Goal: Task Accomplishment & Management: Complete application form

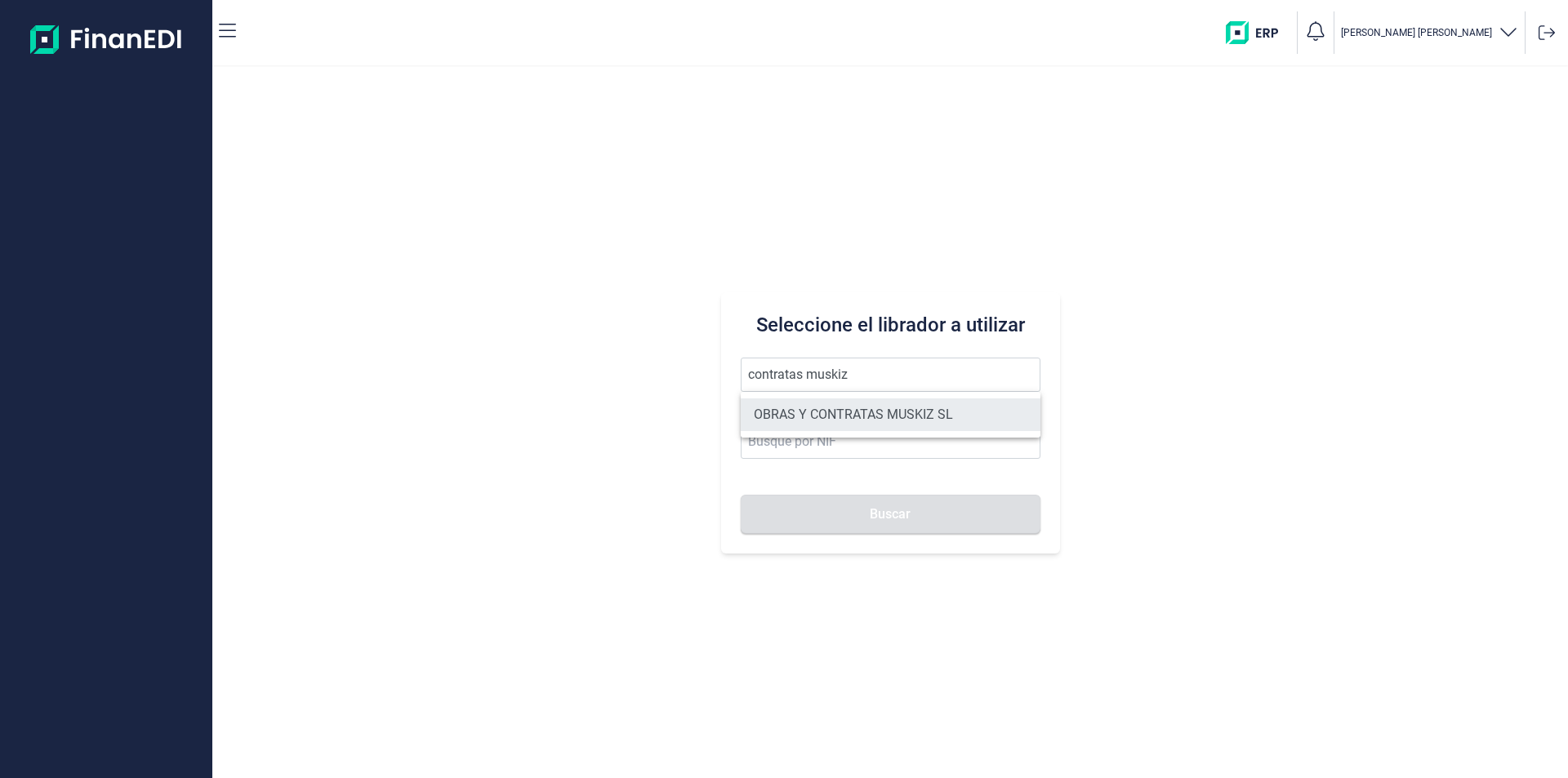
click at [904, 415] on li "OBRAS Y CONTRATAS MUSKIZ SL" at bounding box center [890, 415] width 300 height 33
type input "OBRAS Y CONTRATAS MUSKIZ SL"
type input "B95673927"
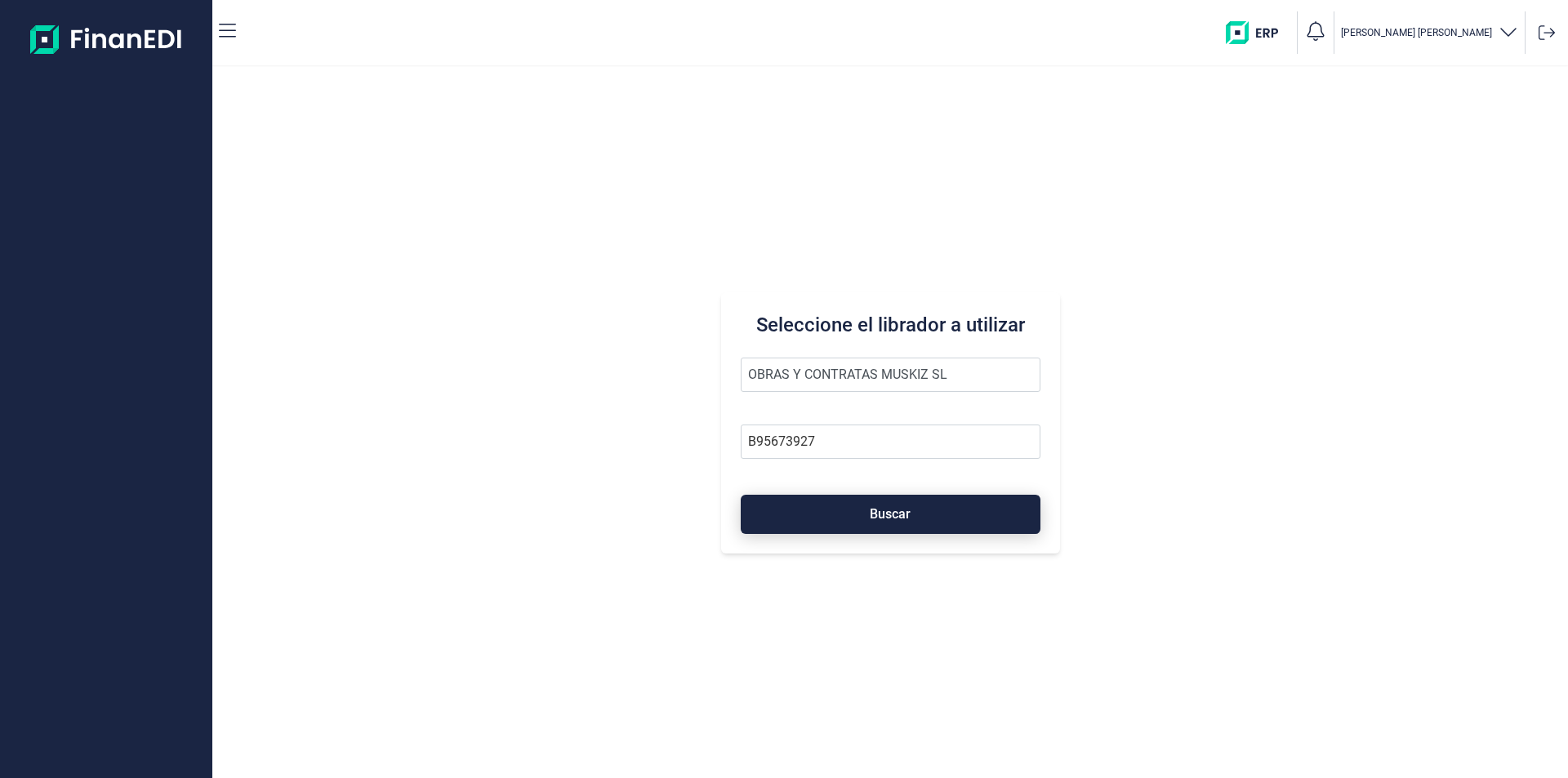
click at [897, 517] on span "Buscar" at bounding box center [889, 513] width 41 height 12
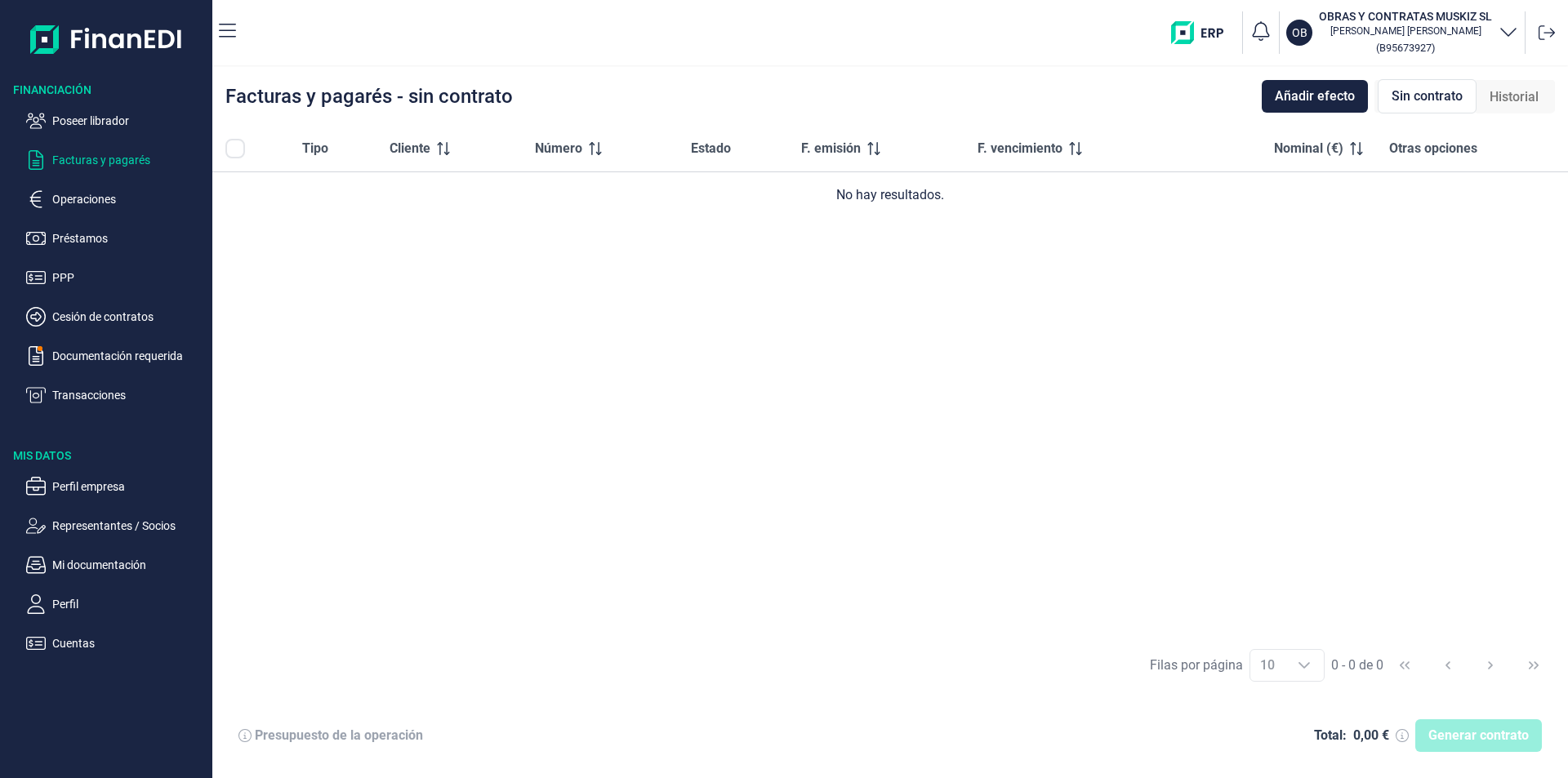
click at [426, 333] on div "Tipo Cliente Número Estado F. emisión F. vencimiento Nominal (€) Otras opciones…" at bounding box center [890, 381] width 1356 height 511
click at [93, 565] on p "Mi documentación" at bounding box center [128, 565] width 153 height 20
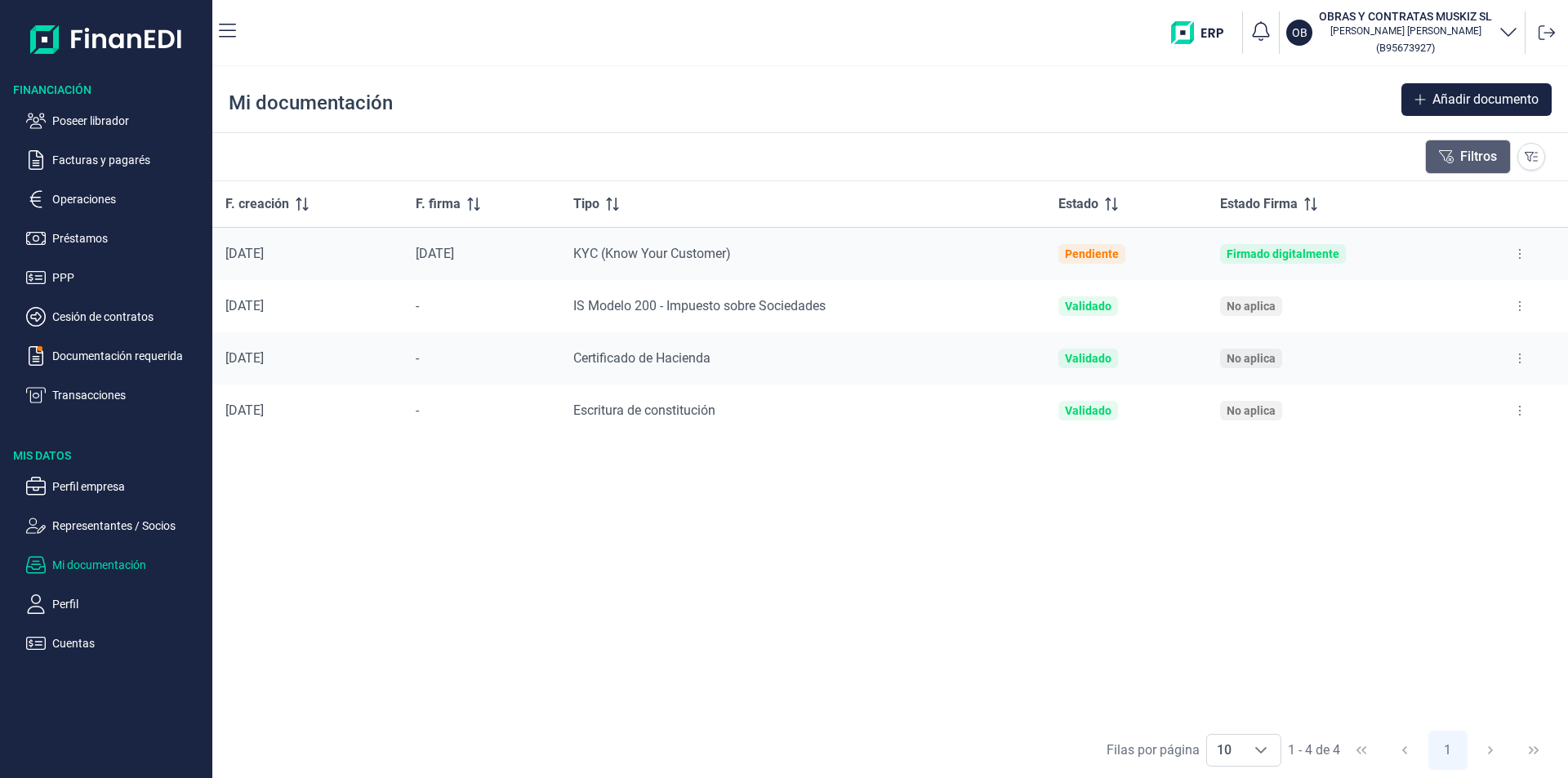
click at [1478, 159] on button "Filtros" at bounding box center [1468, 157] width 86 height 35
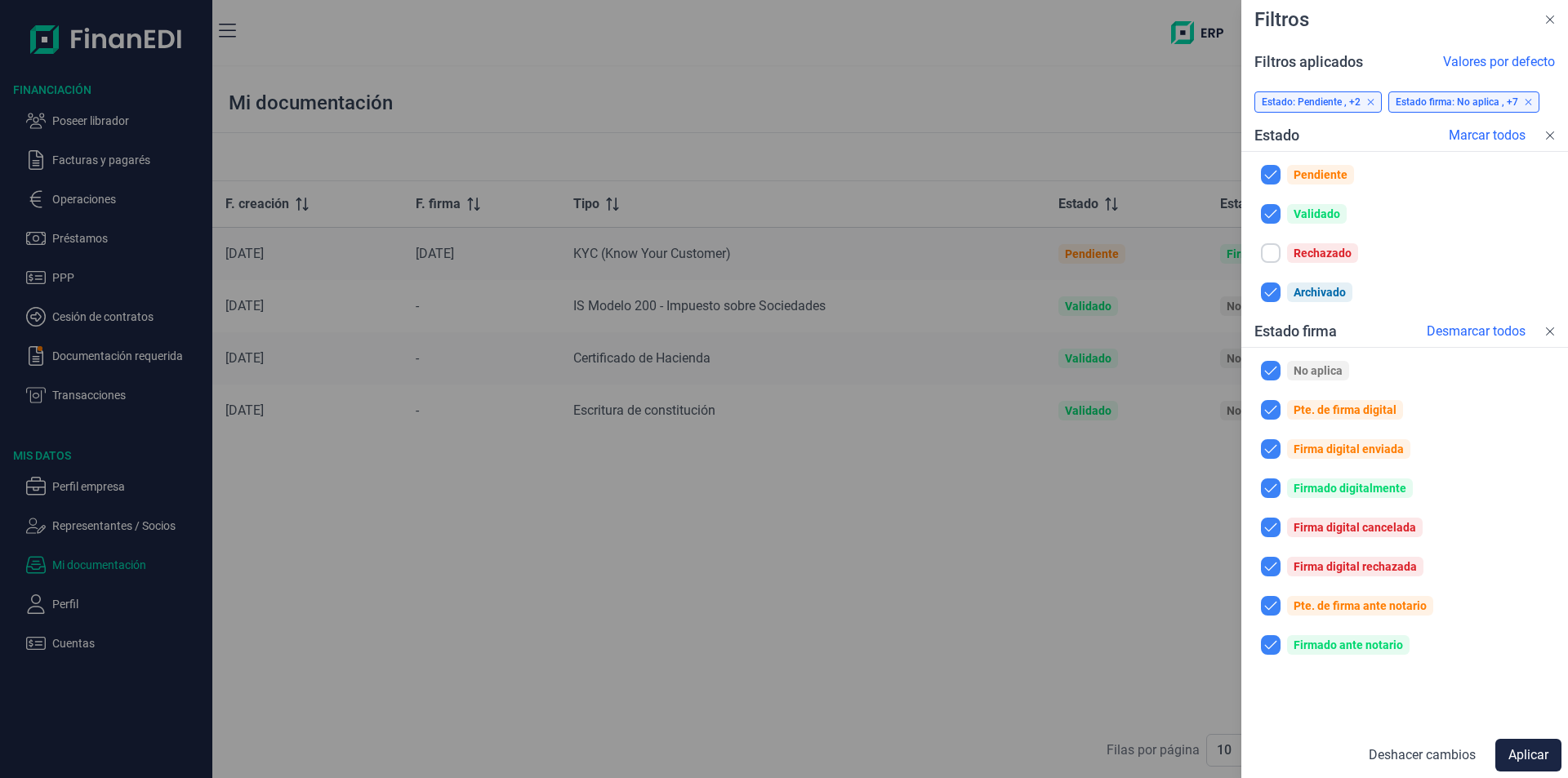
click at [1269, 256] on input "checkbox" at bounding box center [1271, 253] width 20 height 20
checkbox input "true"
click at [1519, 752] on button "Aplicar" at bounding box center [1528, 755] width 67 height 33
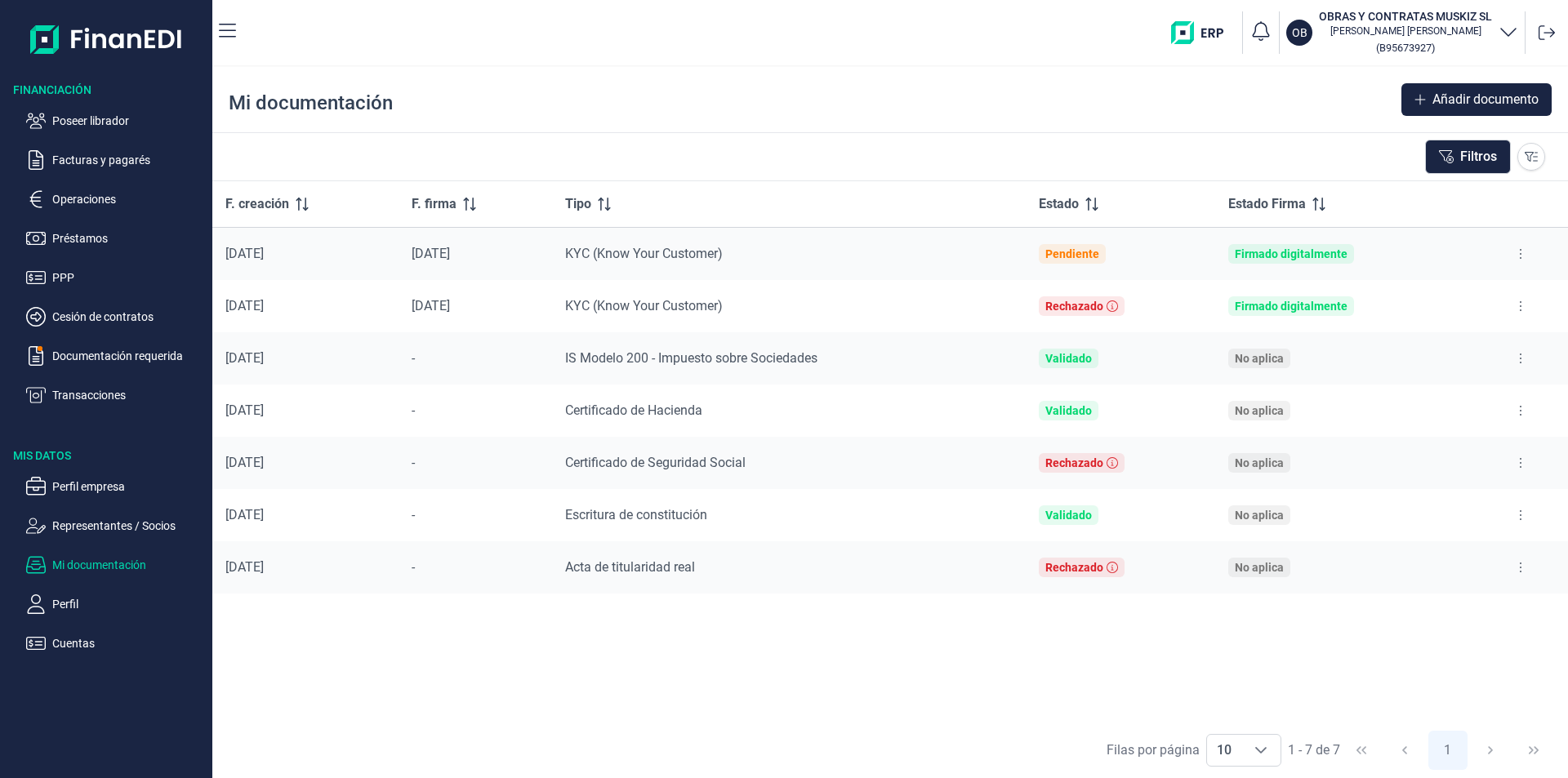
click at [1522, 569] on button at bounding box center [1521, 568] width 29 height 26
click at [1436, 606] on span "Ver documento" at bounding box center [1419, 609] width 77 height 16
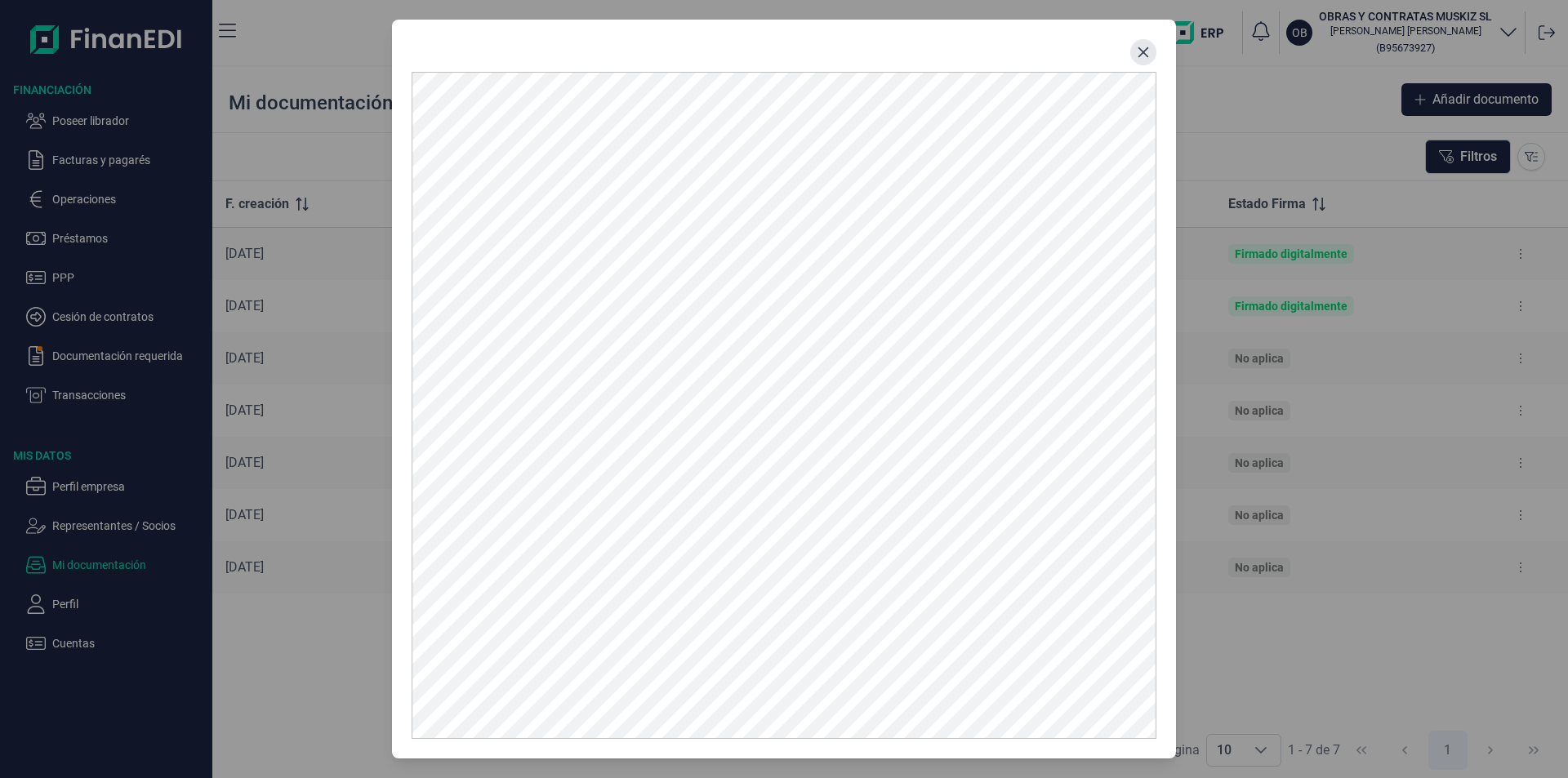
click at [1148, 56] on icon "Close" at bounding box center [1143, 53] width 11 height 11
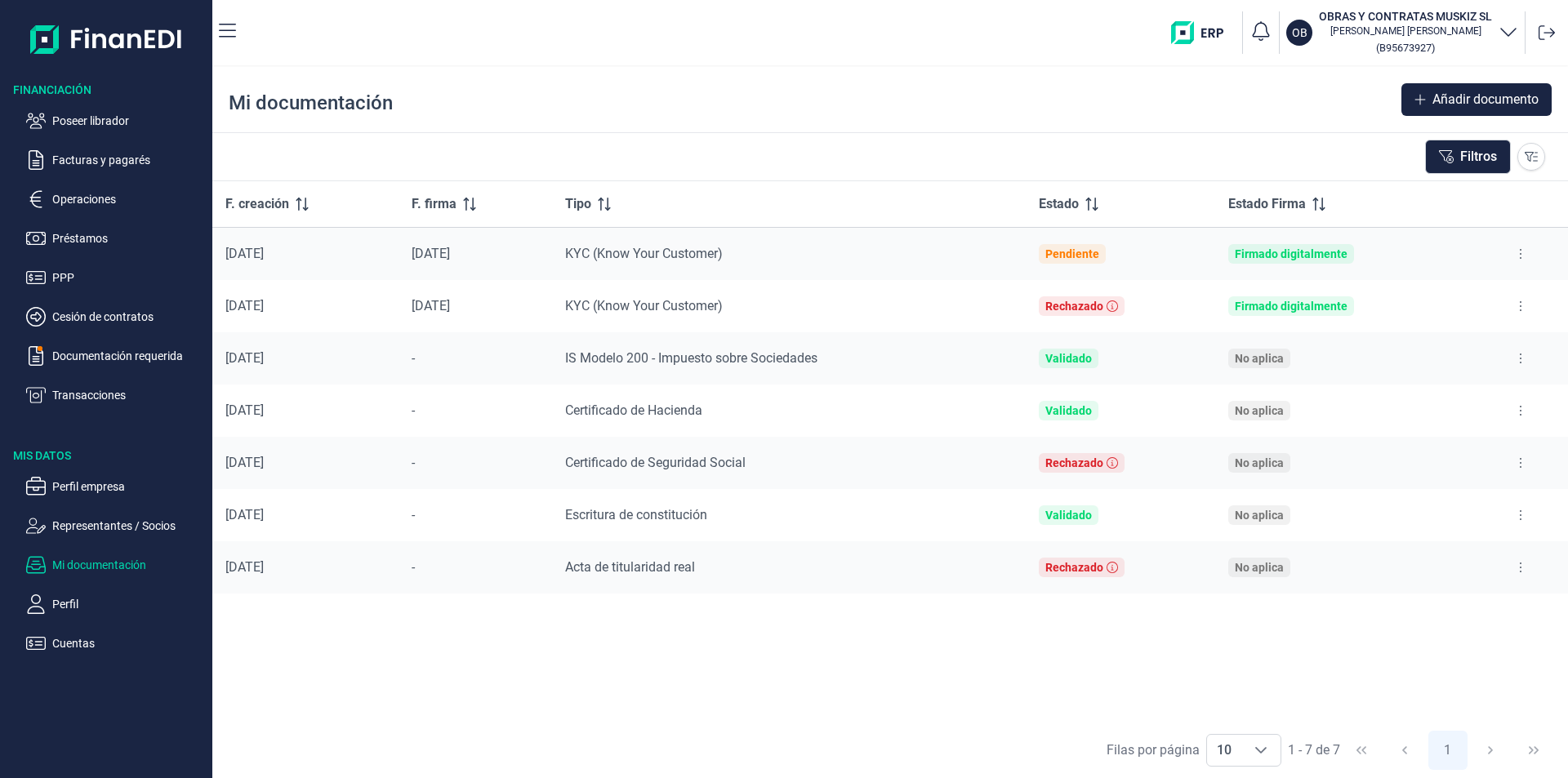
click at [118, 517] on p "Representantes / Socios" at bounding box center [128, 526] width 153 height 20
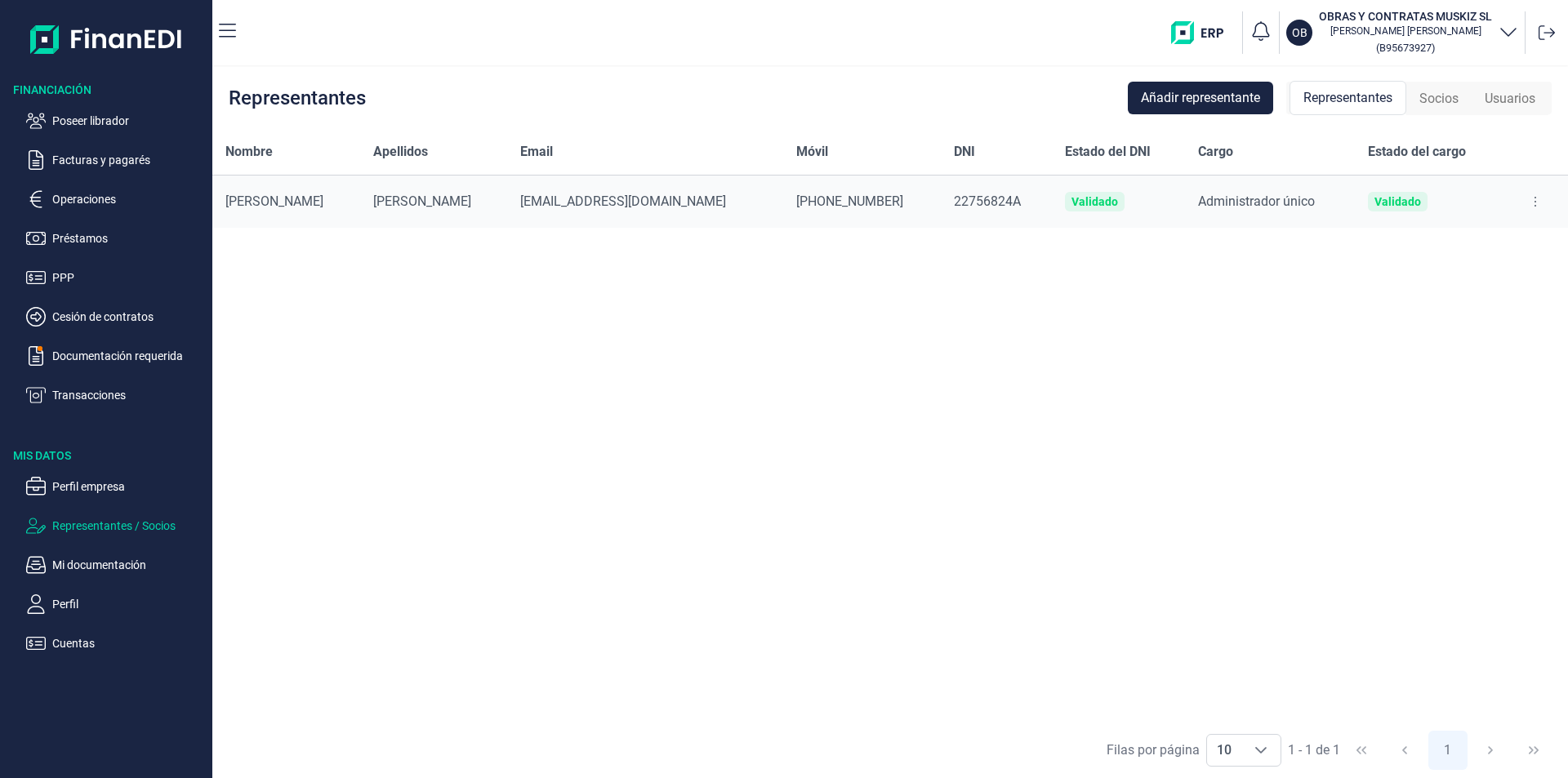
click at [1436, 92] on span "Socios" at bounding box center [1439, 99] width 39 height 20
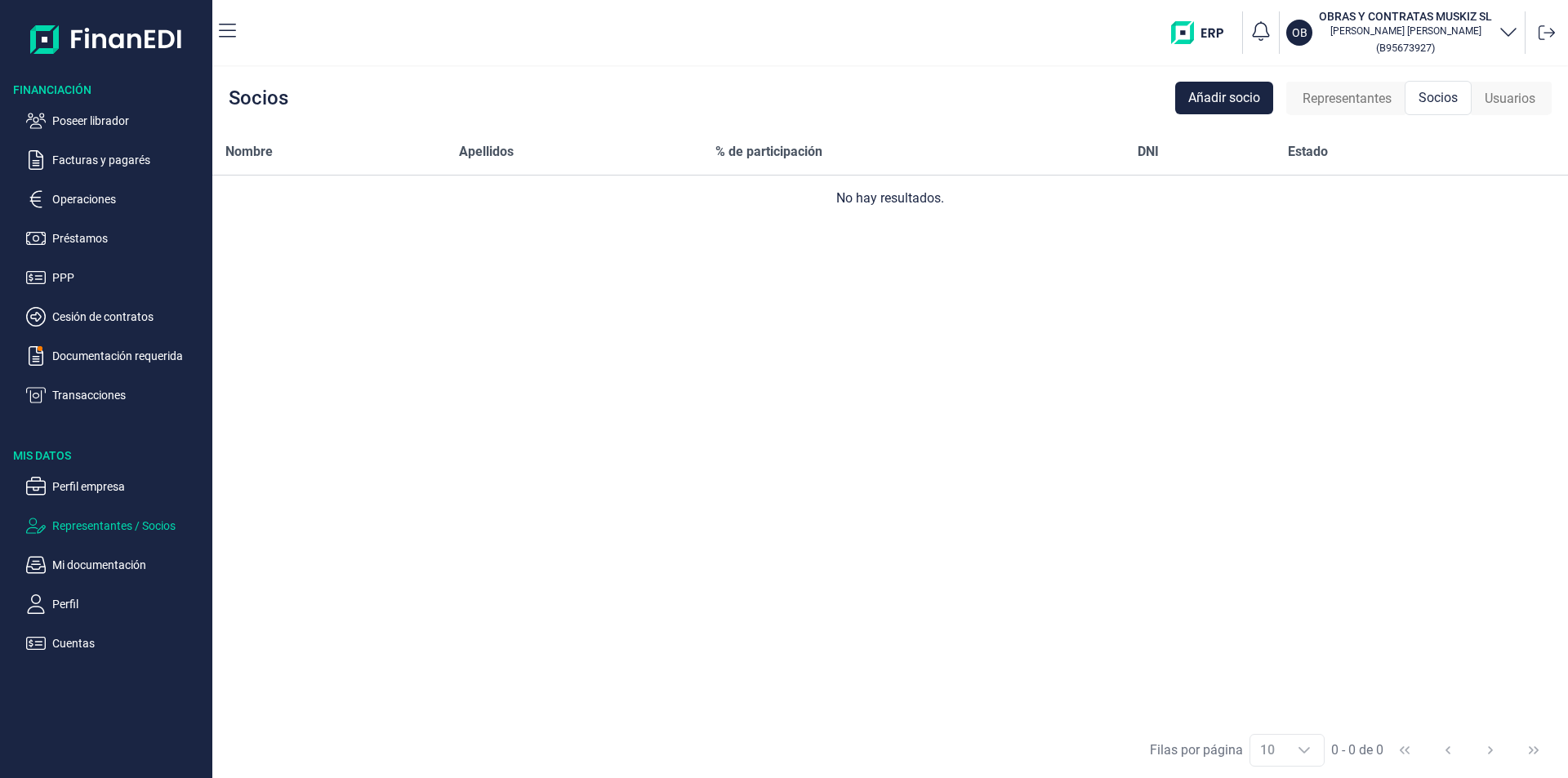
click at [1207, 344] on div "Nombre Apellidos % de participación DNI Estado No hay resultados." at bounding box center [890, 425] width 1356 height 593
drag, startPoint x: 1130, startPoint y: 436, endPoint x: 549, endPoint y: 476, distance: 582.4
click at [1121, 436] on div "Nombre Apellidos % de participación DNI Estado No hay resultados." at bounding box center [890, 425] width 1356 height 593
drag, startPoint x: 117, startPoint y: 123, endPoint x: 194, endPoint y: 169, distance: 89.7
click at [119, 124] on p "Poseer librador" at bounding box center [128, 121] width 153 height 20
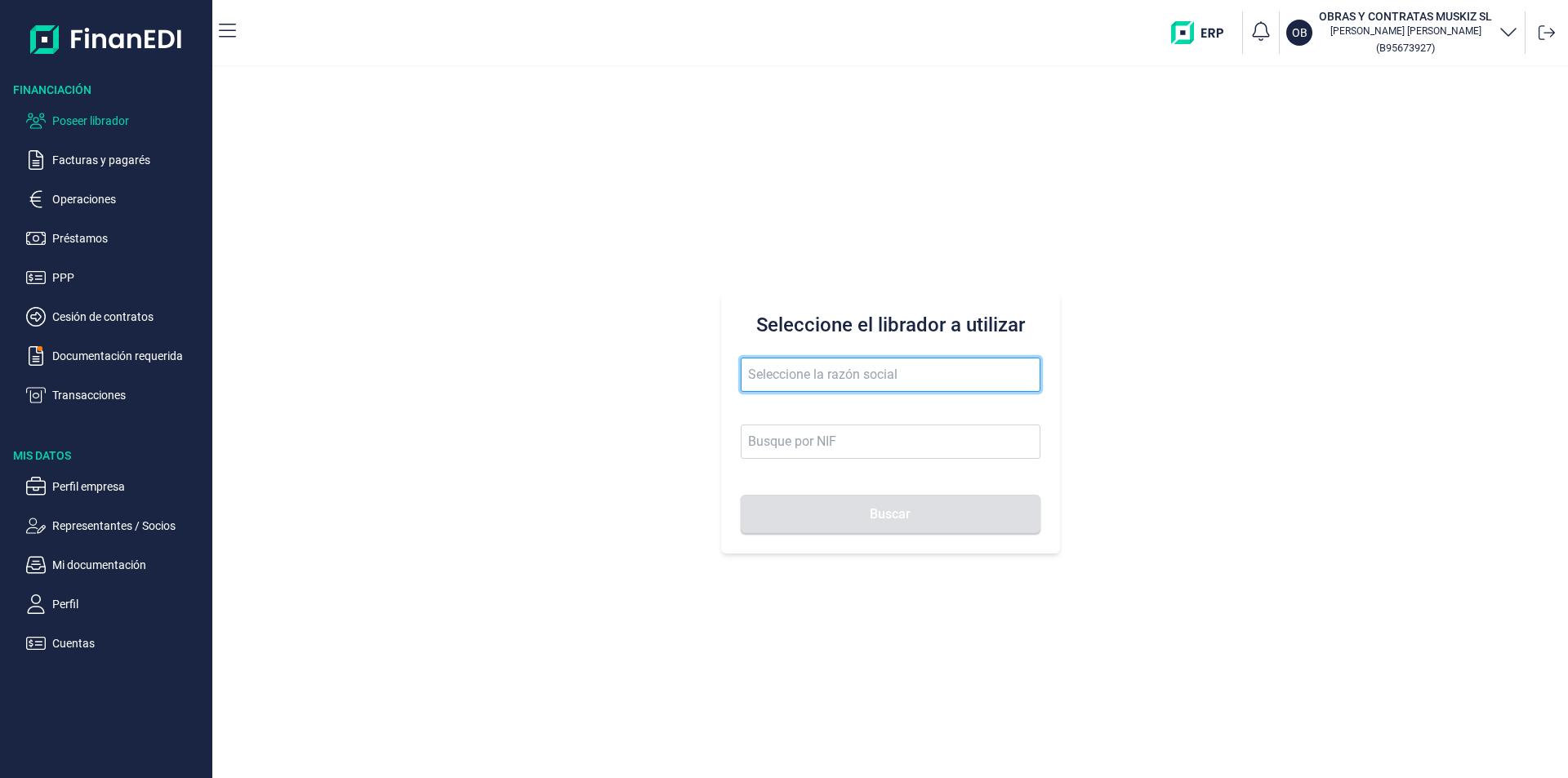
click at [783, 372] on input "text" at bounding box center [890, 375] width 300 height 35
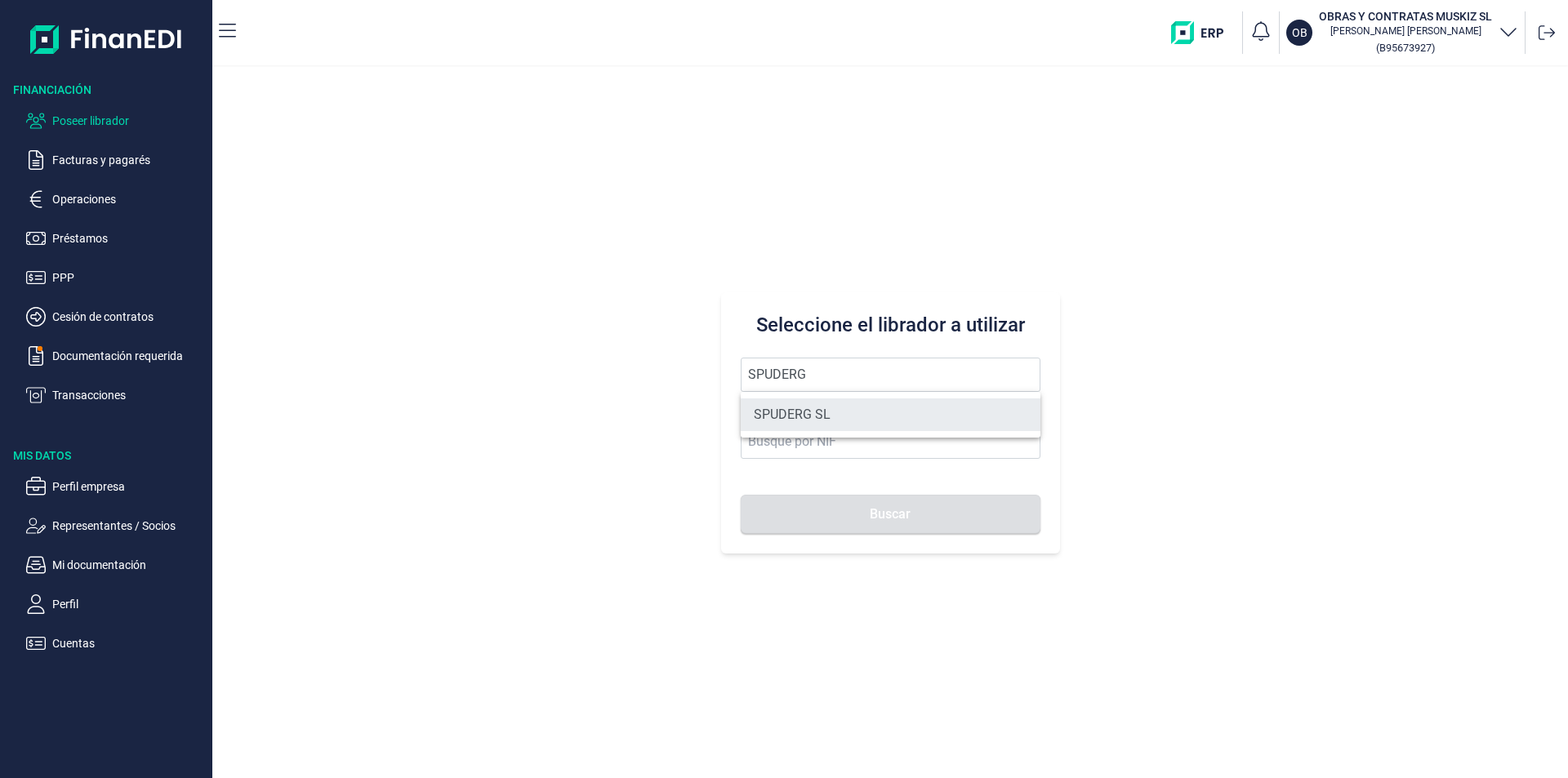
click at [814, 404] on li "SPUDERG SL" at bounding box center [890, 415] width 300 height 33
type input "SPUDERG SL"
type input "B50538222"
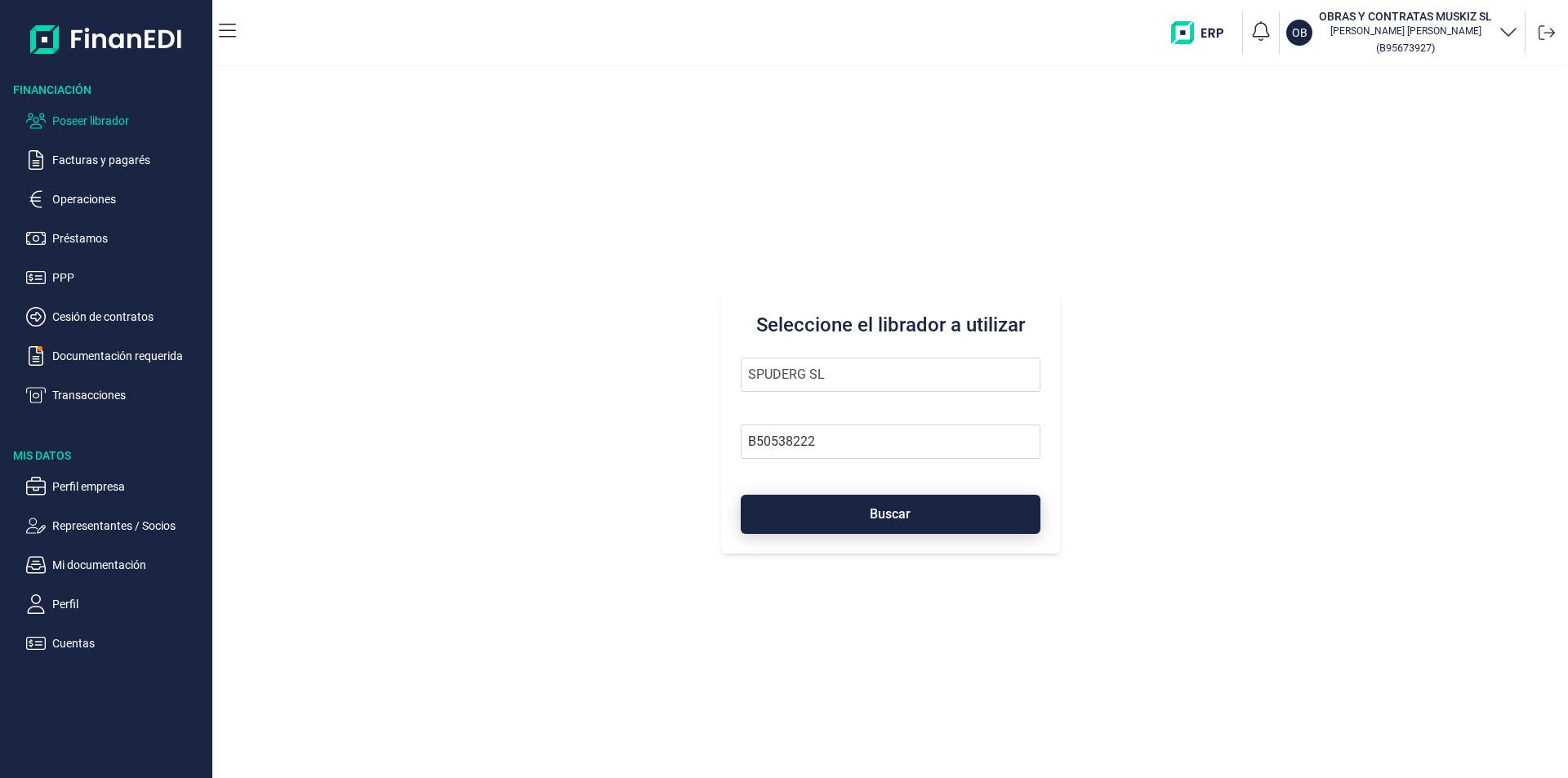
click at [845, 520] on button "Buscar" at bounding box center [890, 514] width 300 height 39
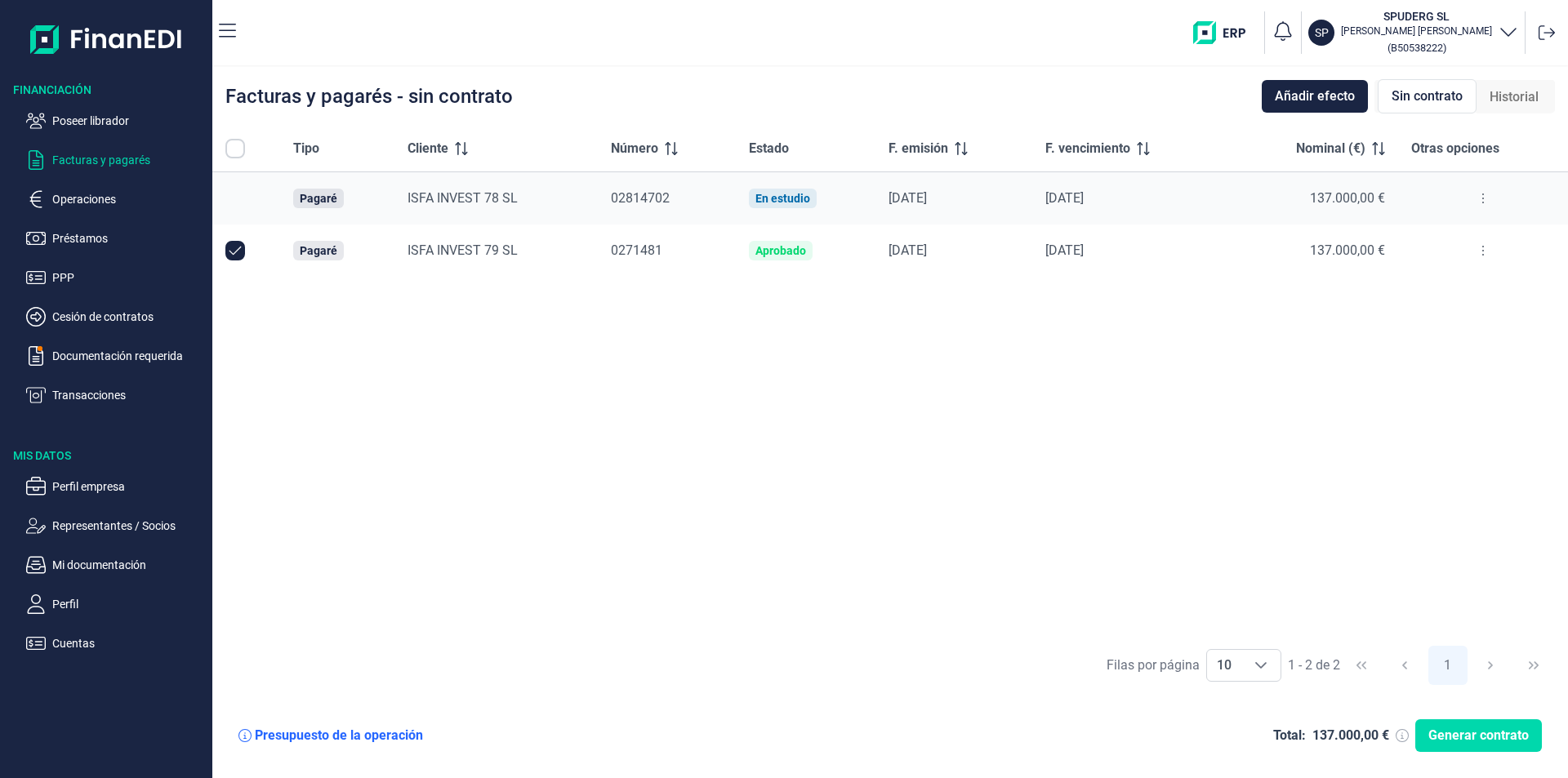
checkbox input "true"
click at [908, 391] on div "Tipo Cliente Número Estado F. emisión F. vencimiento Nominal (€) Otras opciones…" at bounding box center [890, 381] width 1356 height 511
click at [101, 486] on p "Perfil empresa" at bounding box center [128, 486] width 153 height 20
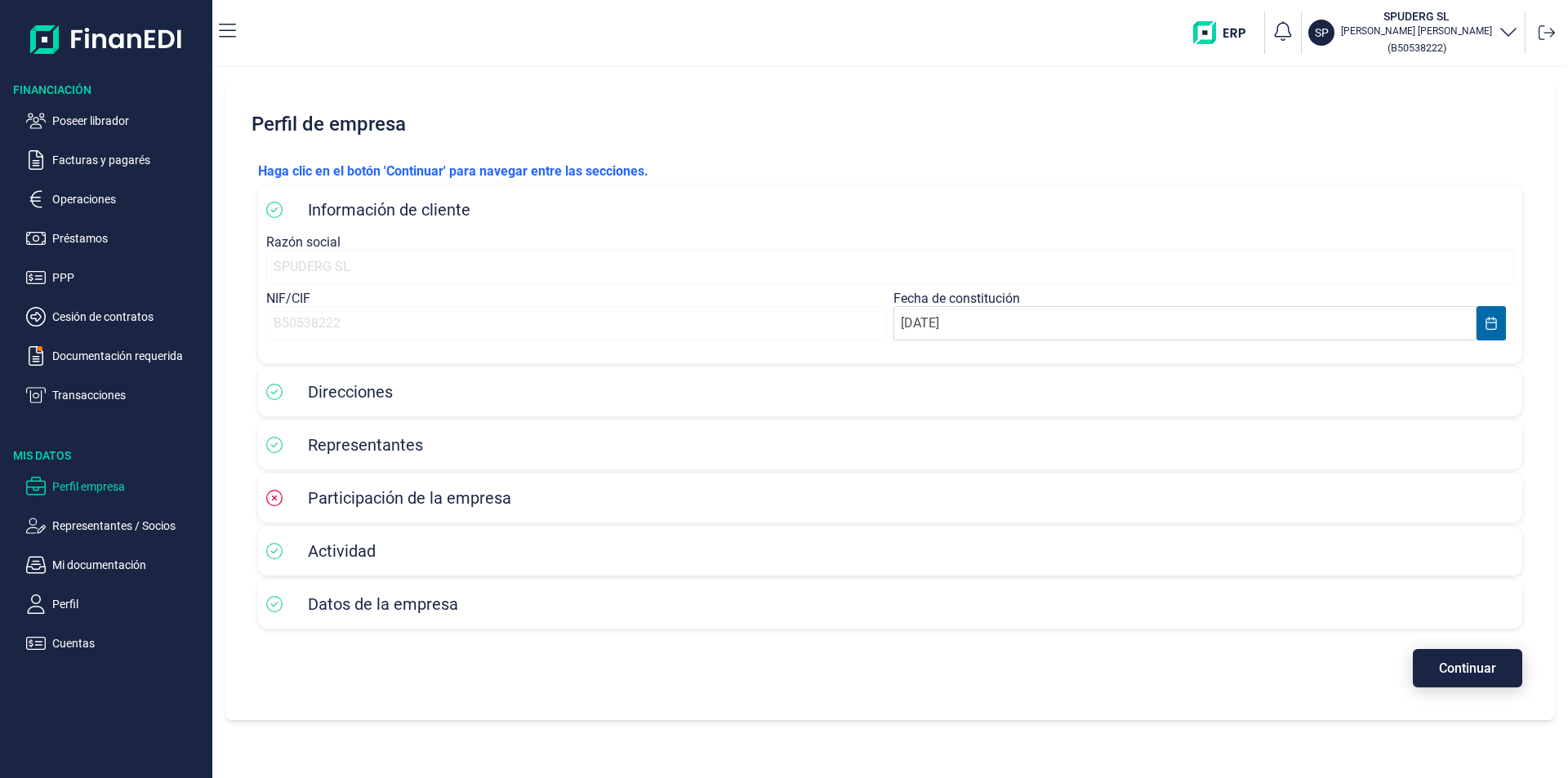
click at [1468, 674] on span "Continuar" at bounding box center [1467, 668] width 57 height 12
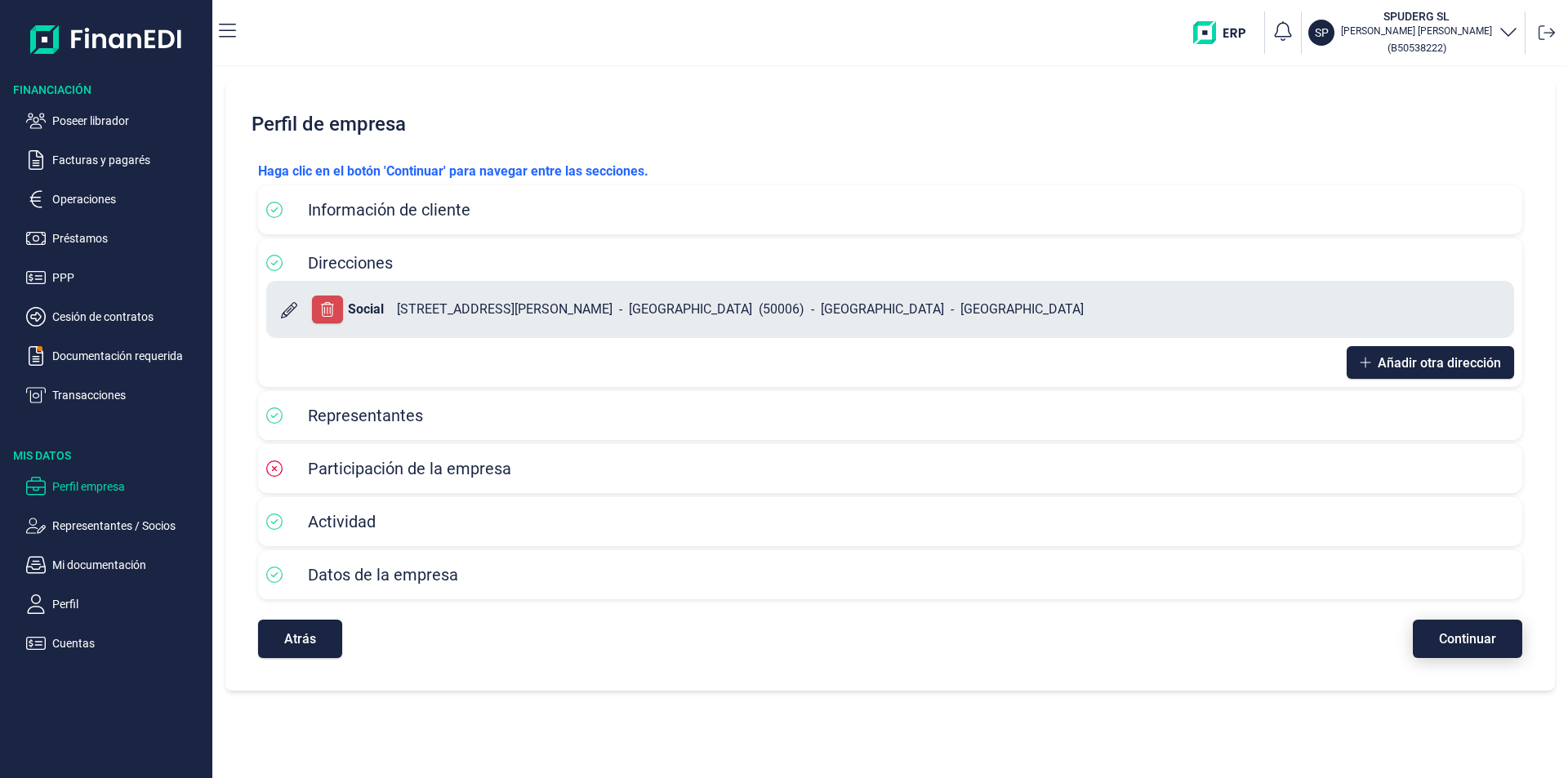
click at [1471, 641] on span "Continuar" at bounding box center [1467, 639] width 57 height 12
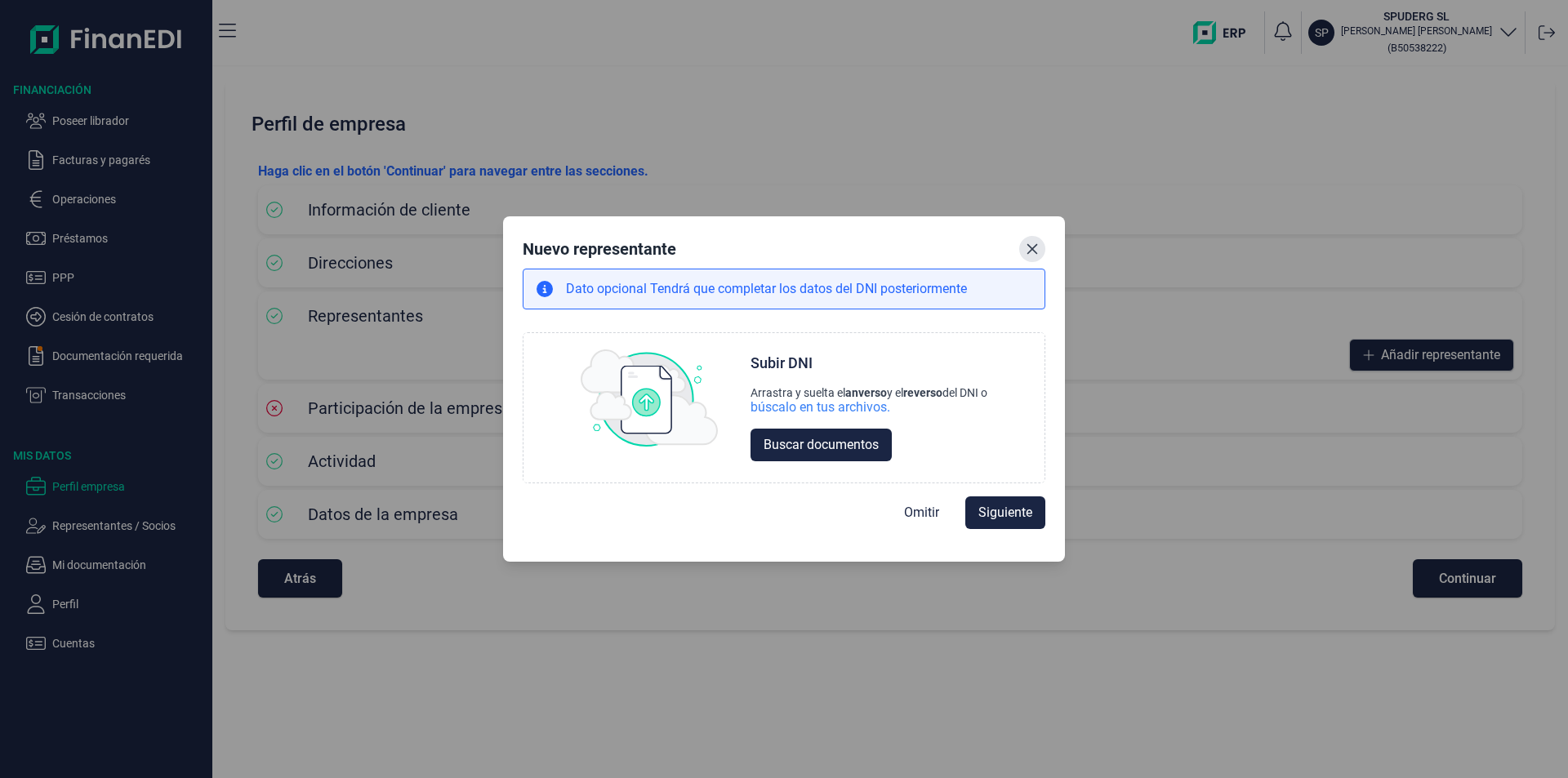
click at [1028, 244] on icon "Close" at bounding box center [1032, 249] width 11 height 11
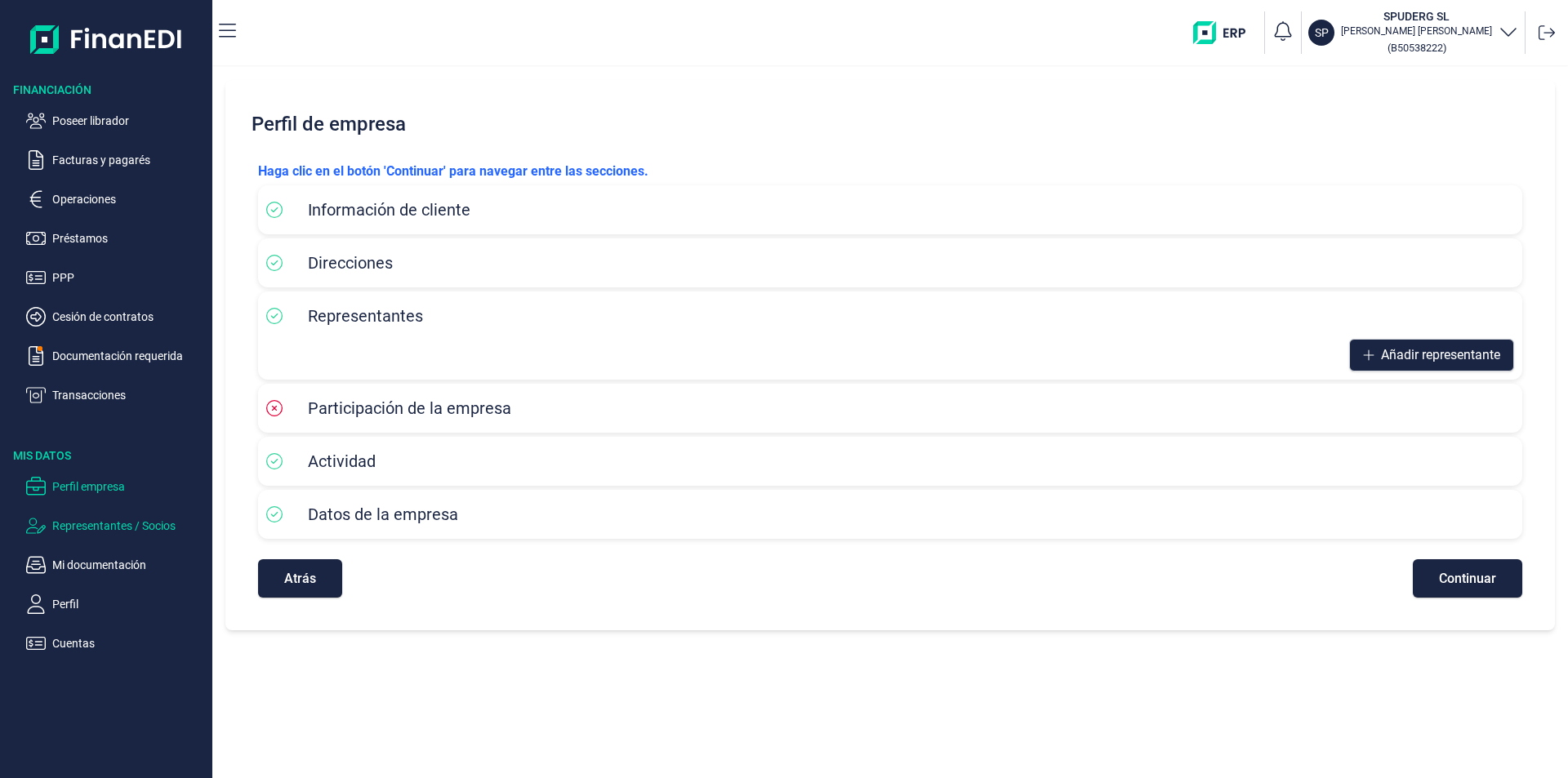
click at [98, 526] on p "Representantes / Socios" at bounding box center [128, 526] width 153 height 20
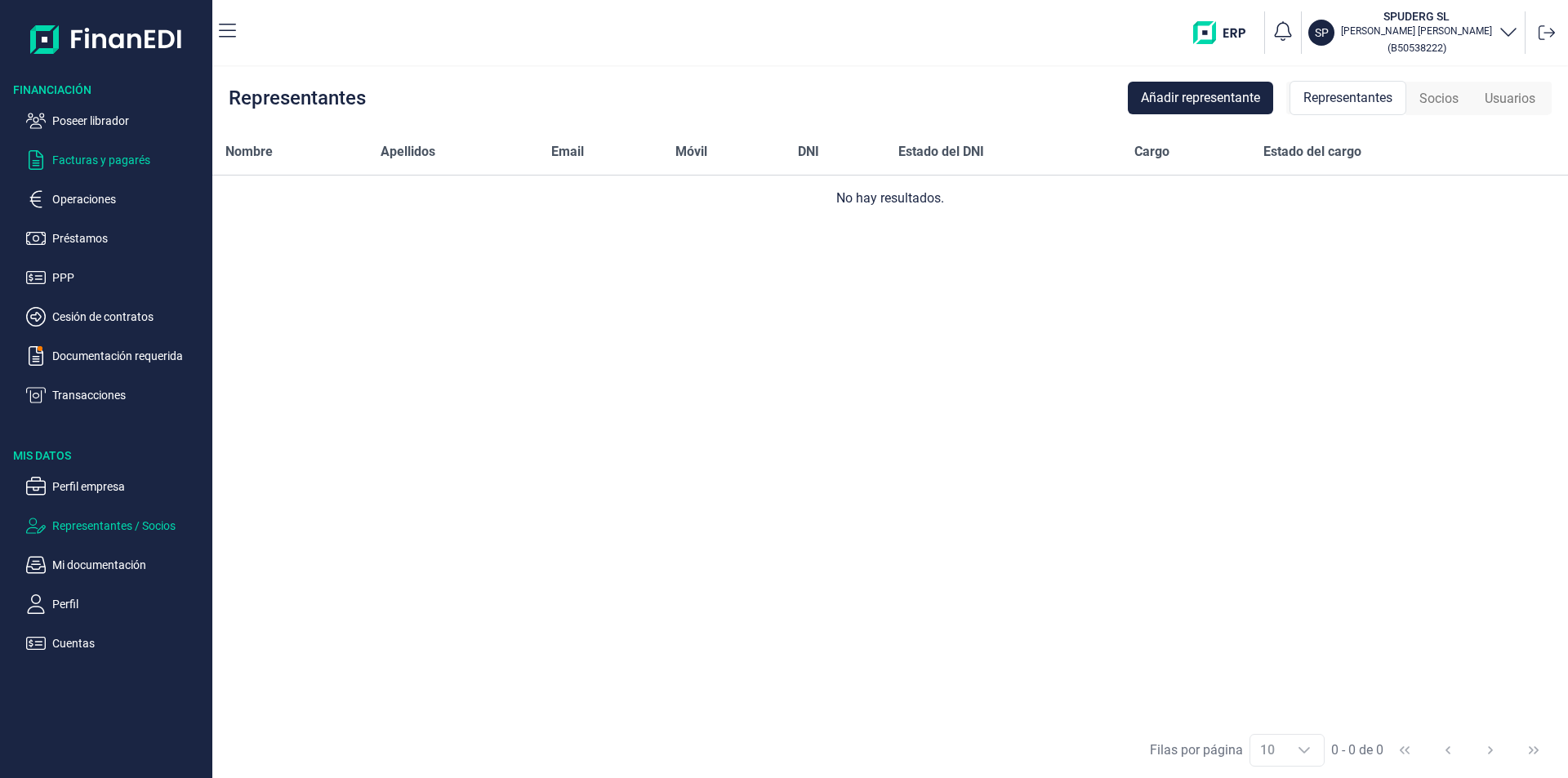
click at [107, 163] on p "Facturas y pagarés" at bounding box center [128, 160] width 153 height 20
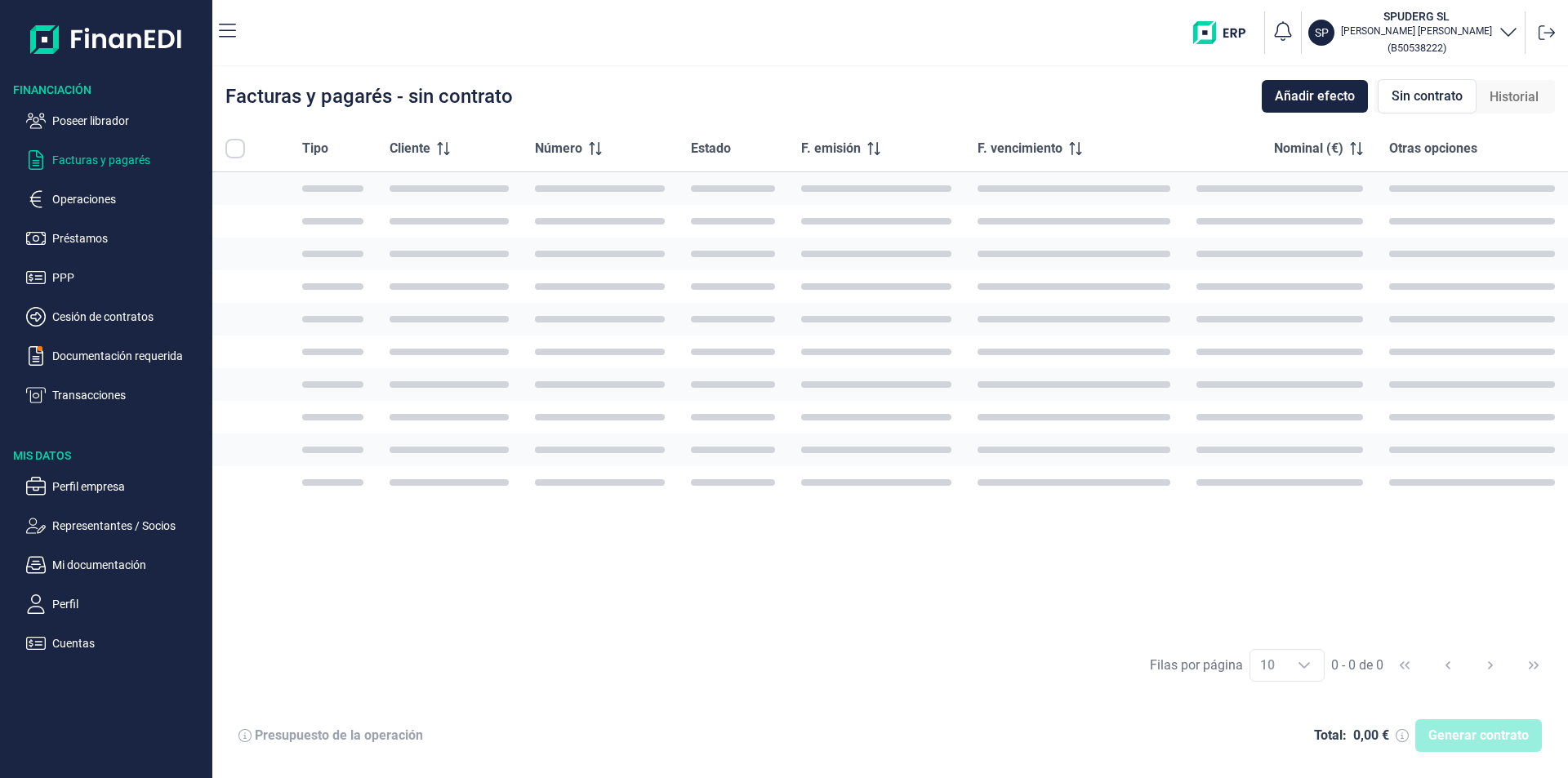
checkbox input "true"
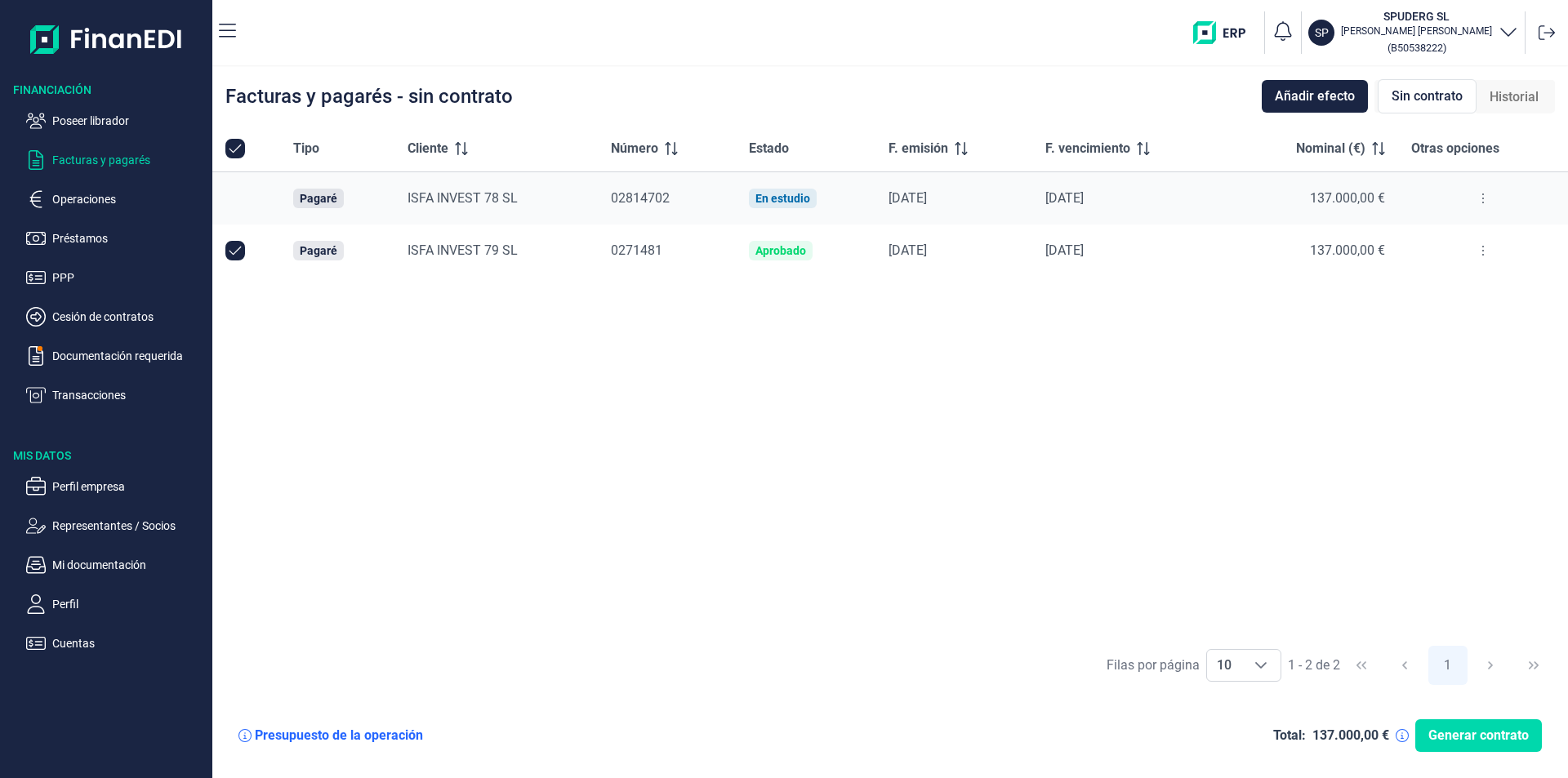
drag, startPoint x: 735, startPoint y: 339, endPoint x: 753, endPoint y: 338, distance: 18.0
click at [735, 338] on div "Tipo Cliente Número Estado F. emisión F. vencimiento Nominal (€) Otras opciones…" at bounding box center [890, 381] width 1356 height 511
drag, startPoint x: 101, startPoint y: 115, endPoint x: 197, endPoint y: 176, distance: 113.7
click at [102, 115] on p "Poseer librador" at bounding box center [128, 121] width 153 height 20
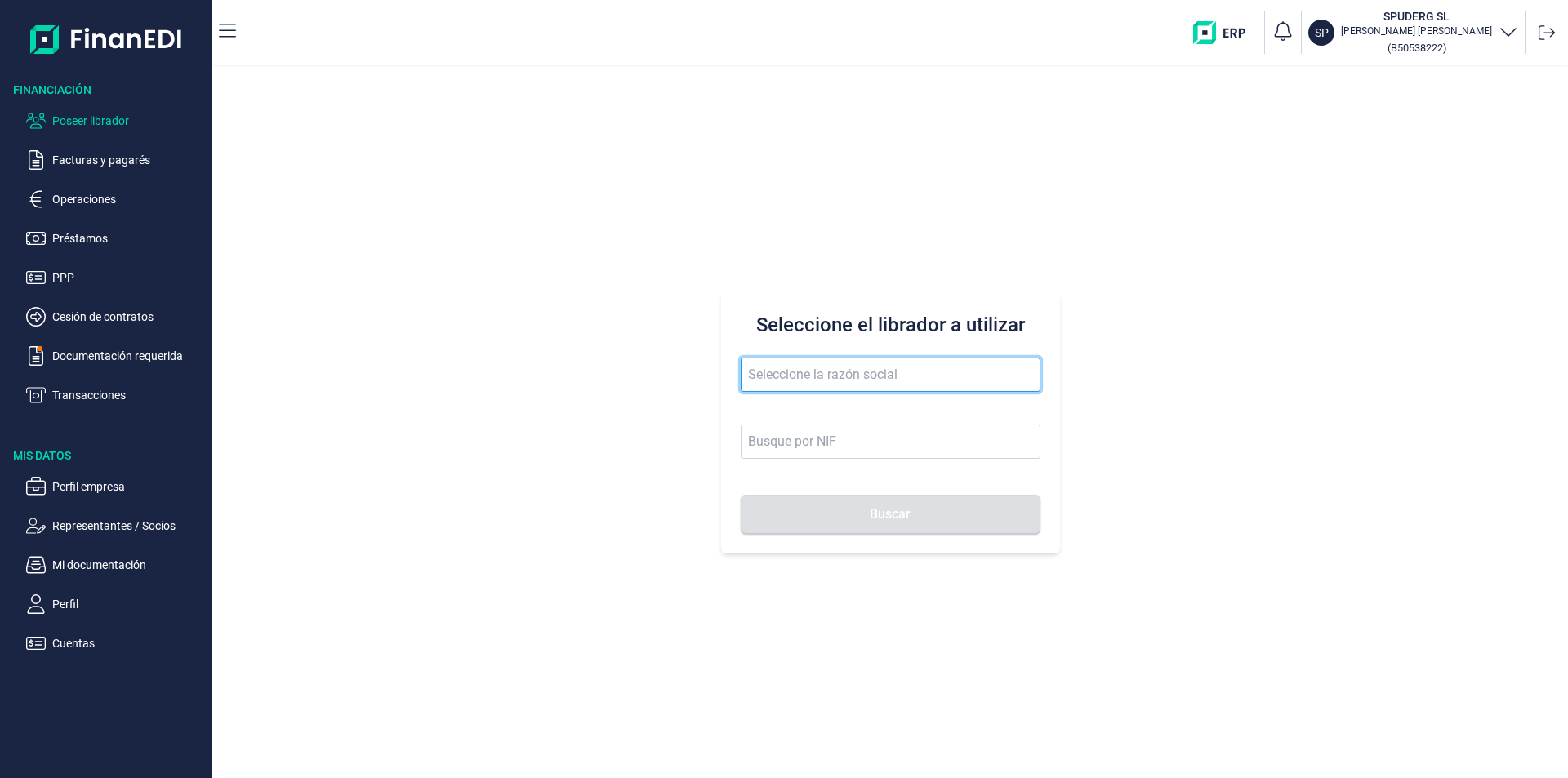
click at [814, 378] on input "text" at bounding box center [890, 375] width 300 height 35
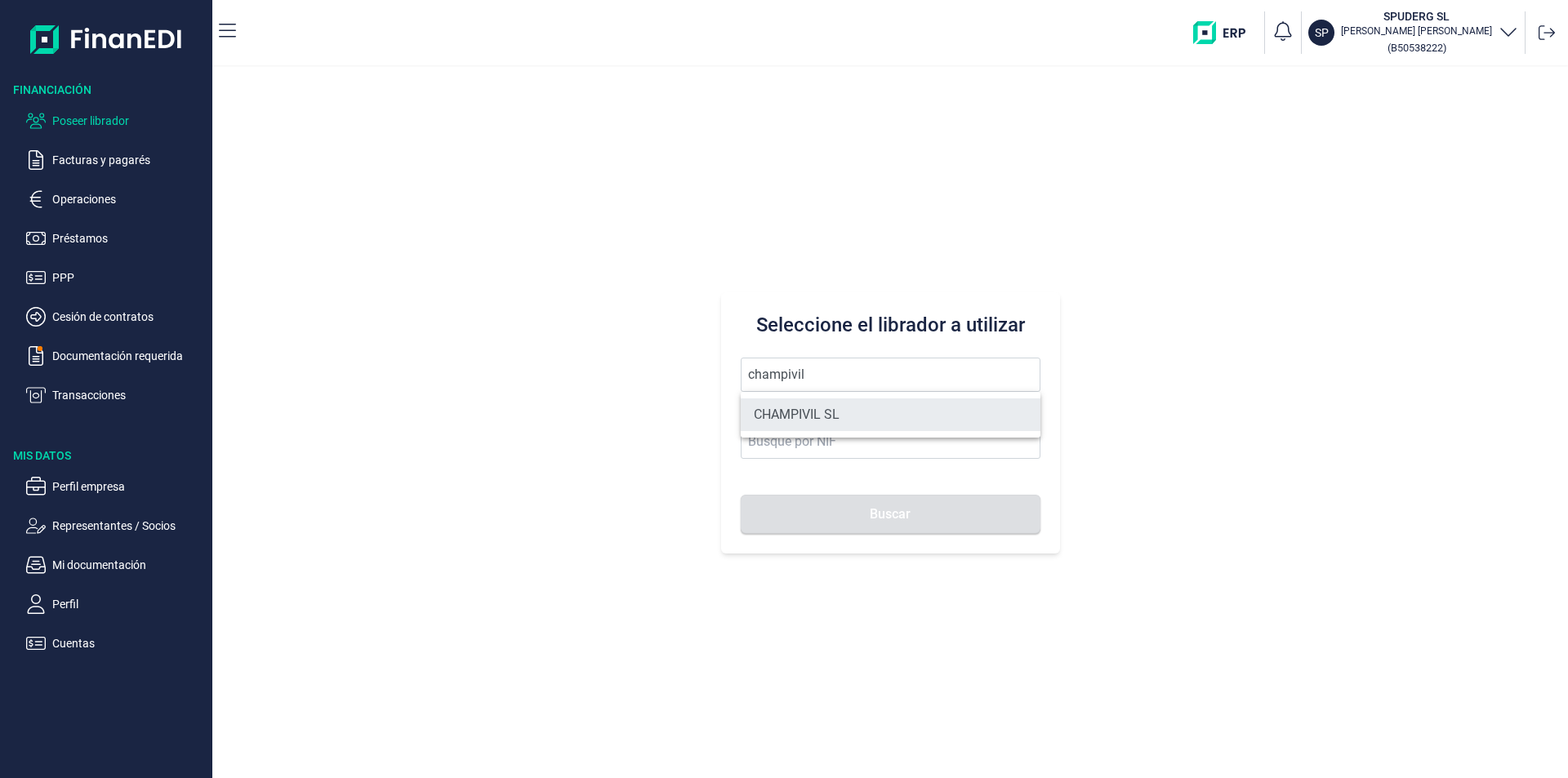
click at [823, 412] on li "CHAMPIVIL SL" at bounding box center [890, 415] width 300 height 33
type input "CHAMPIVIL SL"
type input "B27271352"
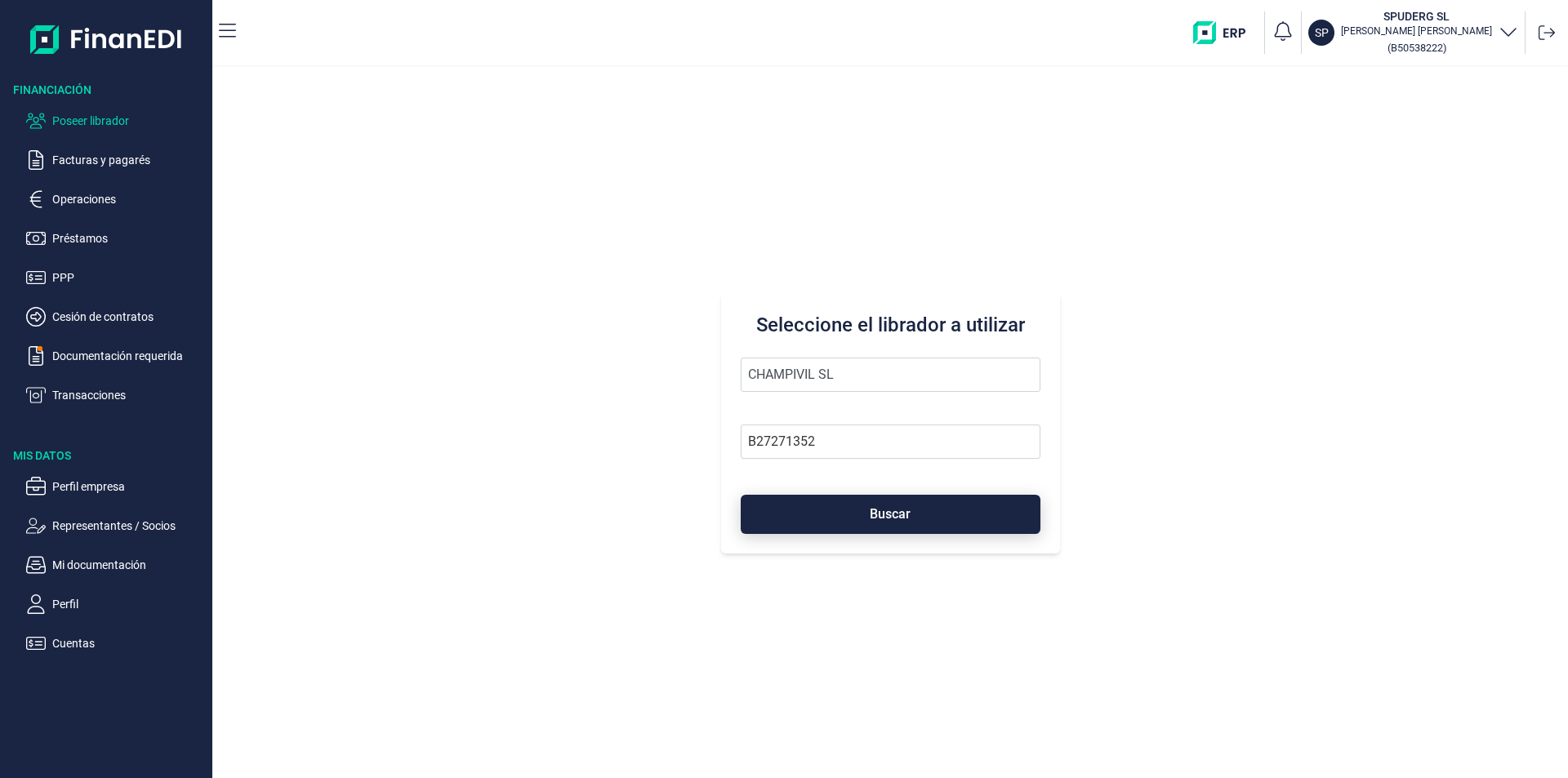
click at [845, 514] on button "Buscar" at bounding box center [890, 514] width 300 height 39
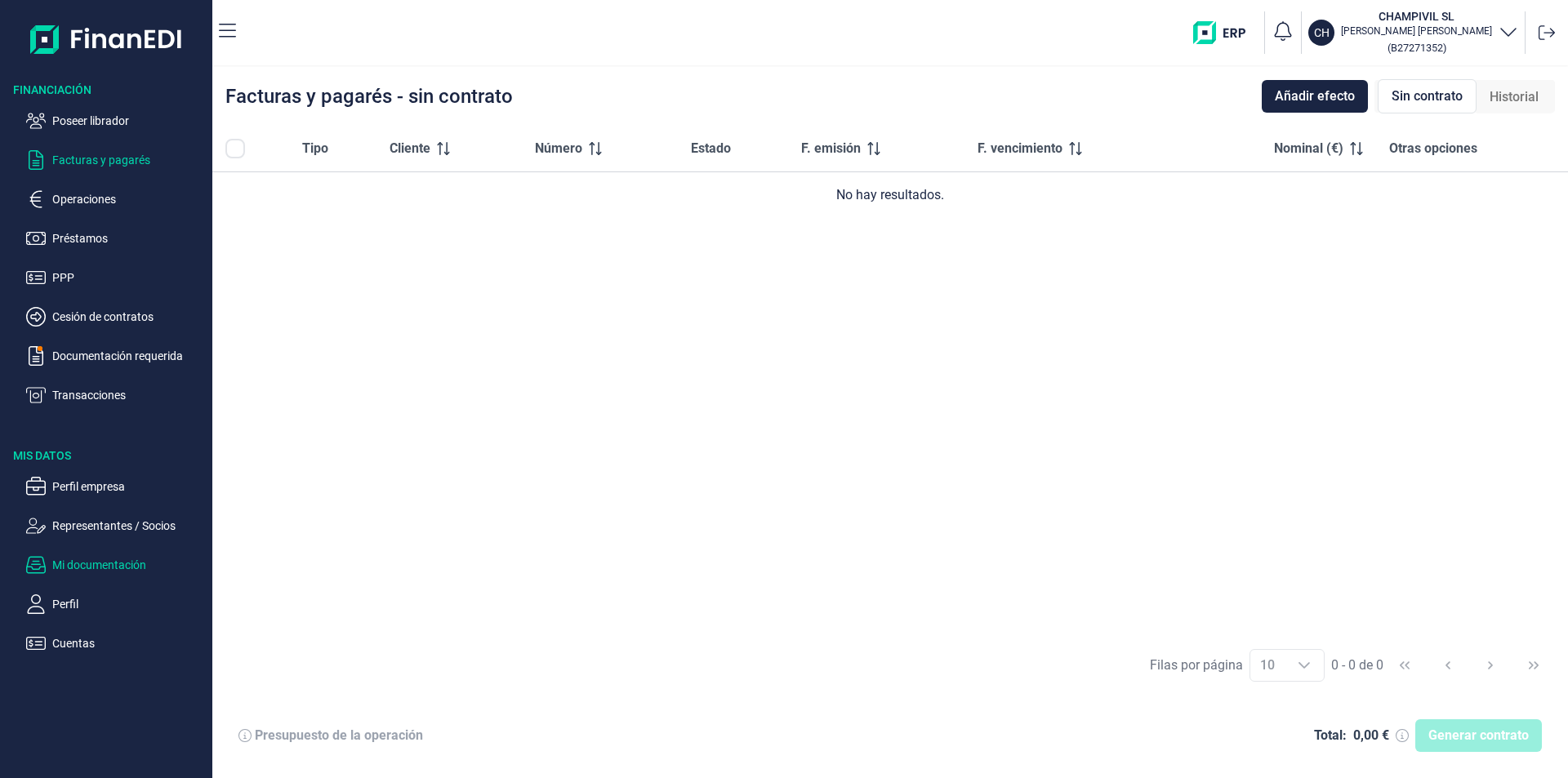
click at [96, 565] on p "Mi documentación" at bounding box center [128, 565] width 153 height 20
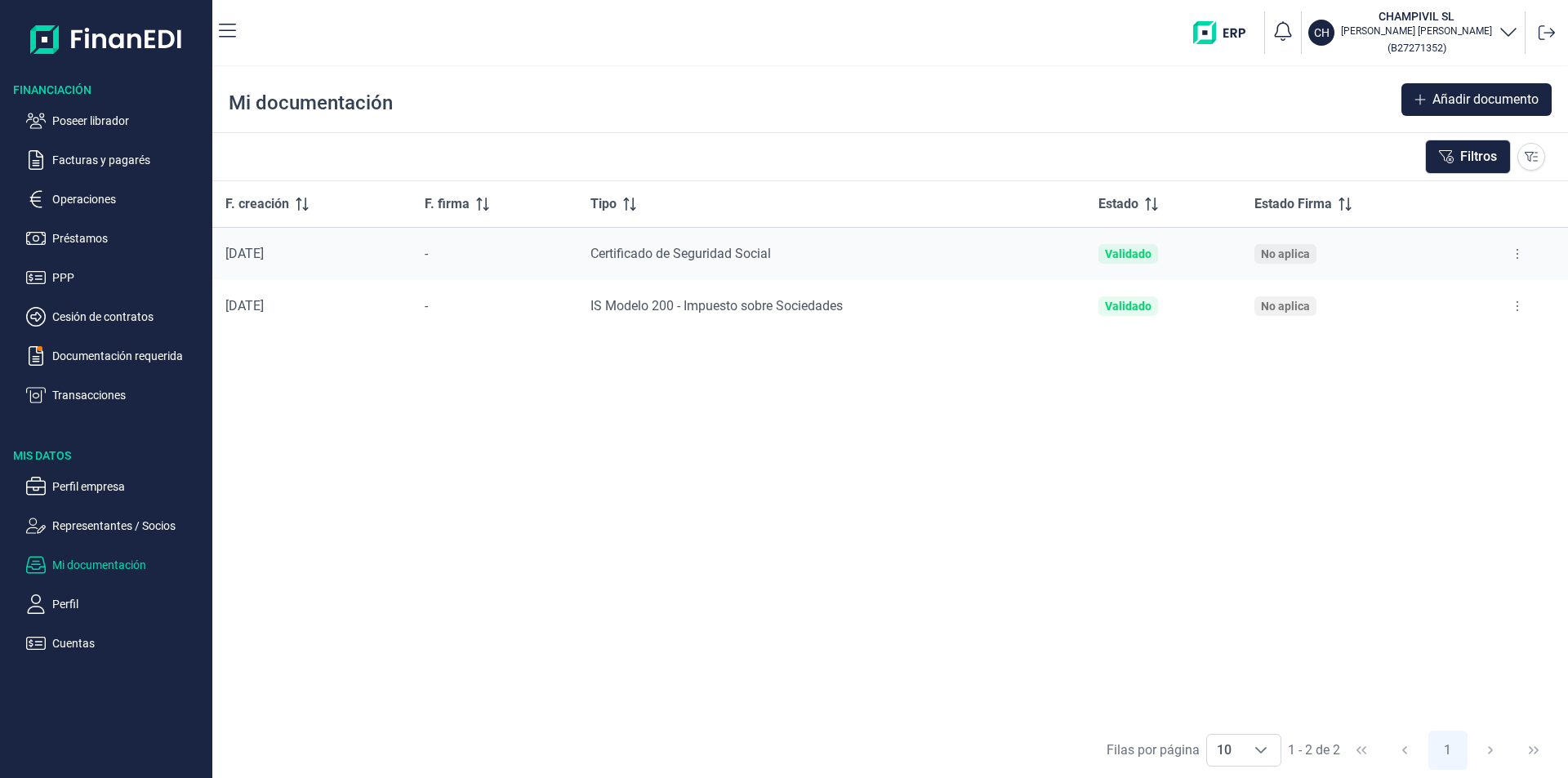
click at [1516, 251] on icon at bounding box center [1517, 254] width 4 height 13
click at [1432, 290] on span "Ver documento" at bounding box center [1417, 295] width 77 height 16
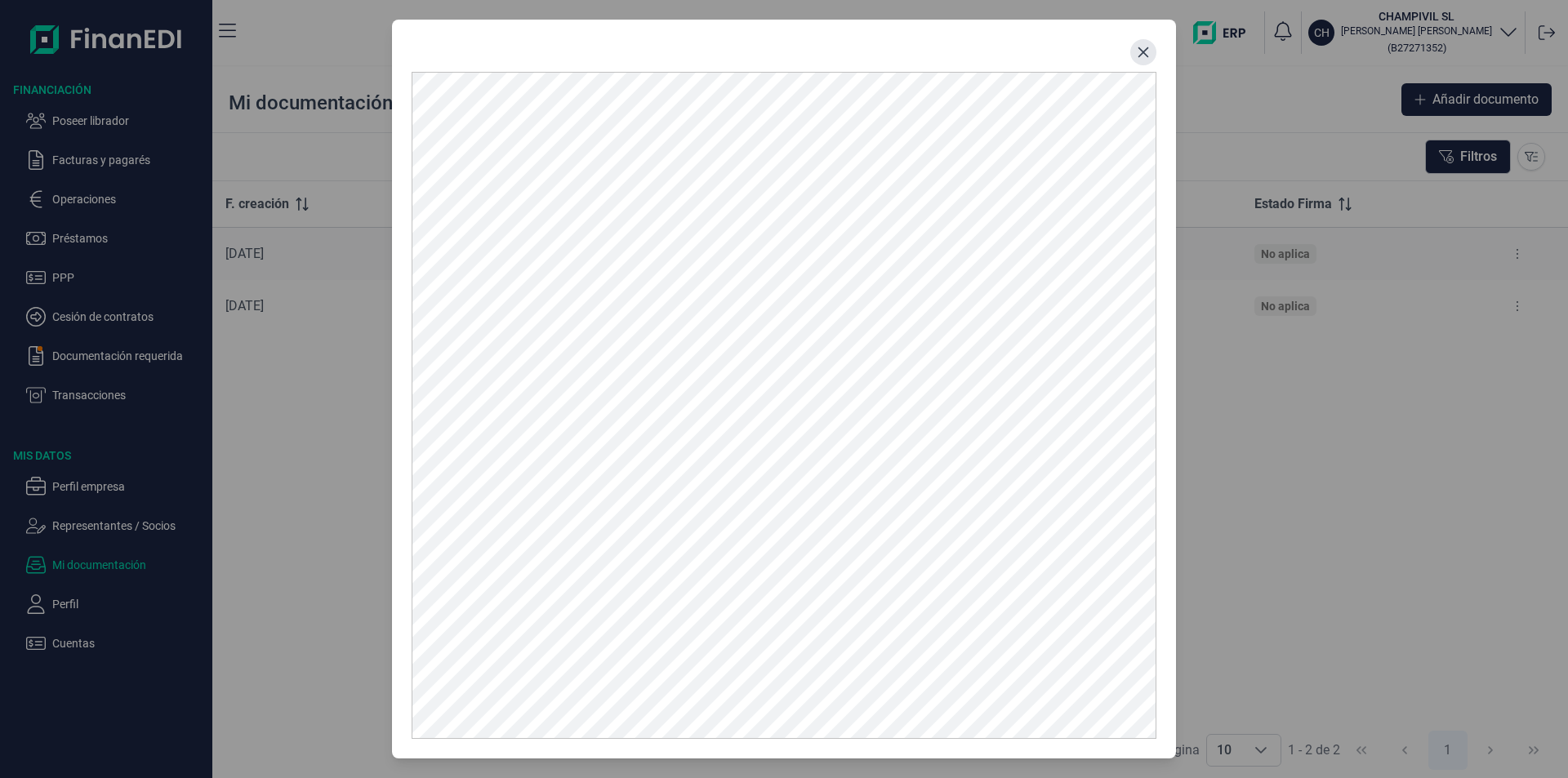
click at [1147, 50] on icon "Close" at bounding box center [1143, 52] width 13 height 13
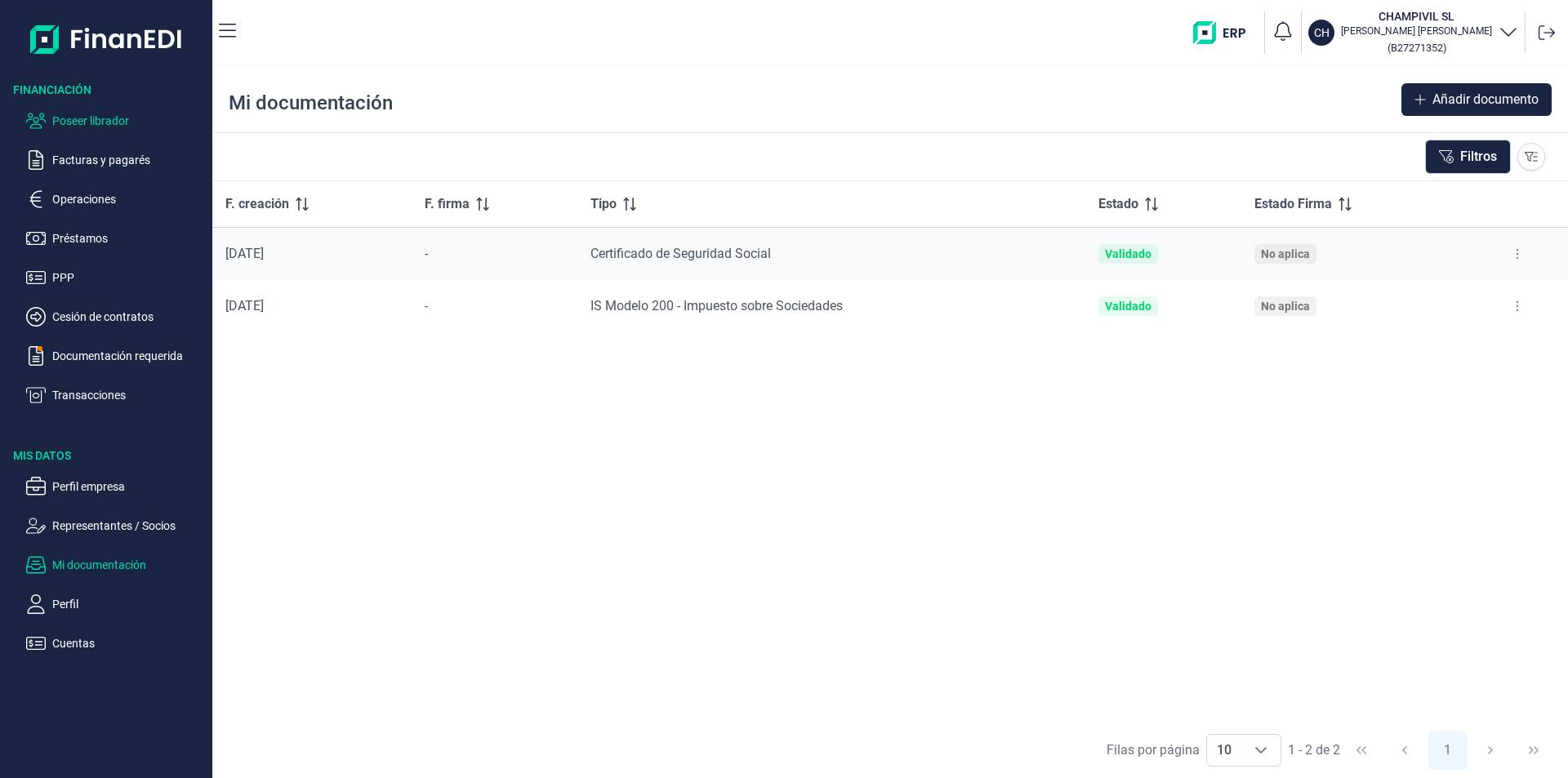
click at [118, 124] on p "Poseer librador" at bounding box center [128, 121] width 153 height 20
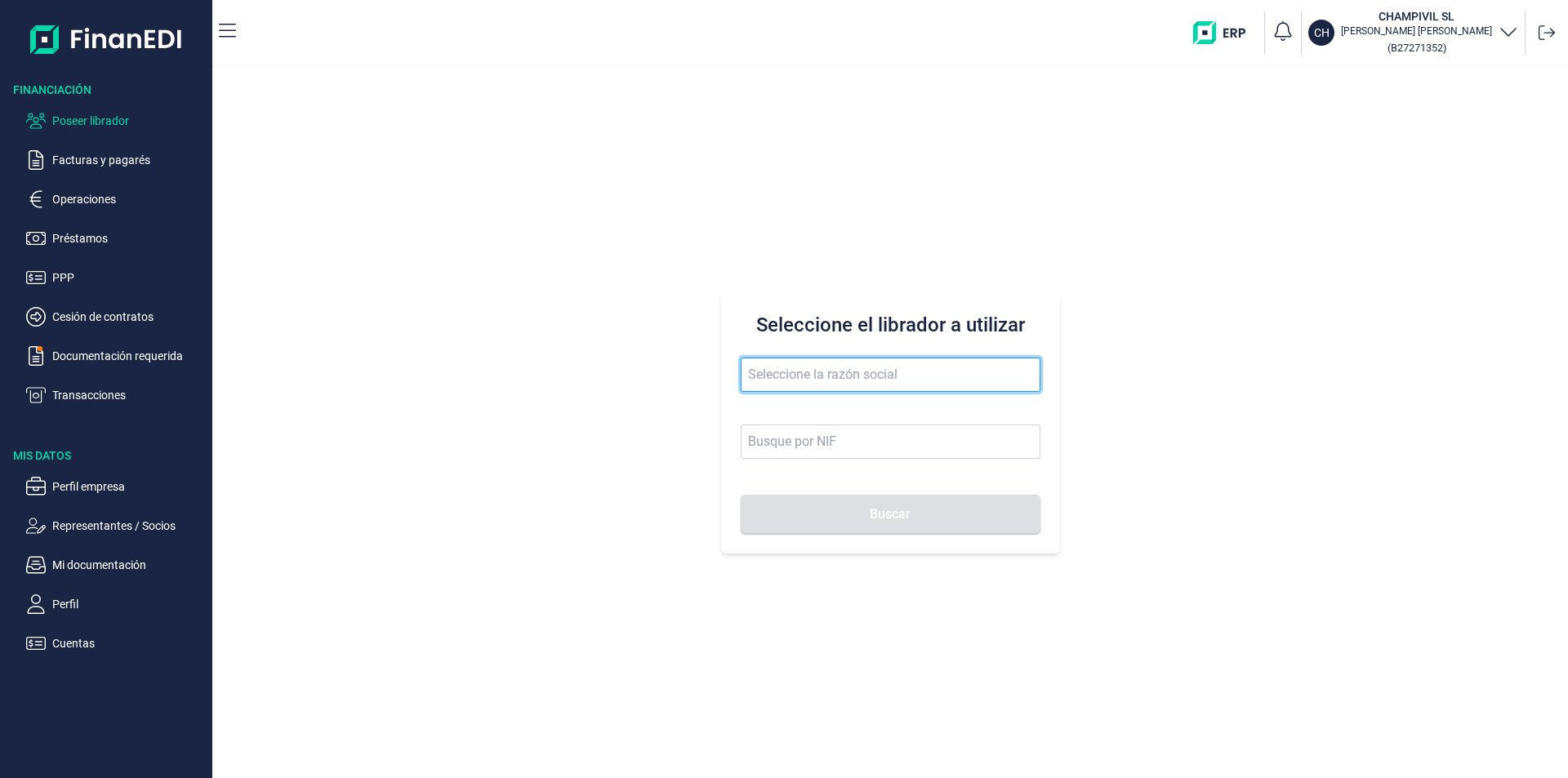
click at [804, 382] on input "text" at bounding box center [890, 375] width 300 height 35
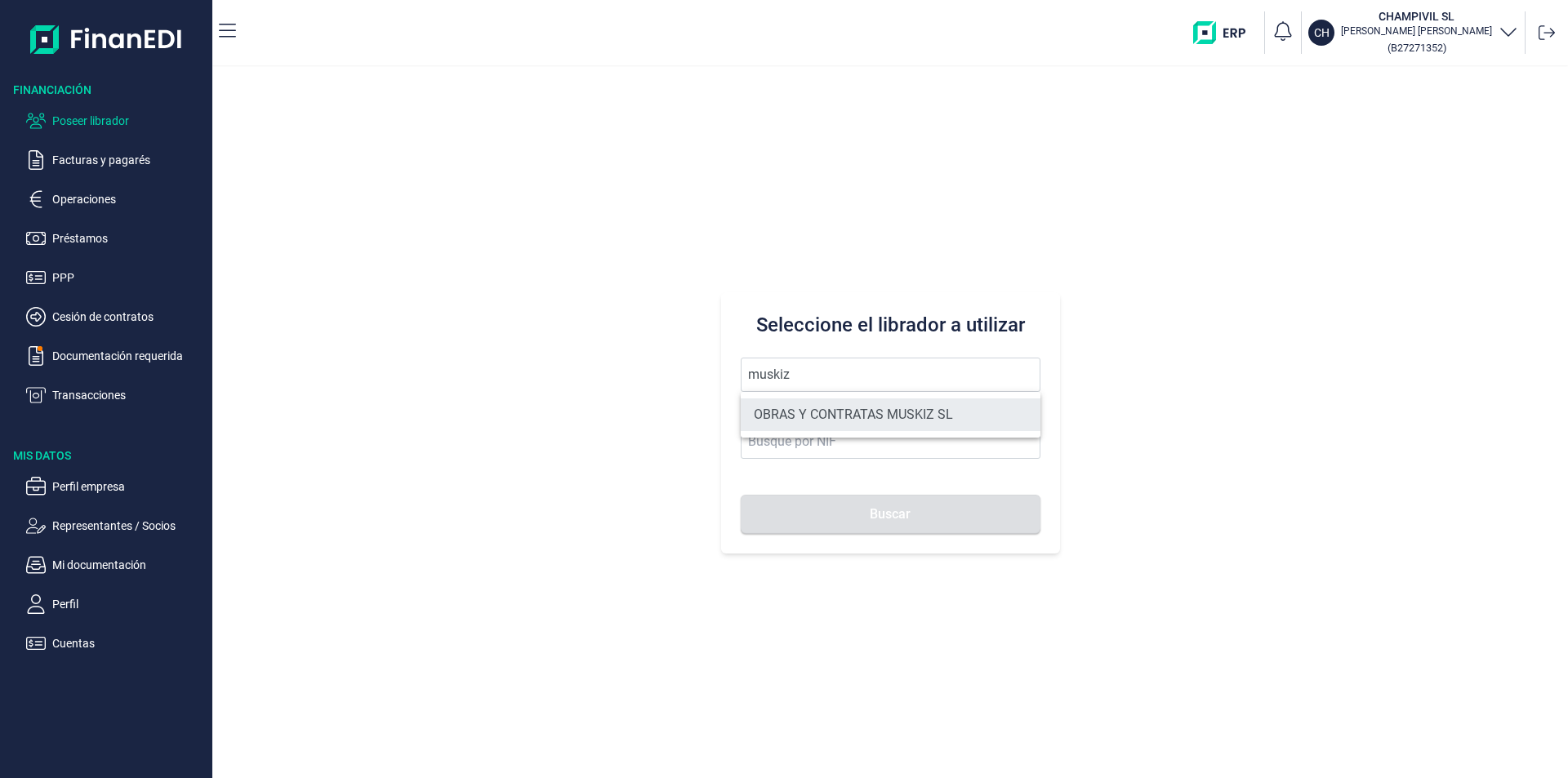
click at [880, 405] on li "OBRAS Y CONTRATAS MUSKIZ SL" at bounding box center [890, 415] width 300 height 33
type input "OBRAS Y CONTRATAS MUSKIZ SL"
type input "B95673927"
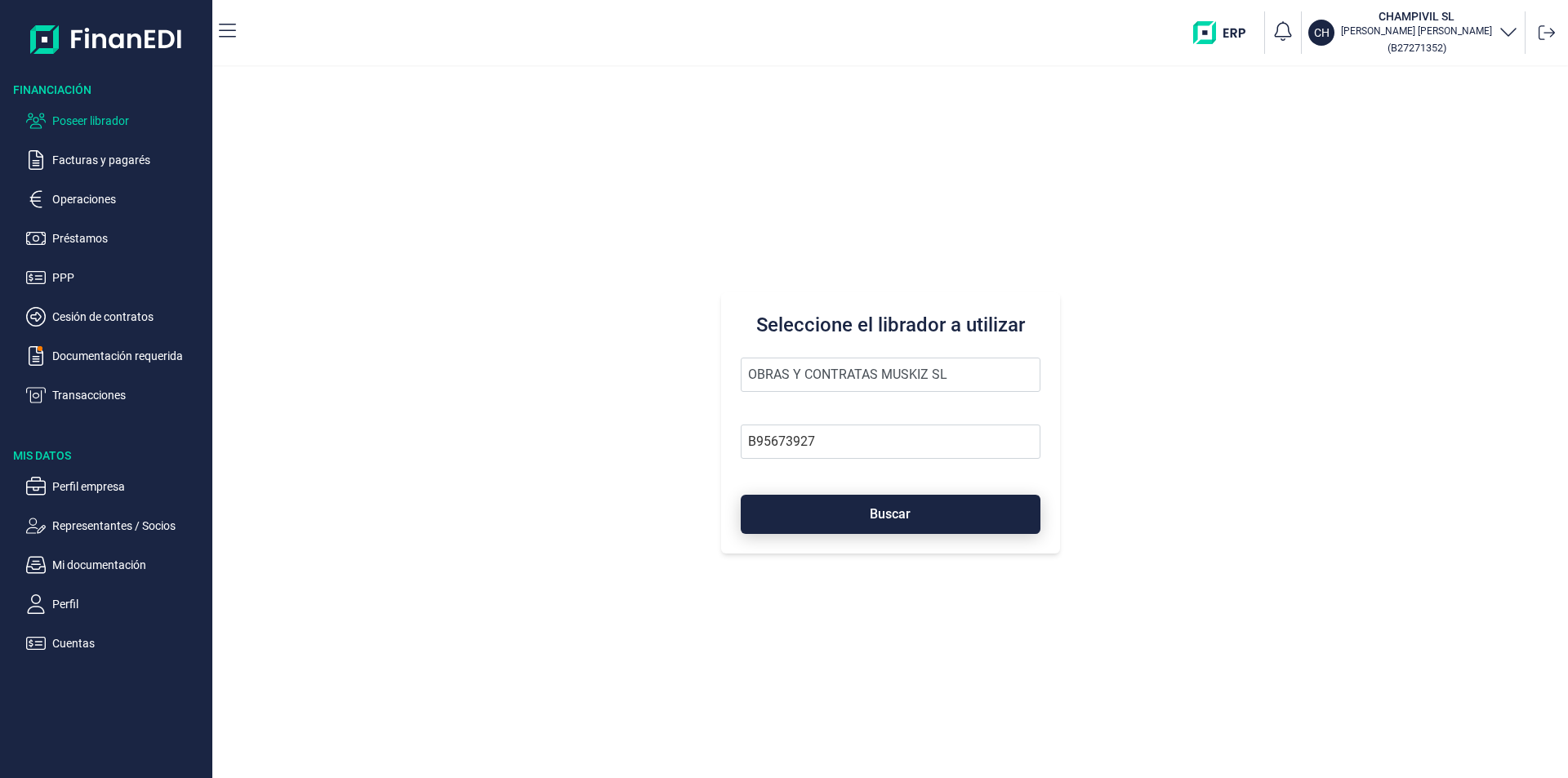
click at [893, 517] on span "Buscar" at bounding box center [889, 513] width 41 height 12
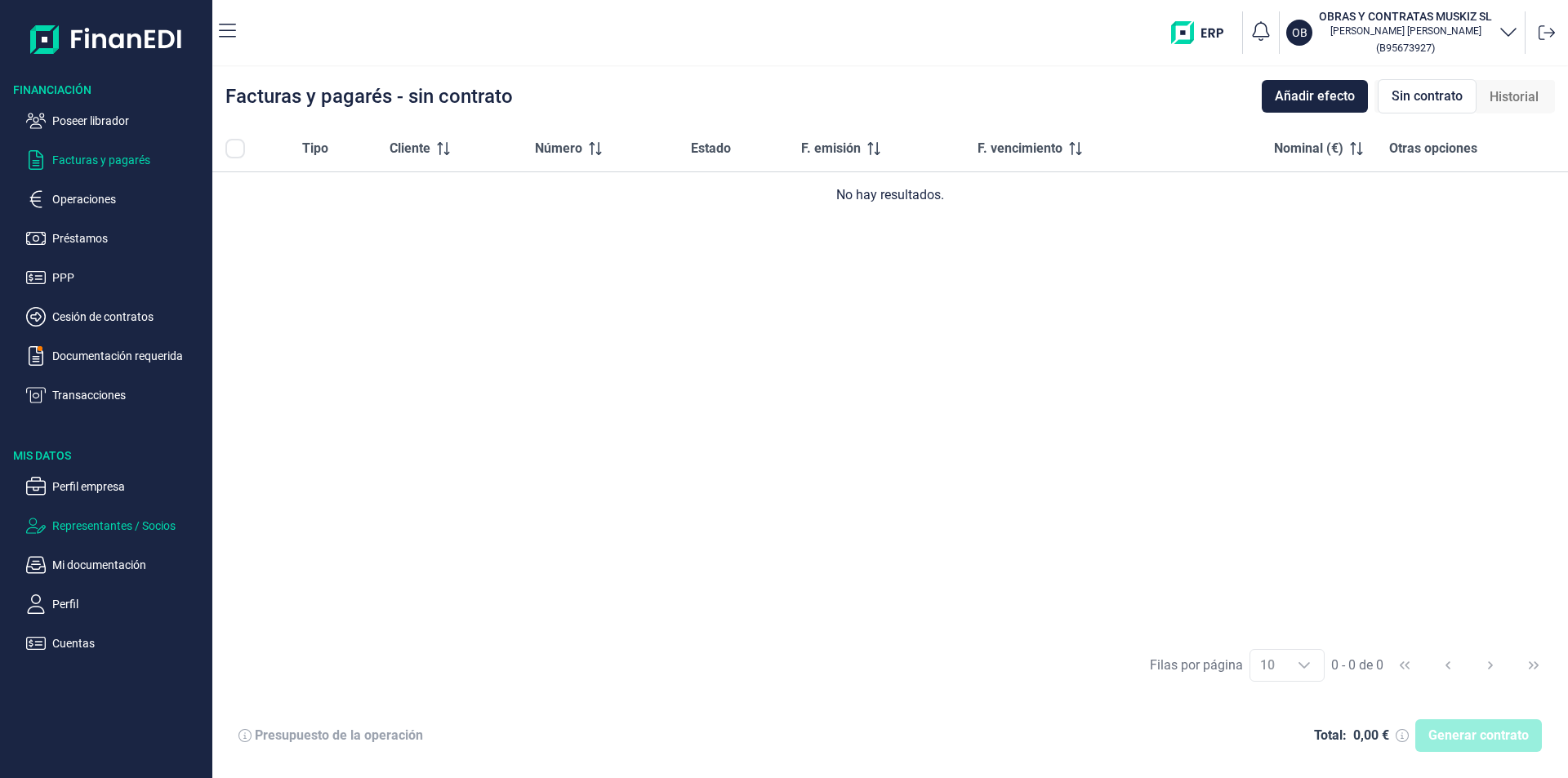
click at [103, 526] on p "Representantes / Socios" at bounding box center [128, 526] width 153 height 20
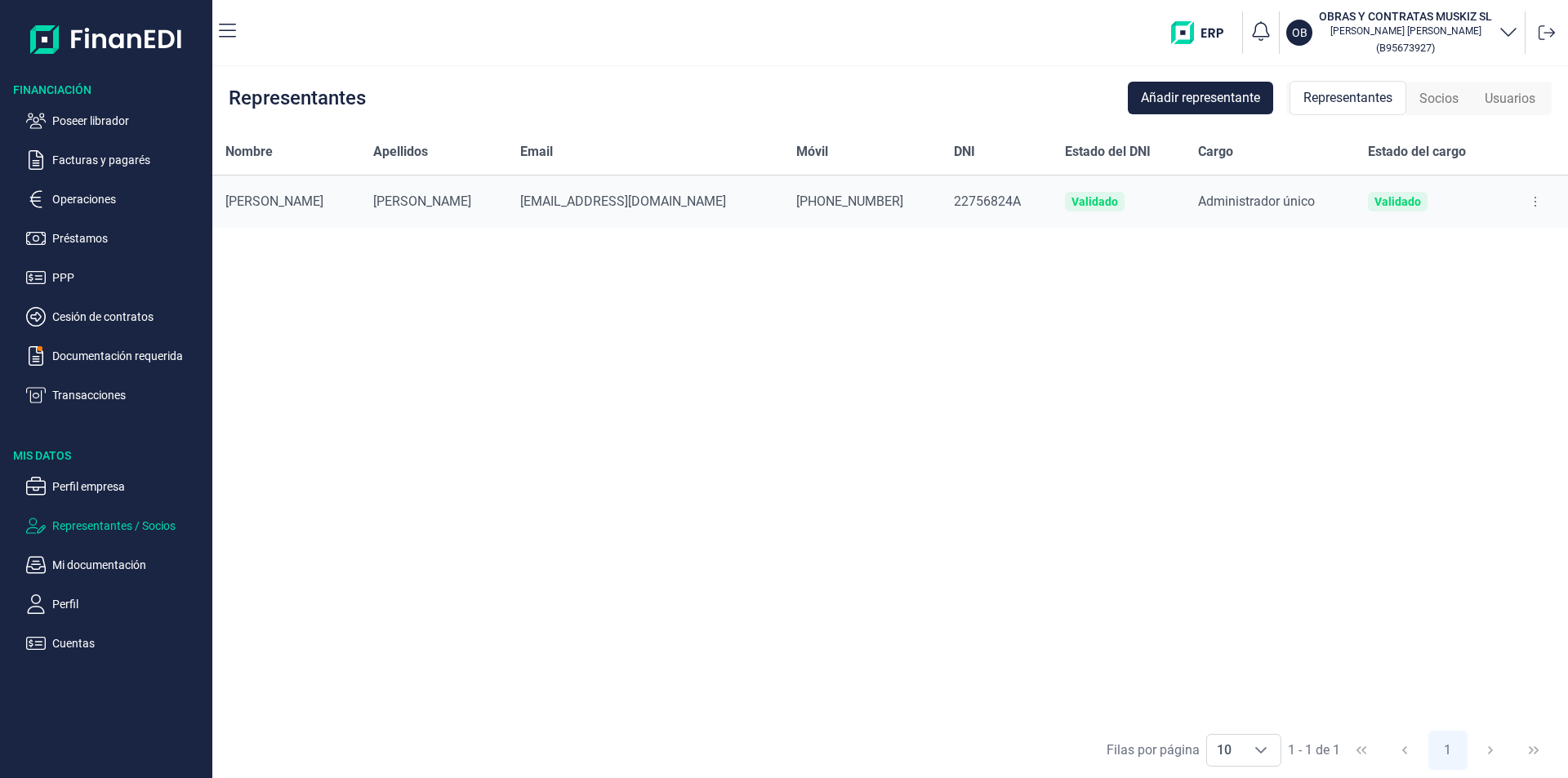
click at [1440, 97] on span "Socios" at bounding box center [1439, 99] width 39 height 20
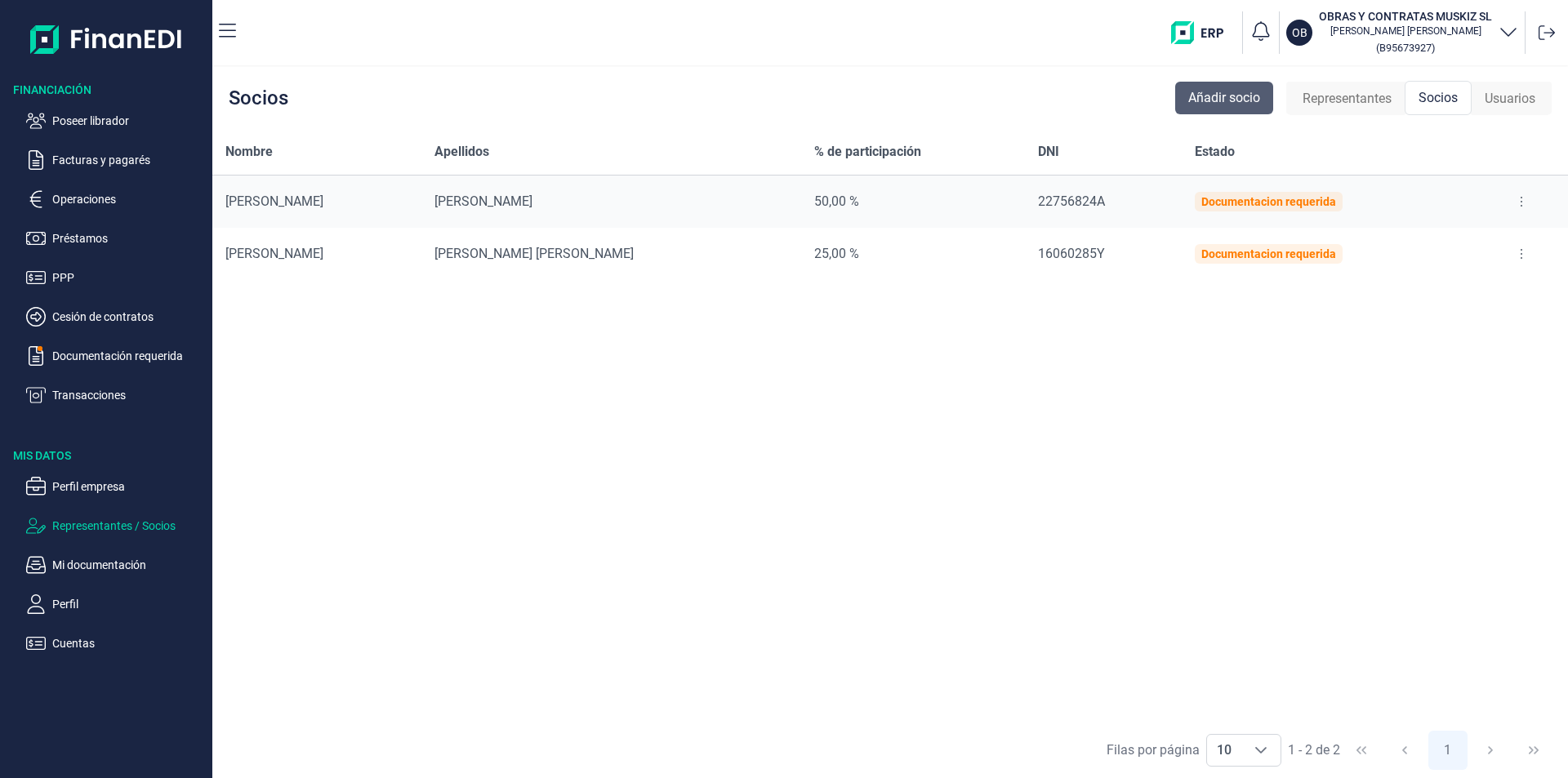
click at [1213, 97] on span "Añadir socio" at bounding box center [1224, 98] width 72 height 20
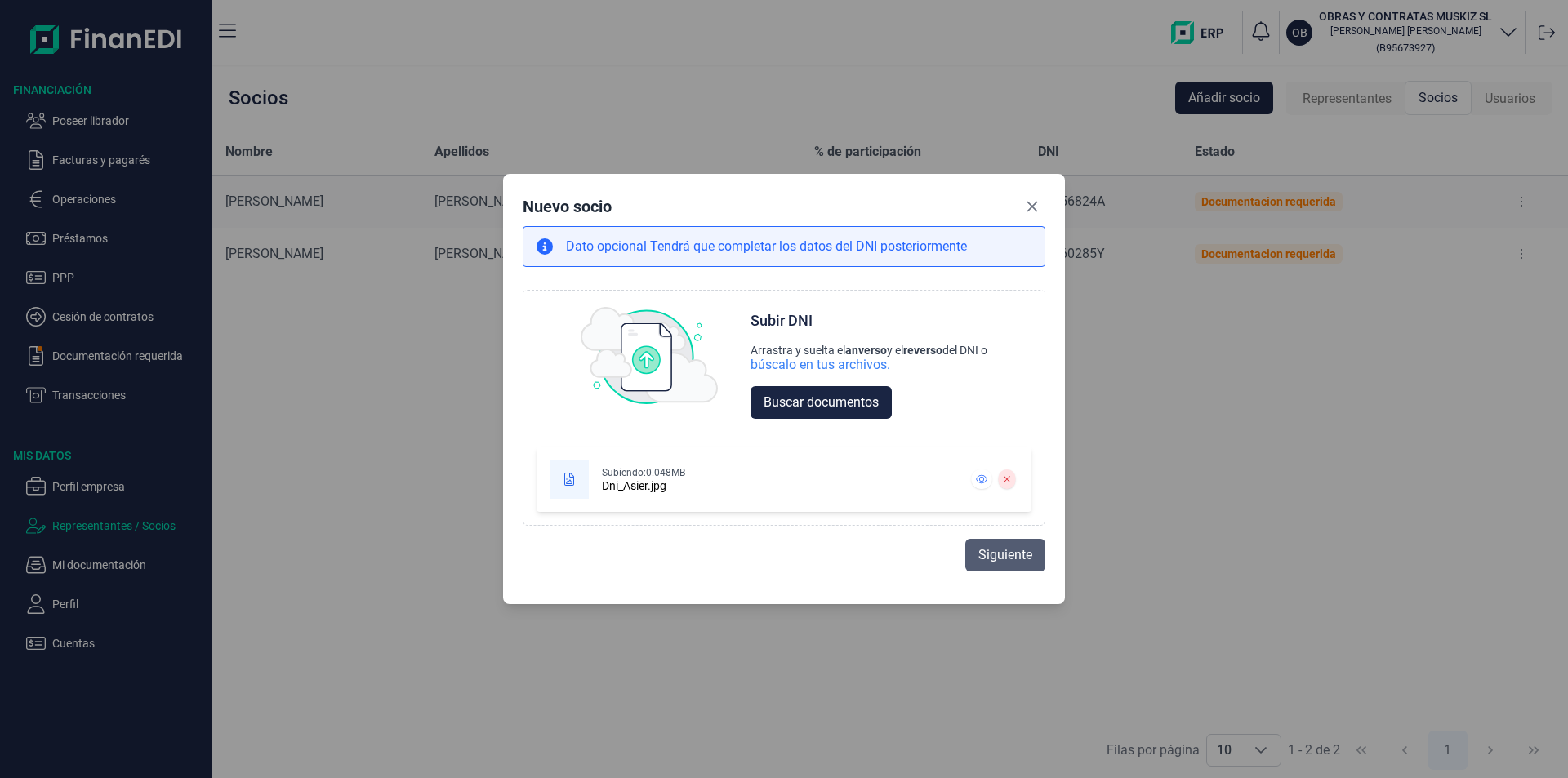
click at [999, 560] on span "Siguiente" at bounding box center [1005, 556] width 54 height 20
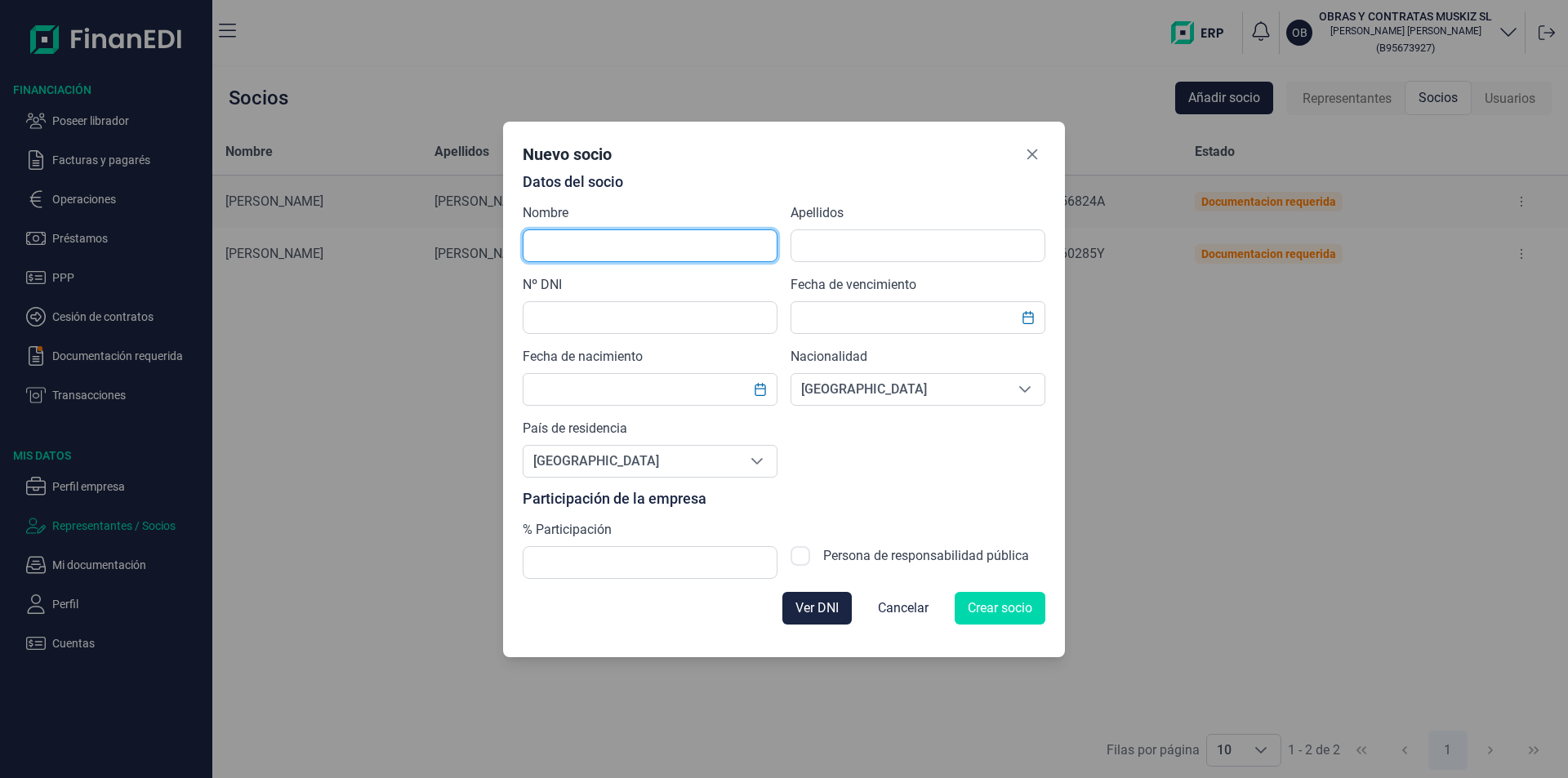
click at [657, 242] on input "text" at bounding box center [651, 246] width 255 height 33
type input "a"
type input "ASIER"
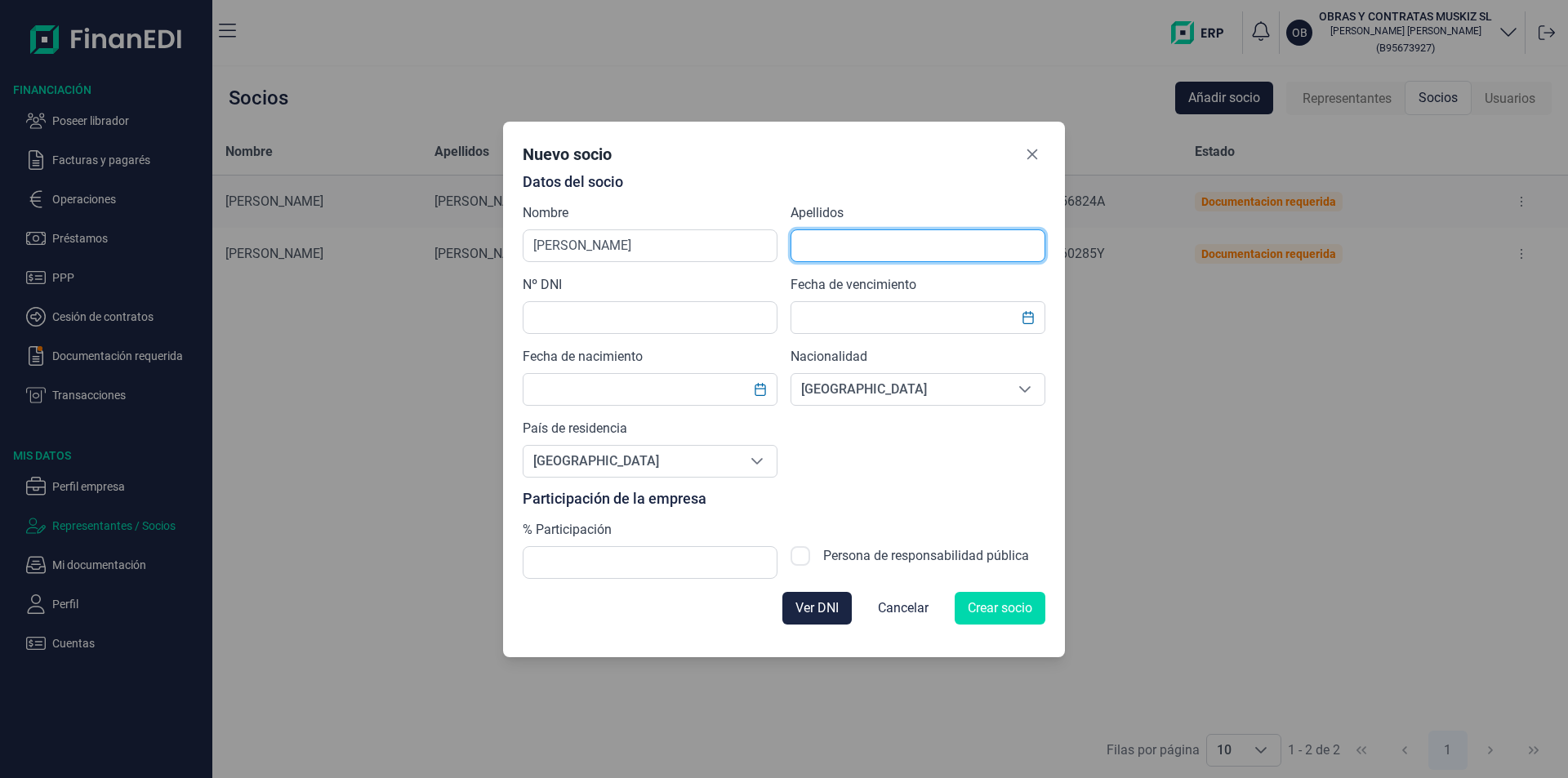
click at [815, 250] on input "text" at bounding box center [918, 246] width 255 height 33
type input "PEREZ ARROYUELOS"
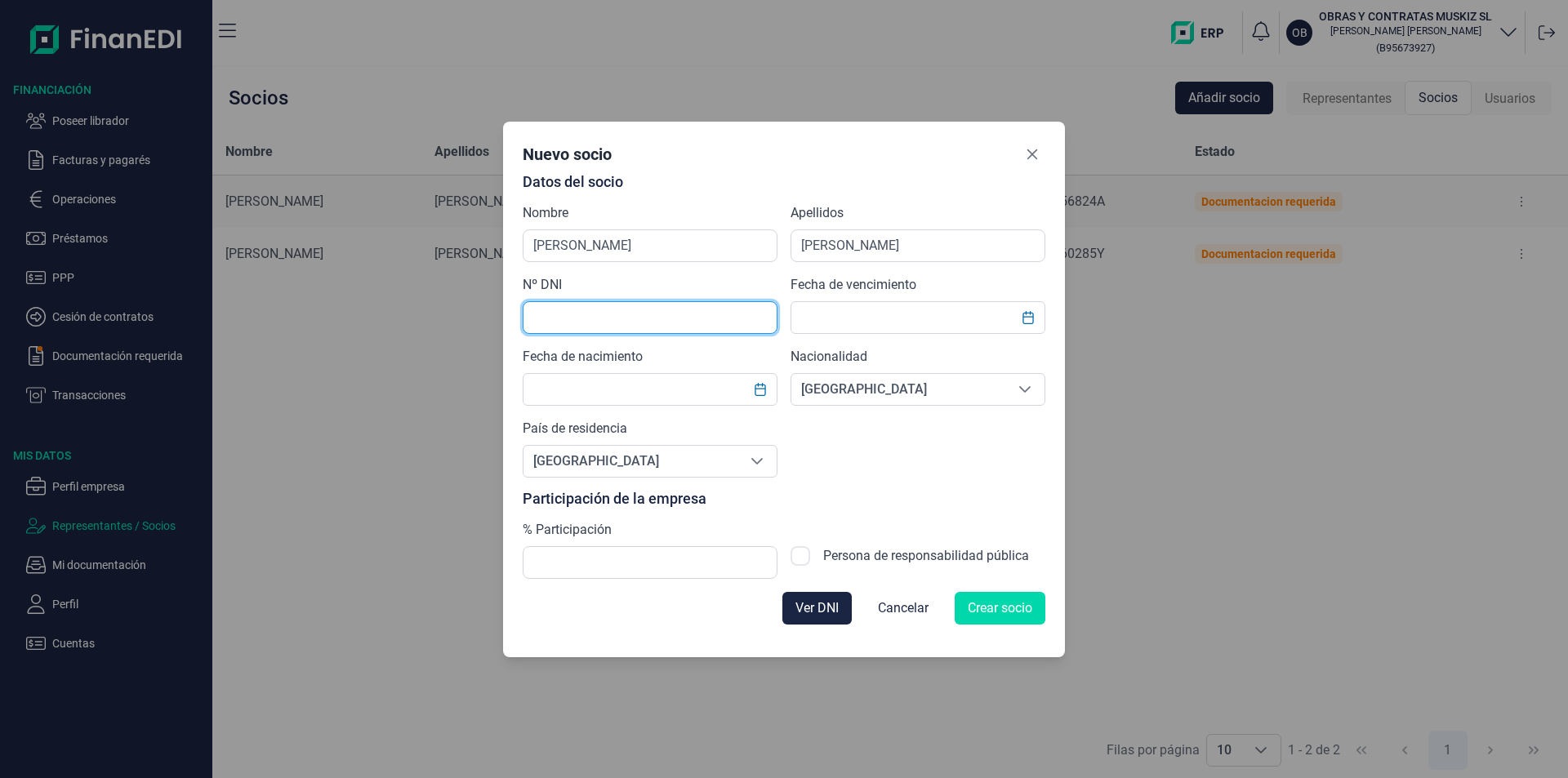
click at [569, 319] on input "text" at bounding box center [651, 318] width 255 height 33
type input "30668216Q"
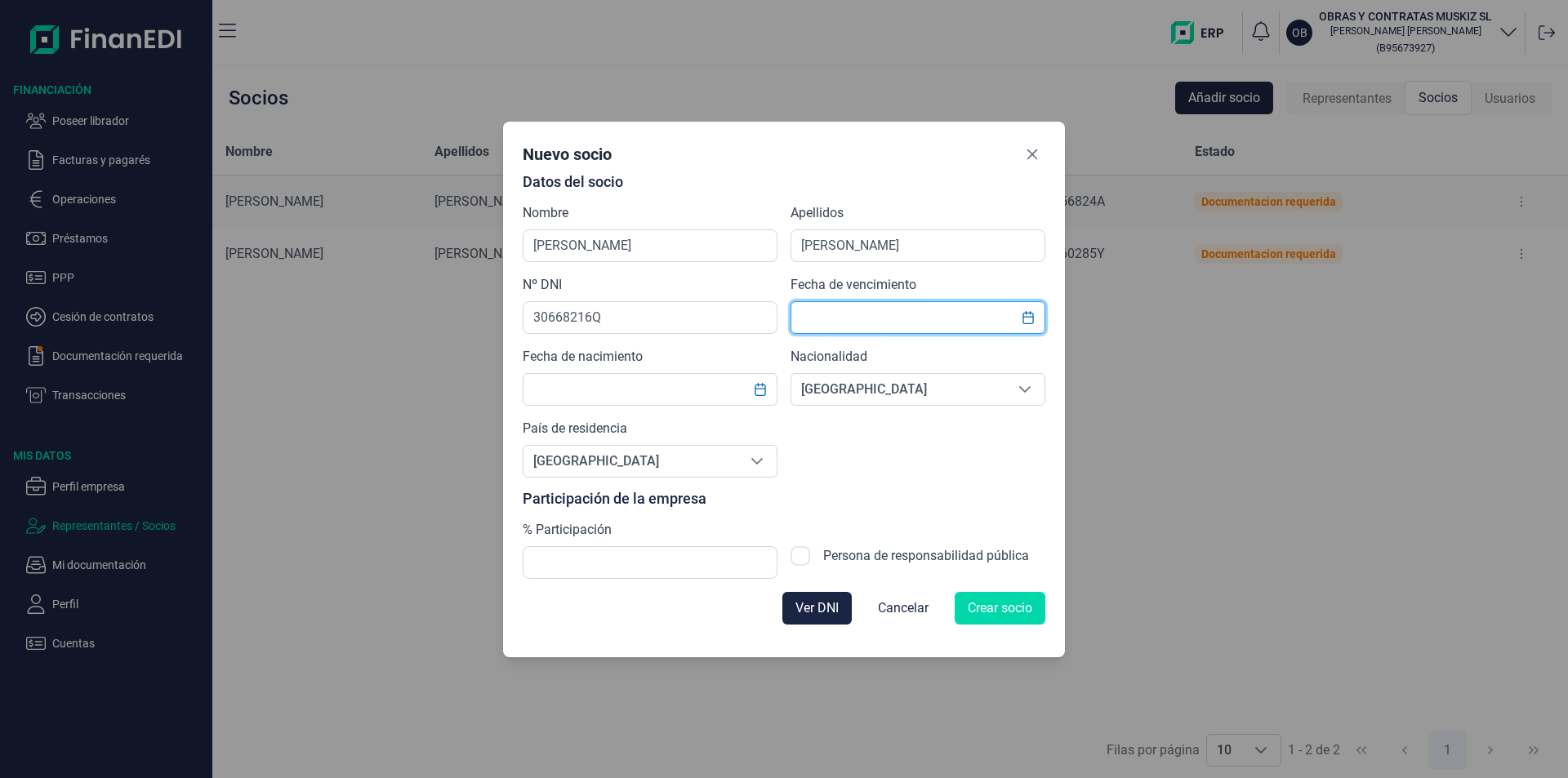
click at [836, 319] on input "text" at bounding box center [918, 318] width 255 height 33
type input "12/12/2029"
click at [600, 393] on input "text" at bounding box center [651, 390] width 255 height 33
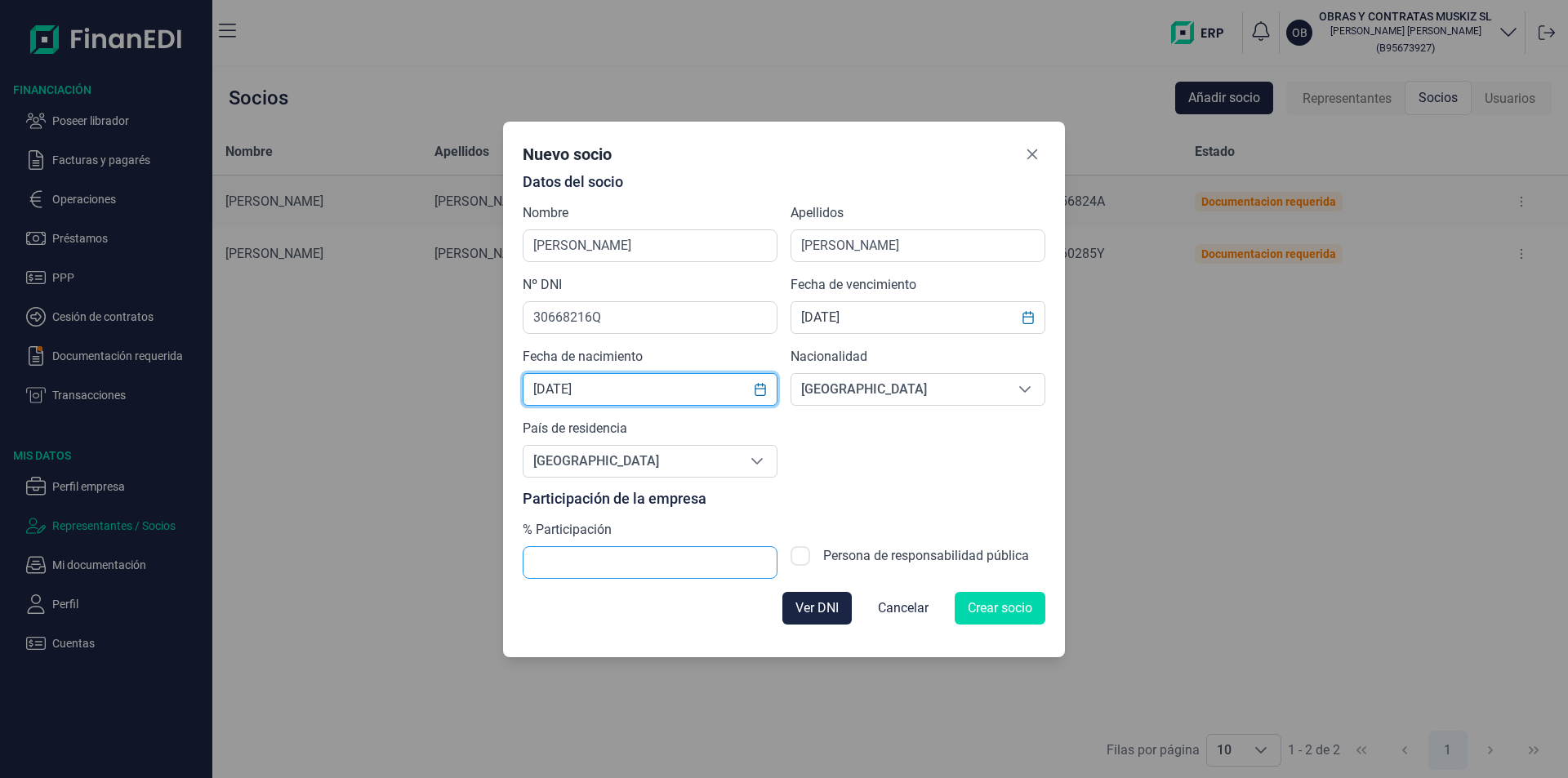
type input "09/10/1978"
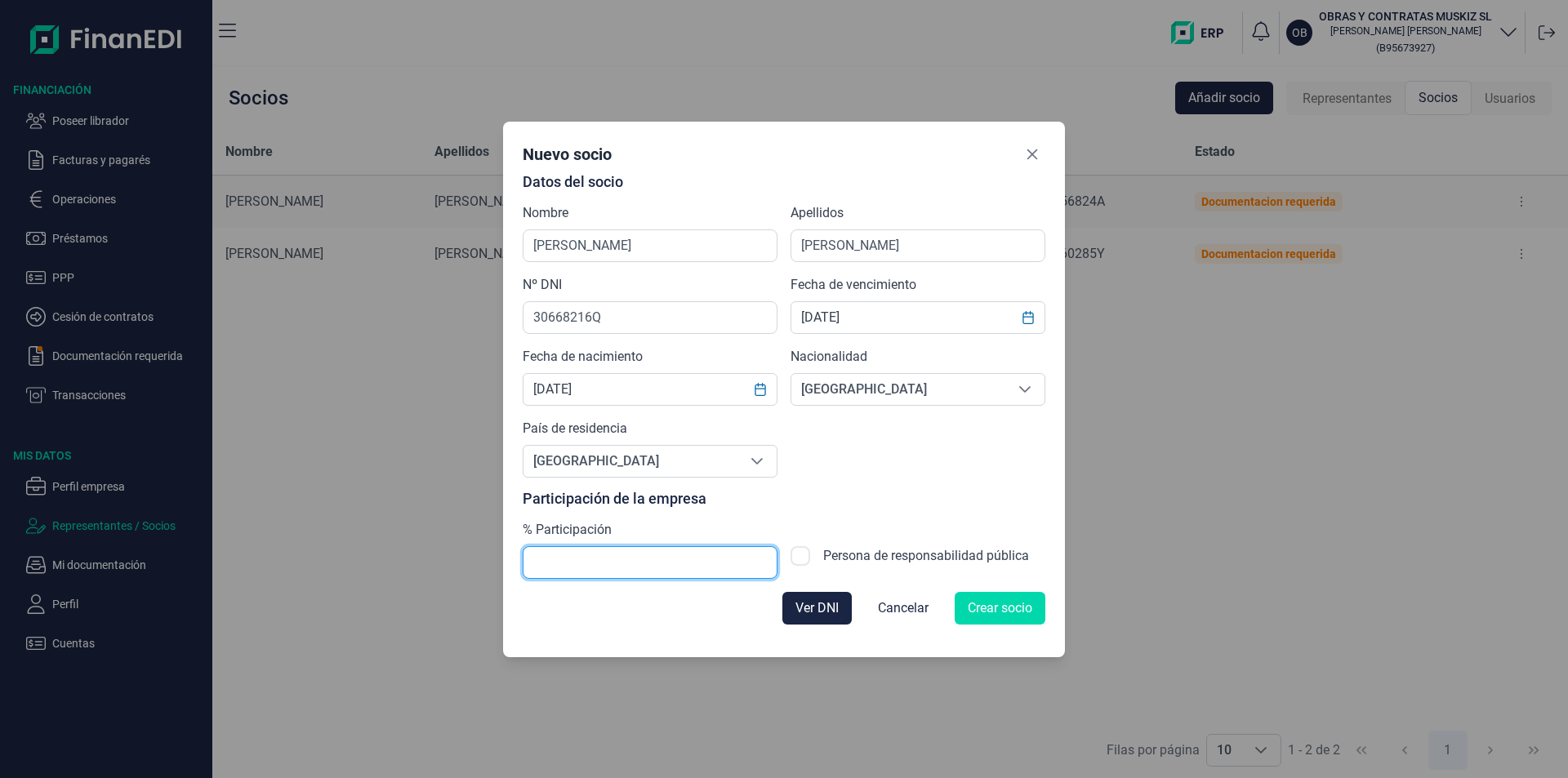
drag, startPoint x: 586, startPoint y: 548, endPoint x: 571, endPoint y: 558, distance: 18.0
click at [586, 548] on input "text" at bounding box center [651, 563] width 255 height 33
click at [548, 570] on input "text" at bounding box center [651, 563] width 255 height 33
type input "25,00"
click at [1003, 605] on span "Crear socio" at bounding box center [999, 609] width 65 height 20
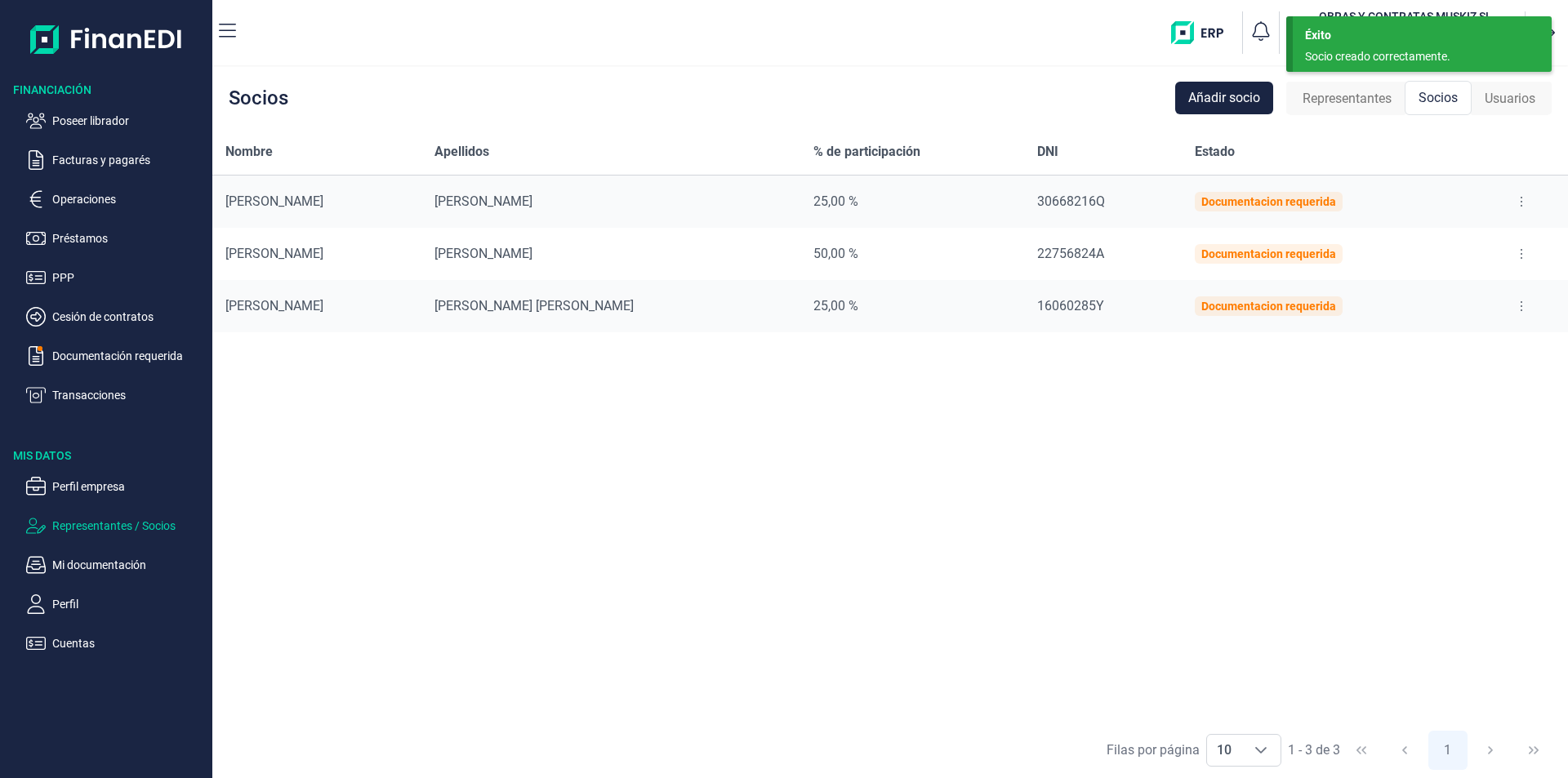
click at [853, 373] on div "Nombre Apellidos % de participación DNI Estado ASIER PEREZ ARROYUELOS 25,00 % 3…" at bounding box center [890, 425] width 1356 height 593
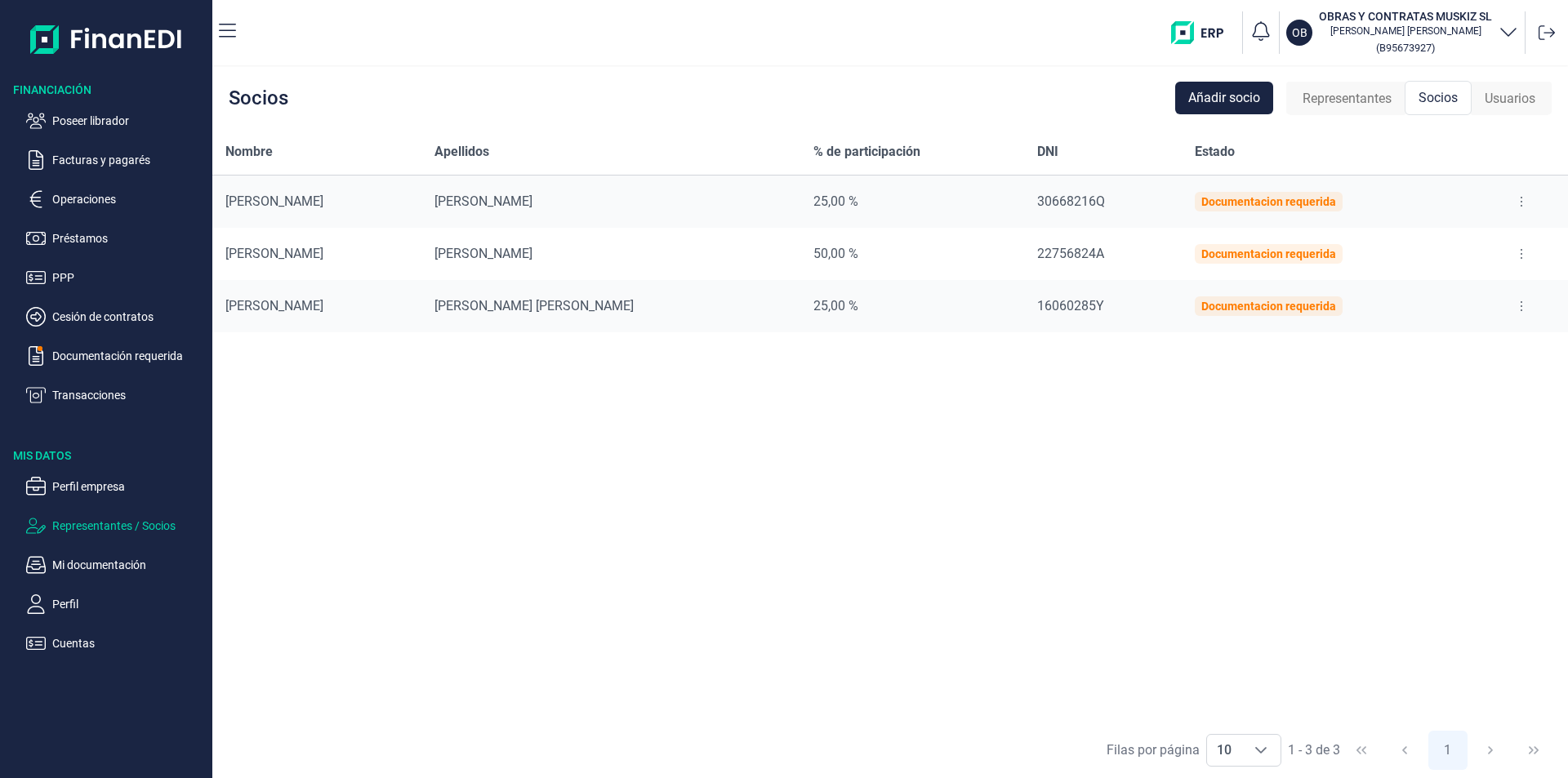
click at [385, 495] on div "Nombre Apellidos % de participación DNI Estado ASIER PEREZ ARROYUELOS 25,00 % 3…" at bounding box center [890, 425] width 1356 height 593
click at [114, 486] on p "Perfil empresa" at bounding box center [128, 486] width 153 height 20
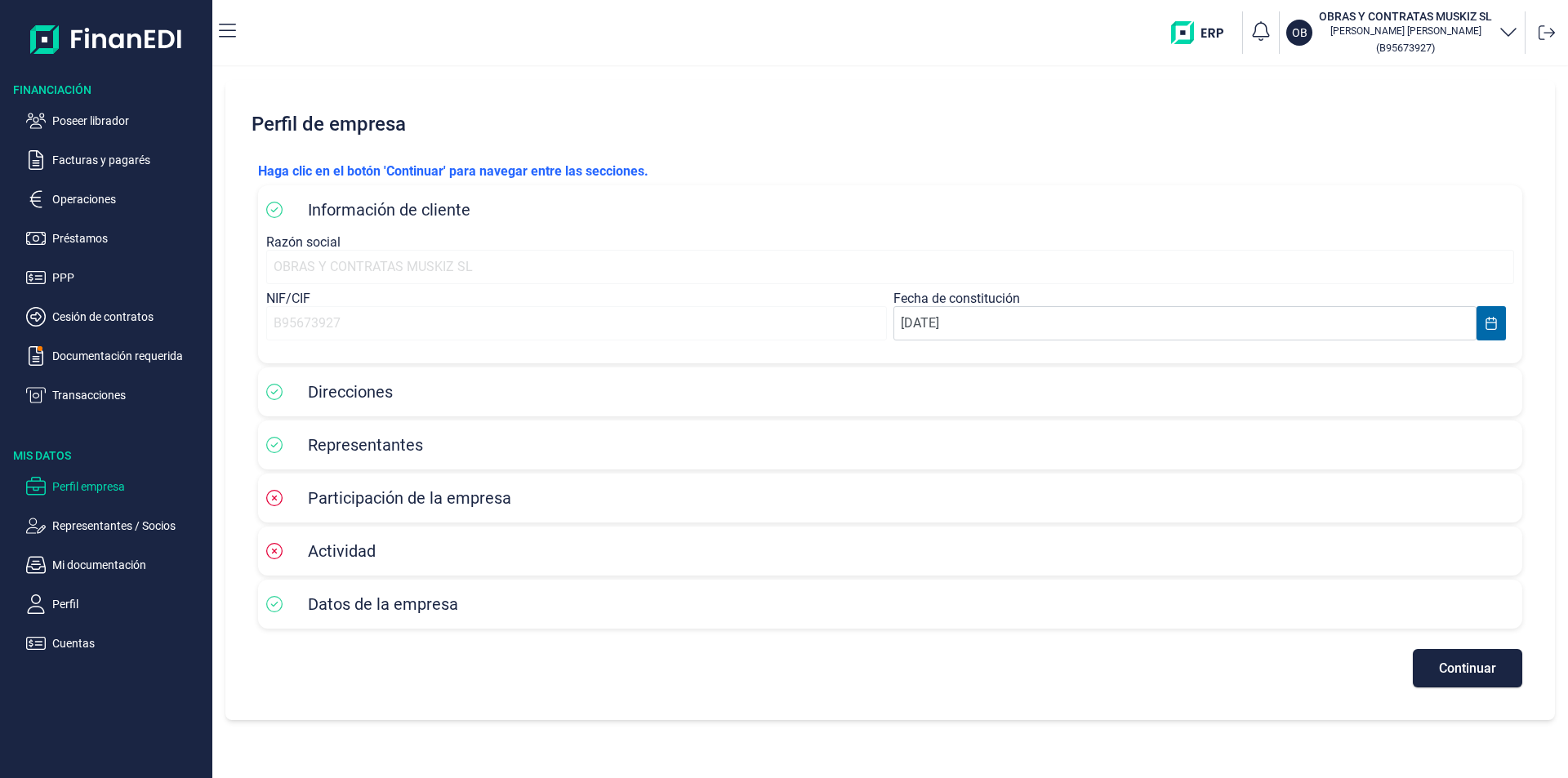
click at [915, 122] on h2 "Perfil de empresa" at bounding box center [890, 124] width 1290 height 49
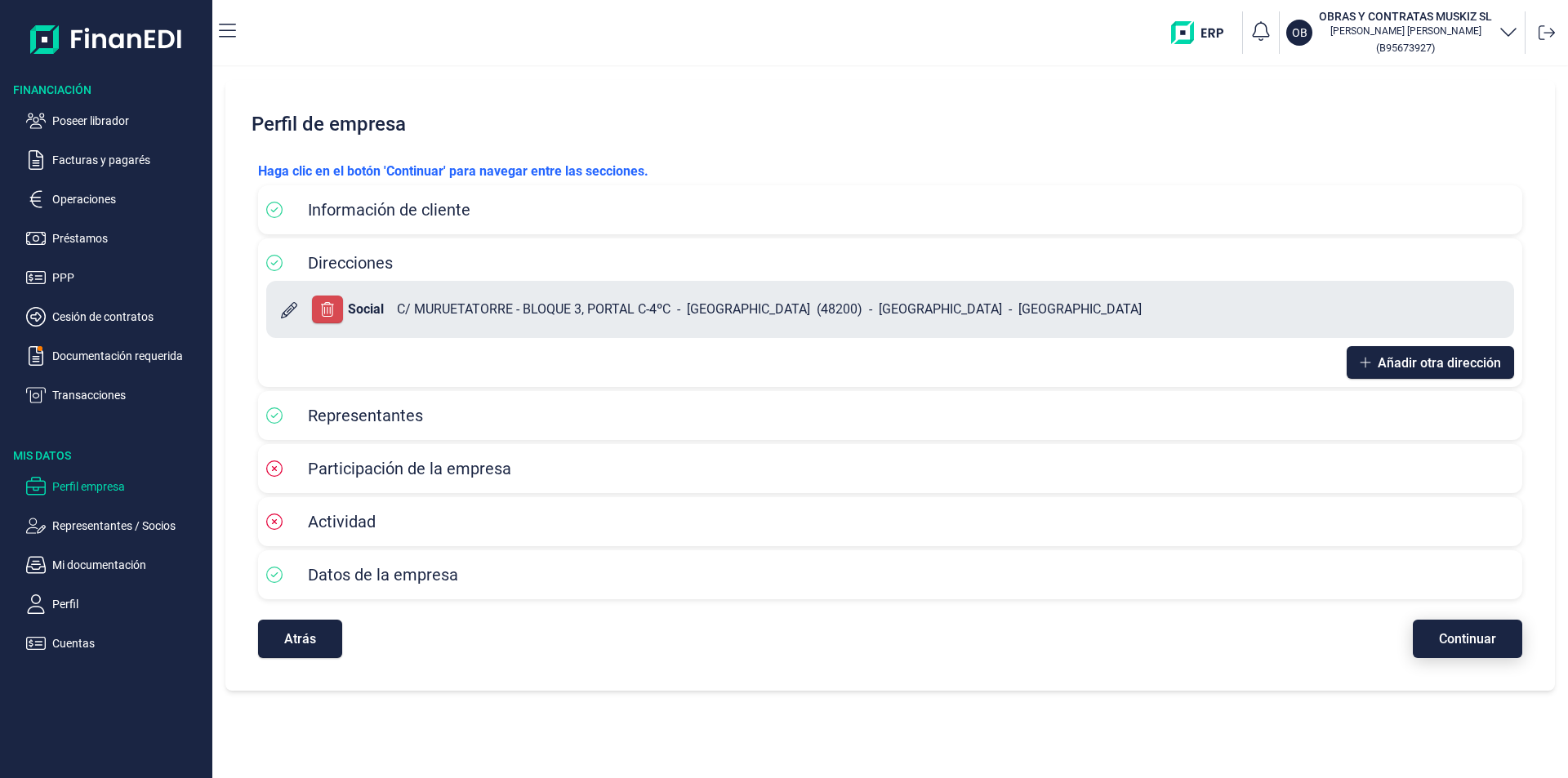
click at [1459, 642] on span "Continuar" at bounding box center [1467, 639] width 57 height 12
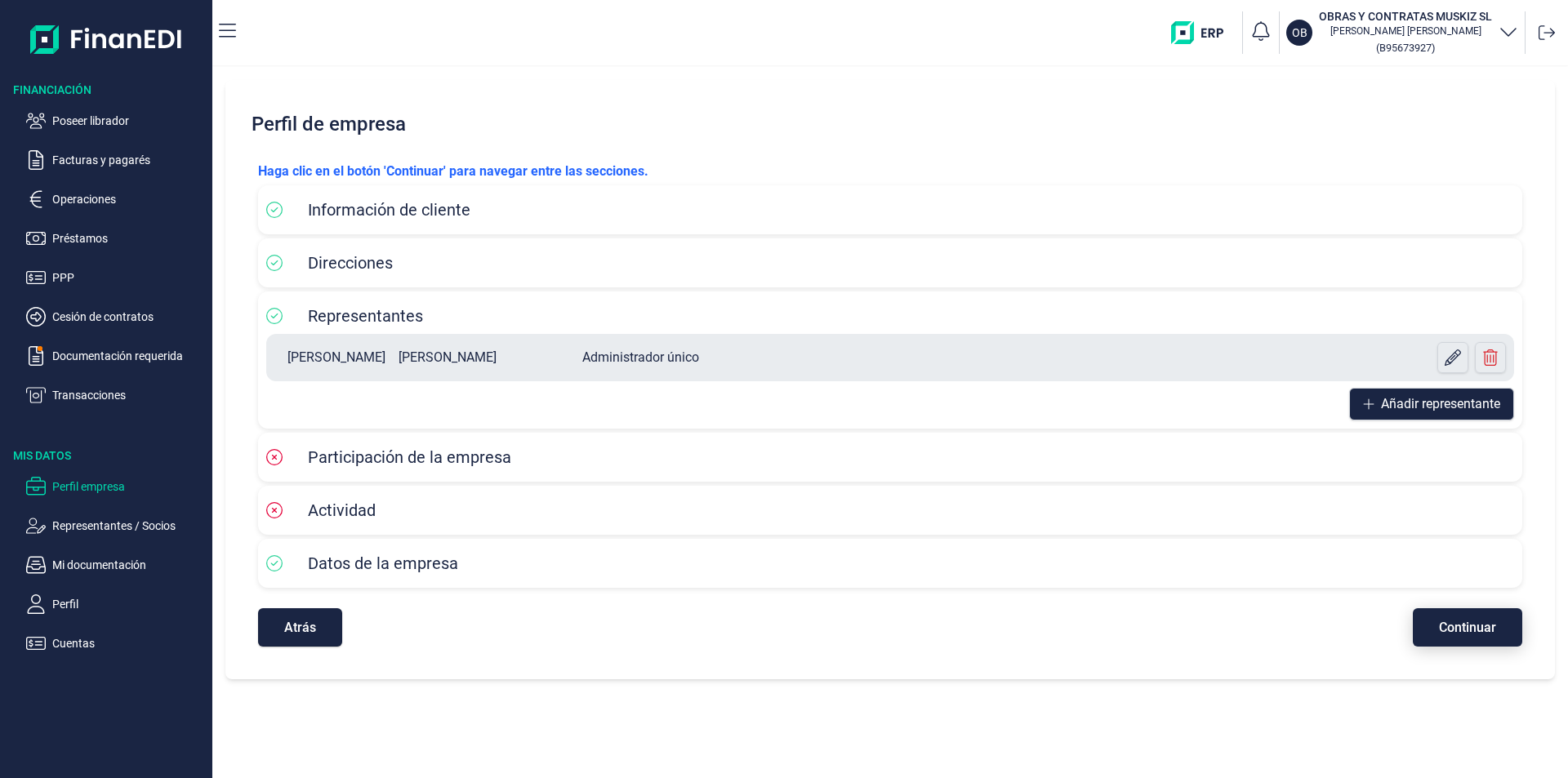
click at [1463, 639] on button "Continuar" at bounding box center [1467, 628] width 109 height 38
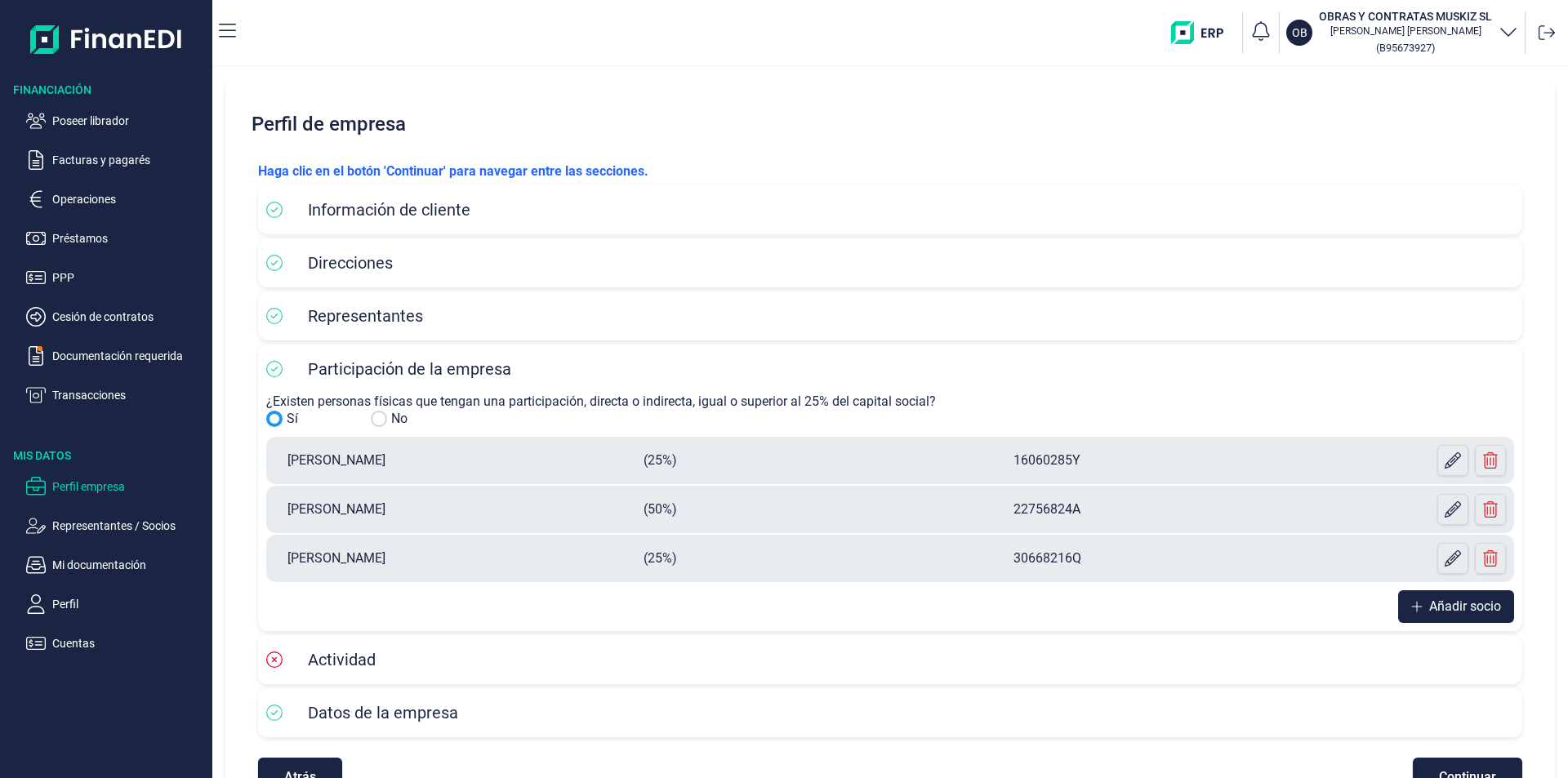
scroll to position [51, 0]
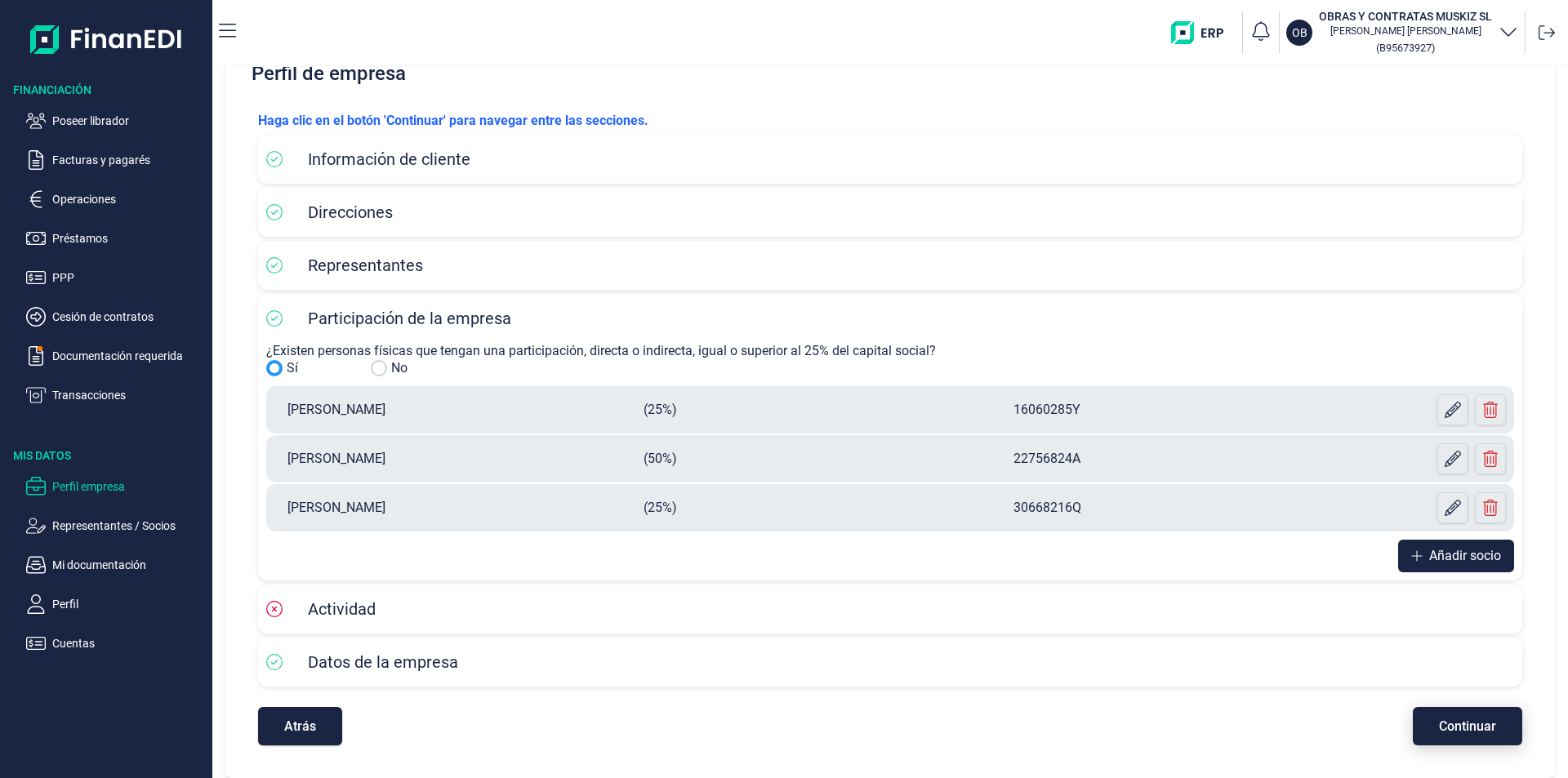
click at [1466, 725] on span "Continuar" at bounding box center [1467, 725] width 57 height 12
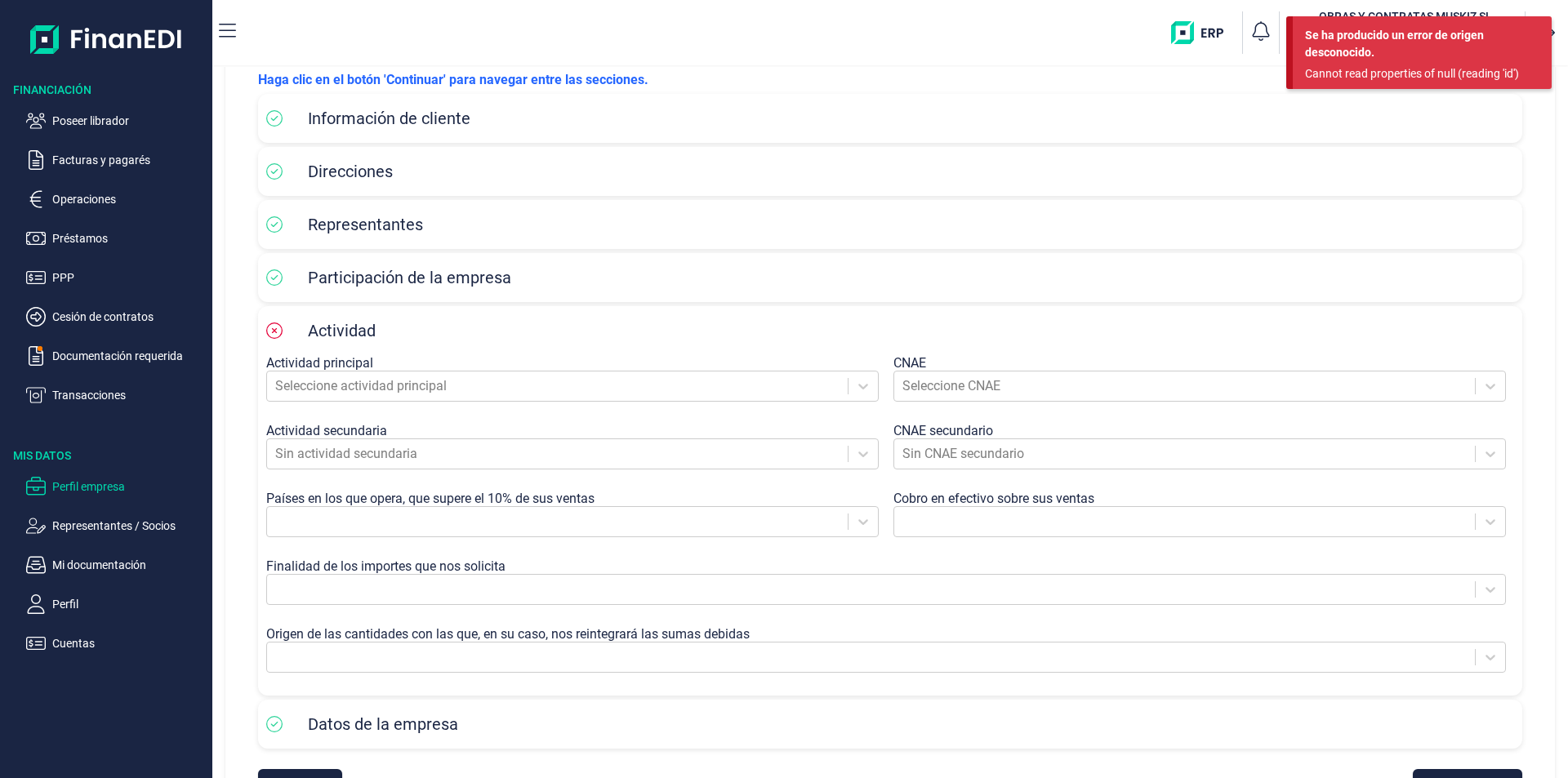
scroll to position [153, 0]
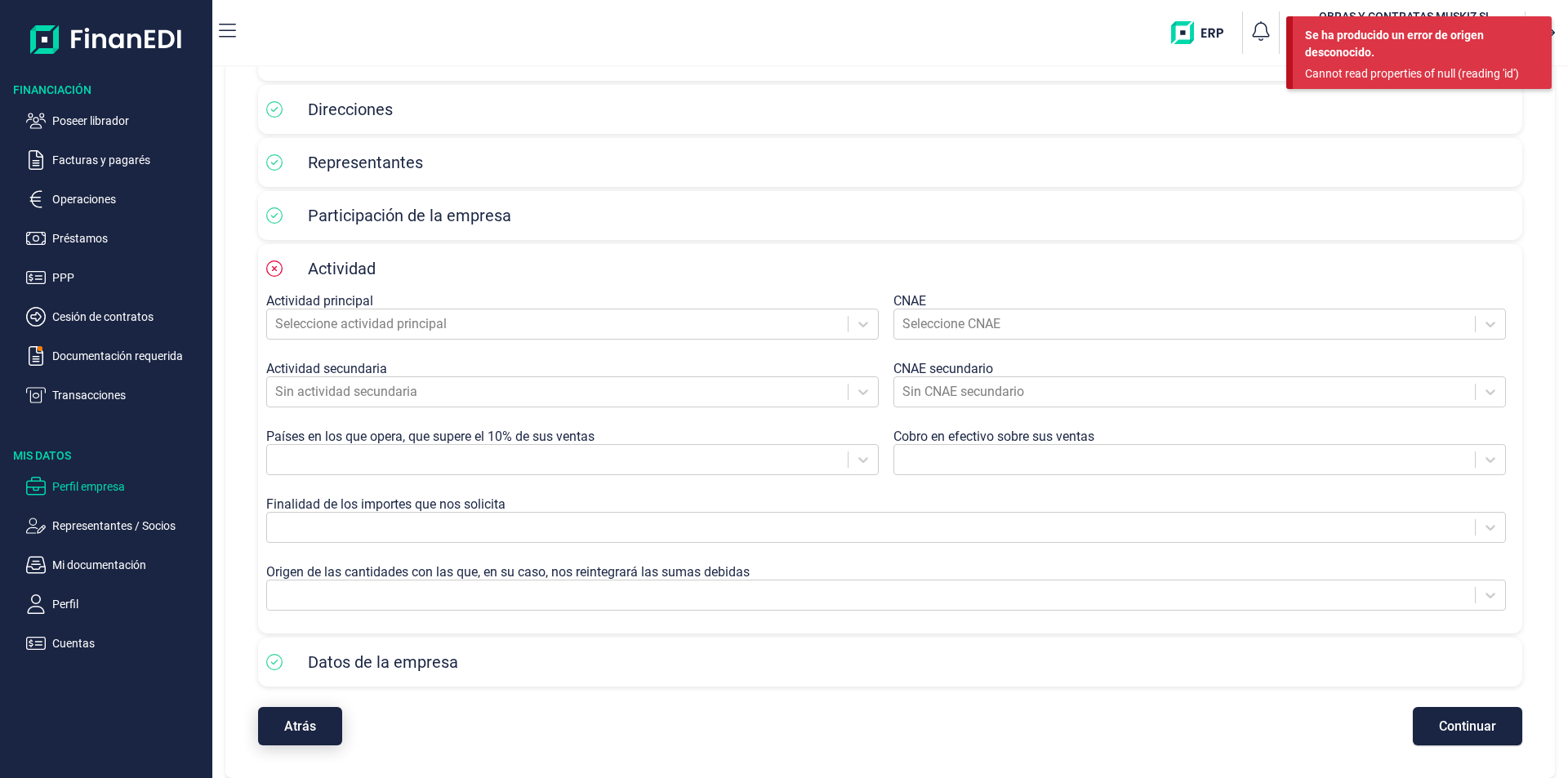
click at [289, 732] on span "Atrás" at bounding box center [300, 725] width 32 height 12
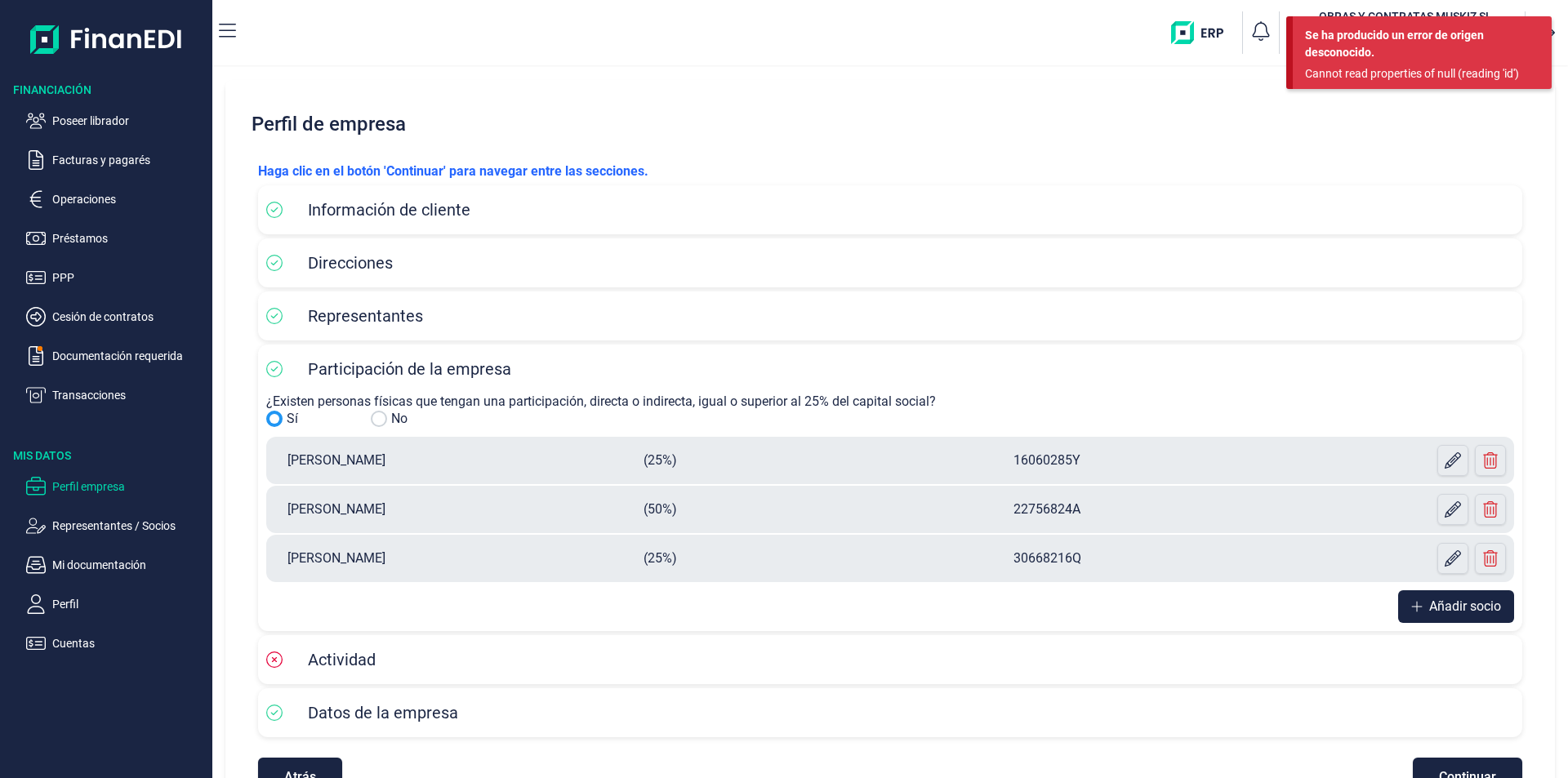
scroll to position [51, 0]
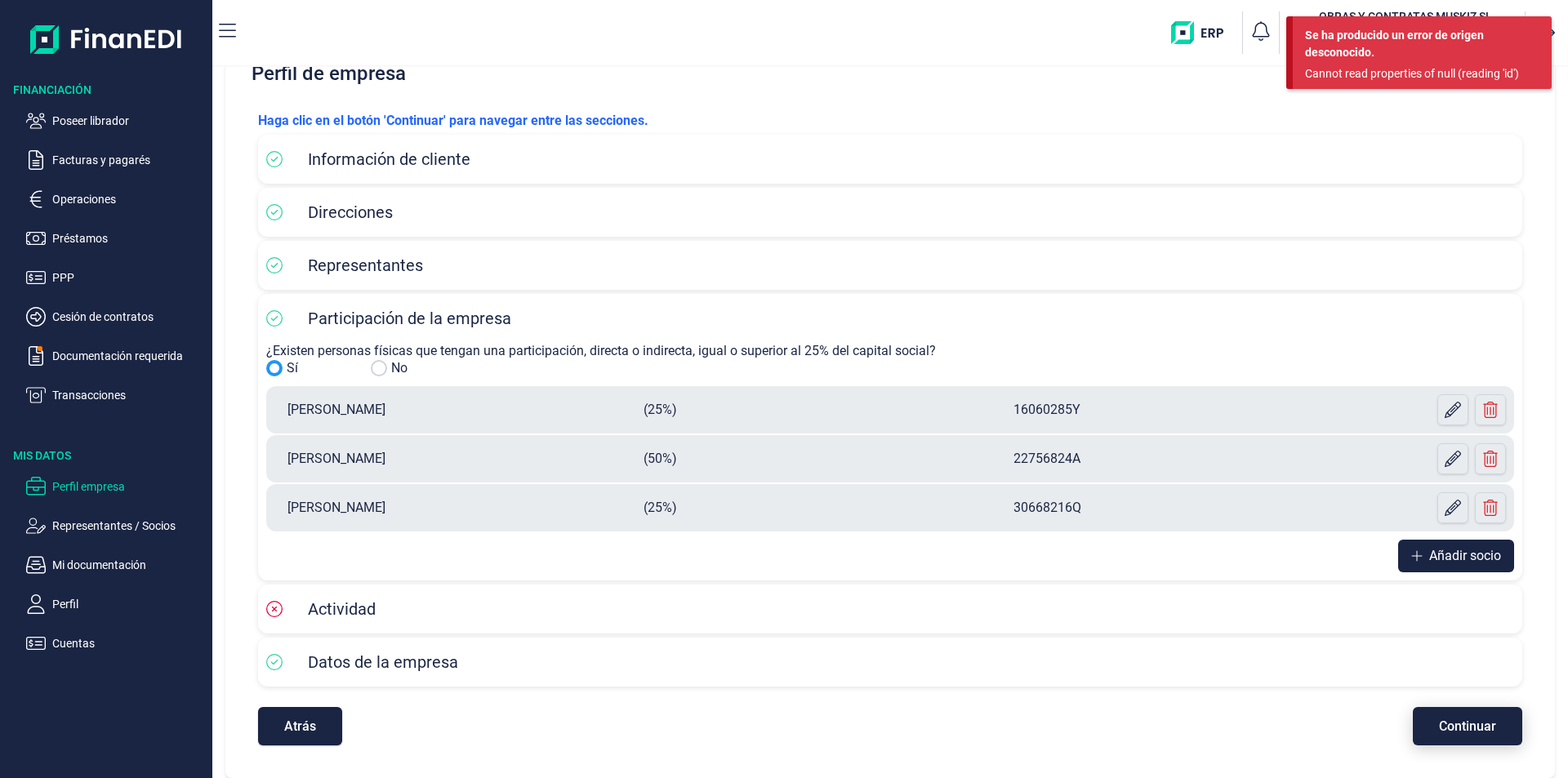
click at [1481, 723] on span "Continuar" at bounding box center [1467, 725] width 57 height 12
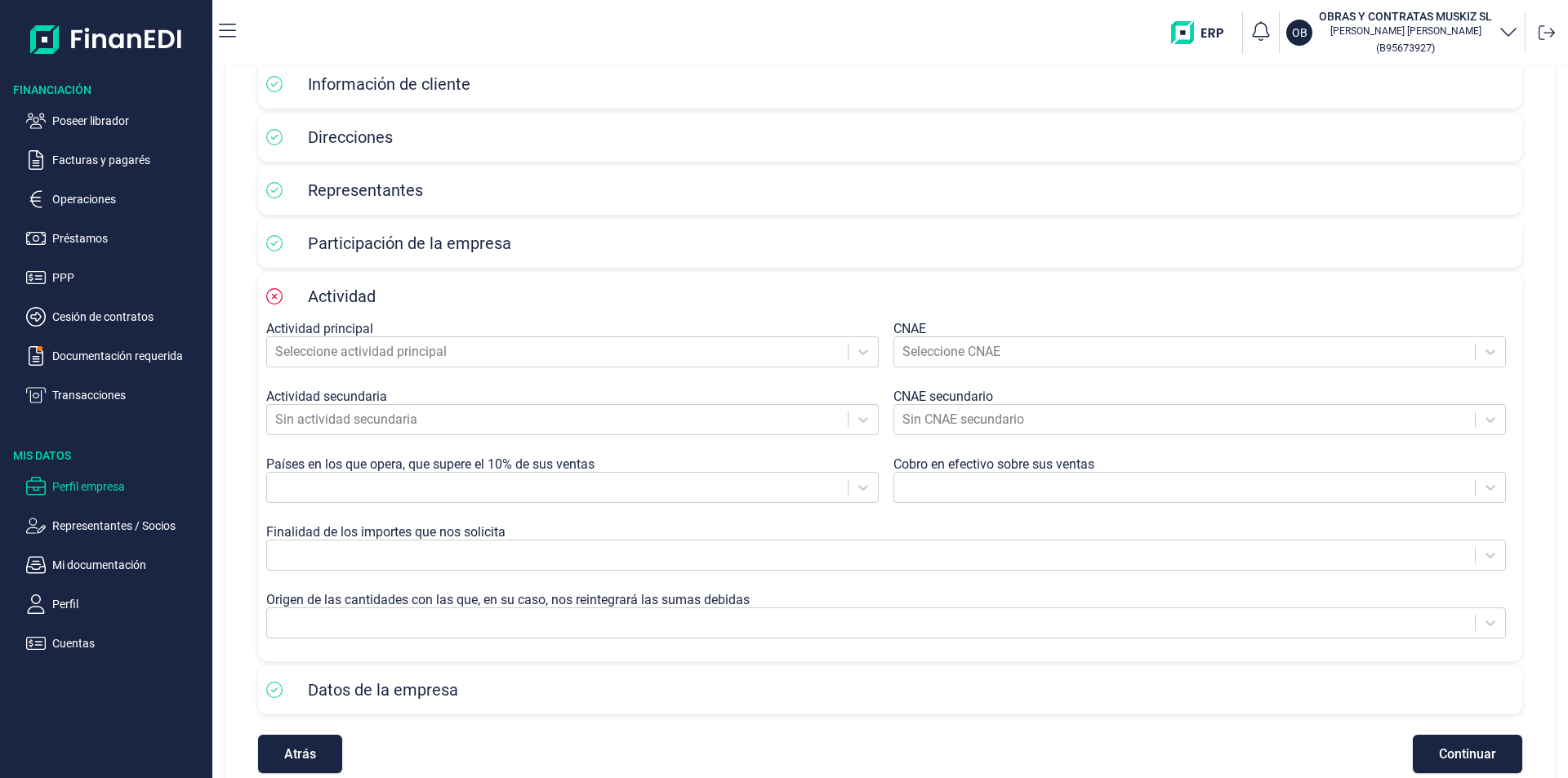
scroll to position [153, 0]
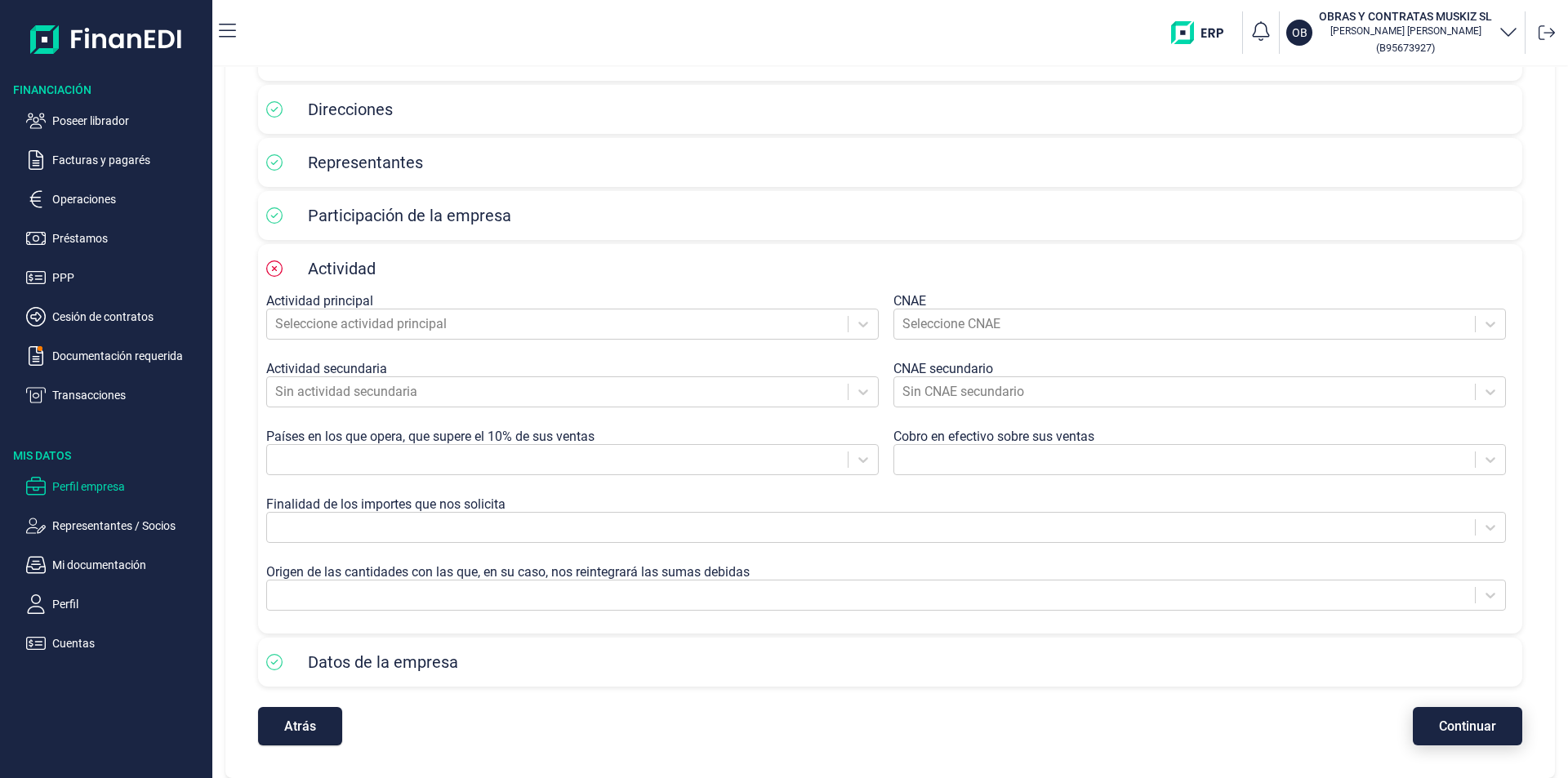
click at [1456, 720] on span "Continuar" at bounding box center [1467, 725] width 57 height 12
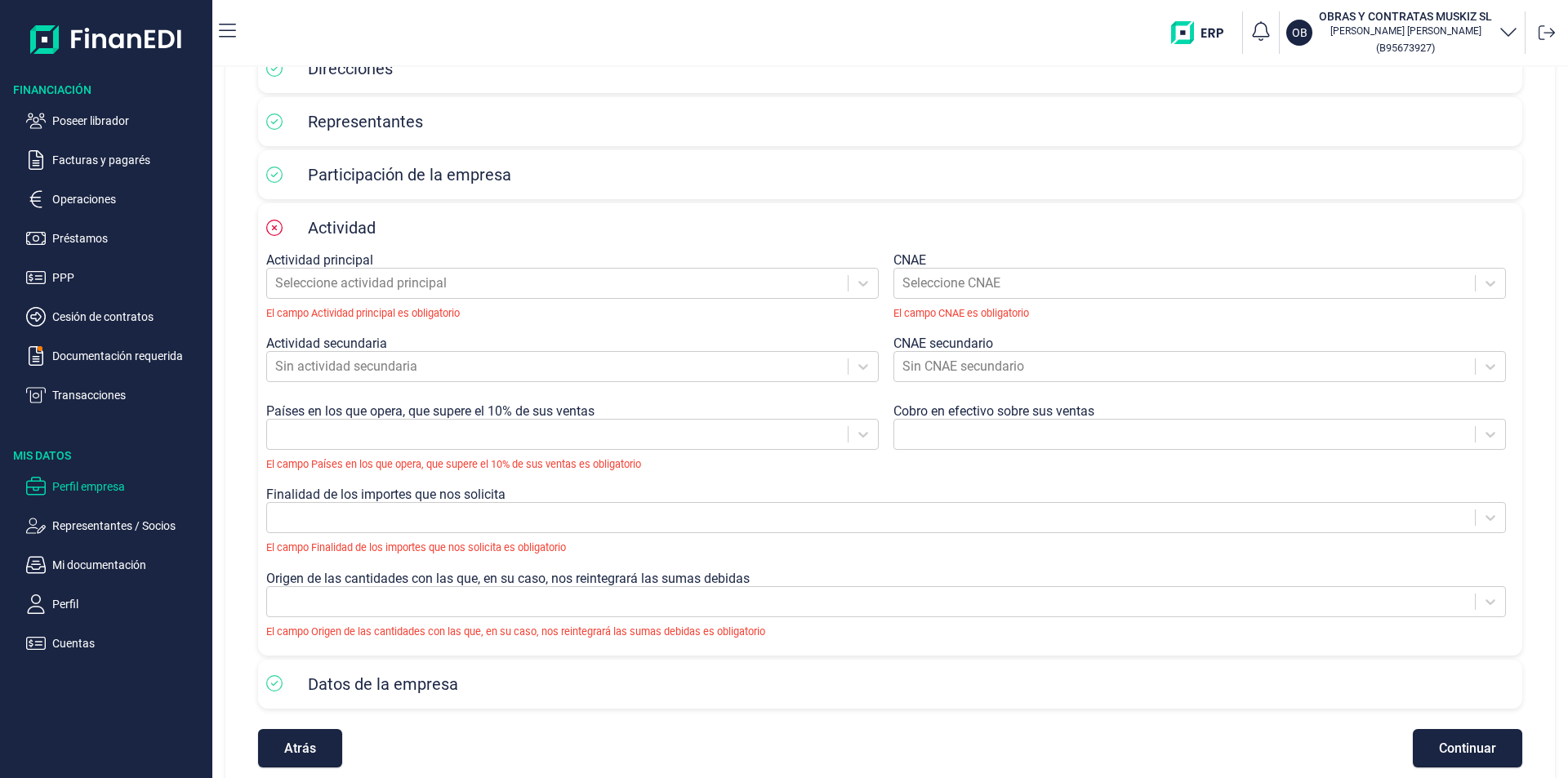
scroll to position [216, 0]
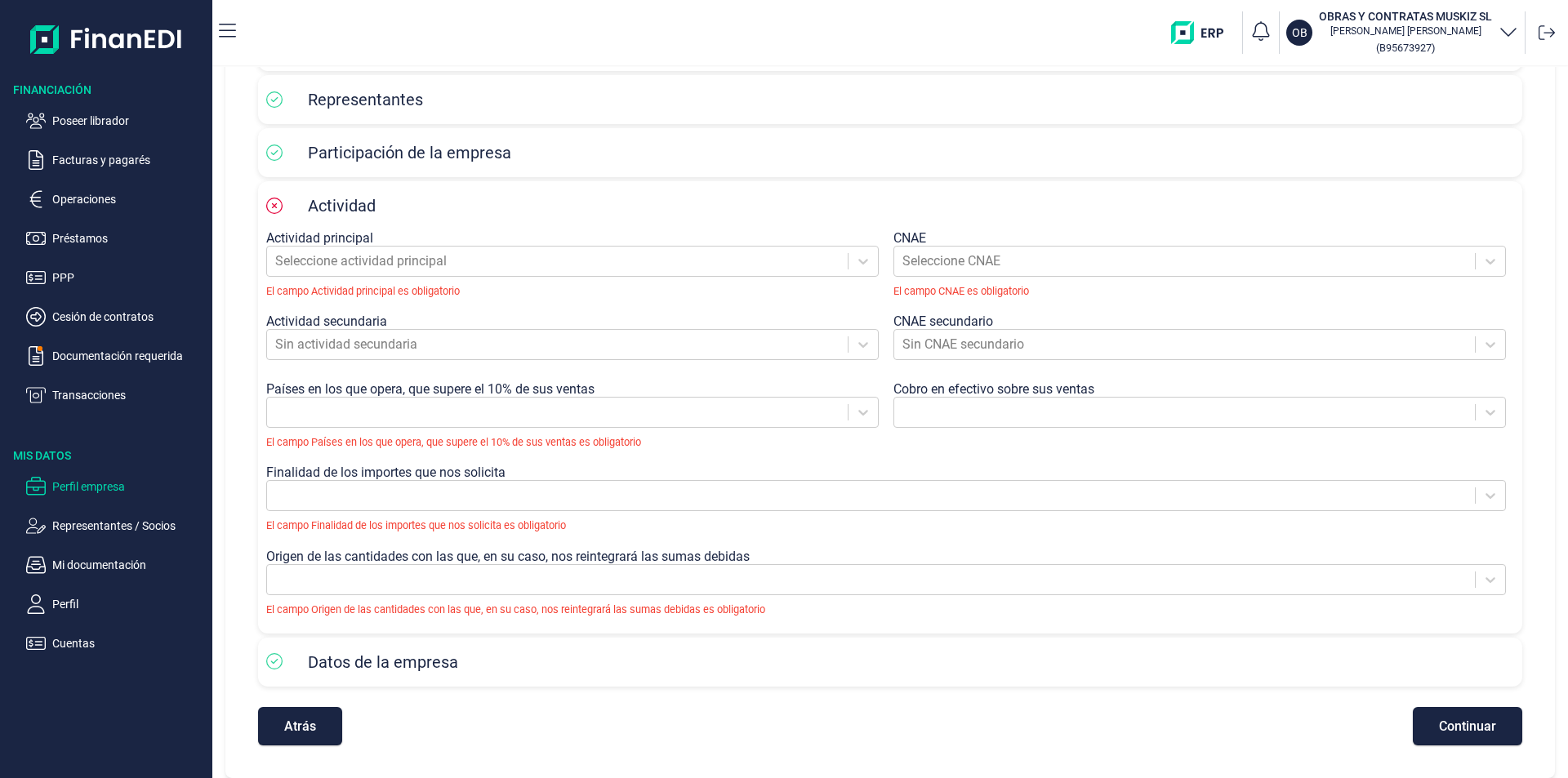
click at [292, 740] on button "Atrás" at bounding box center [300, 726] width 84 height 38
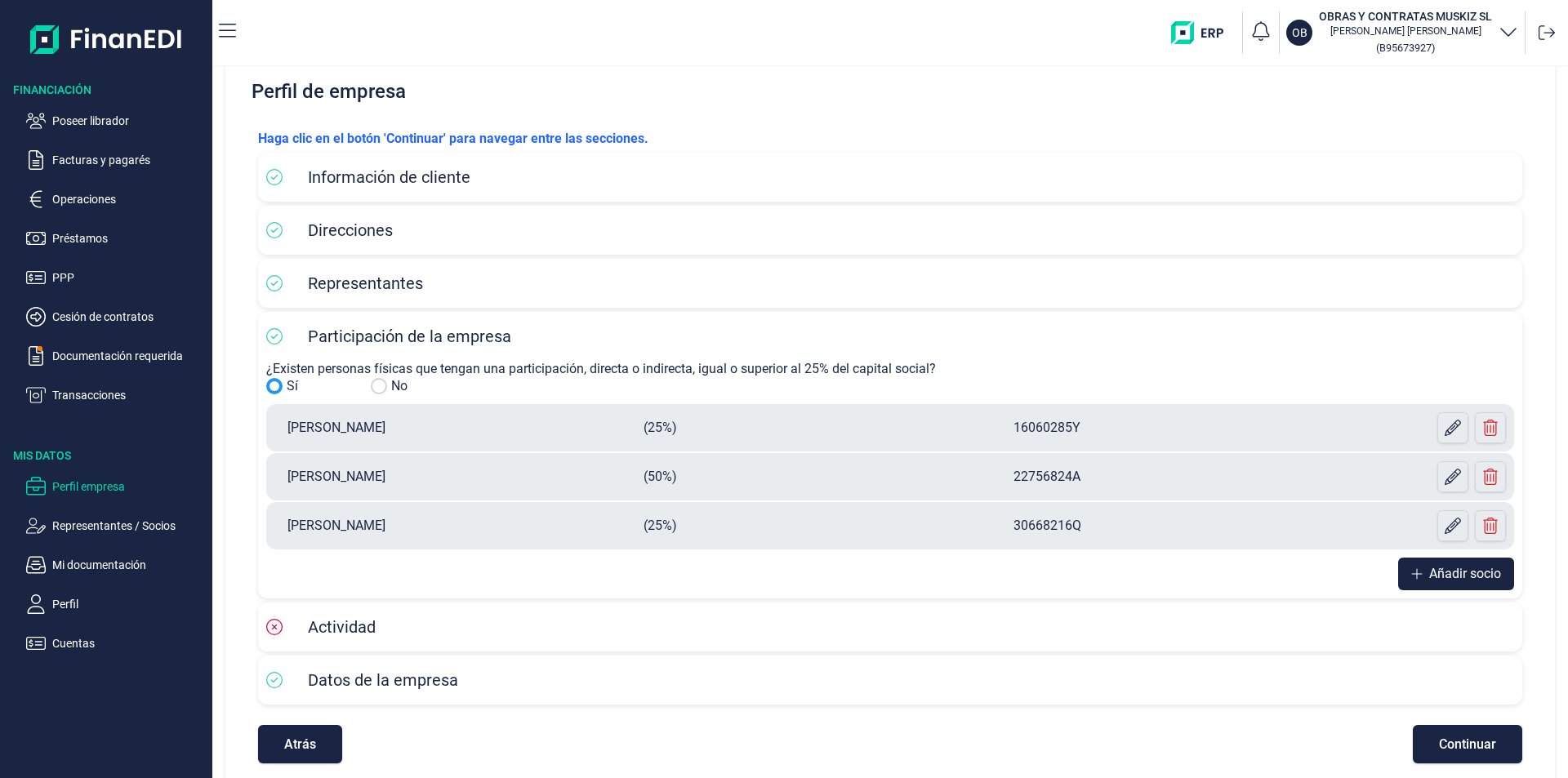
scroll to position [51, 0]
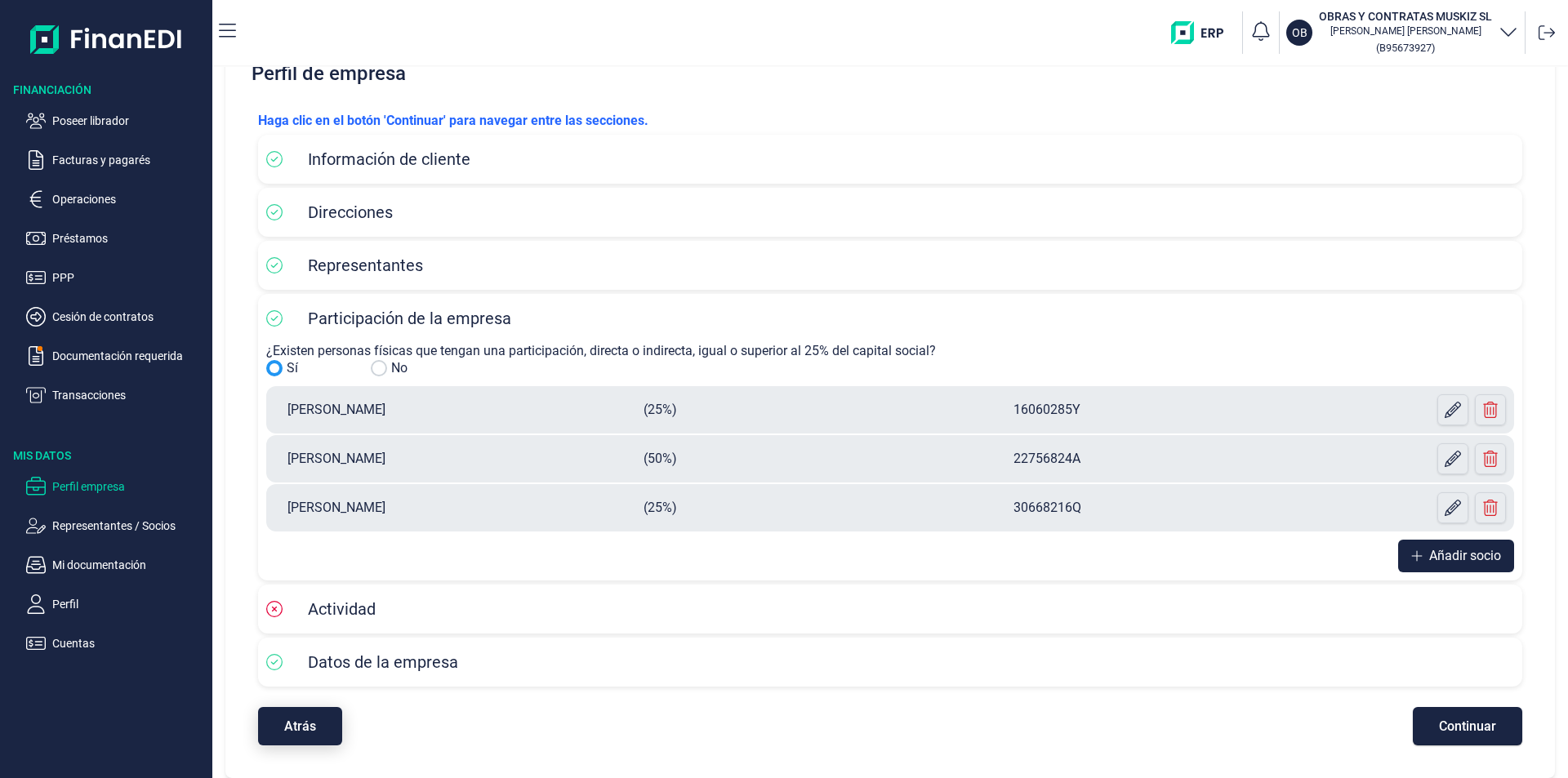
click at [316, 724] on button "Atrás" at bounding box center [300, 726] width 84 height 38
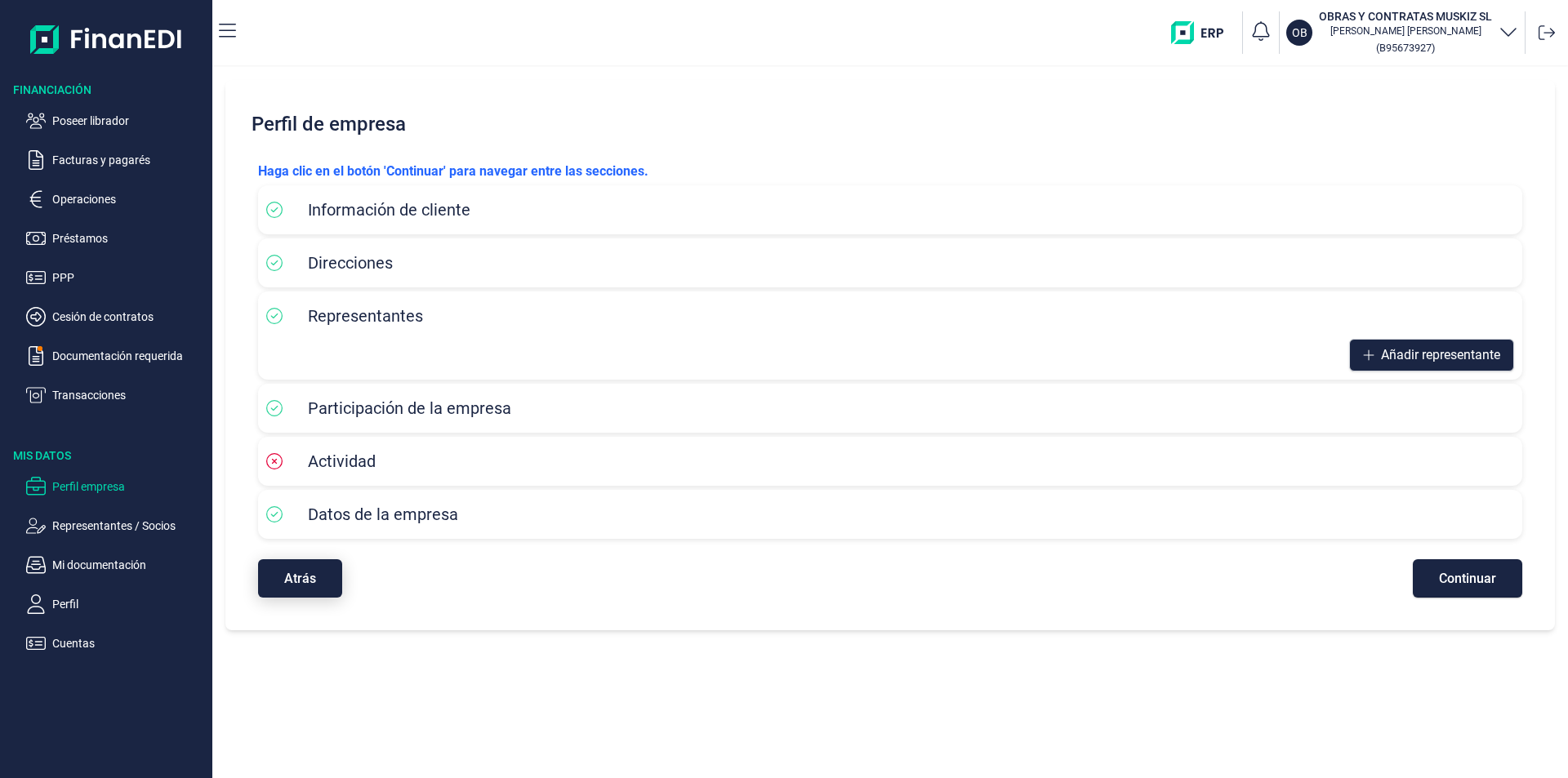
scroll to position [0, 0]
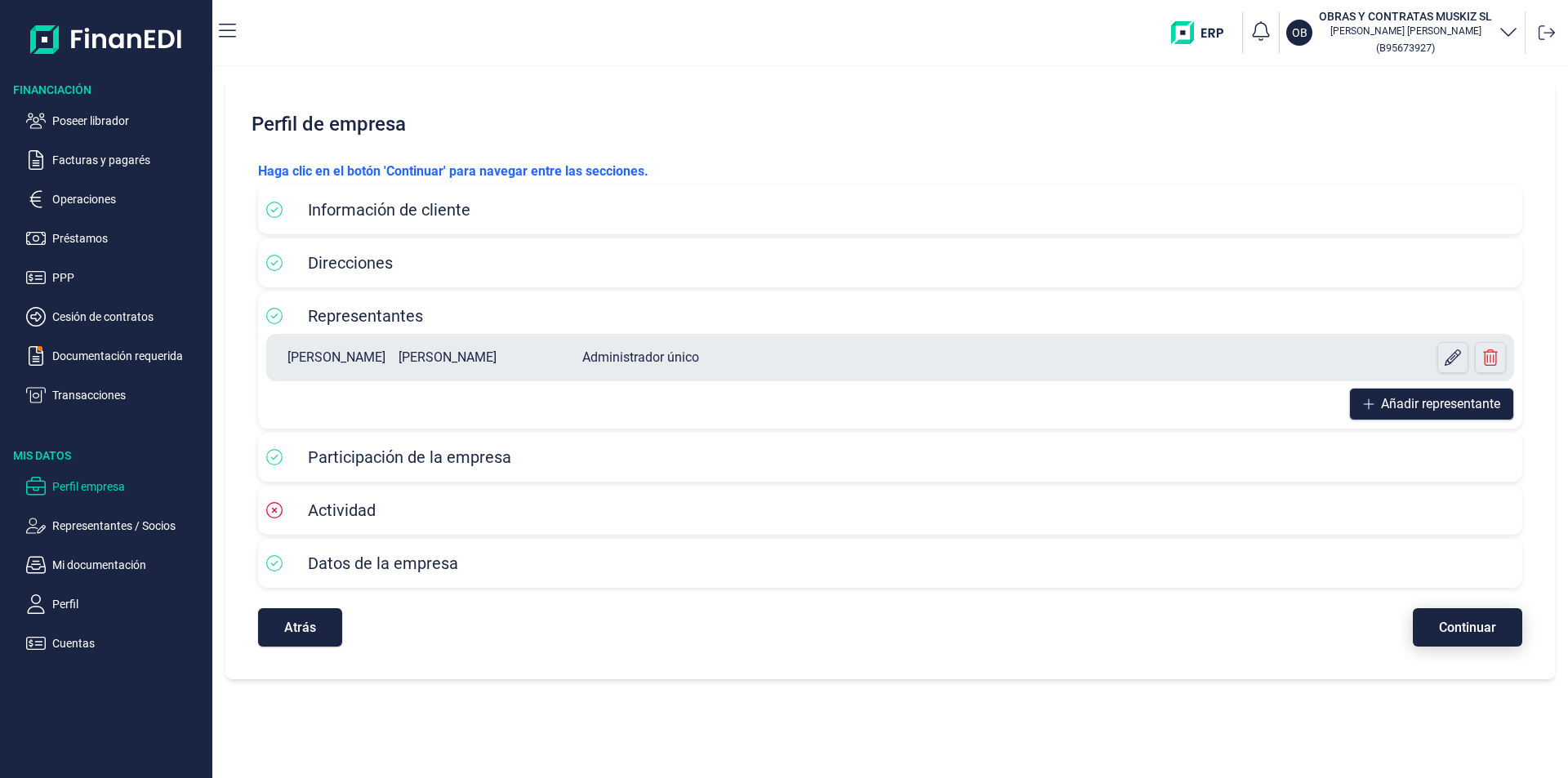
click at [1478, 625] on span "Continuar" at bounding box center [1467, 627] width 57 height 12
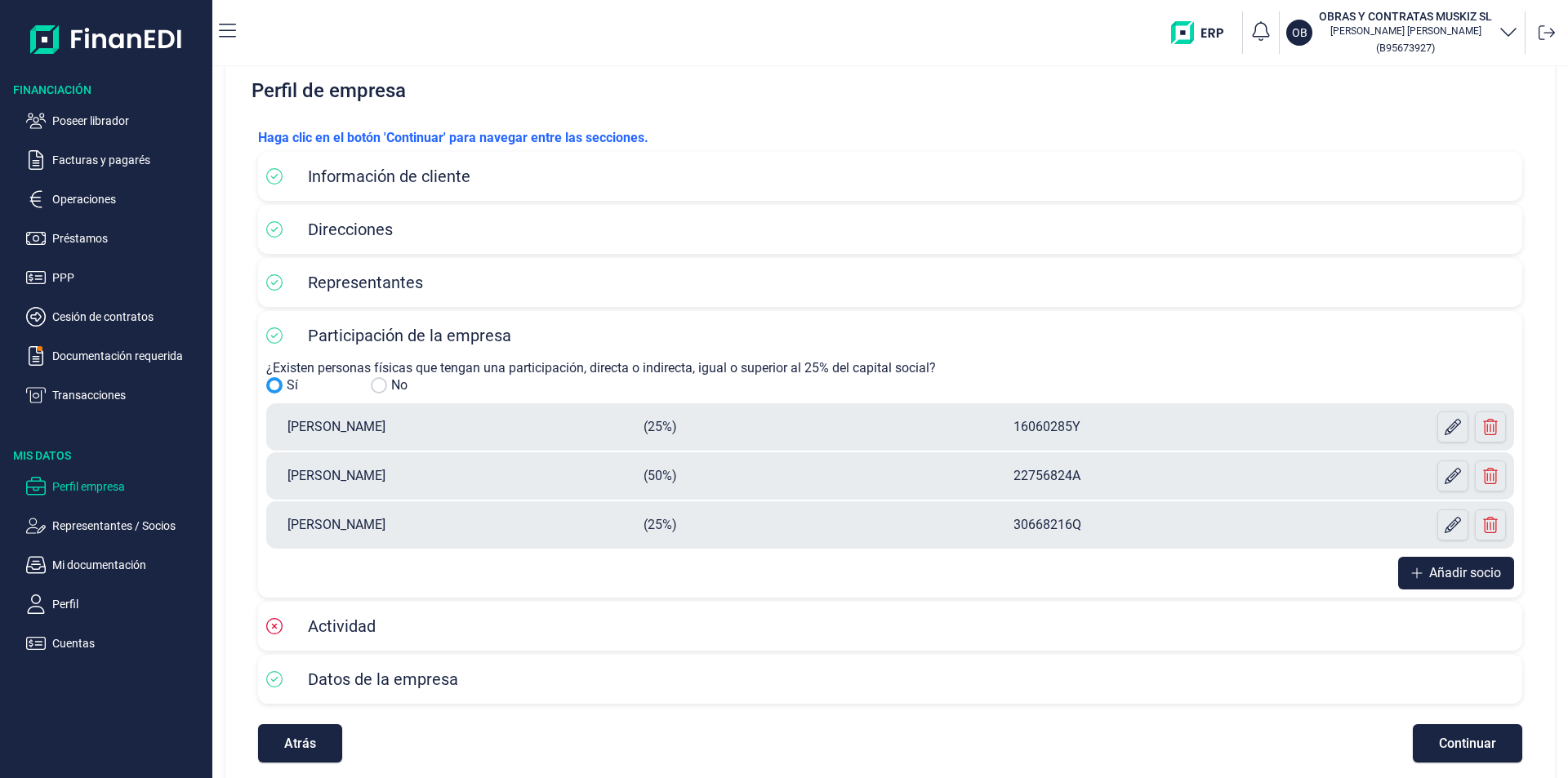
scroll to position [51, 0]
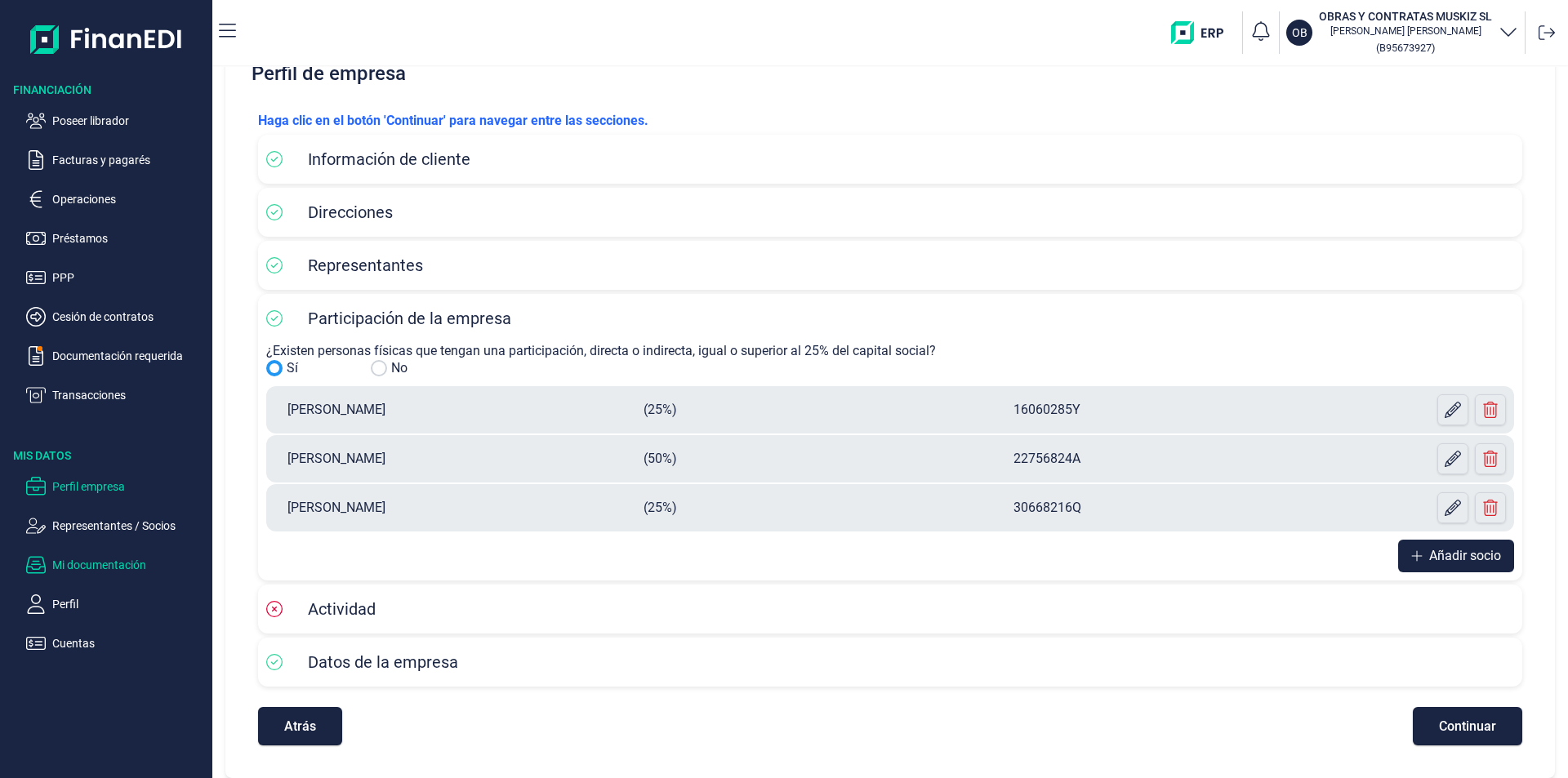
click at [94, 568] on p "Mi documentación" at bounding box center [128, 565] width 153 height 20
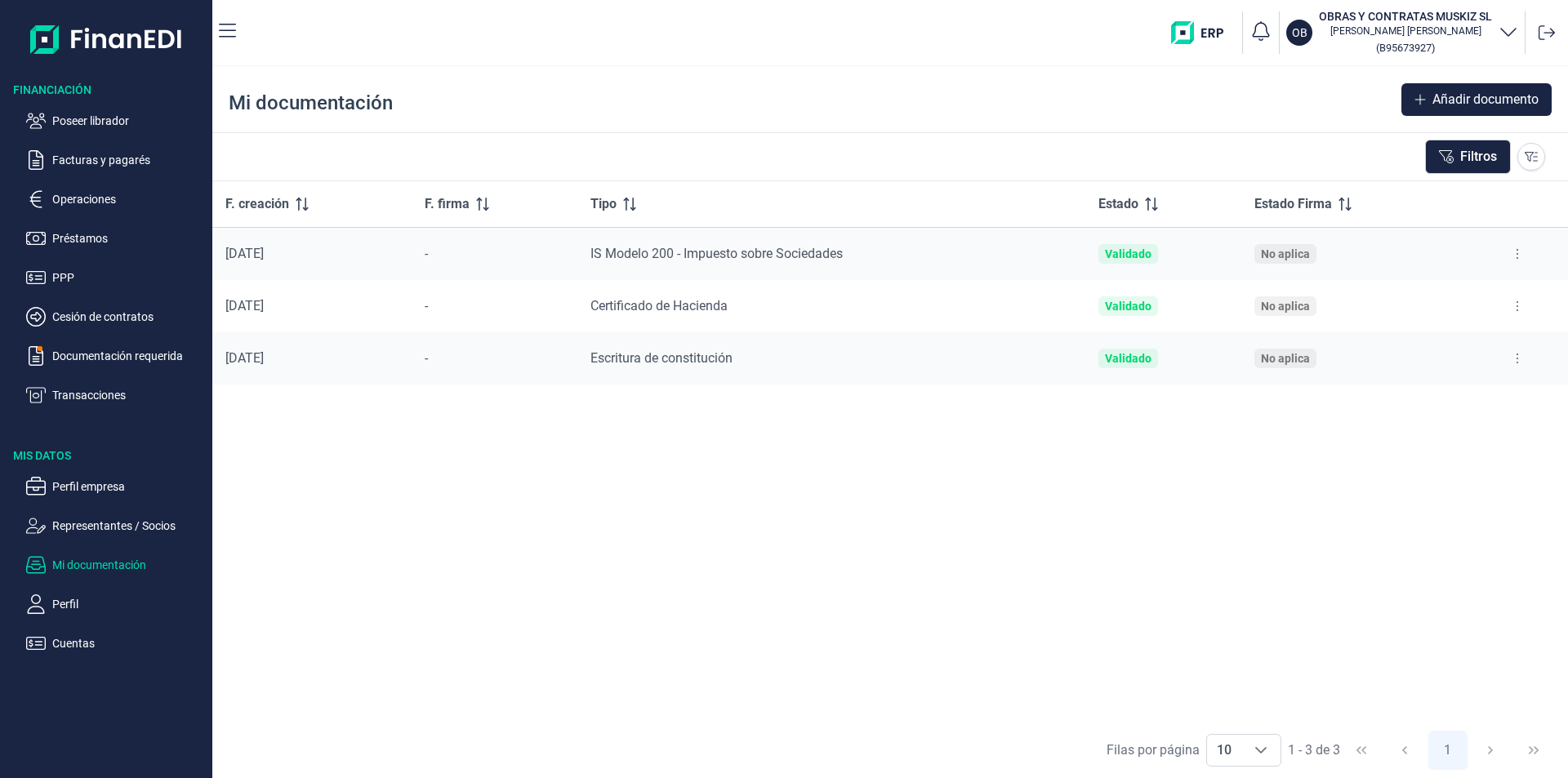
click at [1514, 251] on button at bounding box center [1517, 253] width 29 height 26
click at [1409, 295] on span "Ver documento" at bounding box center [1417, 295] width 77 height 16
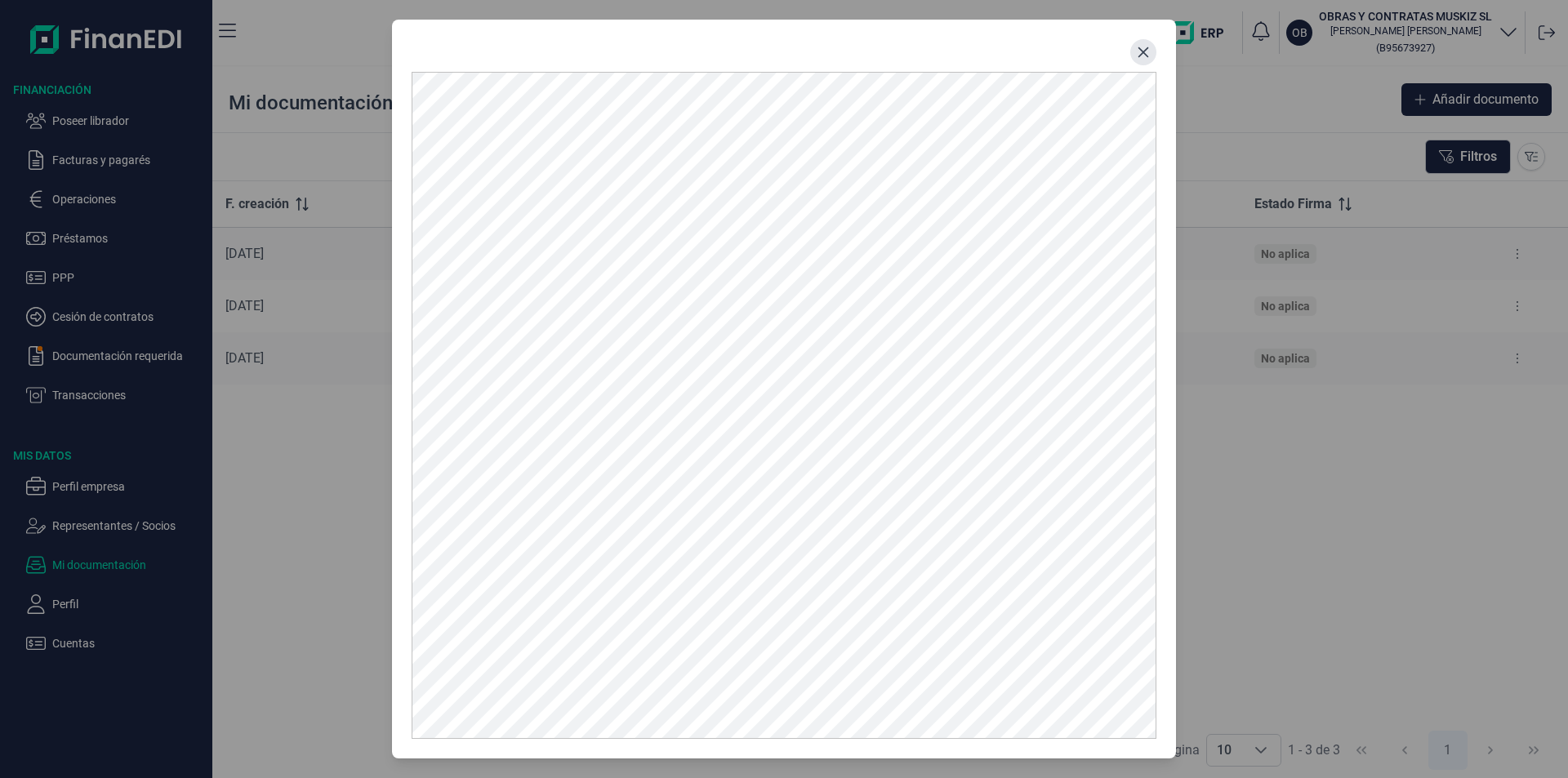
click at [1151, 51] on button "Close" at bounding box center [1143, 52] width 26 height 26
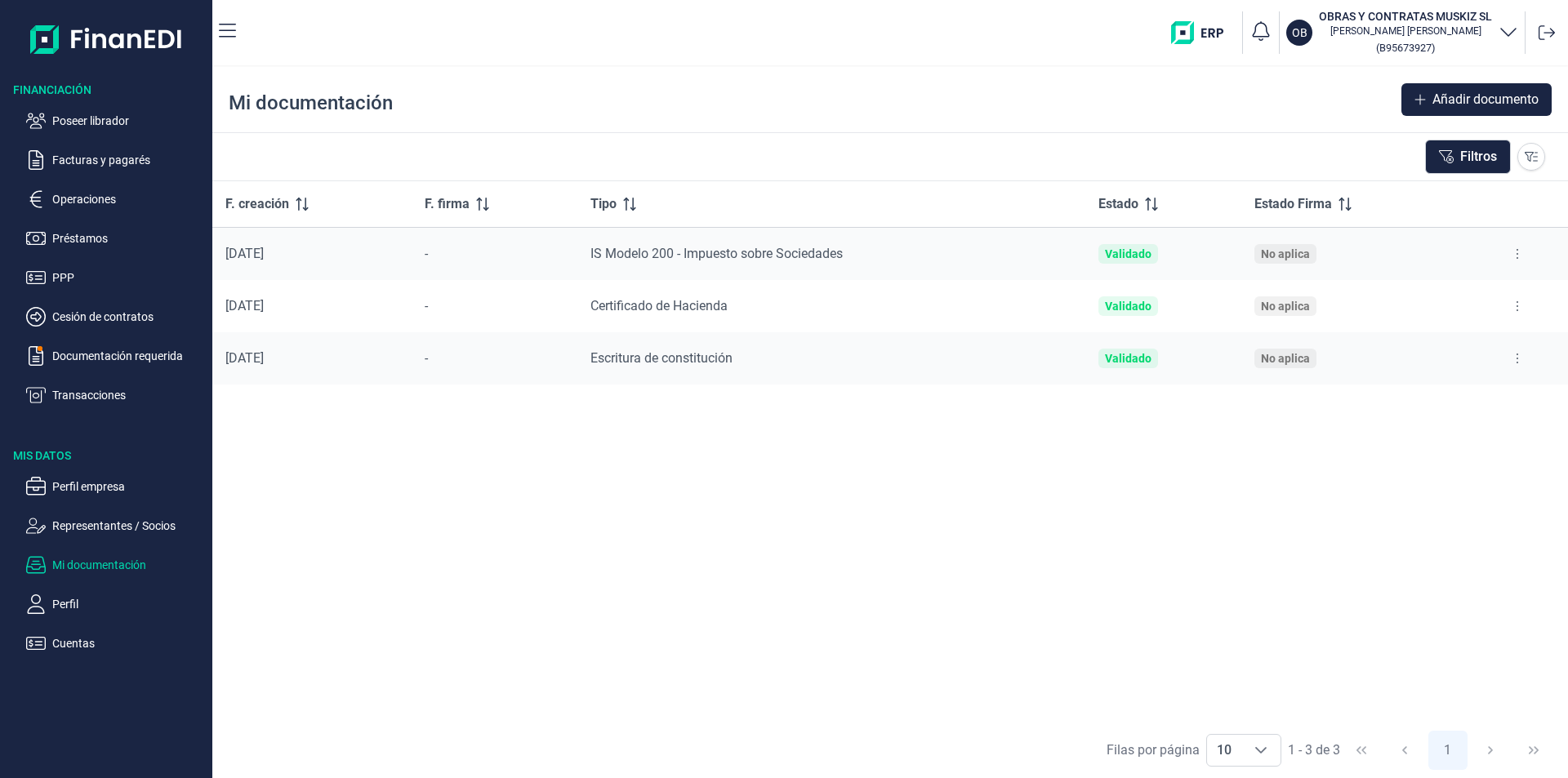
click at [88, 567] on p "Mi documentación" at bounding box center [128, 565] width 153 height 20
click at [110, 483] on p "Perfil empresa" at bounding box center [128, 486] width 153 height 20
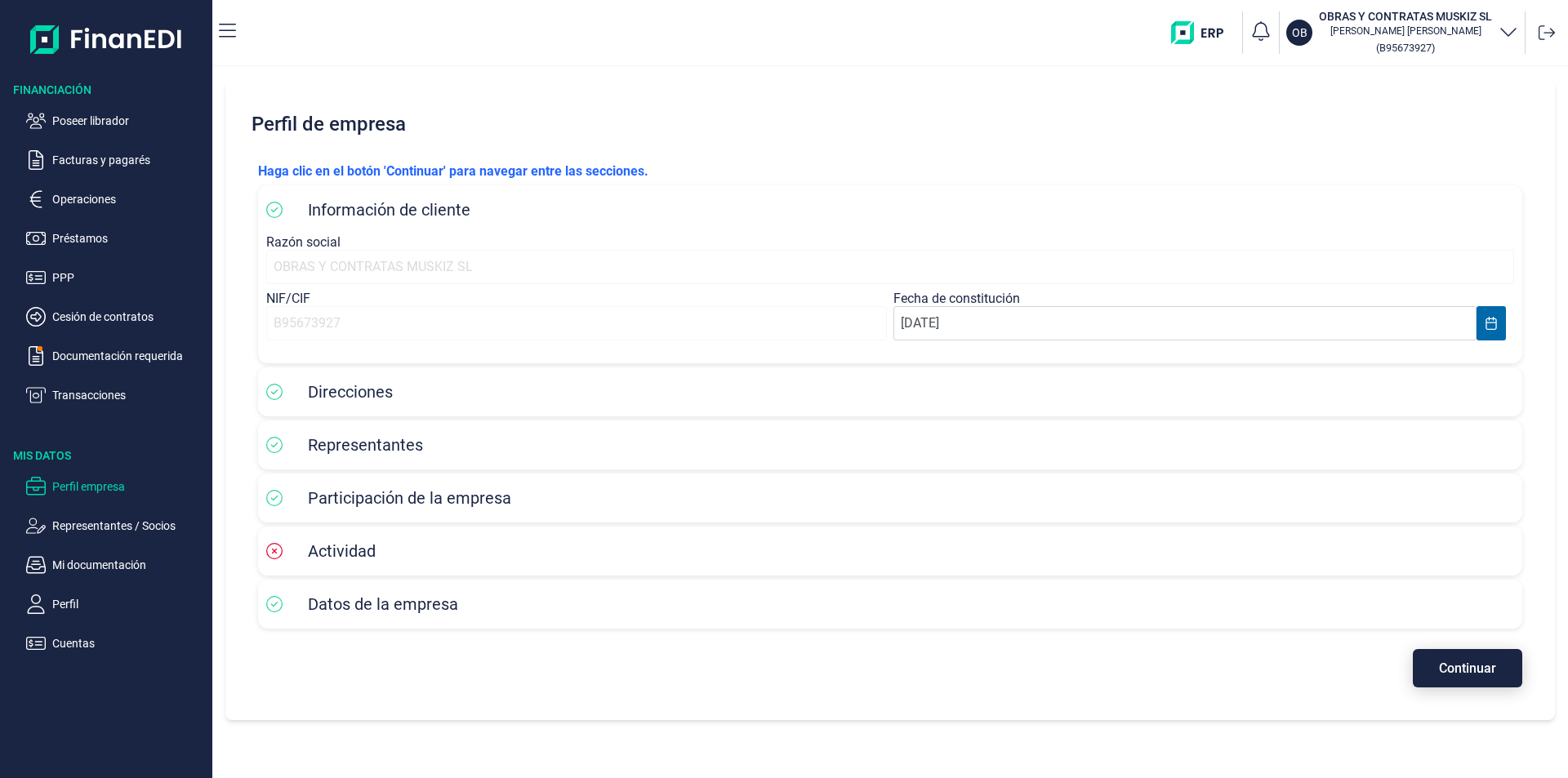
click at [1460, 664] on span "Continuar" at bounding box center [1467, 668] width 57 height 12
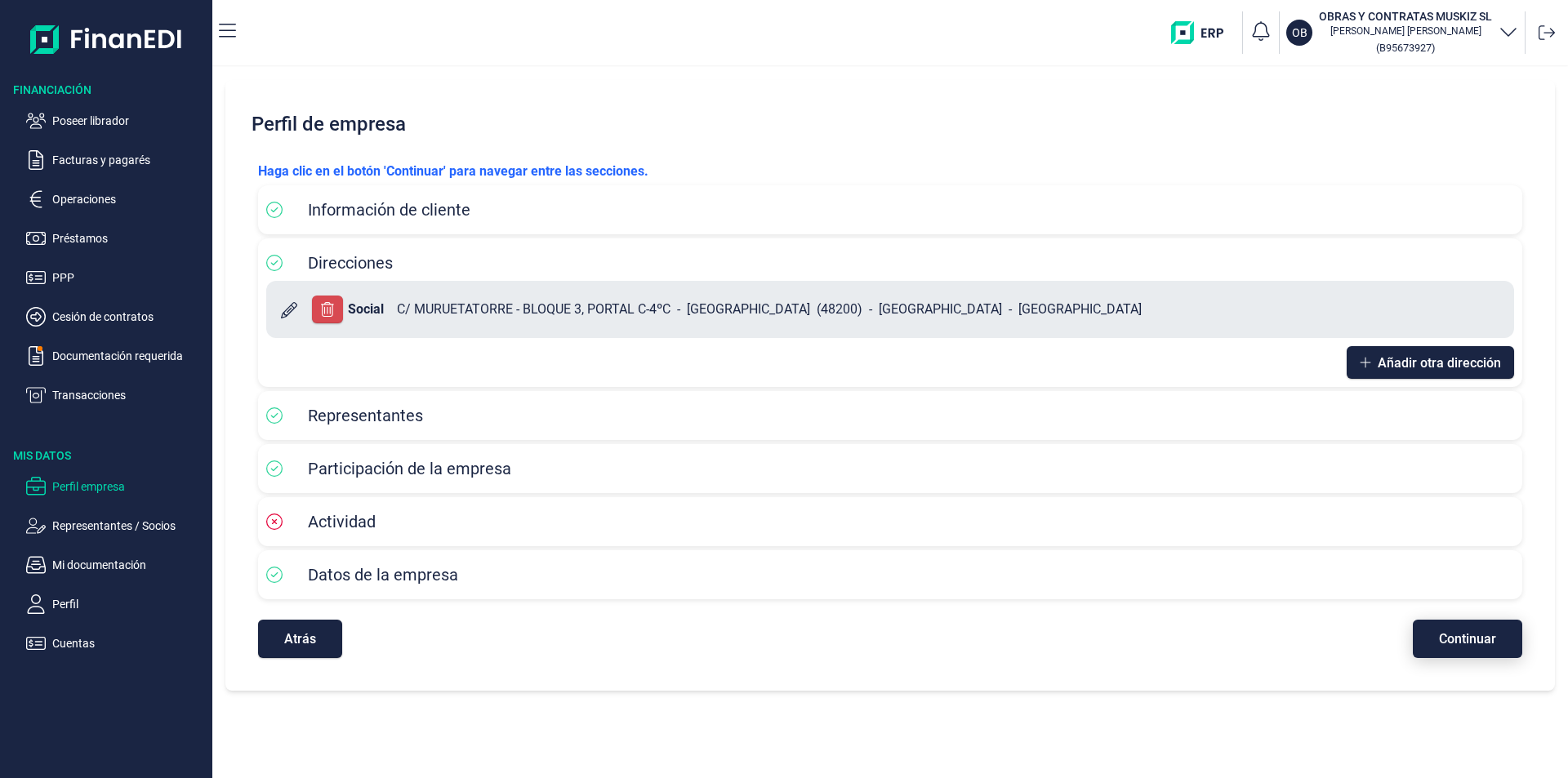
click at [1453, 641] on span "Continuar" at bounding box center [1467, 639] width 57 height 12
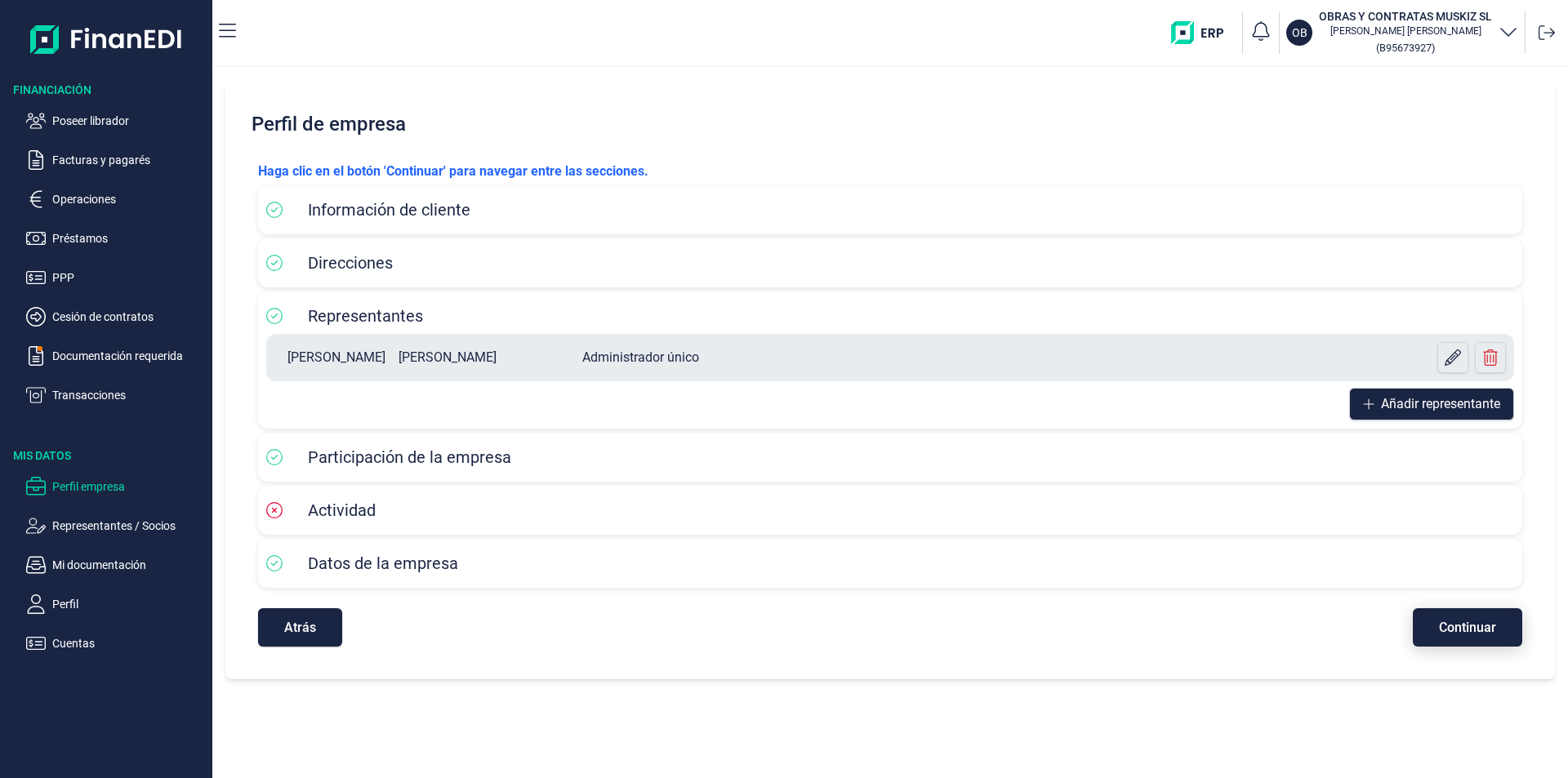
click at [1466, 631] on span "Continuar" at bounding box center [1467, 627] width 57 height 12
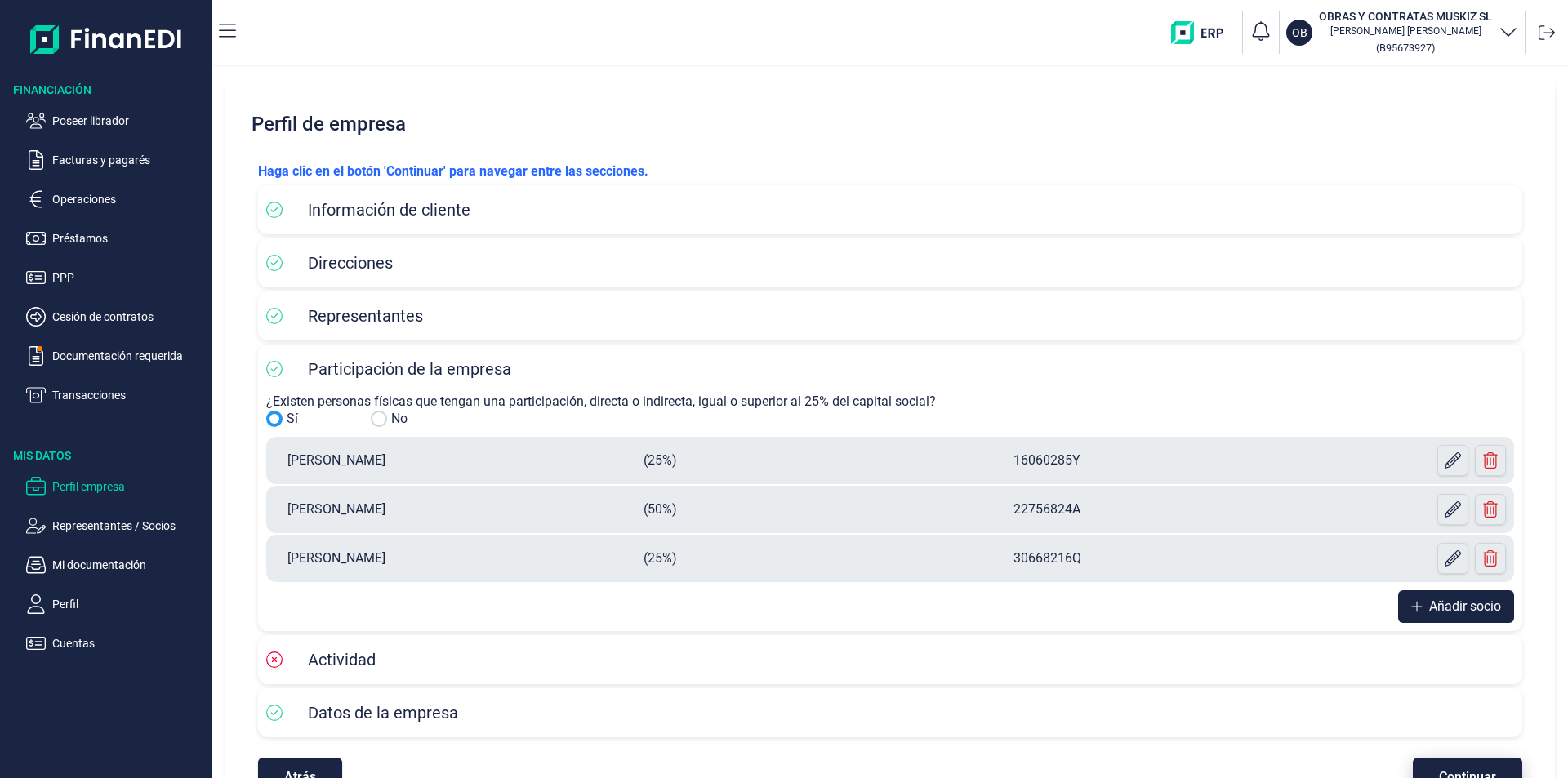
click at [1460, 771] on span "Continuar" at bounding box center [1467, 776] width 57 height 12
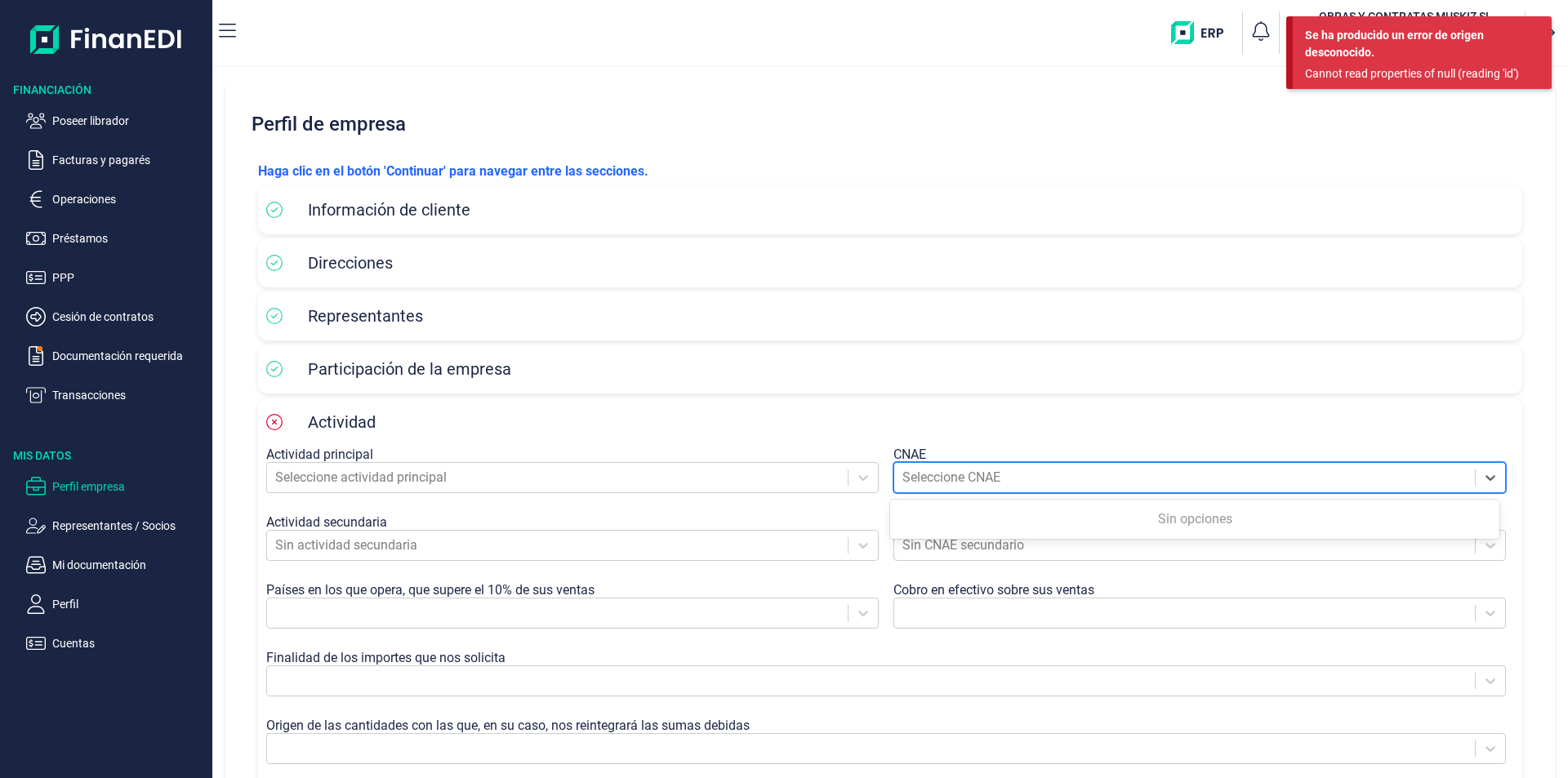
click at [935, 477] on div at bounding box center [1184, 477] width 564 height 23
drag, startPoint x: 935, startPoint y: 477, endPoint x: 353, endPoint y: 476, distance: 582.0
click at [353, 476] on div at bounding box center [557, 477] width 564 height 23
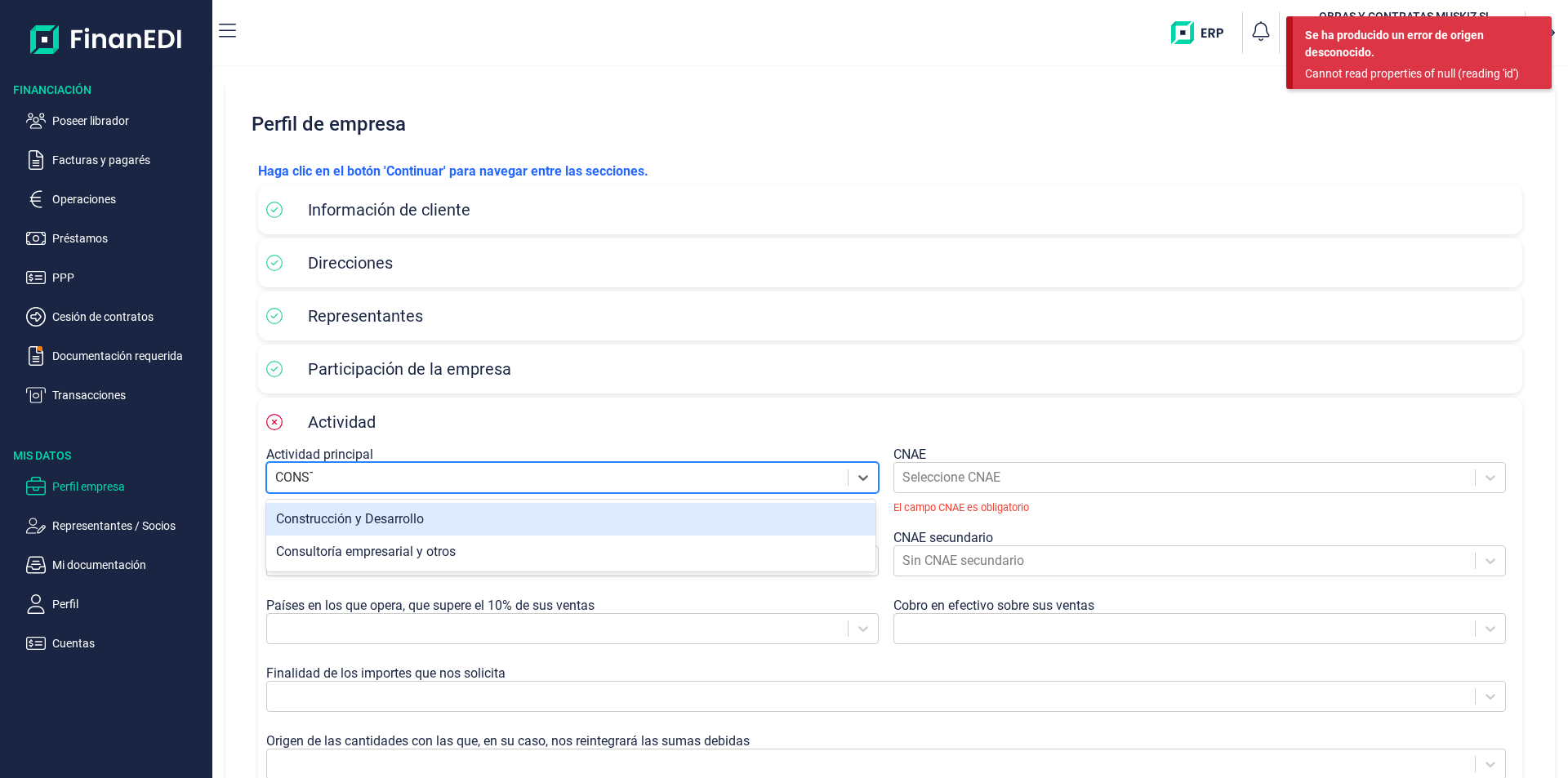
type input "CONSTR"
click at [388, 520] on div "Construcción y Desarrollo" at bounding box center [570, 519] width 610 height 33
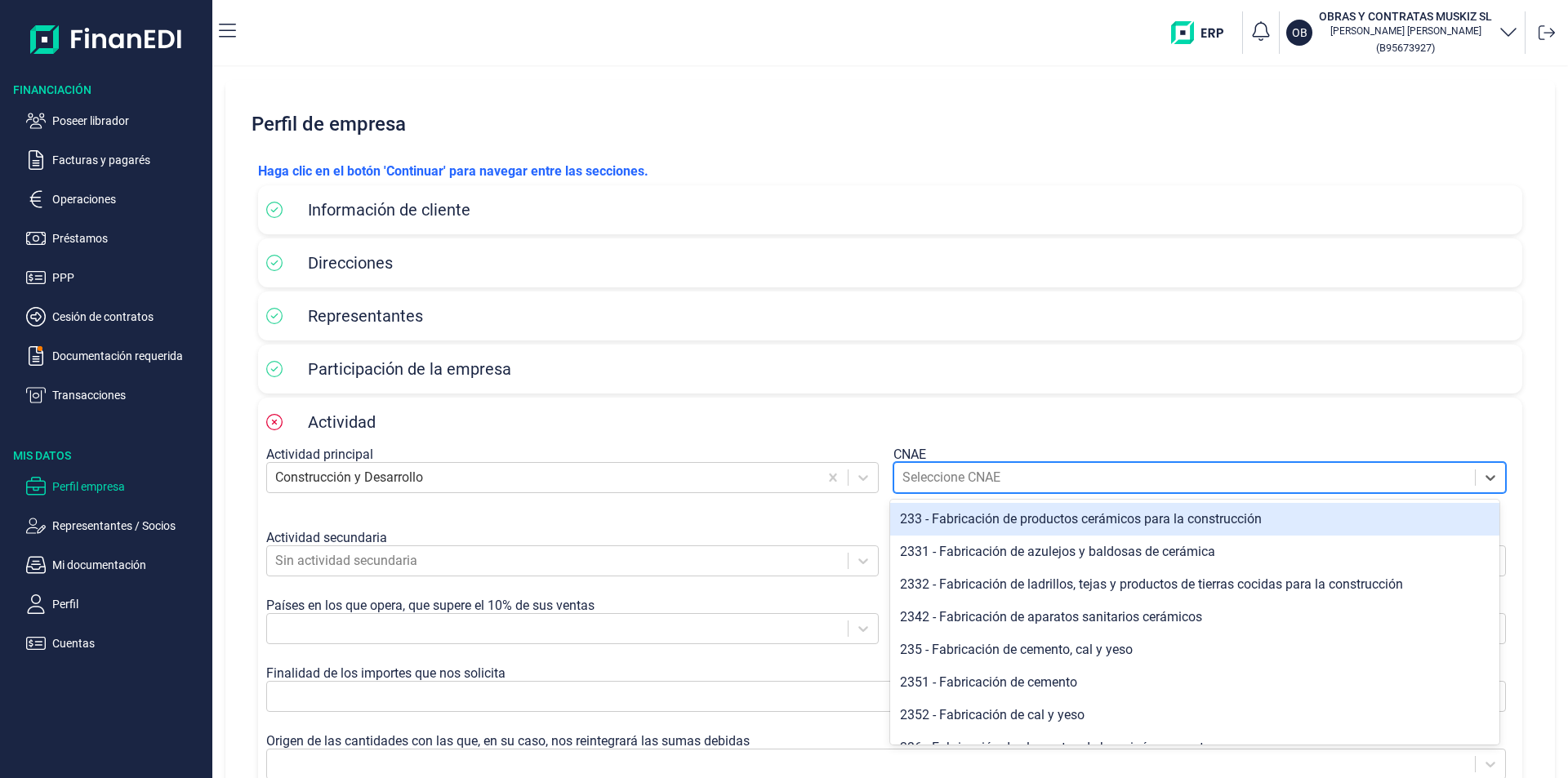
click at [1015, 484] on div at bounding box center [1184, 477] width 564 height 23
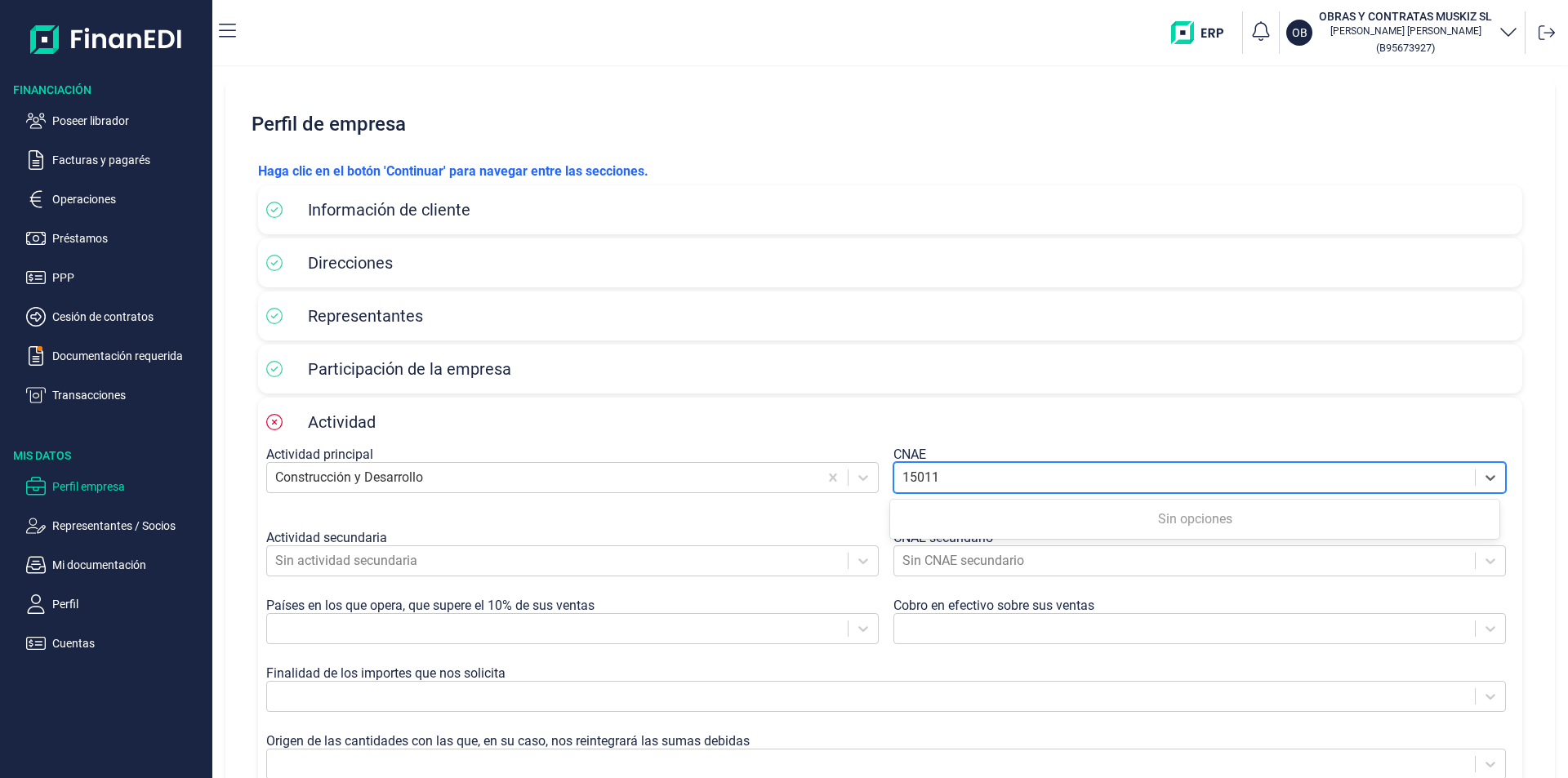
type input "150110"
click at [958, 476] on div at bounding box center [1184, 477] width 564 height 23
click at [958, 475] on div at bounding box center [1184, 477] width 564 height 23
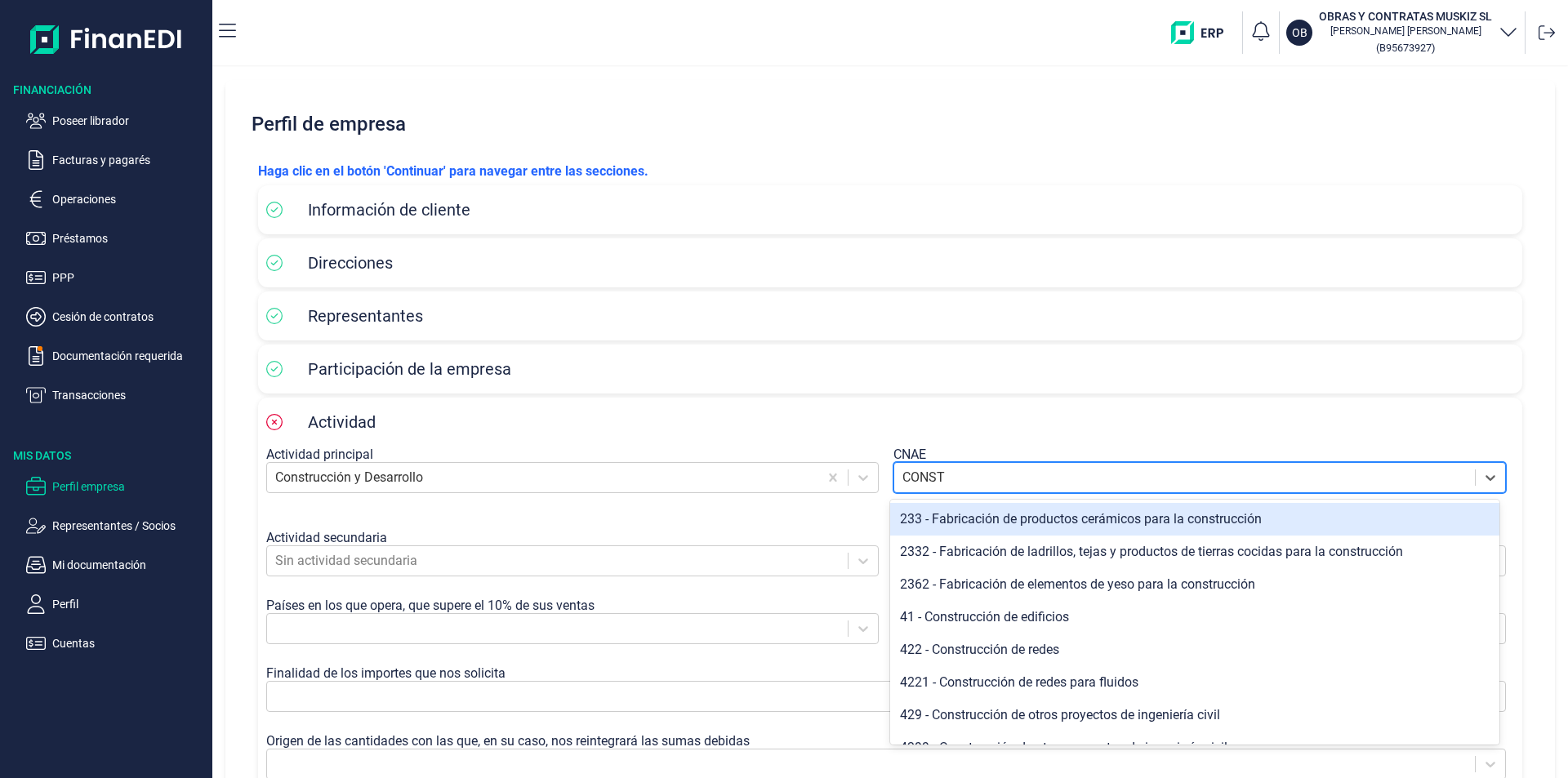
type input "CONSTR"
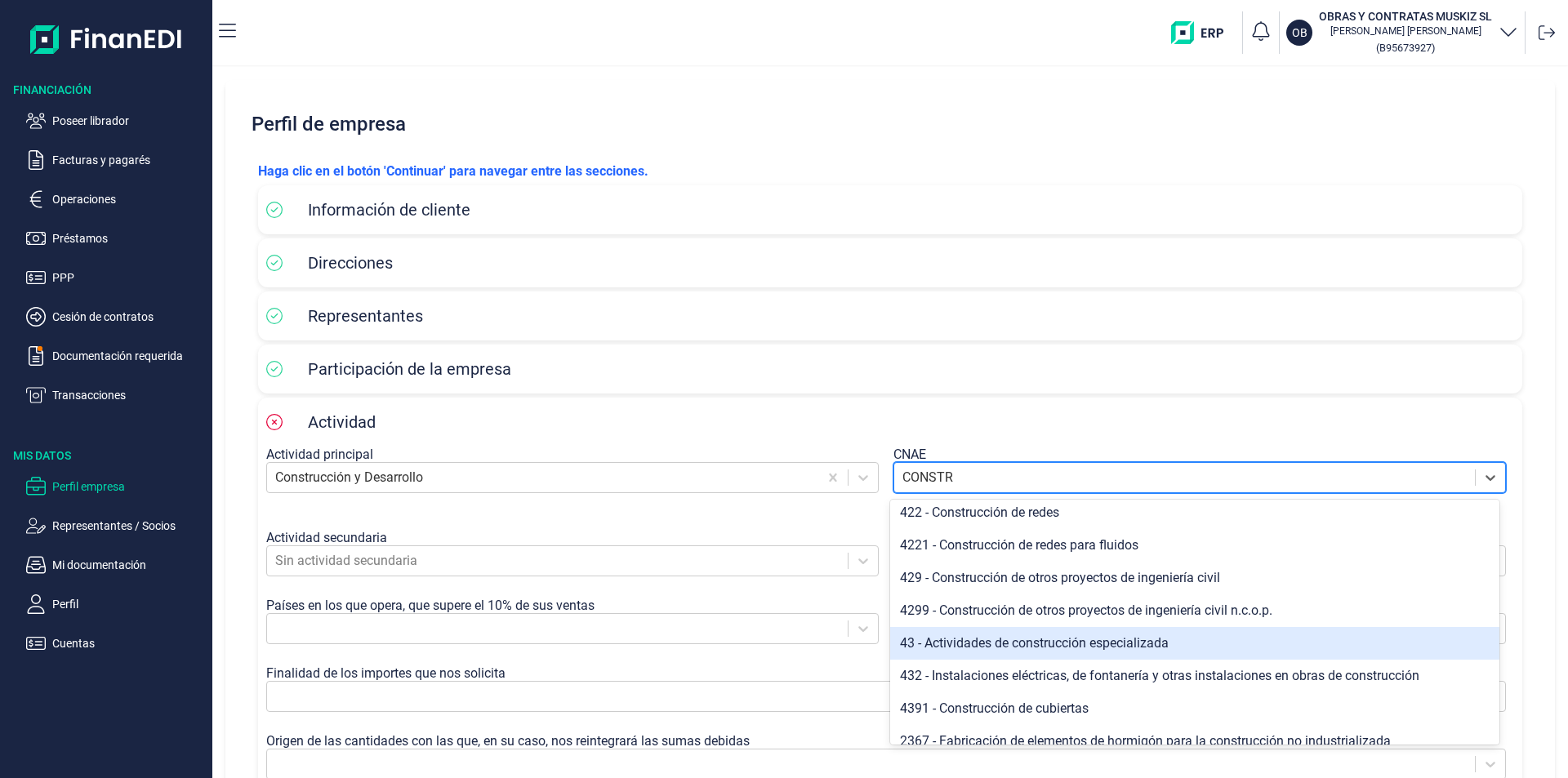
scroll to position [56, 0]
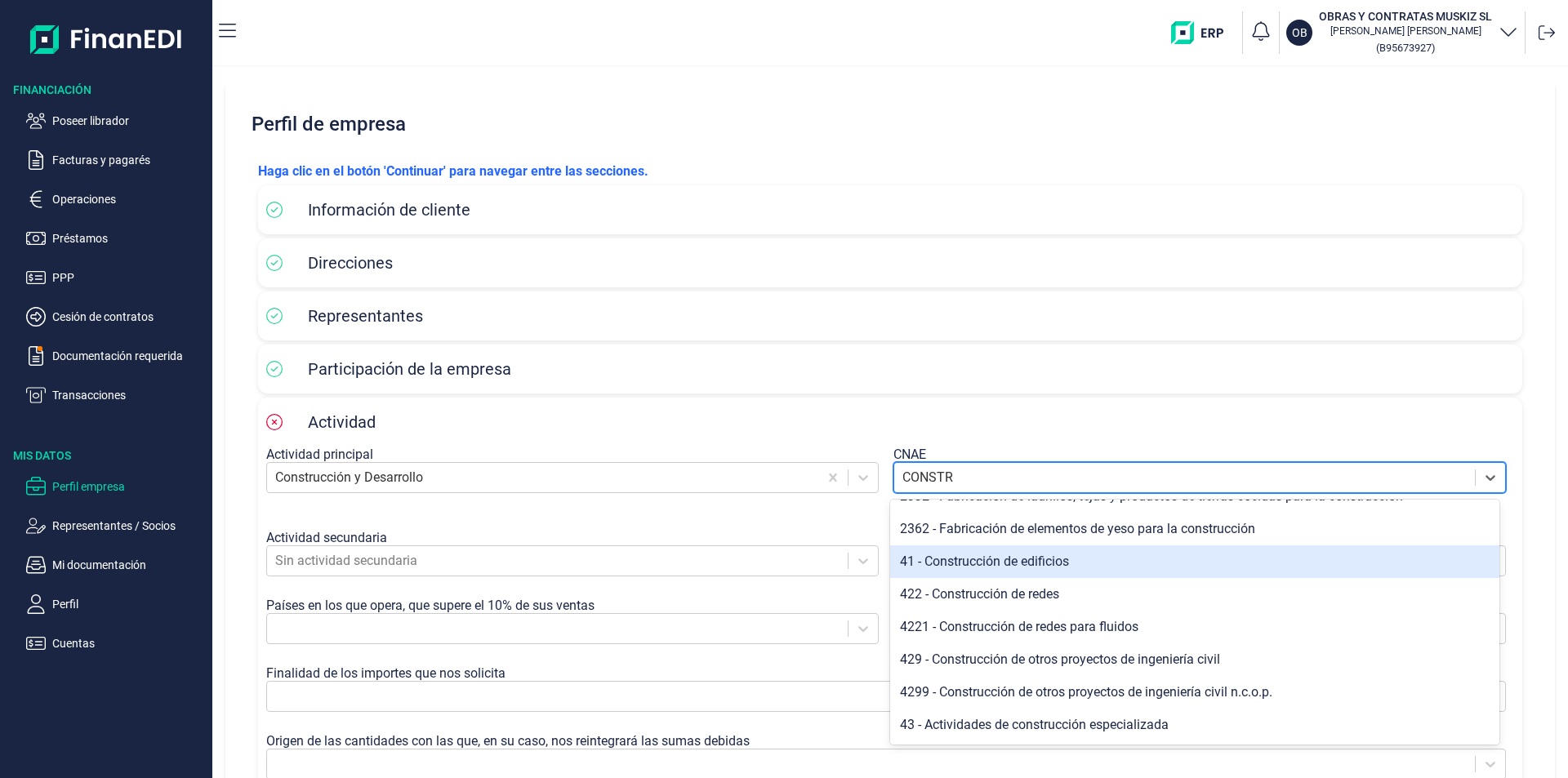
click at [1061, 563] on div "41 - Construcción de edificios" at bounding box center [1194, 562] width 610 height 33
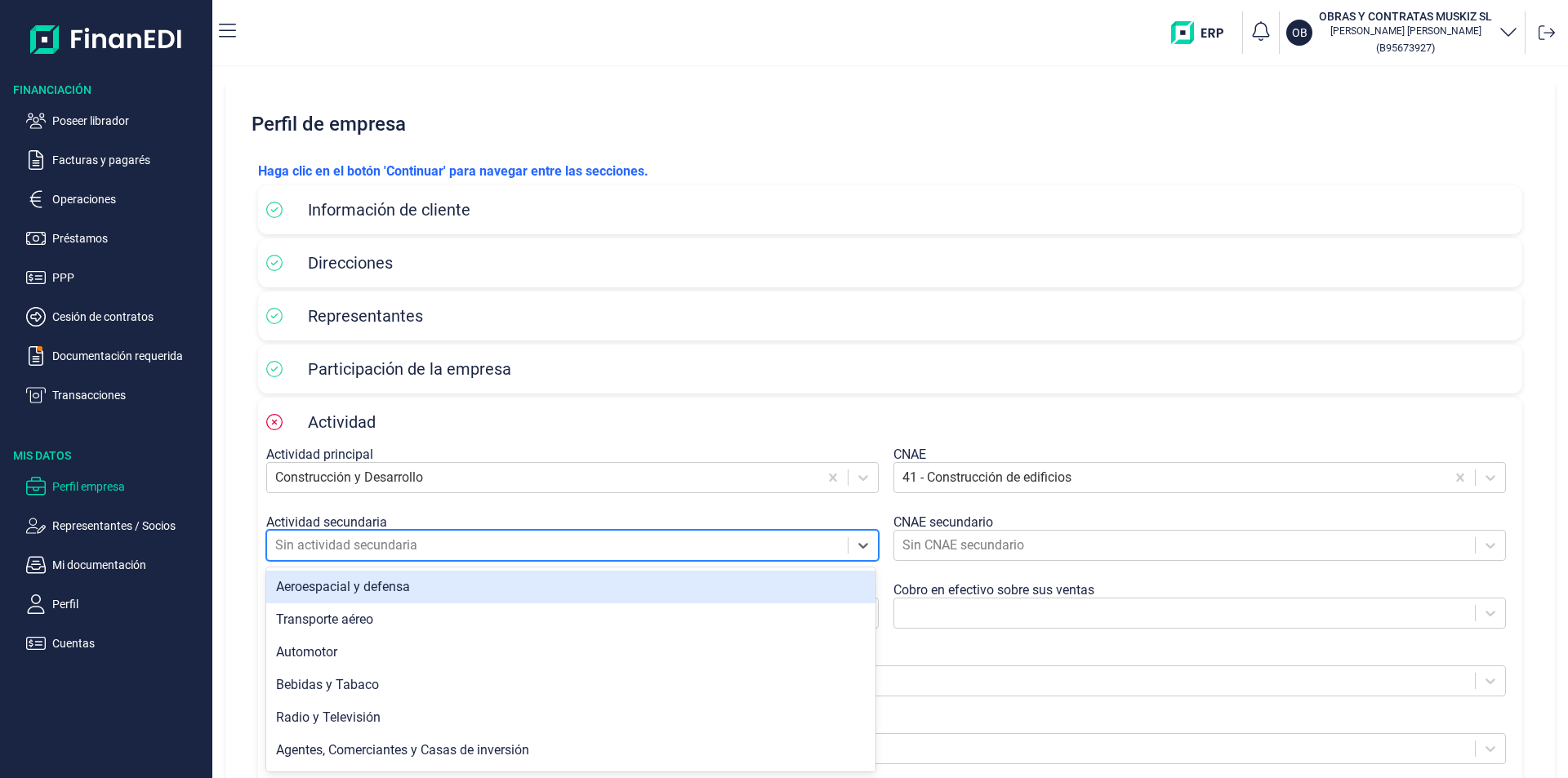
click at [353, 558] on div "Sin actividad secundaria" at bounding box center [557, 546] width 580 height 29
click at [394, 547] on div at bounding box center [557, 545] width 564 height 23
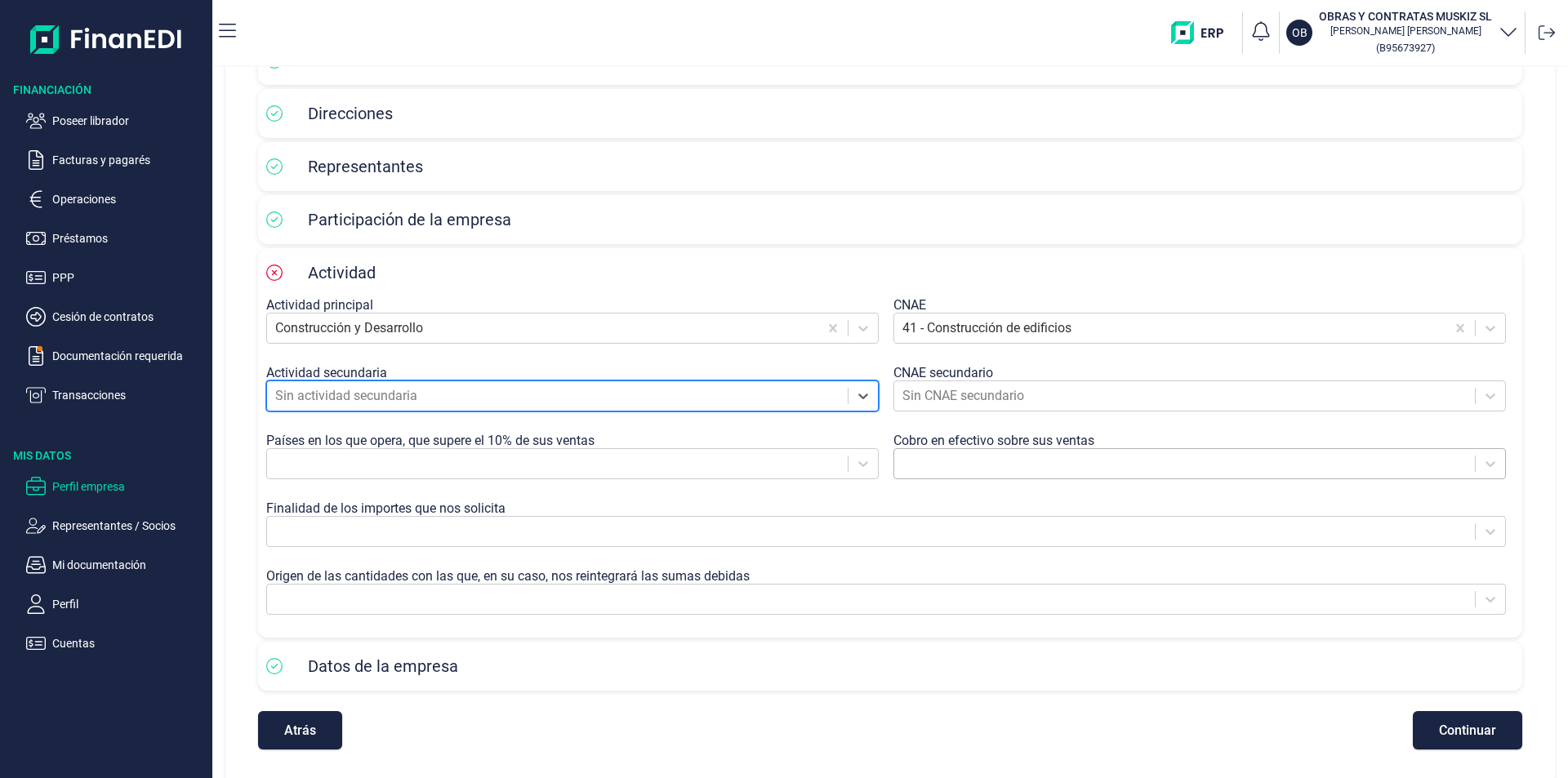
scroll to position [153, 0]
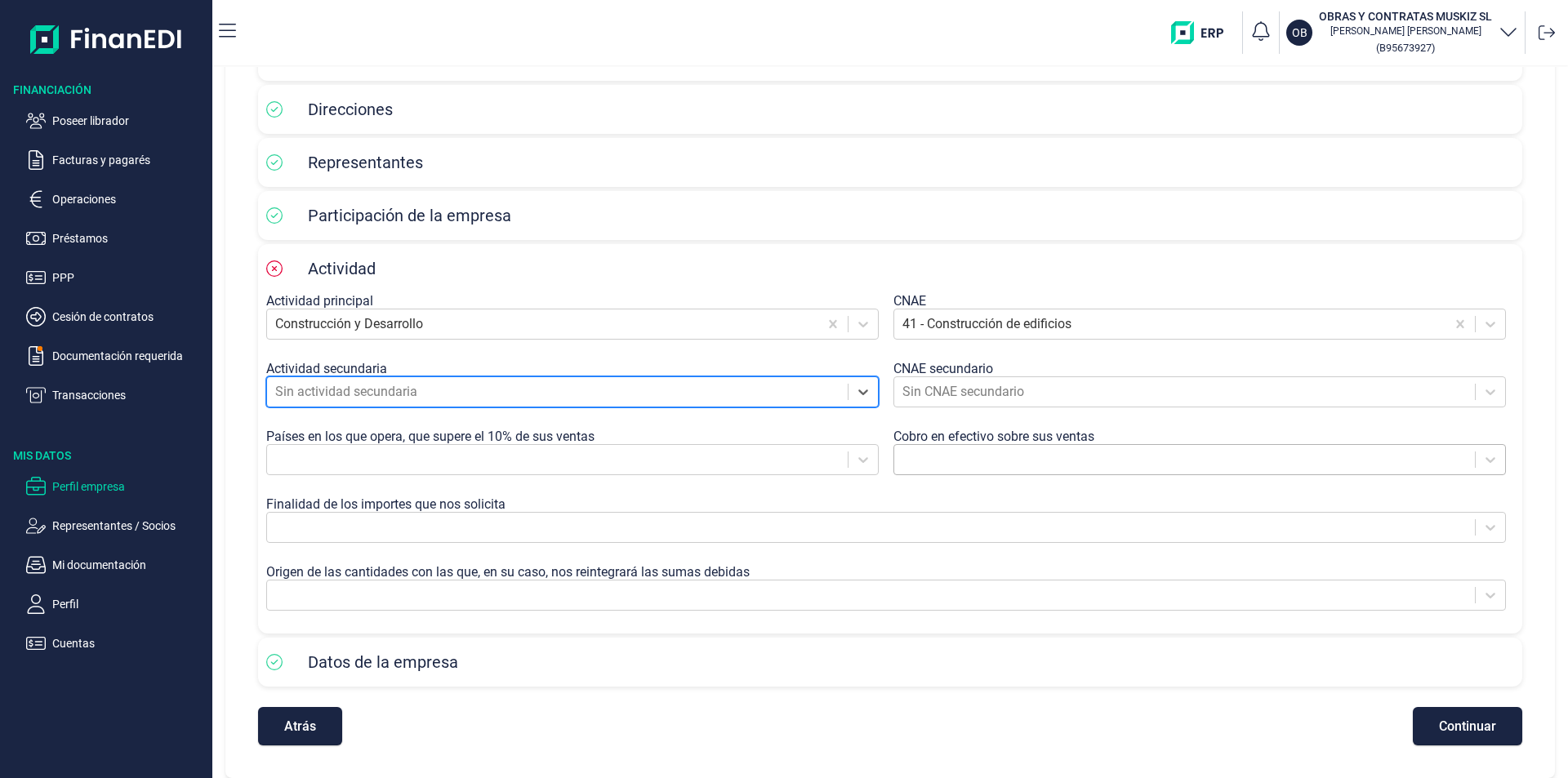
click at [962, 461] on div at bounding box center [1184, 459] width 564 height 23
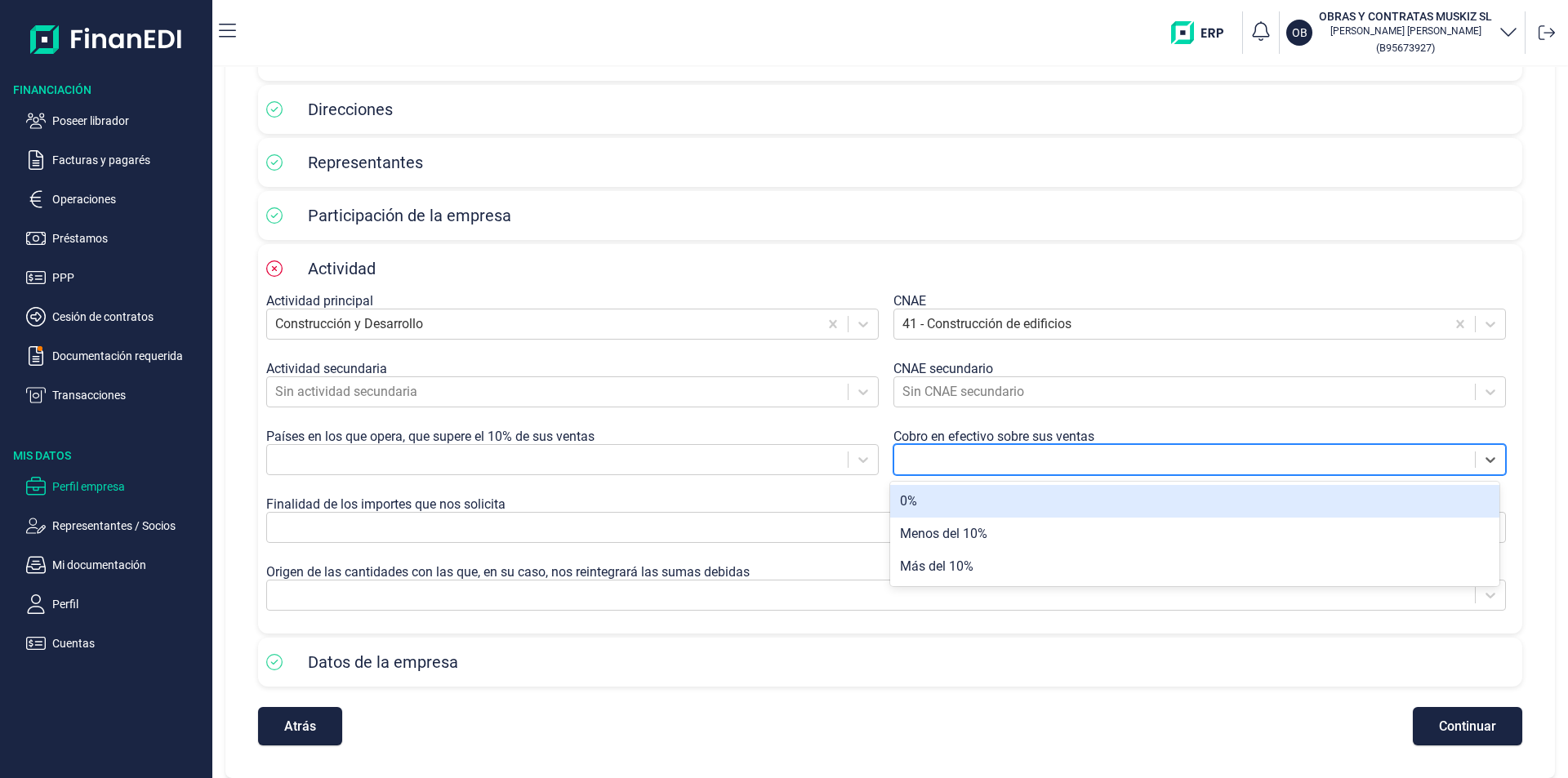
click at [933, 506] on div "0%" at bounding box center [1194, 501] width 610 height 33
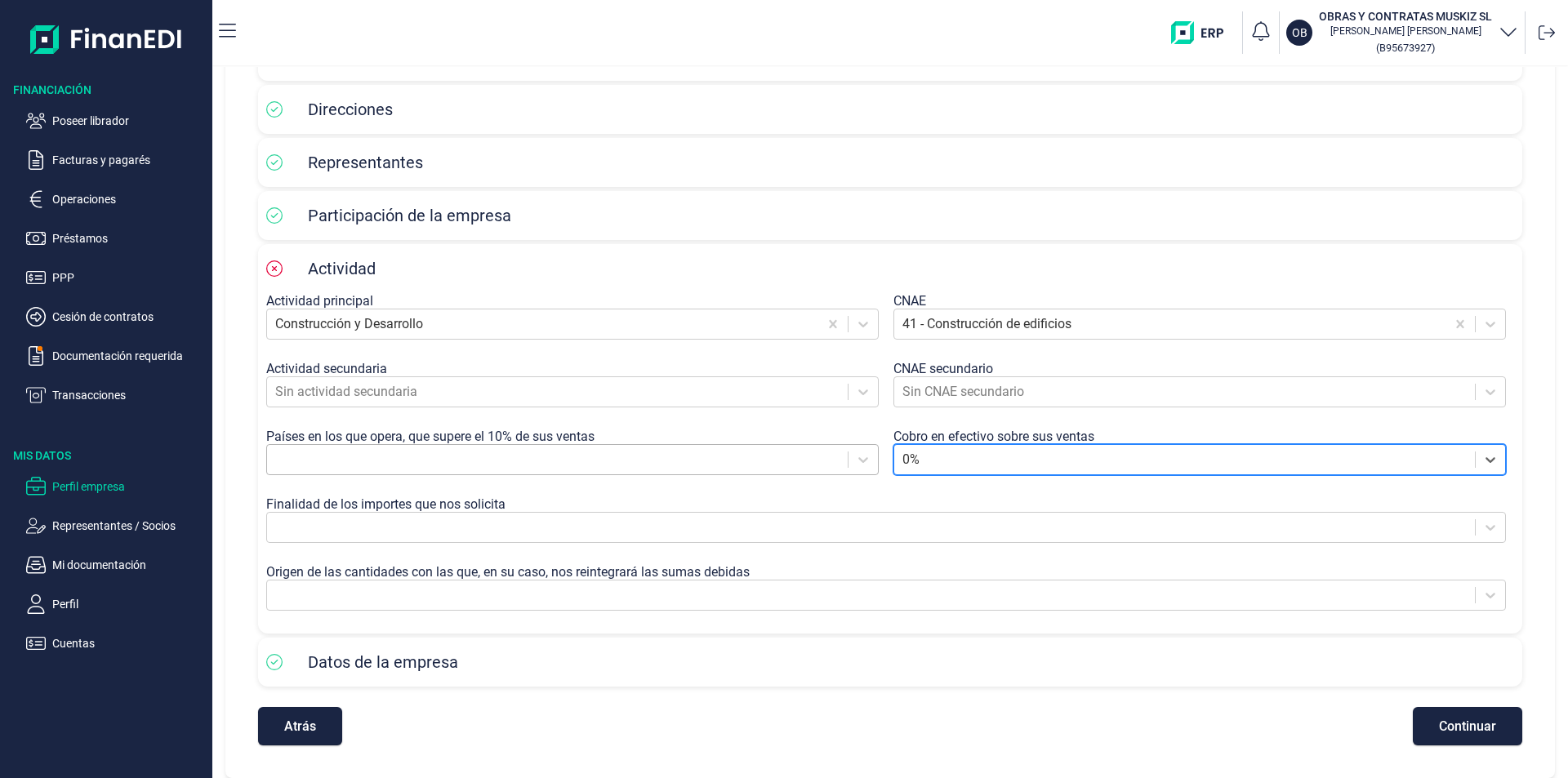
click at [332, 458] on div at bounding box center [557, 459] width 564 height 23
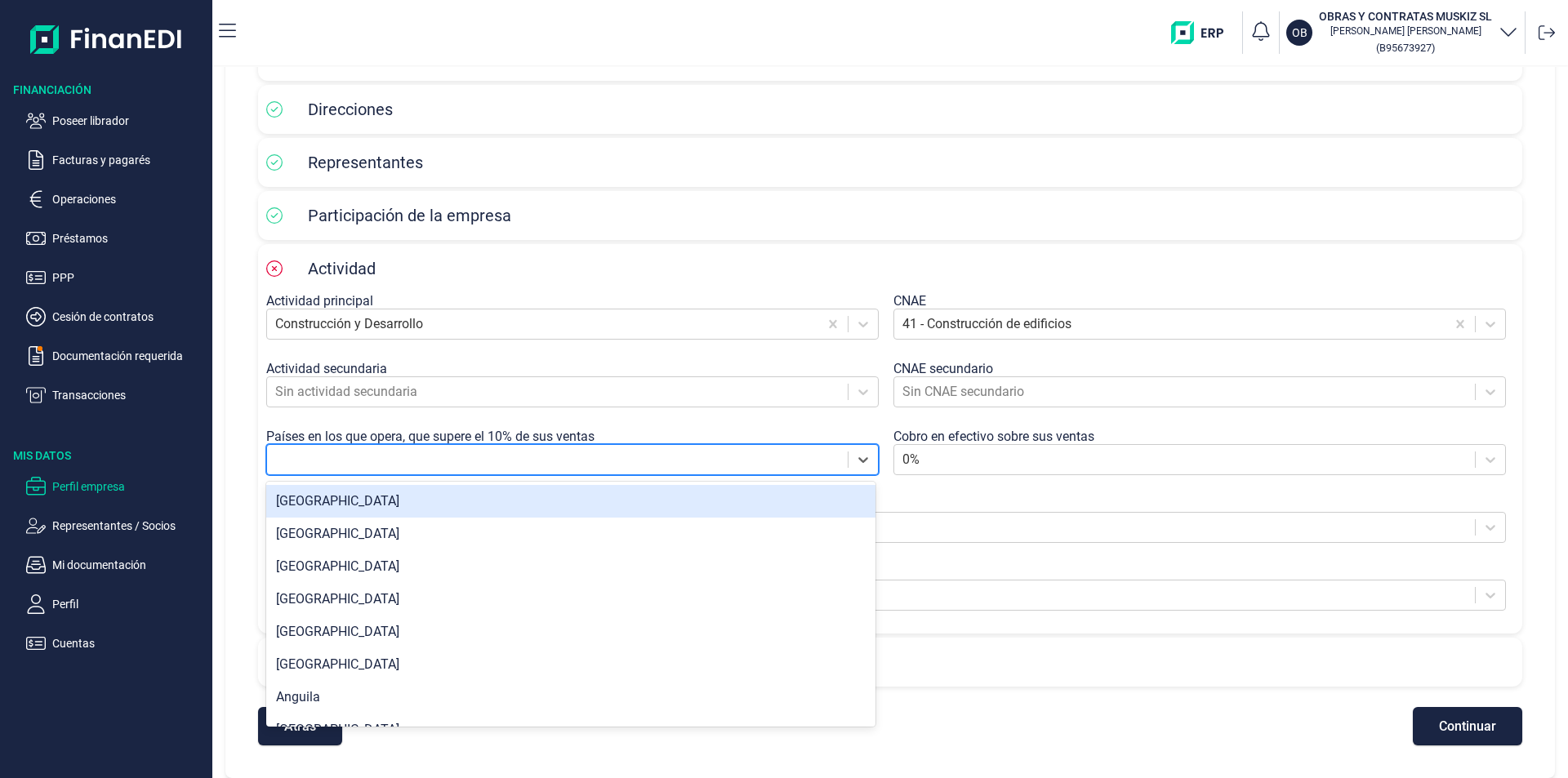
click at [308, 507] on div "España" at bounding box center [570, 501] width 610 height 33
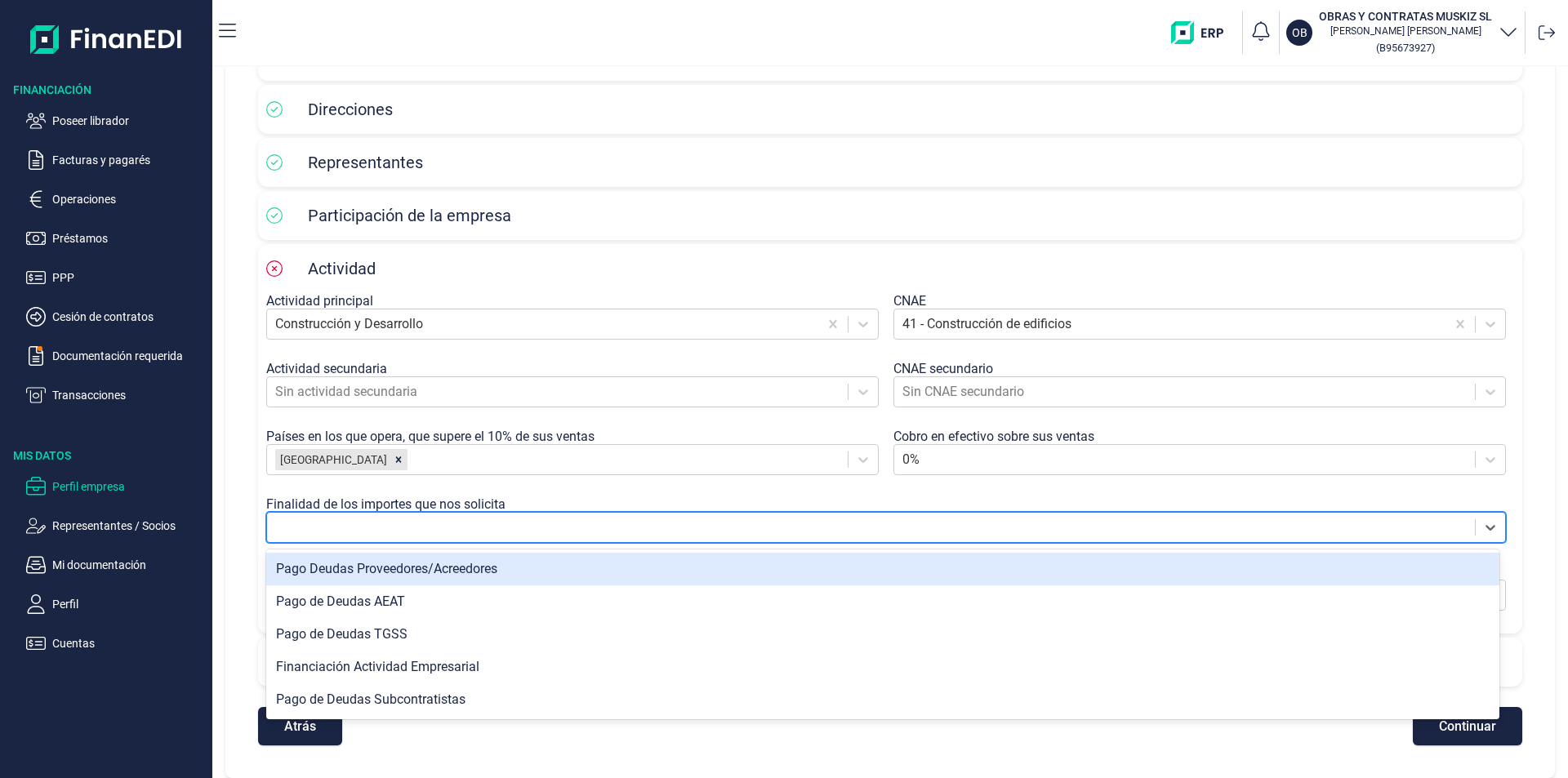
click at [340, 522] on div at bounding box center [871, 527] width 1192 height 23
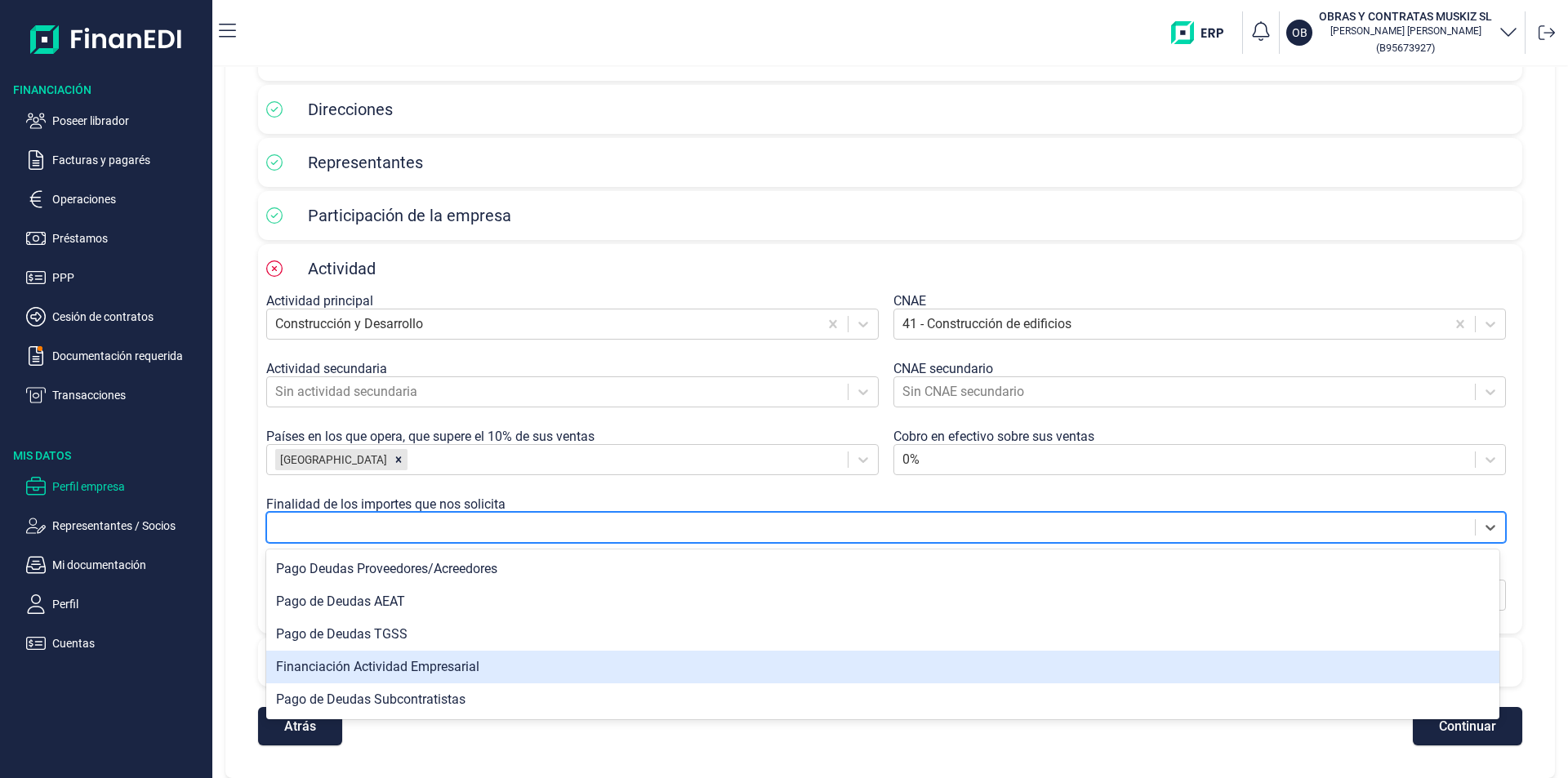
click at [404, 668] on div "Financiación Actividad Empresarial" at bounding box center [882, 667] width 1233 height 33
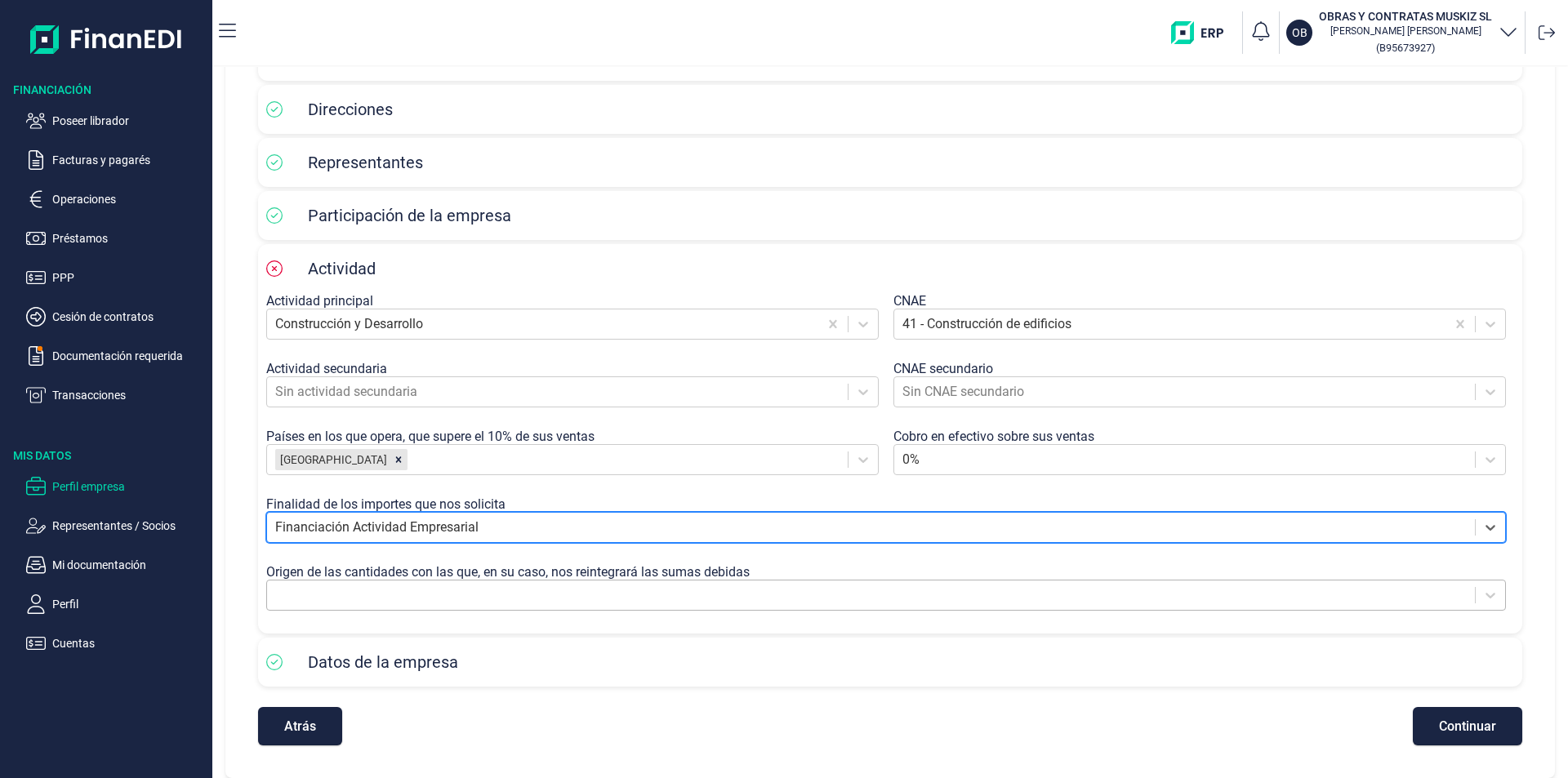
click at [358, 579] on div at bounding box center [886, 595] width 1239 height 31
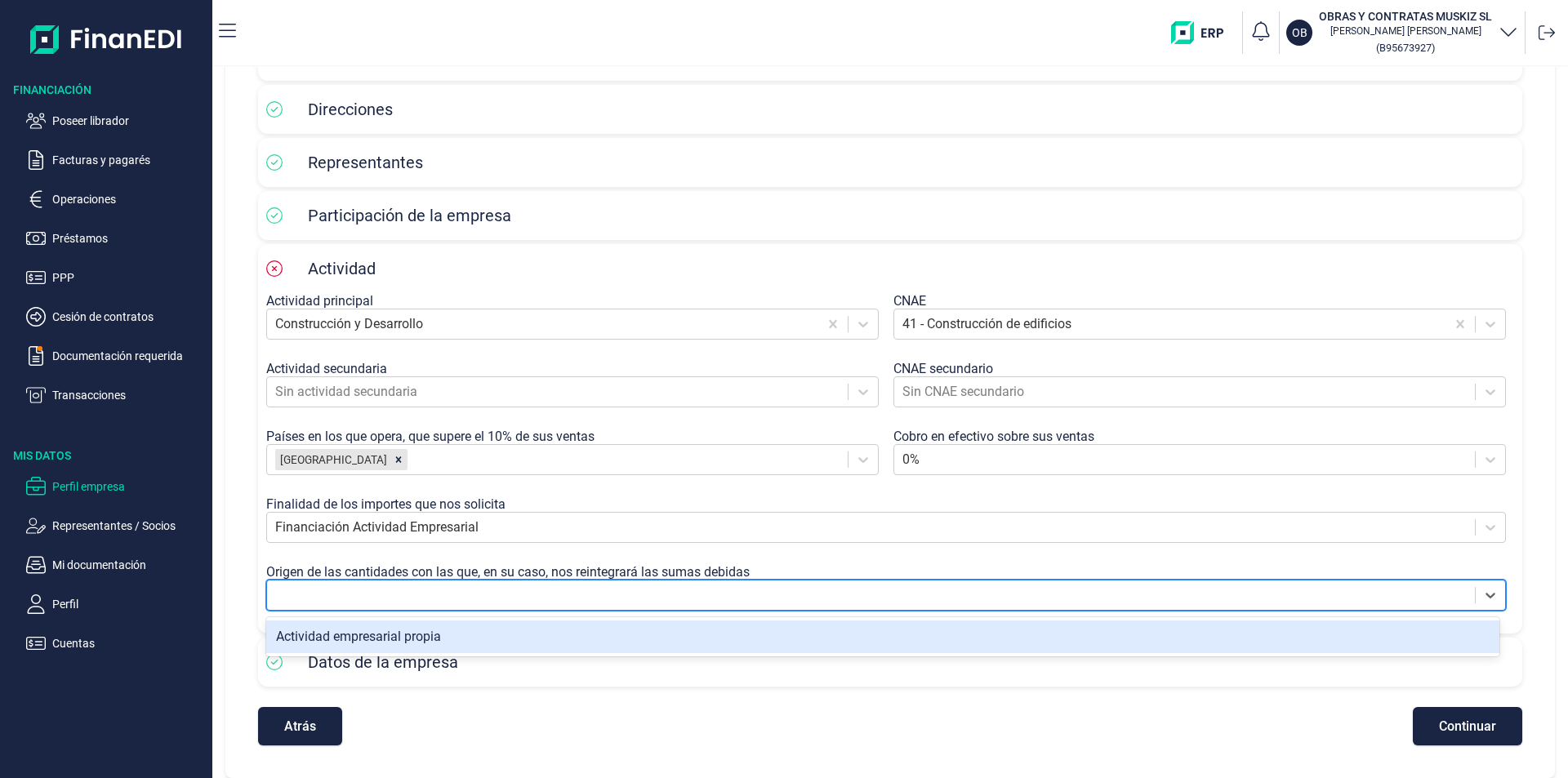
click at [363, 647] on div "Actividad empresarial propia" at bounding box center [882, 637] width 1233 height 33
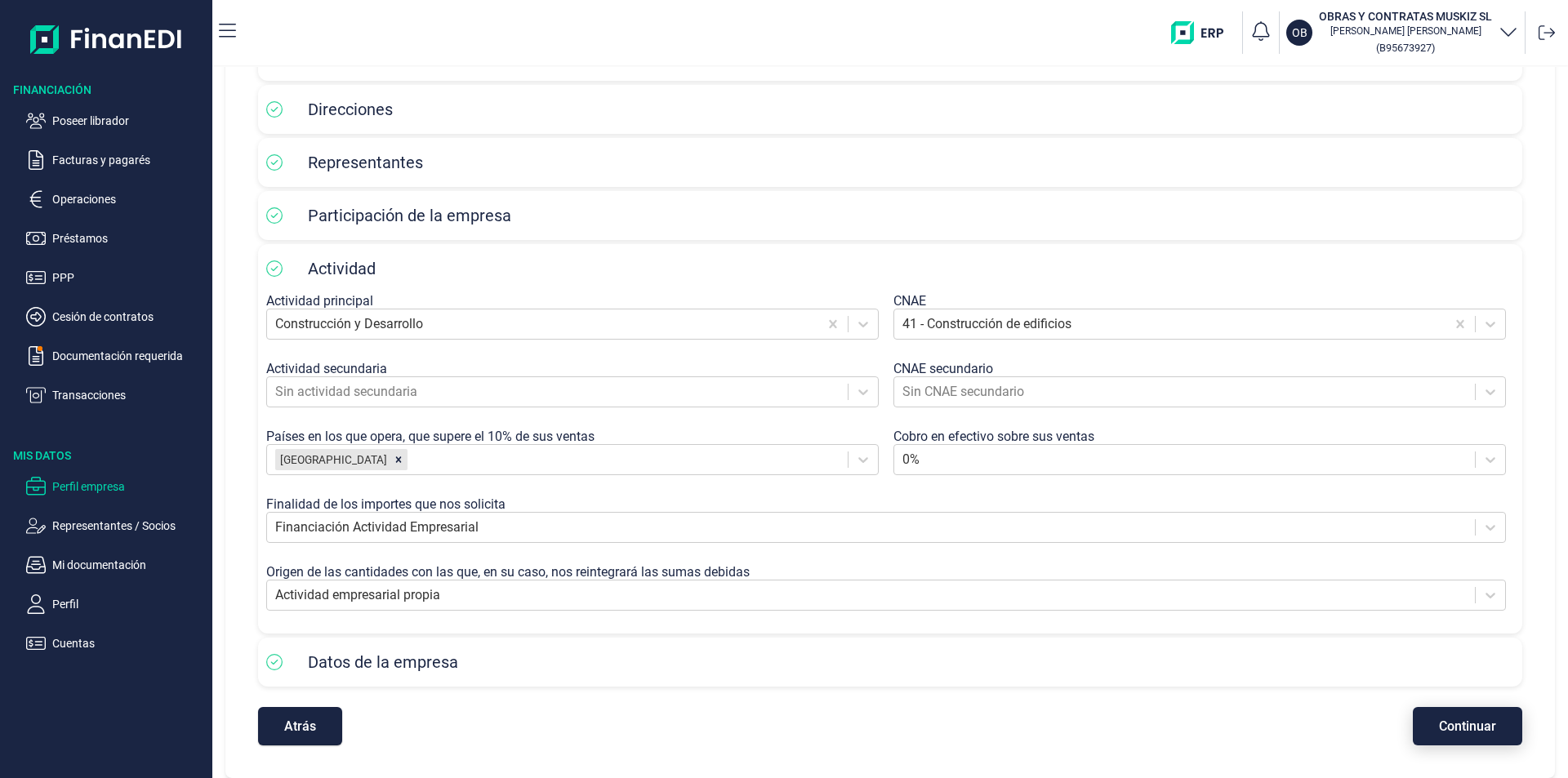
click at [1456, 729] on span "Continuar" at bounding box center [1467, 725] width 57 height 12
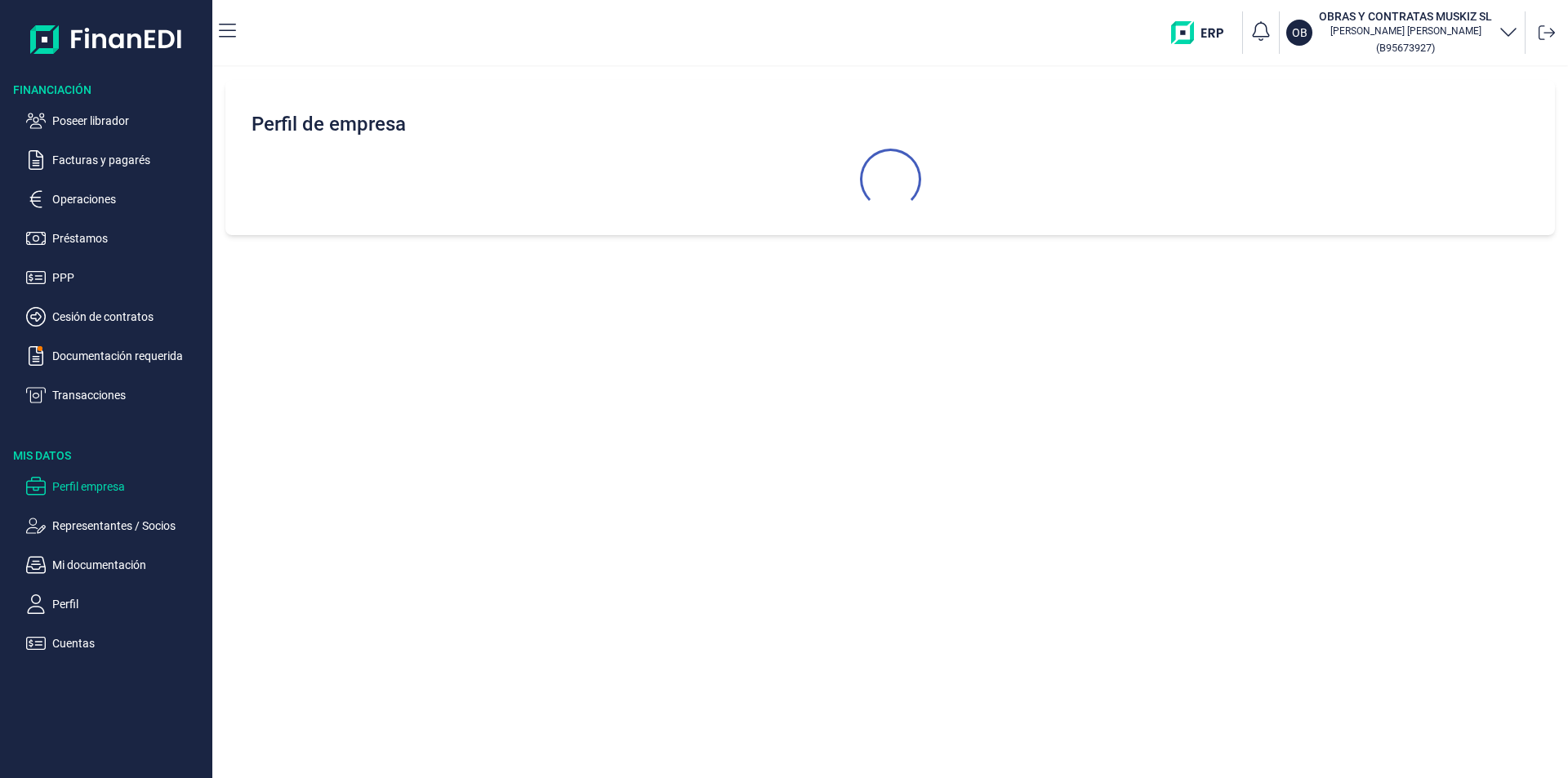
select select "ES"
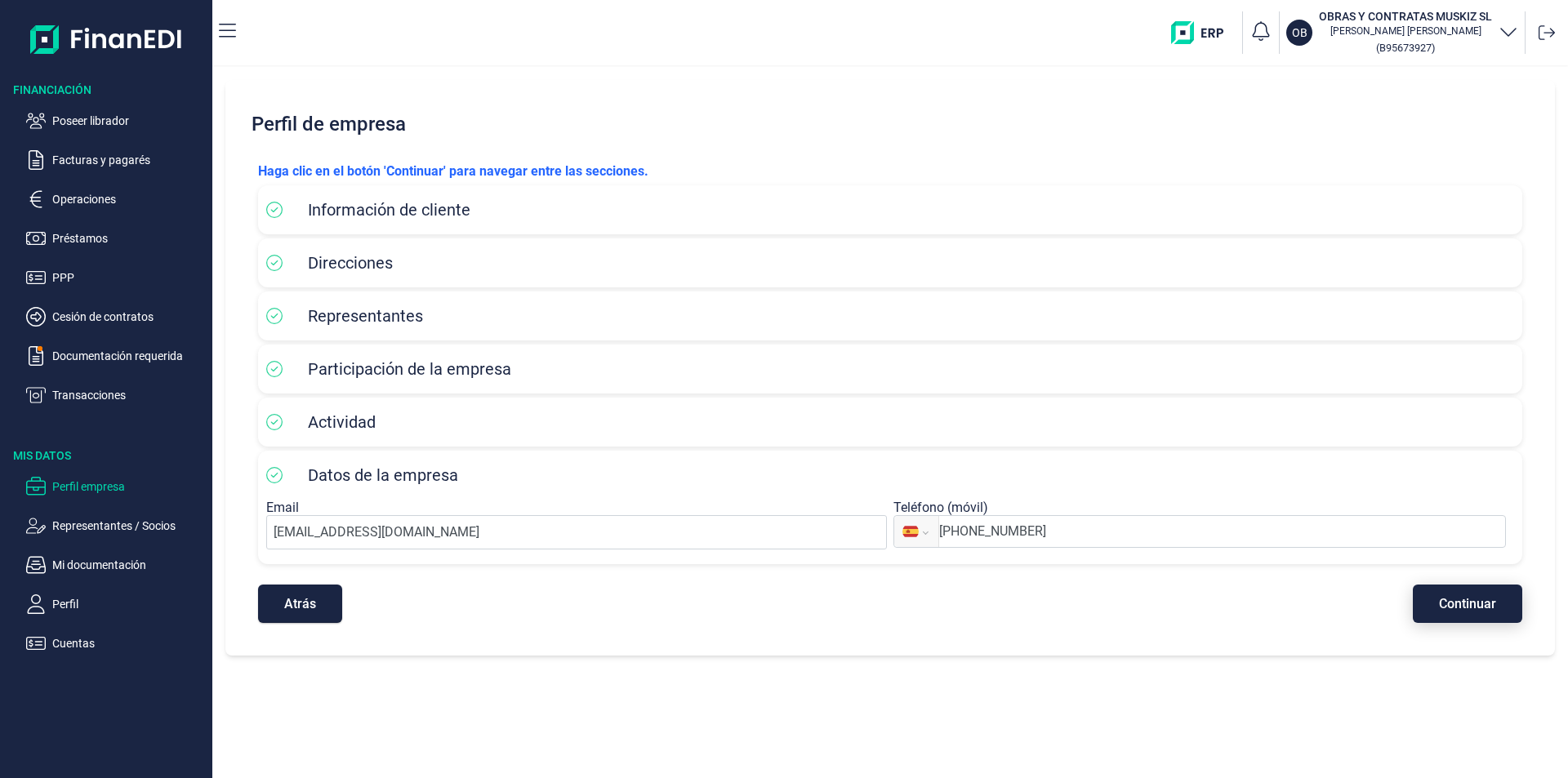
click at [1472, 609] on span "Continuar" at bounding box center [1467, 603] width 57 height 12
click at [993, 671] on div "Perfil de empresa Haga clic en el botón 'Continuar' para navegar entre las secc…" at bounding box center [890, 422] width 1356 height 711
click at [967, 645] on div "Perfil de empresa Haga clic en el botón 'Continuar' para navegar entre las secc…" at bounding box center [889, 368] width 1329 height 576
click at [1468, 614] on div "Atrás Continuar" at bounding box center [889, 596] width 1264 height 55
click at [842, 719] on div "Perfil de empresa Haga clic en el botón 'Continuar' para navegar entre las secc…" at bounding box center [890, 422] width 1356 height 711
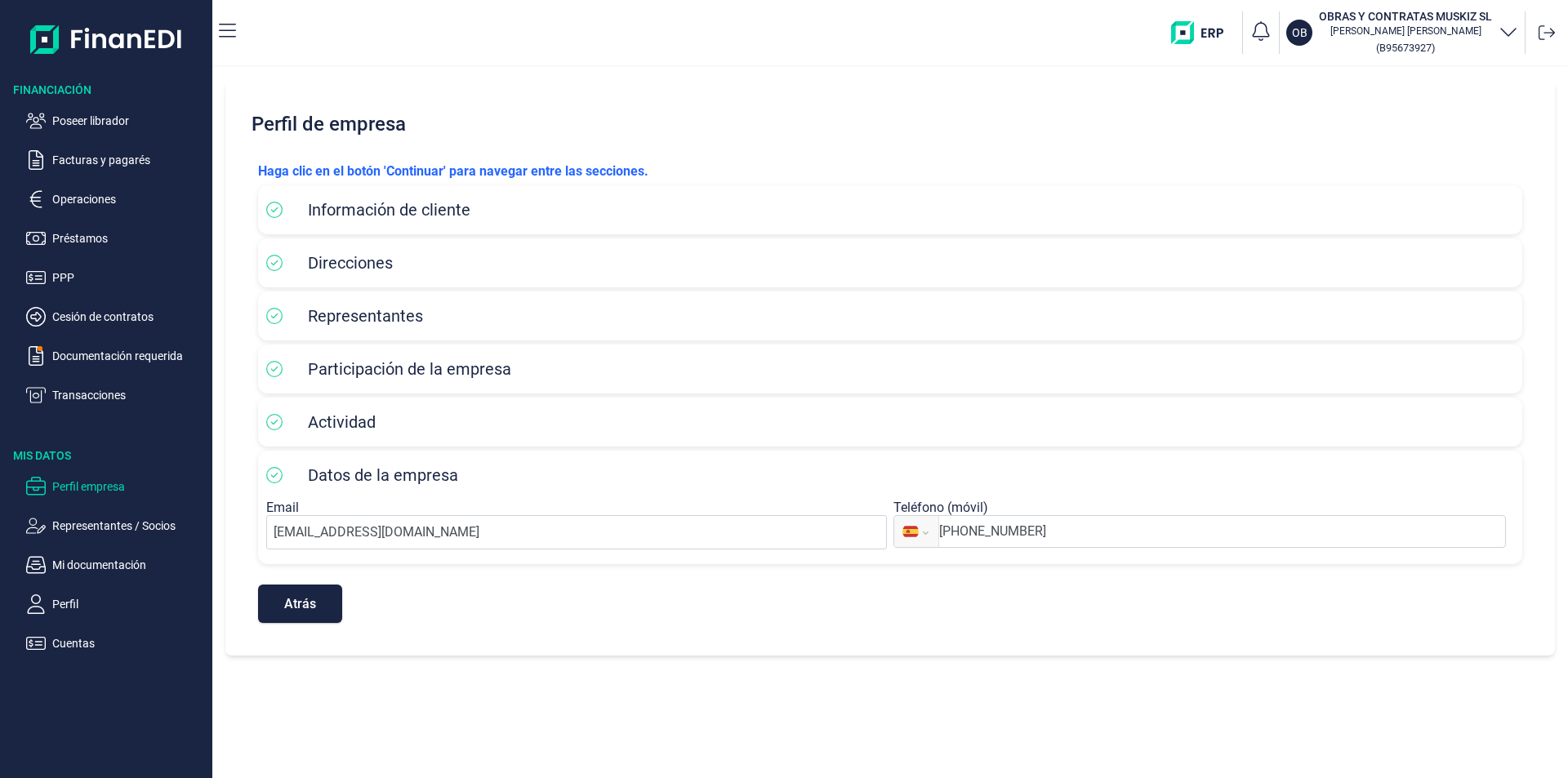
click at [733, 660] on div "Perfil de empresa Haga clic en el botón 'Continuar' para navegar entre las secc…" at bounding box center [890, 422] width 1356 height 711
click at [77, 119] on p "Poseer librador" at bounding box center [128, 121] width 153 height 20
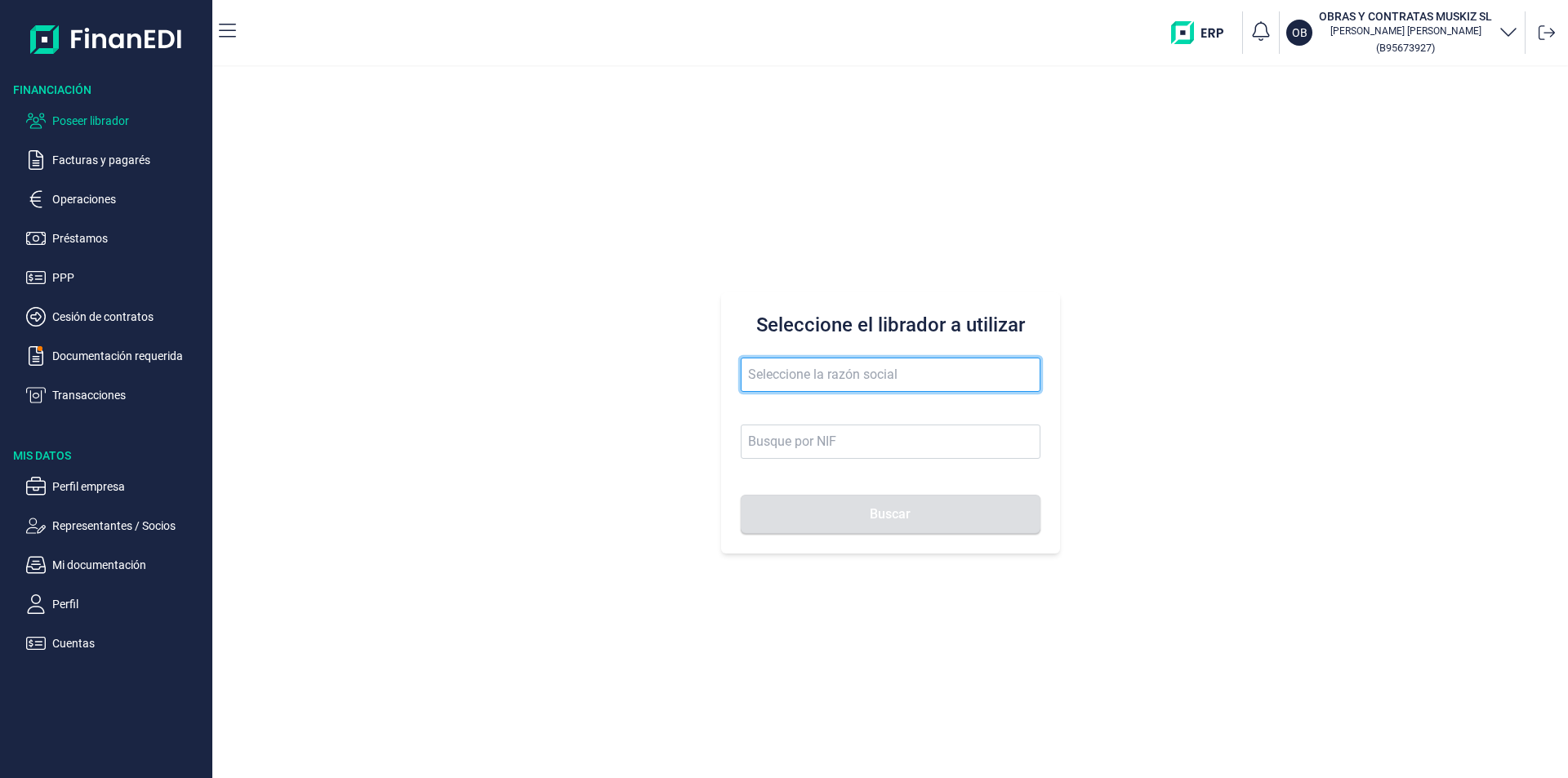
click at [778, 379] on input "text" at bounding box center [890, 375] width 300 height 35
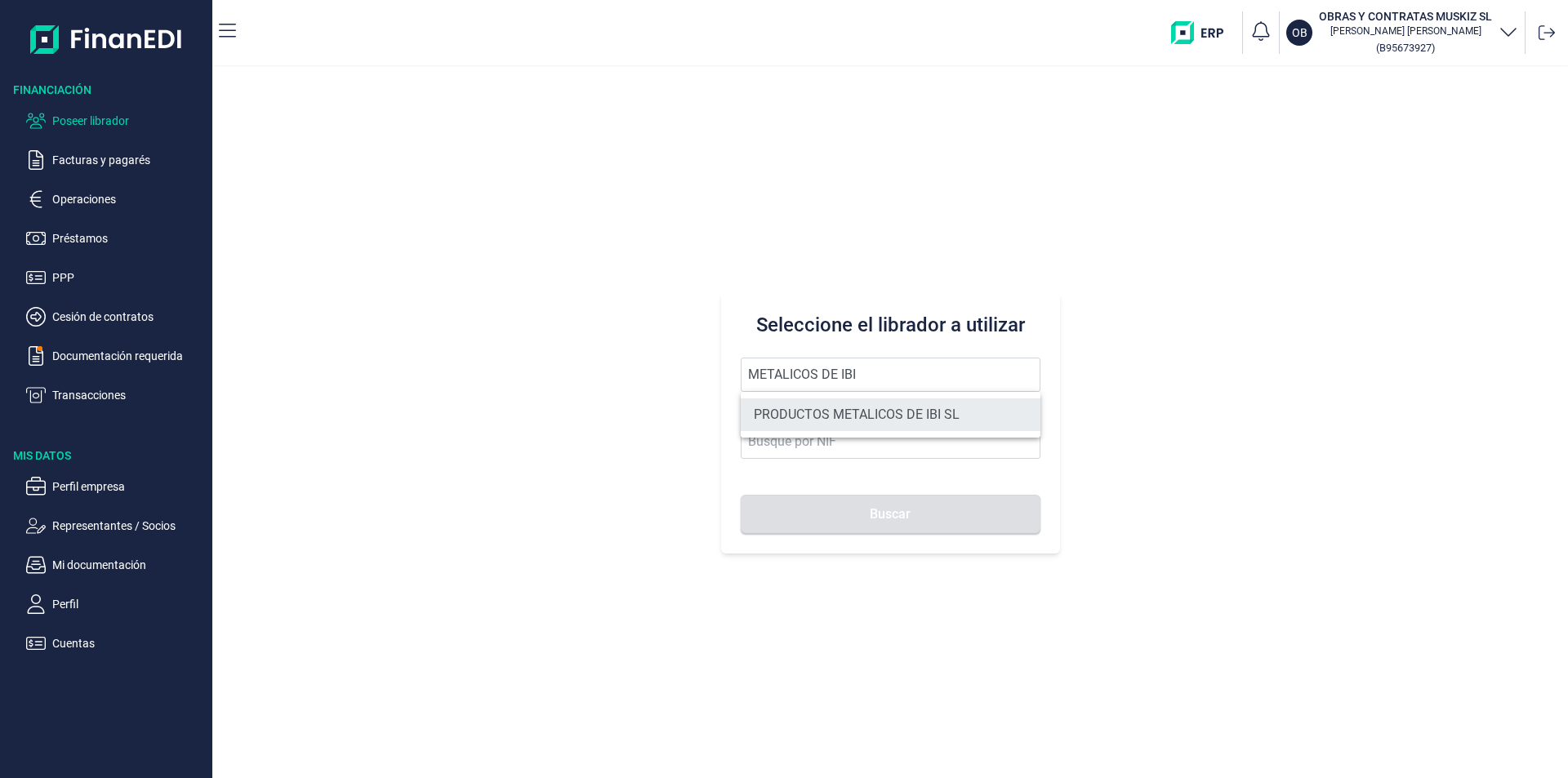
click at [874, 408] on li "PRODUCTOS METALICOS DE IBI SL" at bounding box center [890, 415] width 300 height 33
type input "PRODUCTOS METALICOS DE IBI SL"
type input "B54487491"
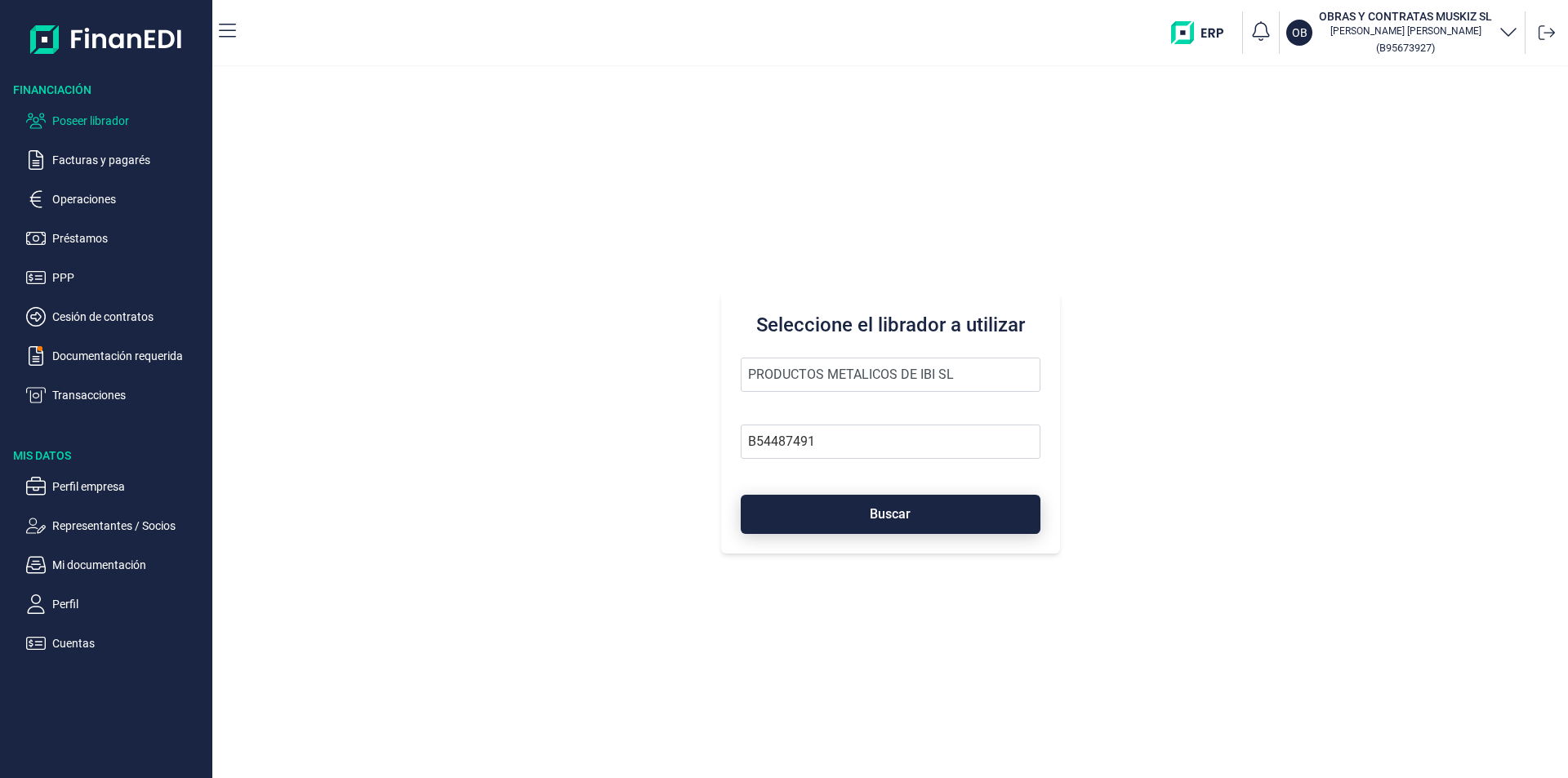
click at [886, 507] on span "Buscar" at bounding box center [889, 513] width 41 height 12
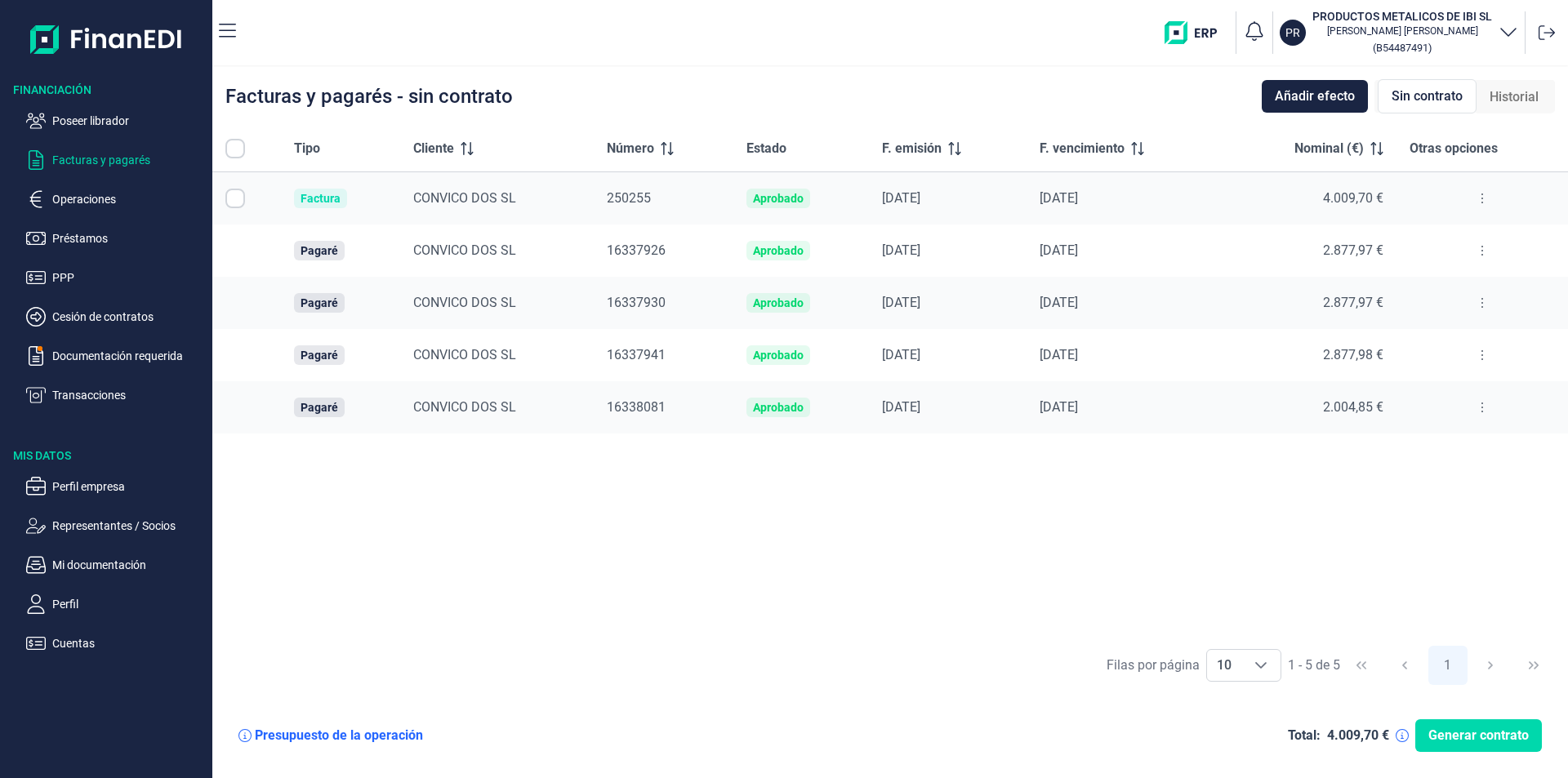
checkbox input "true"
click at [715, 468] on div "Tipo Cliente Número Estado F. emisión F. vencimiento Nominal (€) Otras opciones…" at bounding box center [890, 381] width 1356 height 511
click at [948, 516] on div "Tipo Cliente Número Estado F. emisión F. vencimiento Nominal (€) Otras opciones…" at bounding box center [890, 381] width 1356 height 511
click at [636, 537] on div "Tipo Cliente Número Estado F. emisión F. vencimiento Nominal (€) Otras opciones…" at bounding box center [890, 381] width 1356 height 511
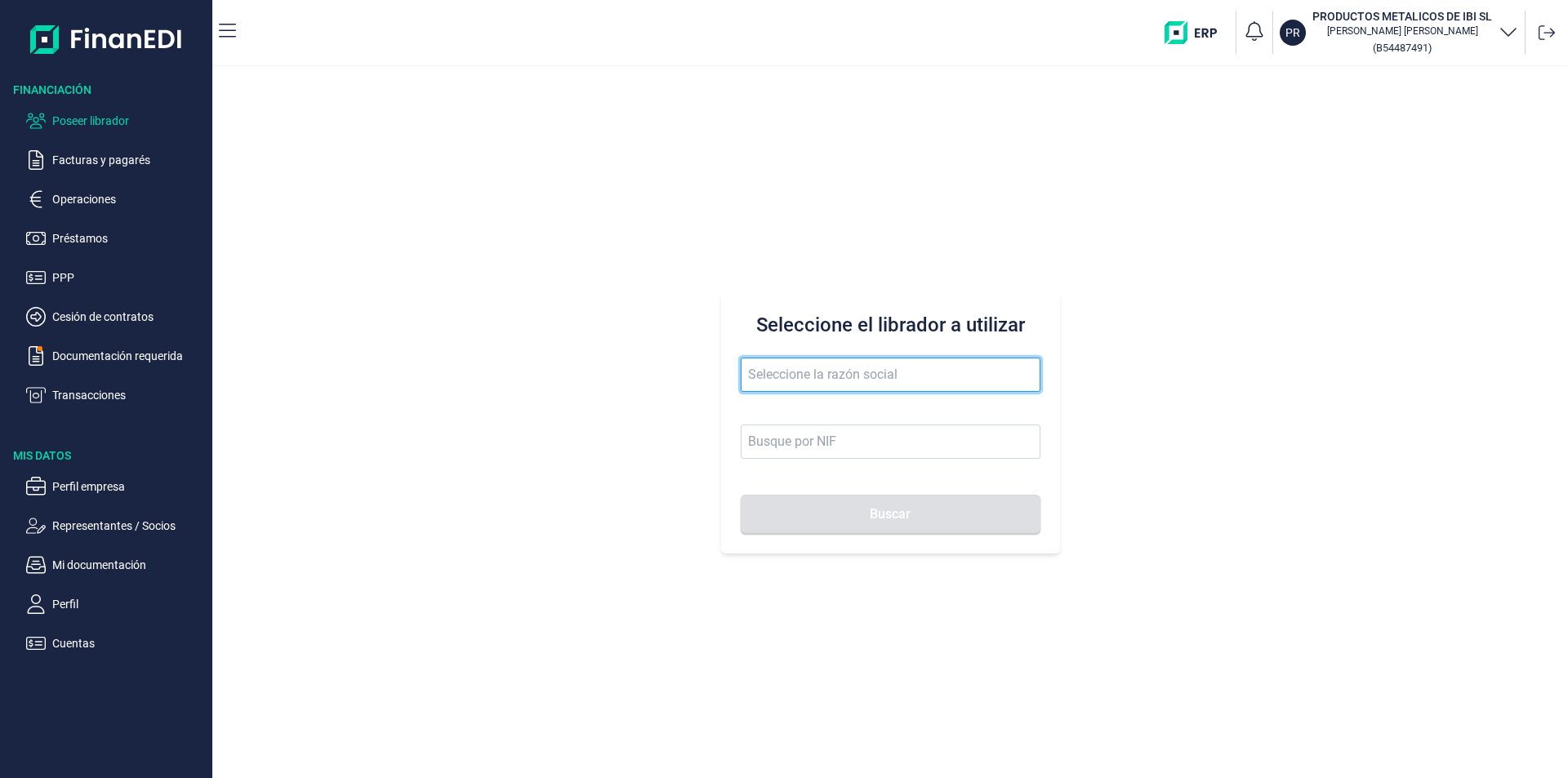
click at [799, 374] on input "text" at bounding box center [890, 375] width 300 height 35
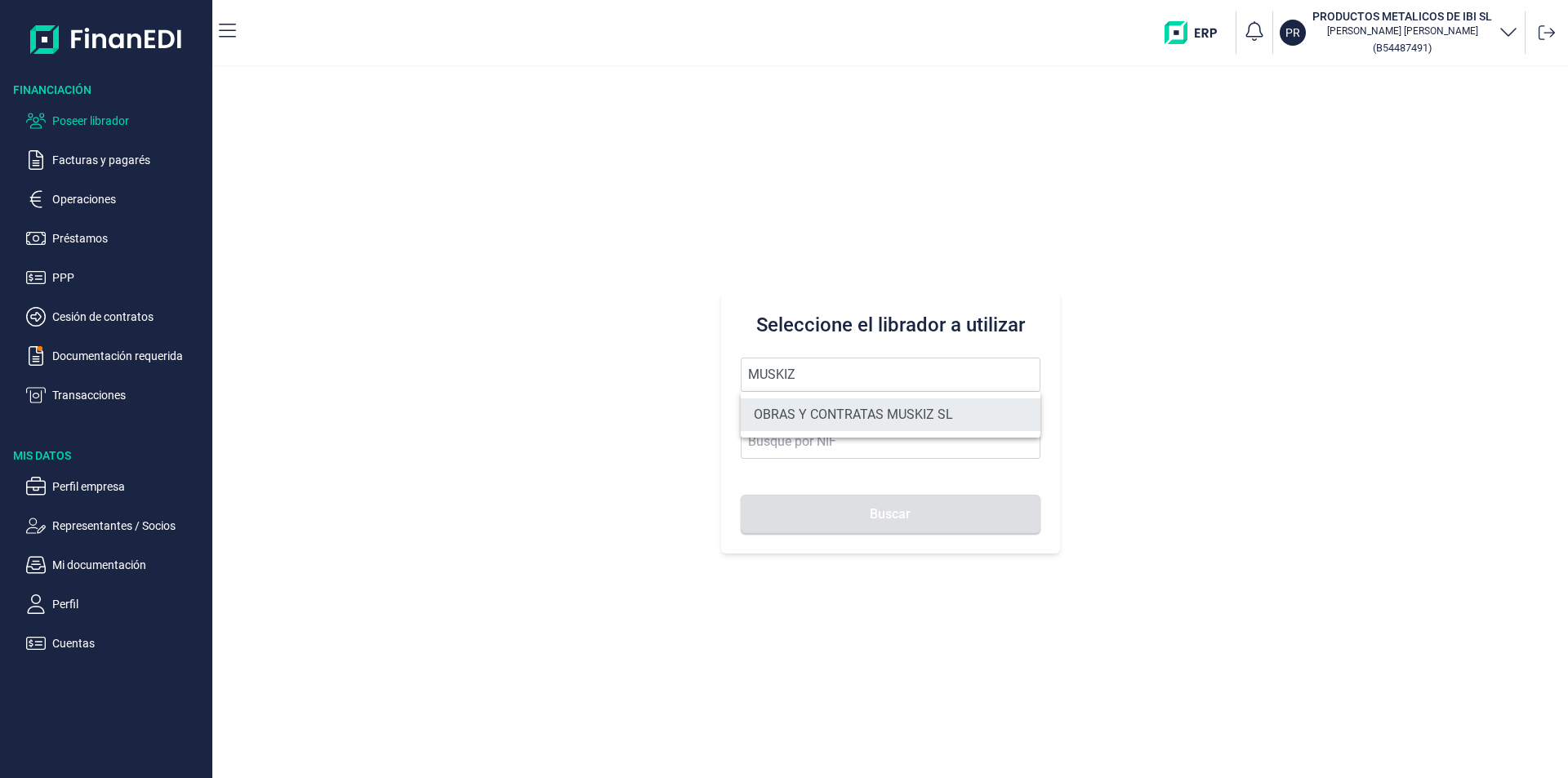
click at [838, 423] on li "OBRAS Y CONTRATAS MUSKIZ SL" at bounding box center [890, 415] width 300 height 33
type input "OBRAS Y CONTRATAS MUSKIZ SL"
type input "B95673927"
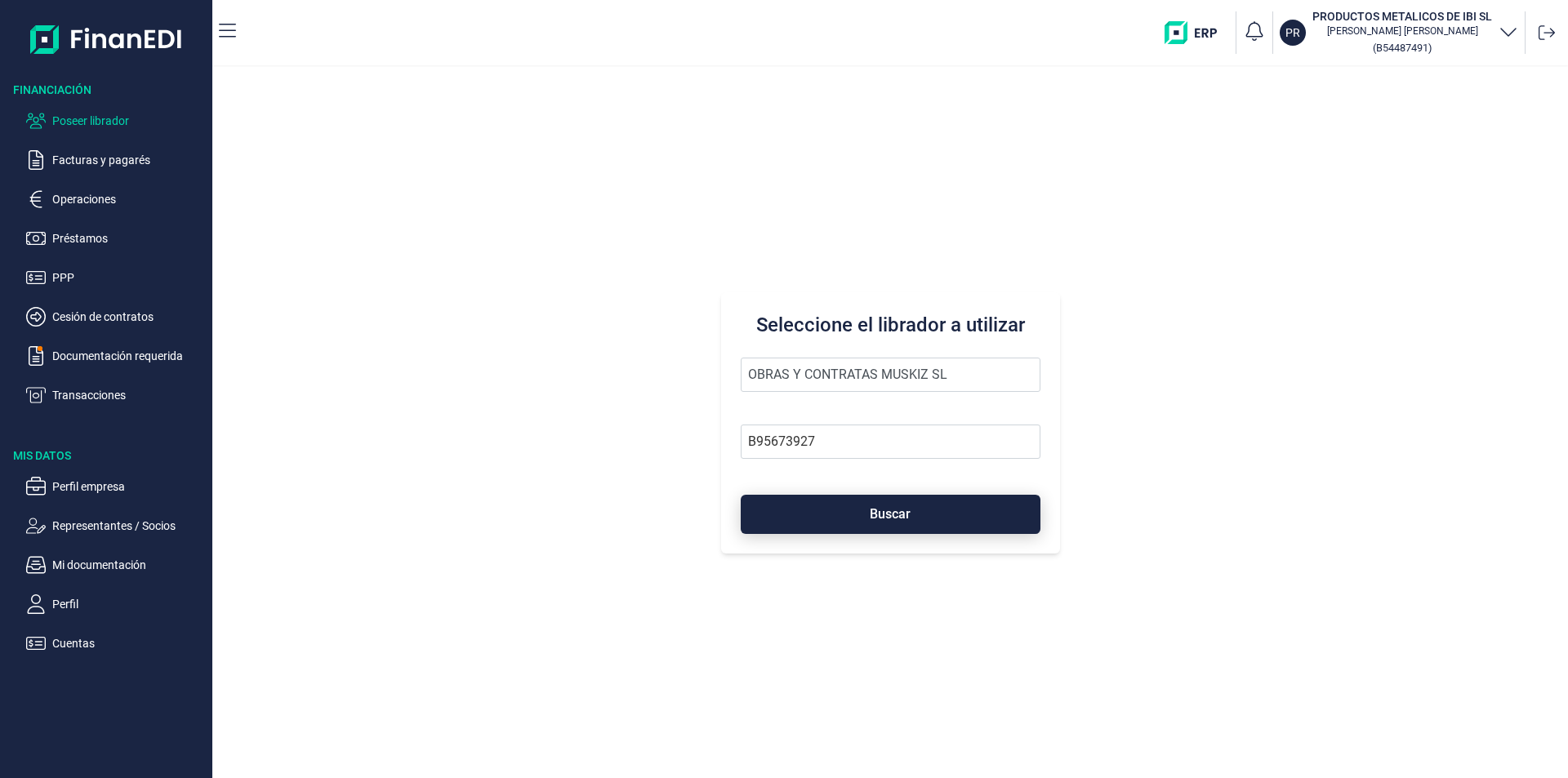
click at [867, 507] on button "Buscar" at bounding box center [890, 514] width 300 height 39
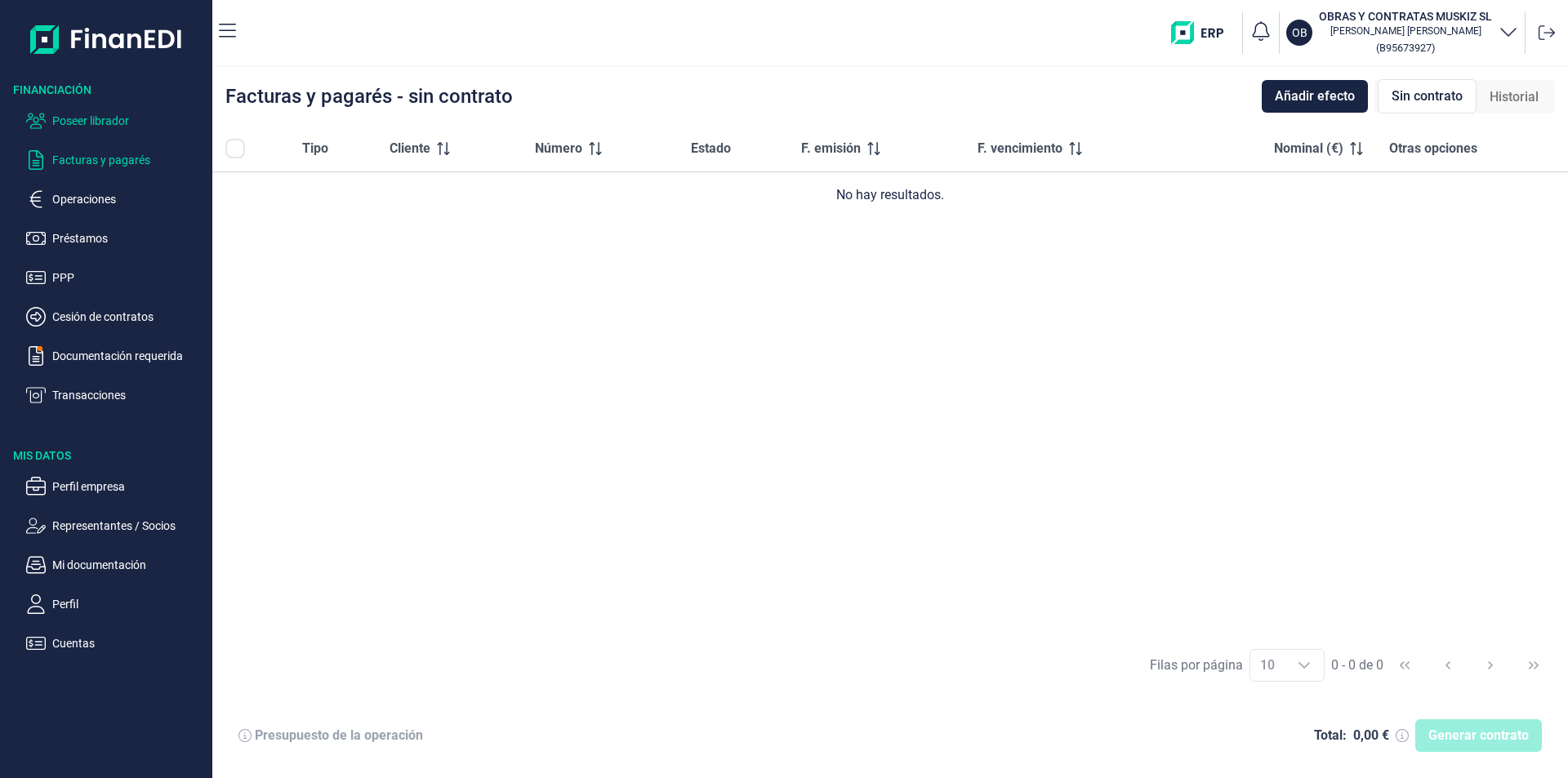
click at [113, 118] on p "Poseer librador" at bounding box center [128, 121] width 153 height 20
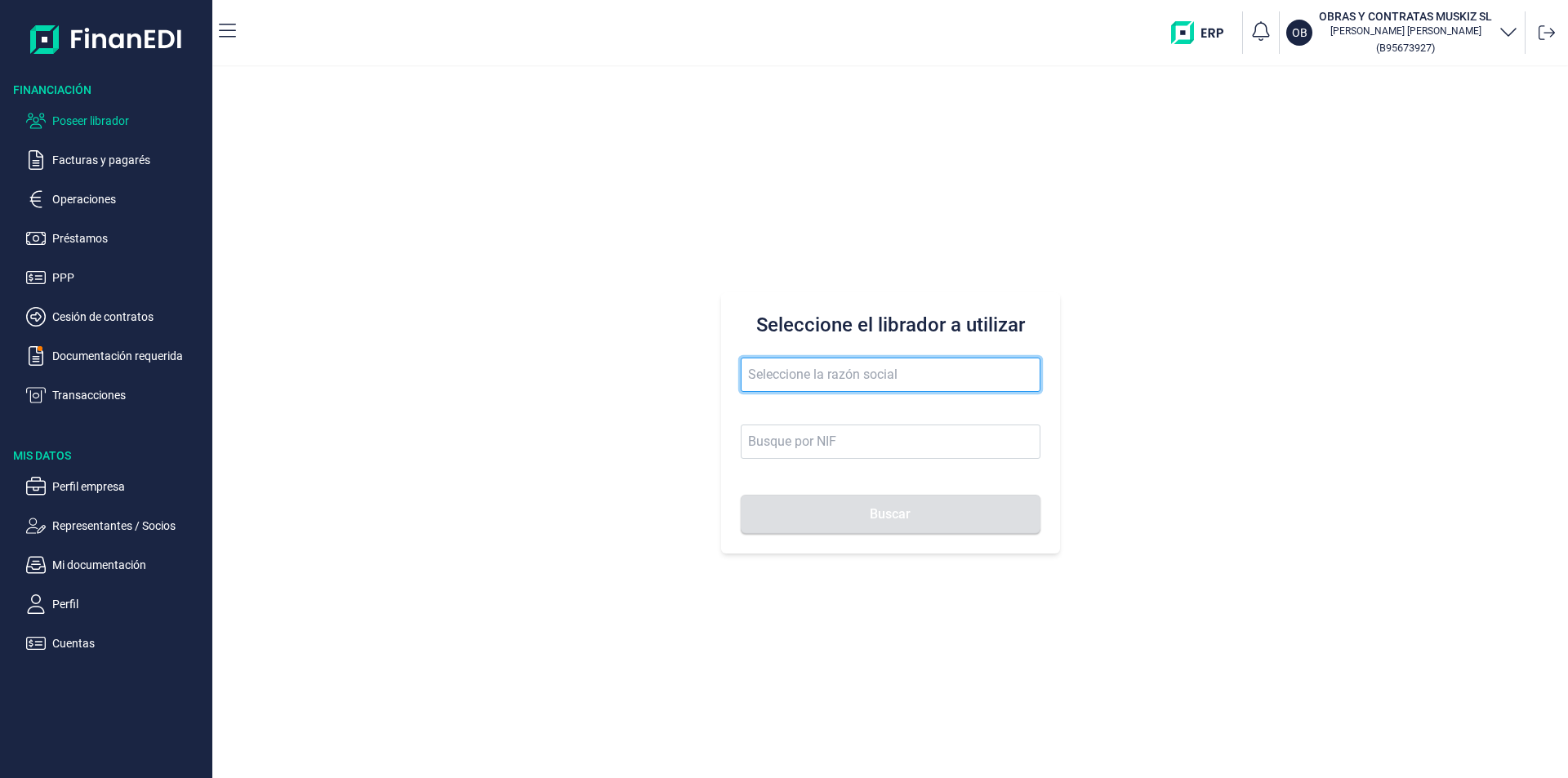
click at [782, 374] on input "text" at bounding box center [890, 375] width 300 height 35
drag, startPoint x: 814, startPoint y: 374, endPoint x: 780, endPoint y: 374, distance: 34.0
click at [780, 374] on input "METALCIOS DE IBI" at bounding box center [890, 375] width 300 height 35
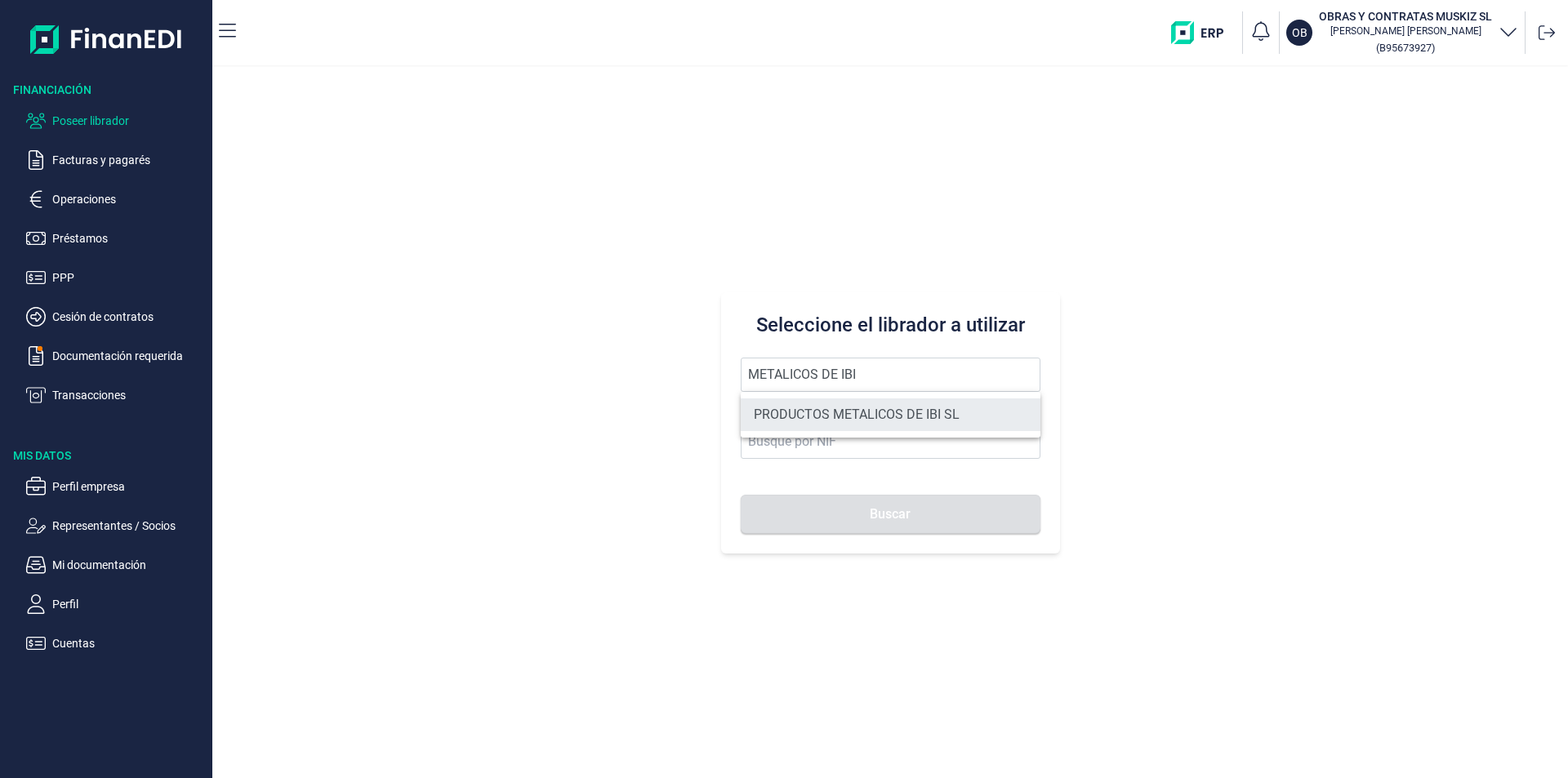
click at [888, 415] on li "PRODUCTOS METALICOS DE IBI SL" at bounding box center [890, 415] width 300 height 33
type input "PRODUCTOS METALICOS DE IBI SL"
type input "B54487491"
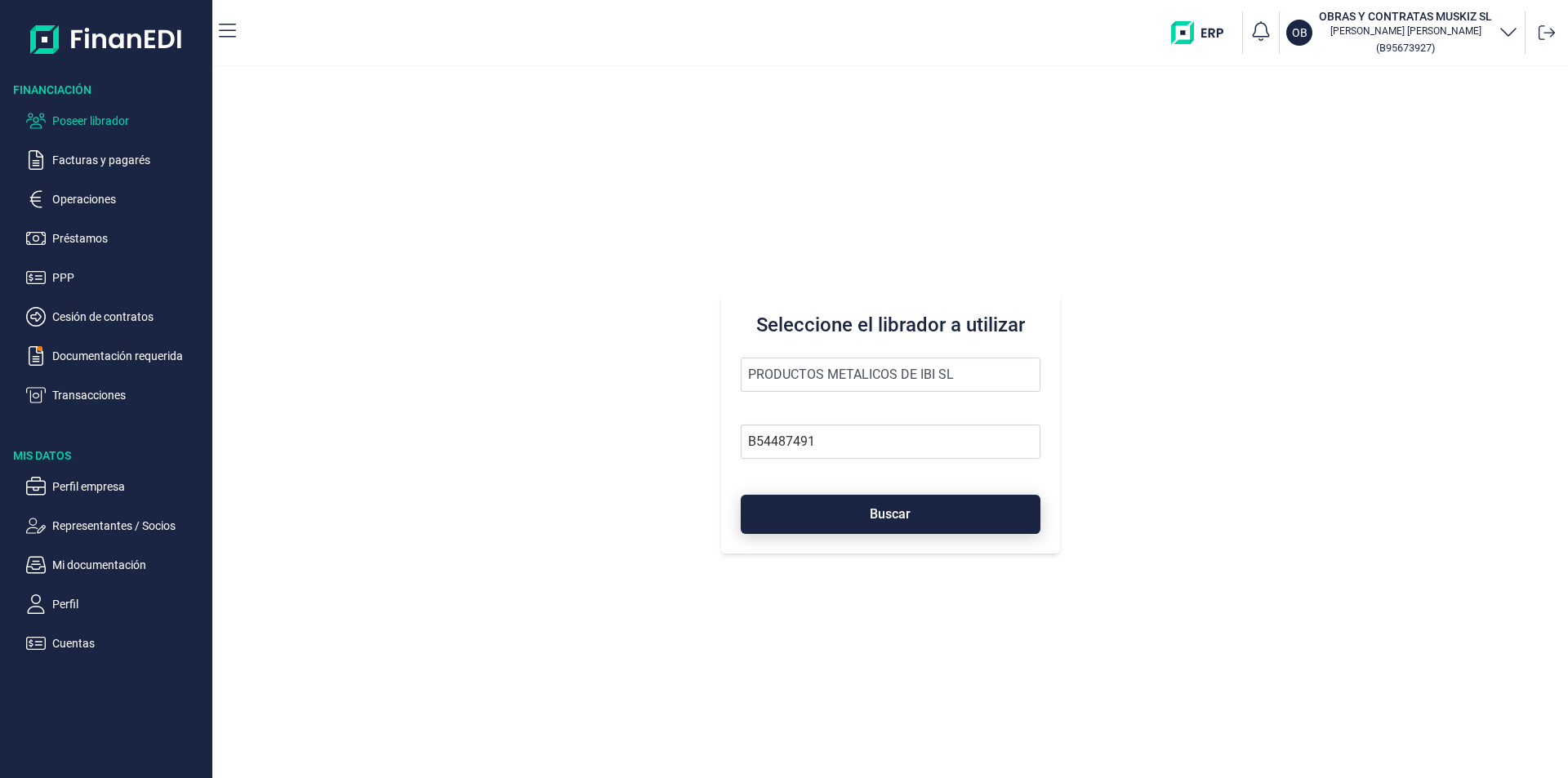
click at [905, 518] on span "Buscar" at bounding box center [889, 513] width 41 height 12
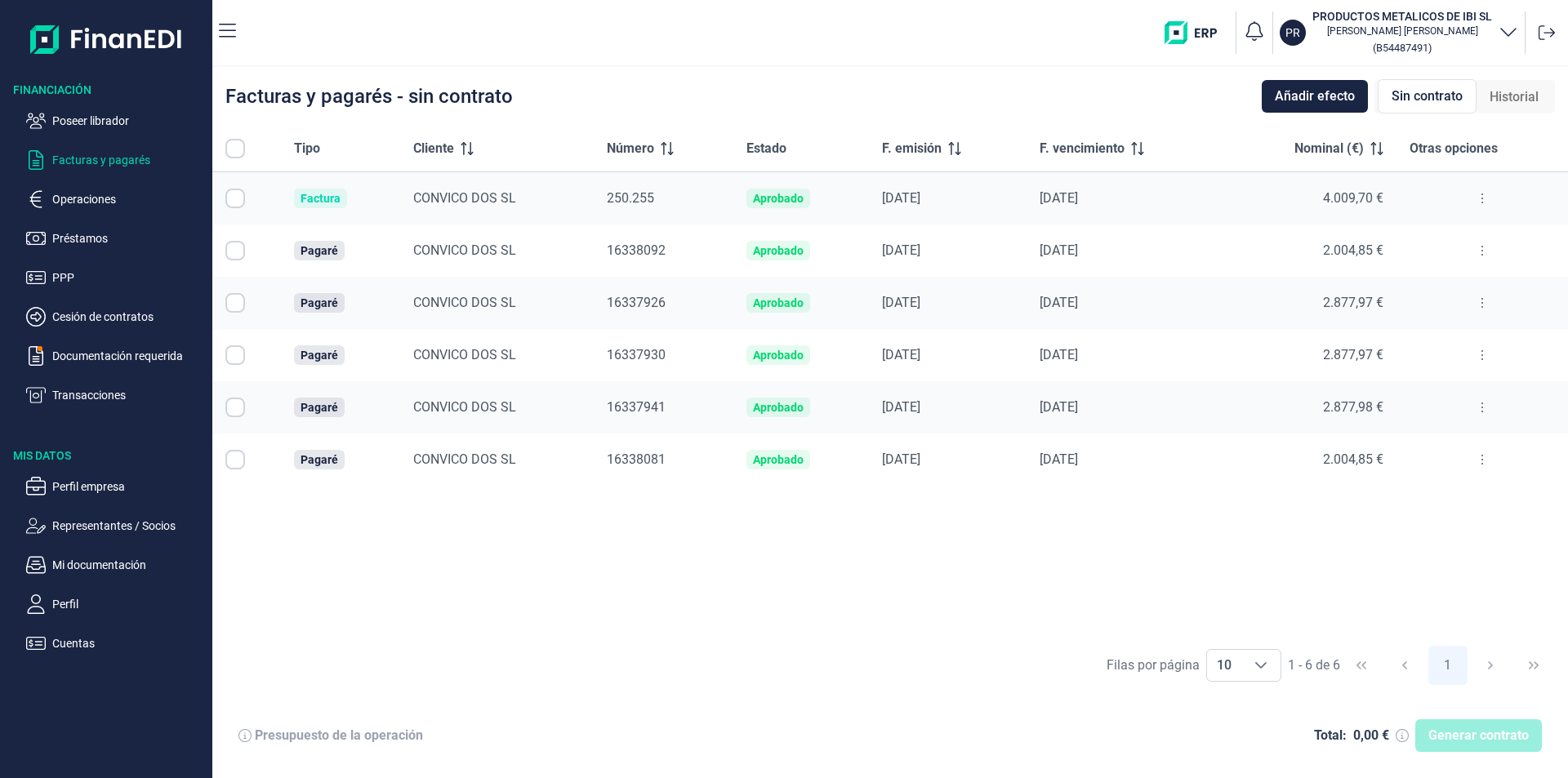
checkbox input "true"
click at [233, 197] on input "Row Unselected null" at bounding box center [235, 199] width 20 height 20
checkbox input "false"
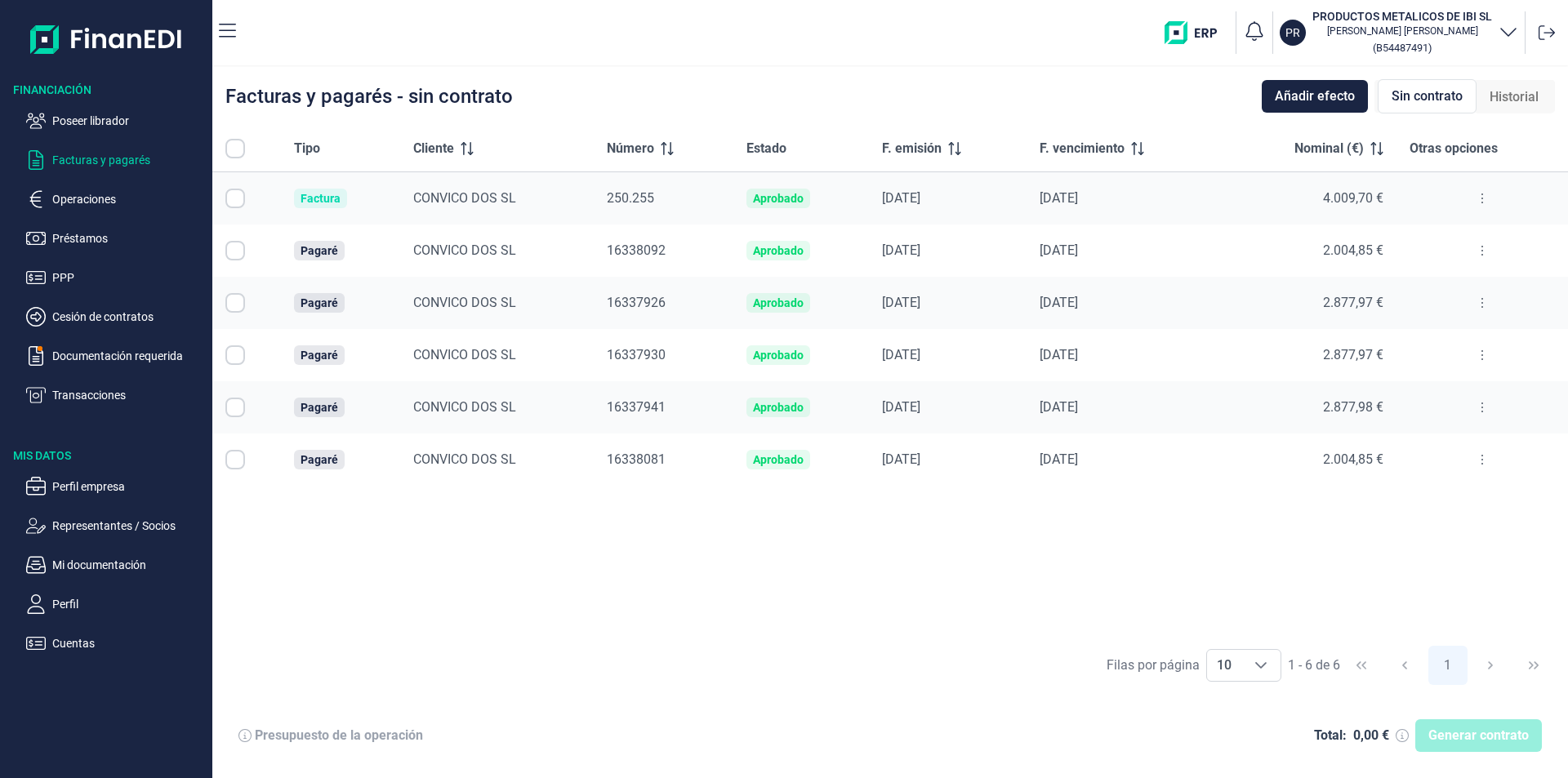
click at [238, 249] on input "Row Selected null" at bounding box center [235, 251] width 20 height 20
checkbox input "true"
click at [236, 460] on input "Row Selected null" at bounding box center [235, 460] width 20 height 20
checkbox input "true"
click at [1475, 738] on span "Generar contrato" at bounding box center [1478, 736] width 100 height 20
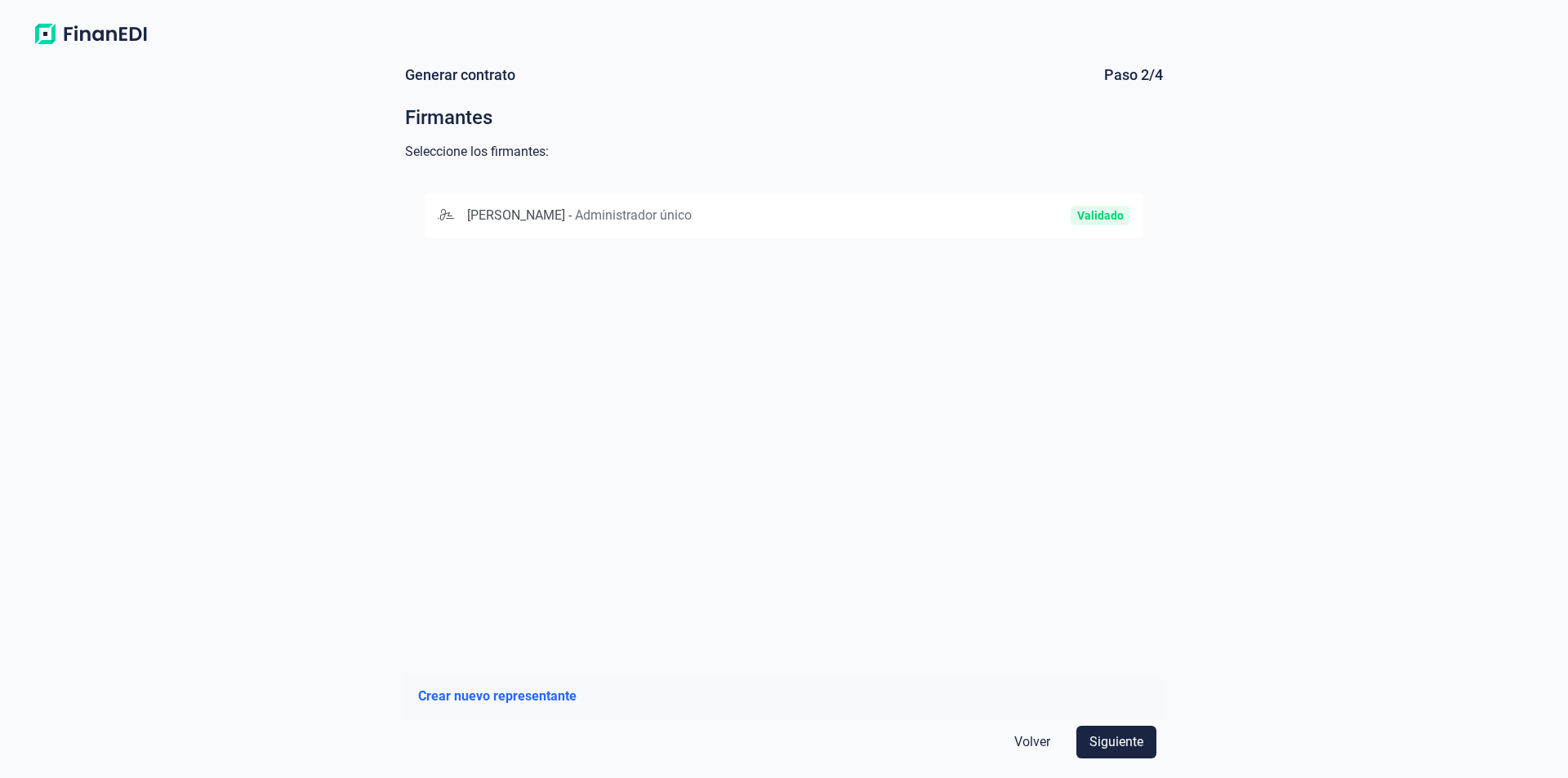
click at [876, 221] on div "MARIA CARMEN VILAPLANA VILAPLANA - Administrador único" at bounding box center [668, 216] width 461 height 20
click at [1116, 745] on span "Siguiente" at bounding box center [1116, 742] width 54 height 20
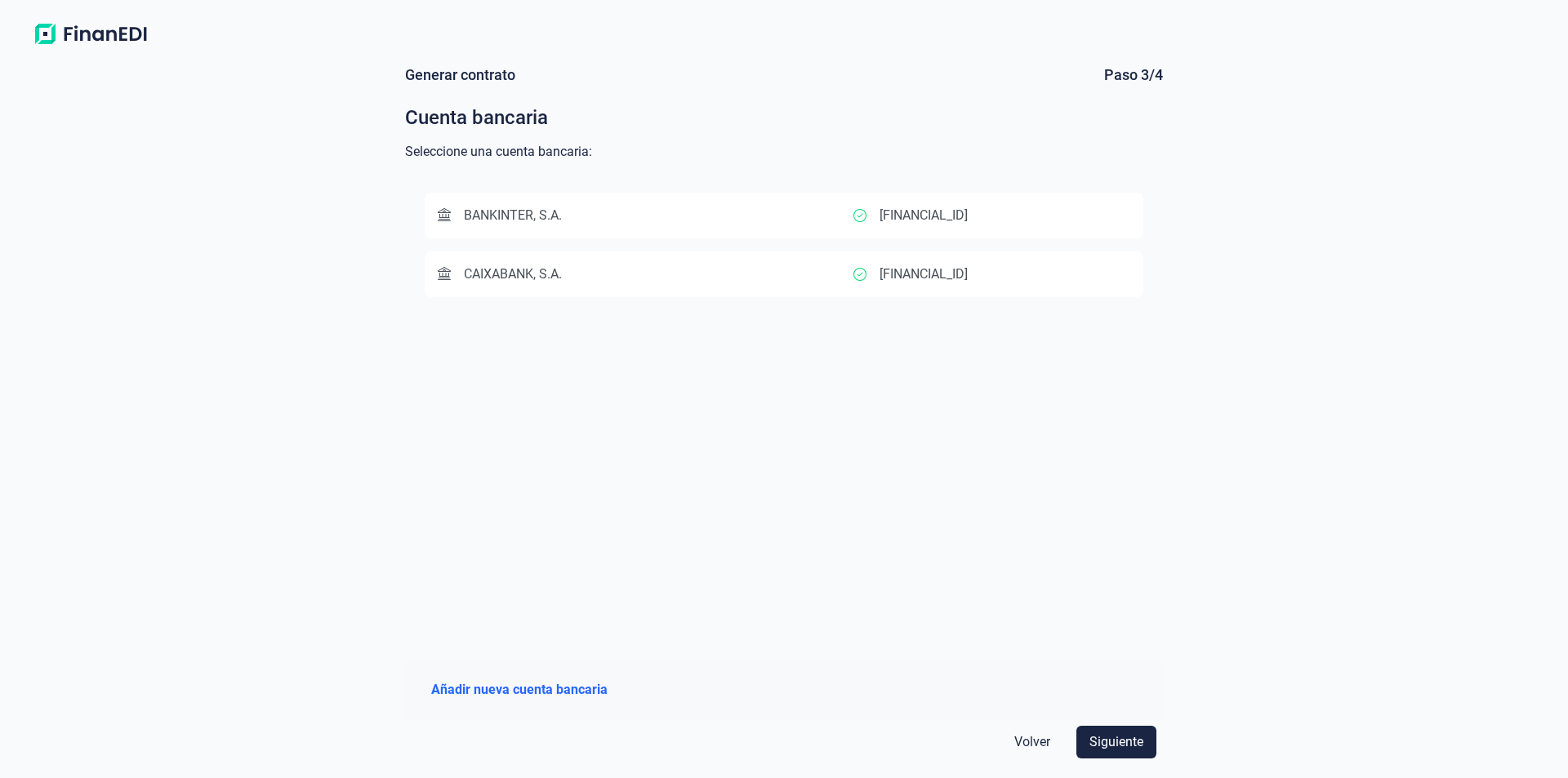
click at [1030, 742] on span "Volver" at bounding box center [1031, 742] width 36 height 20
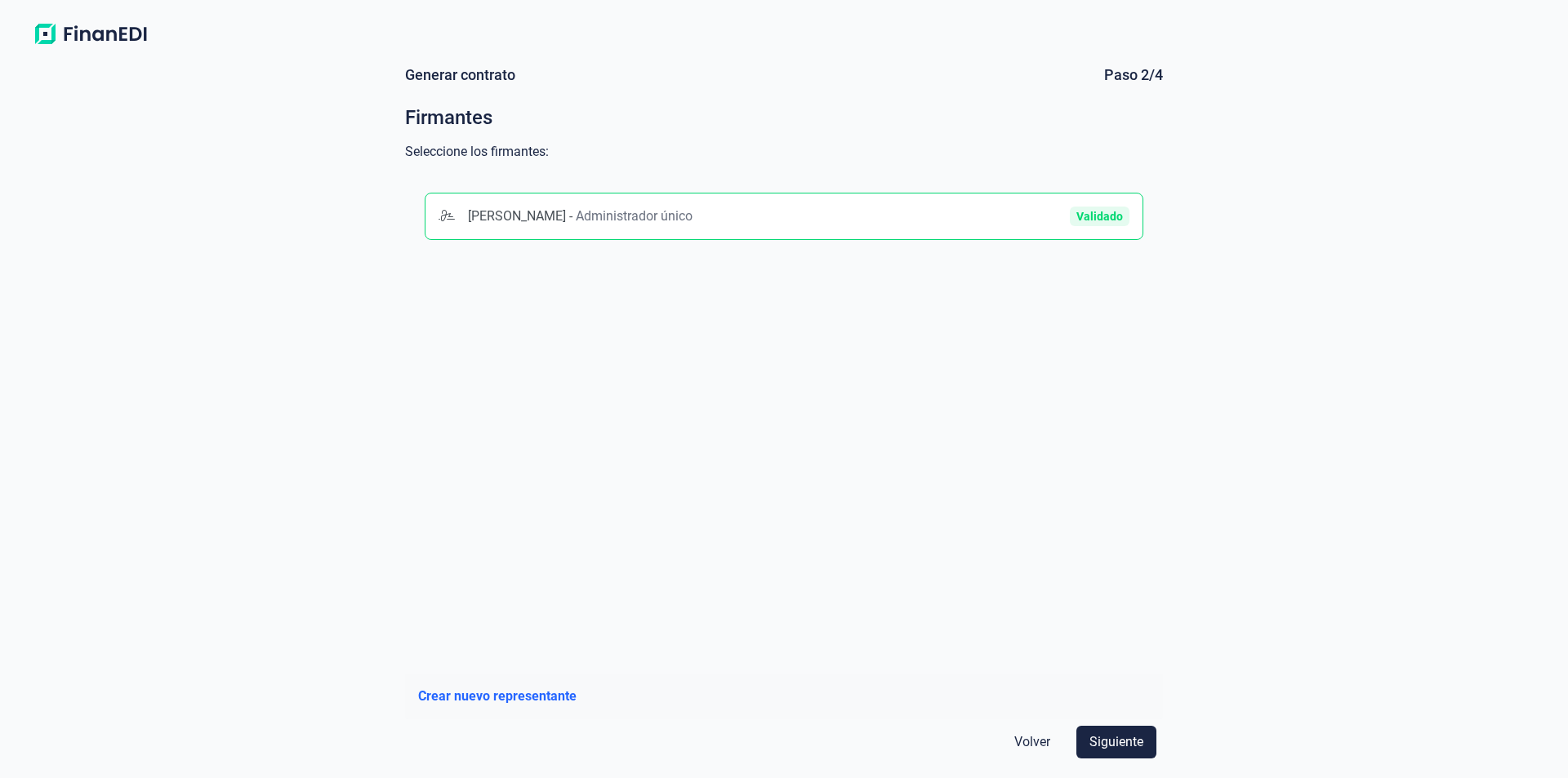
click at [1034, 734] on span "Volver" at bounding box center [1031, 742] width 36 height 20
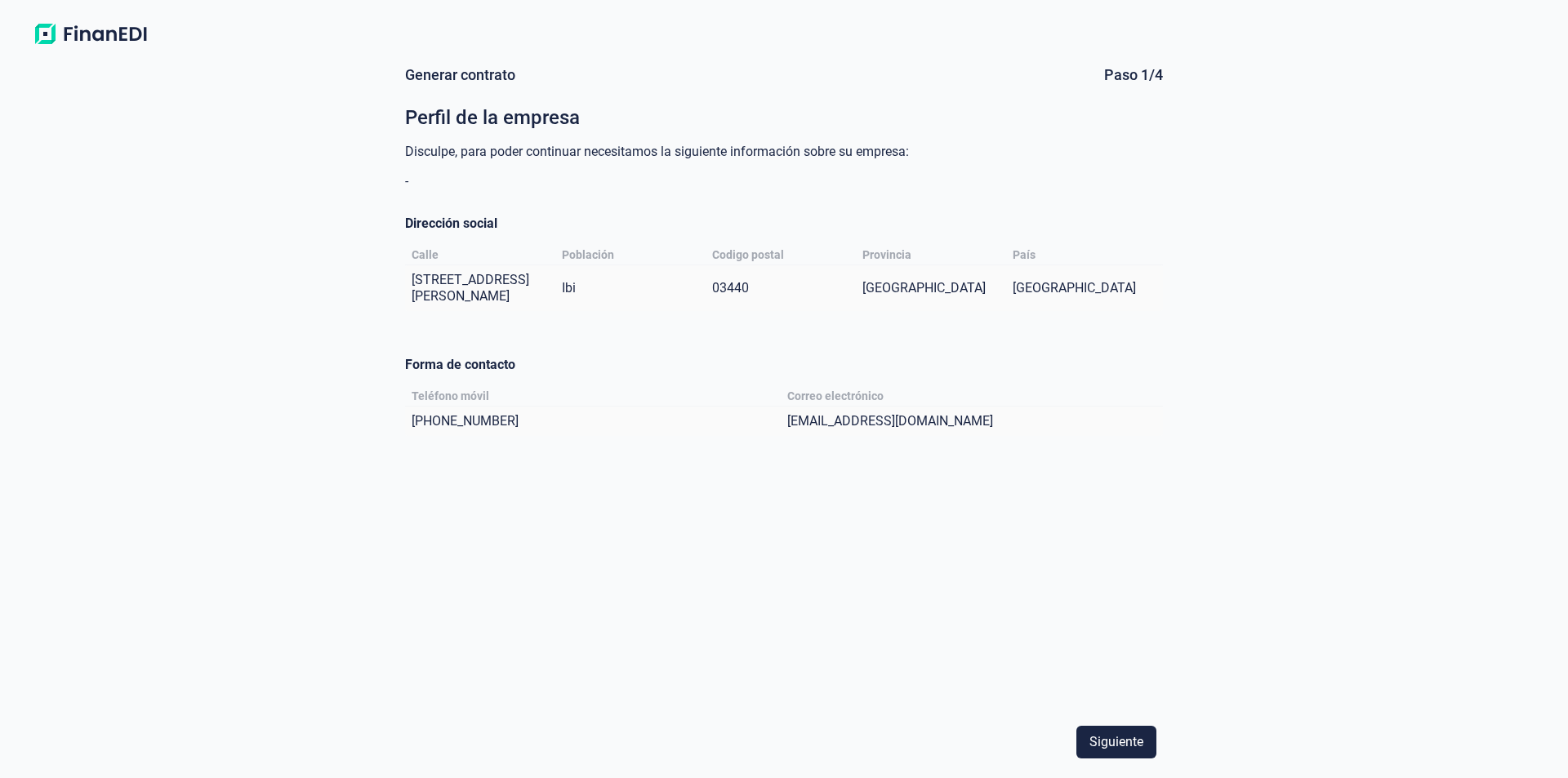
click at [66, 34] on img at bounding box center [91, 35] width 129 height 29
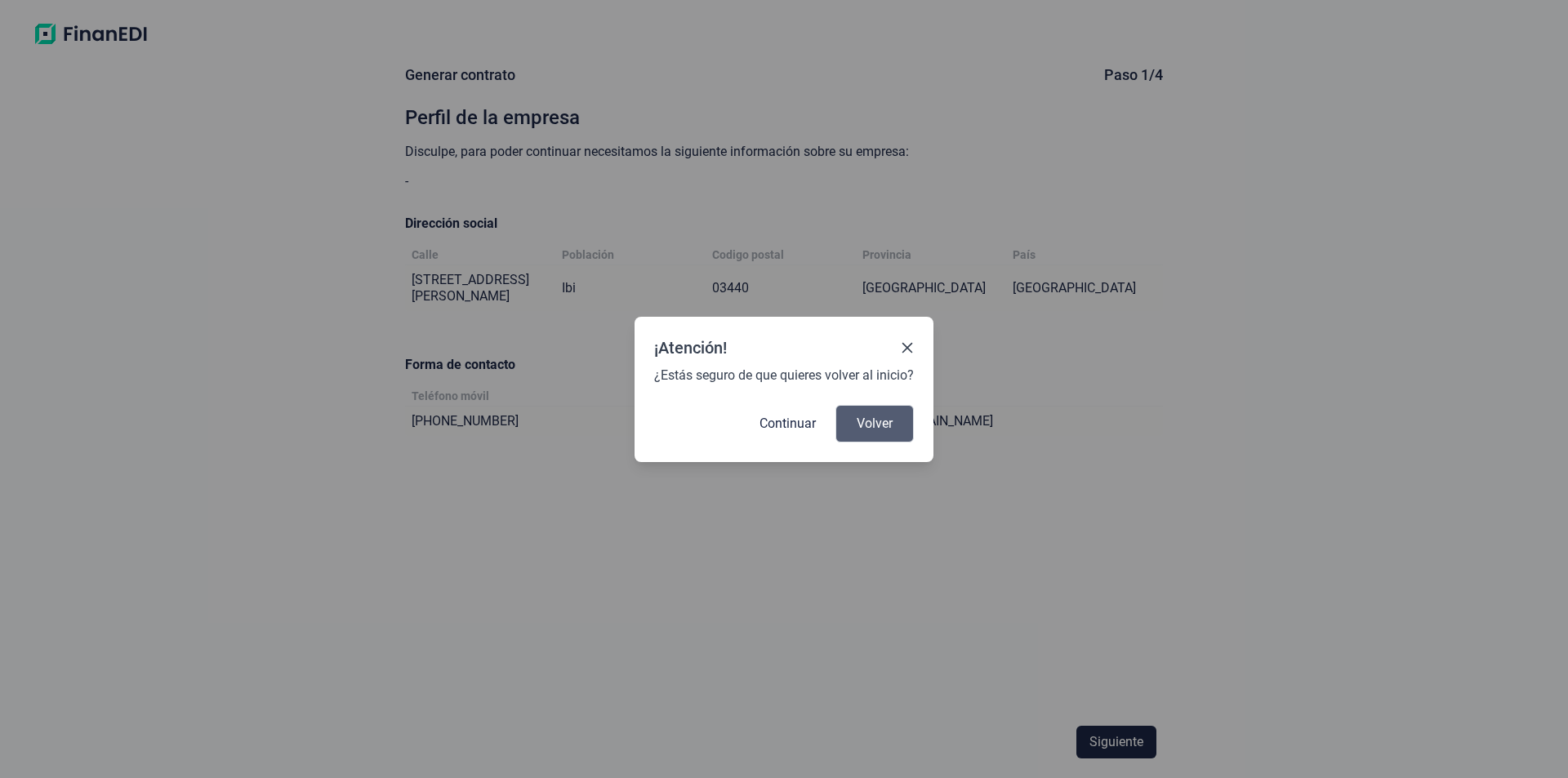
click at [857, 425] on span "Volver" at bounding box center [874, 424] width 36 height 20
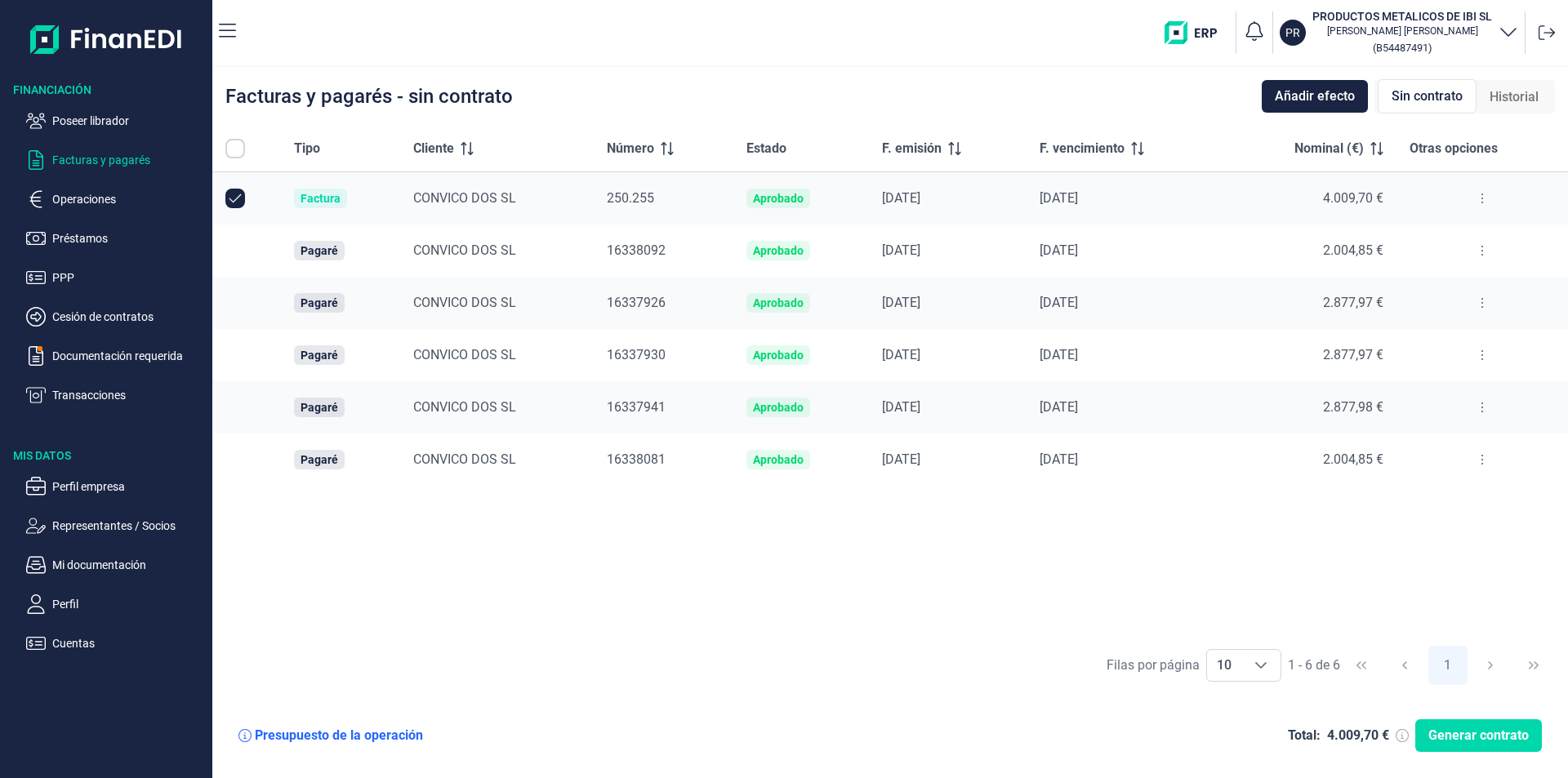
checkbox input "true"
click at [233, 193] on input "Row Unselected null" at bounding box center [235, 199] width 20 height 20
checkbox input "false"
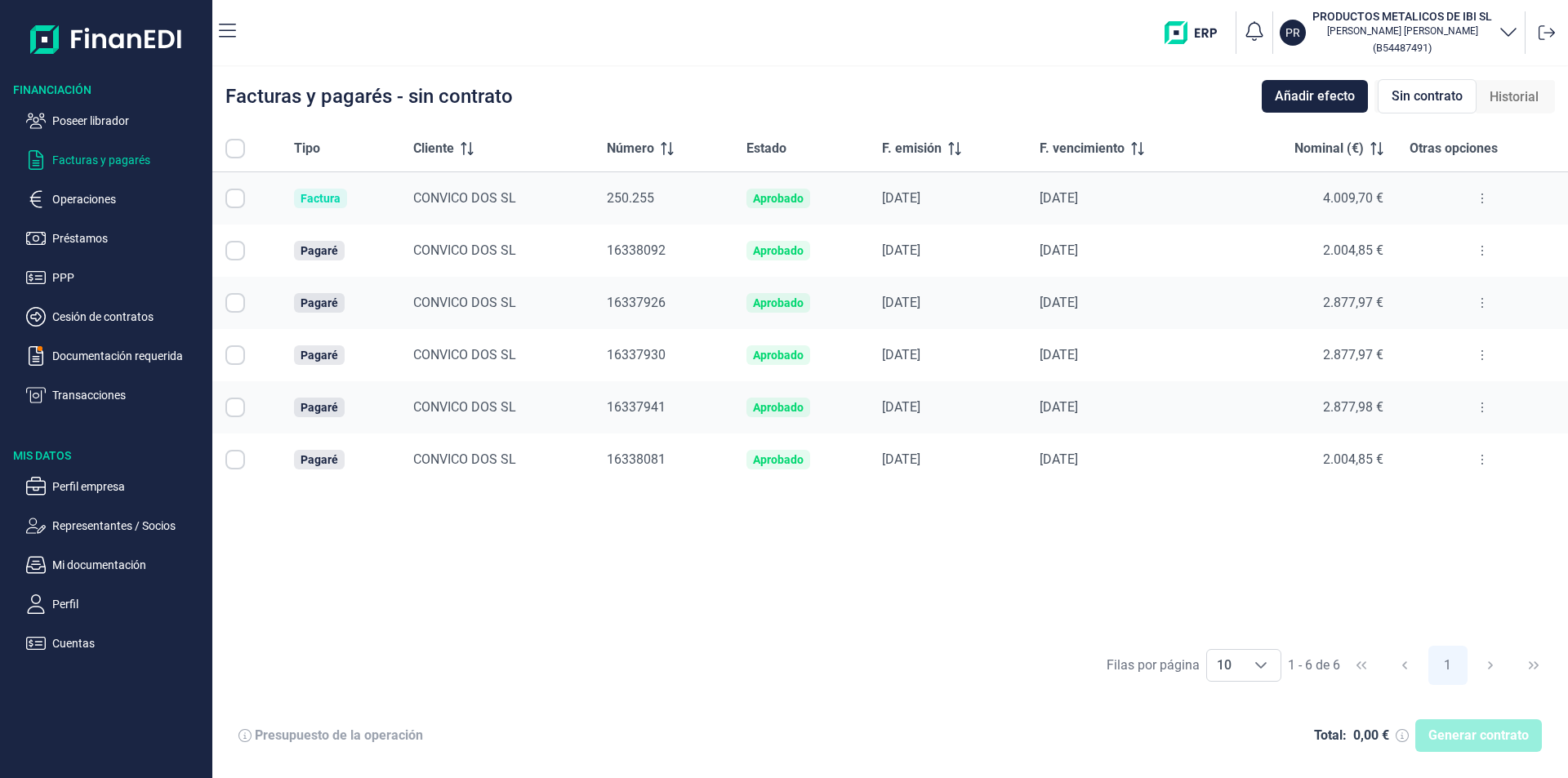
click at [239, 251] on input "Row Selected null" at bounding box center [235, 251] width 20 height 20
checkbox input "true"
click at [237, 460] on input "Row Selected null" at bounding box center [235, 460] width 20 height 20
checkbox input "true"
click at [1472, 740] on span "Generar contrato" at bounding box center [1478, 736] width 100 height 20
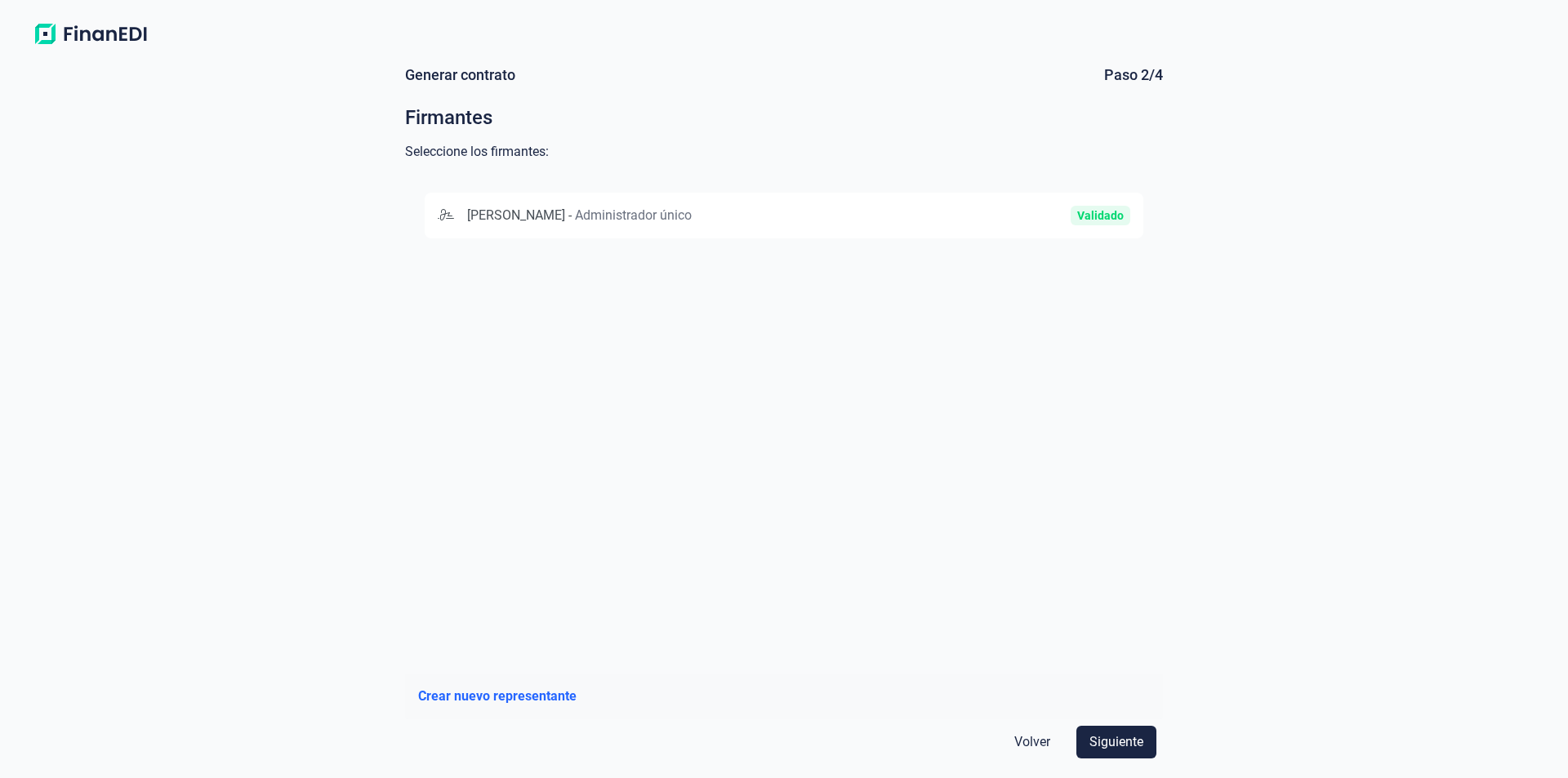
click at [565, 219] on span "MARIA CARMEN VILAPLANA VILAPLANA" at bounding box center [517, 215] width 98 height 15
click at [1121, 737] on span "Siguiente" at bounding box center [1116, 742] width 54 height 20
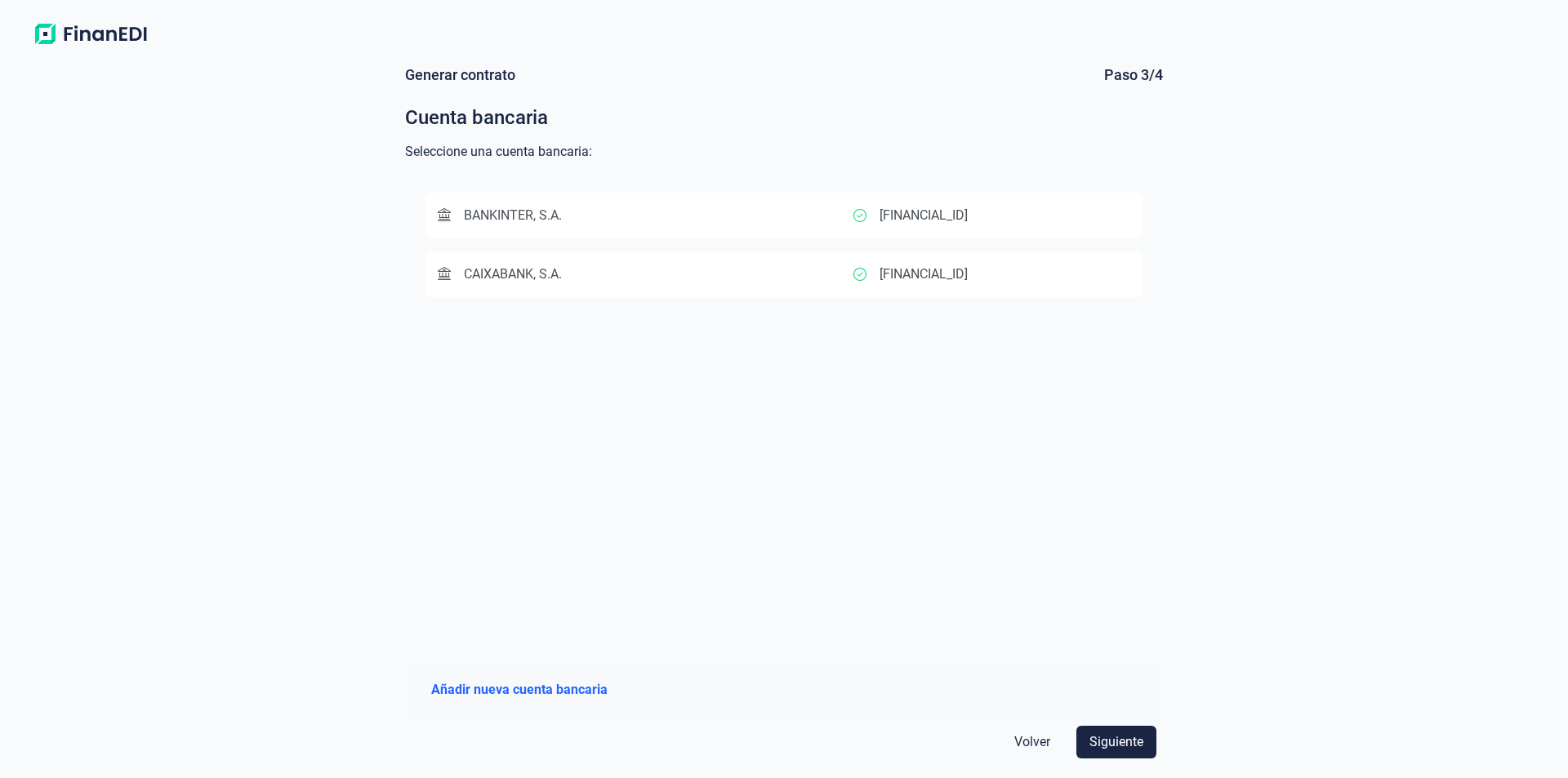
click at [503, 271] on span "CAIXABANK, S.A." at bounding box center [513, 273] width 98 height 15
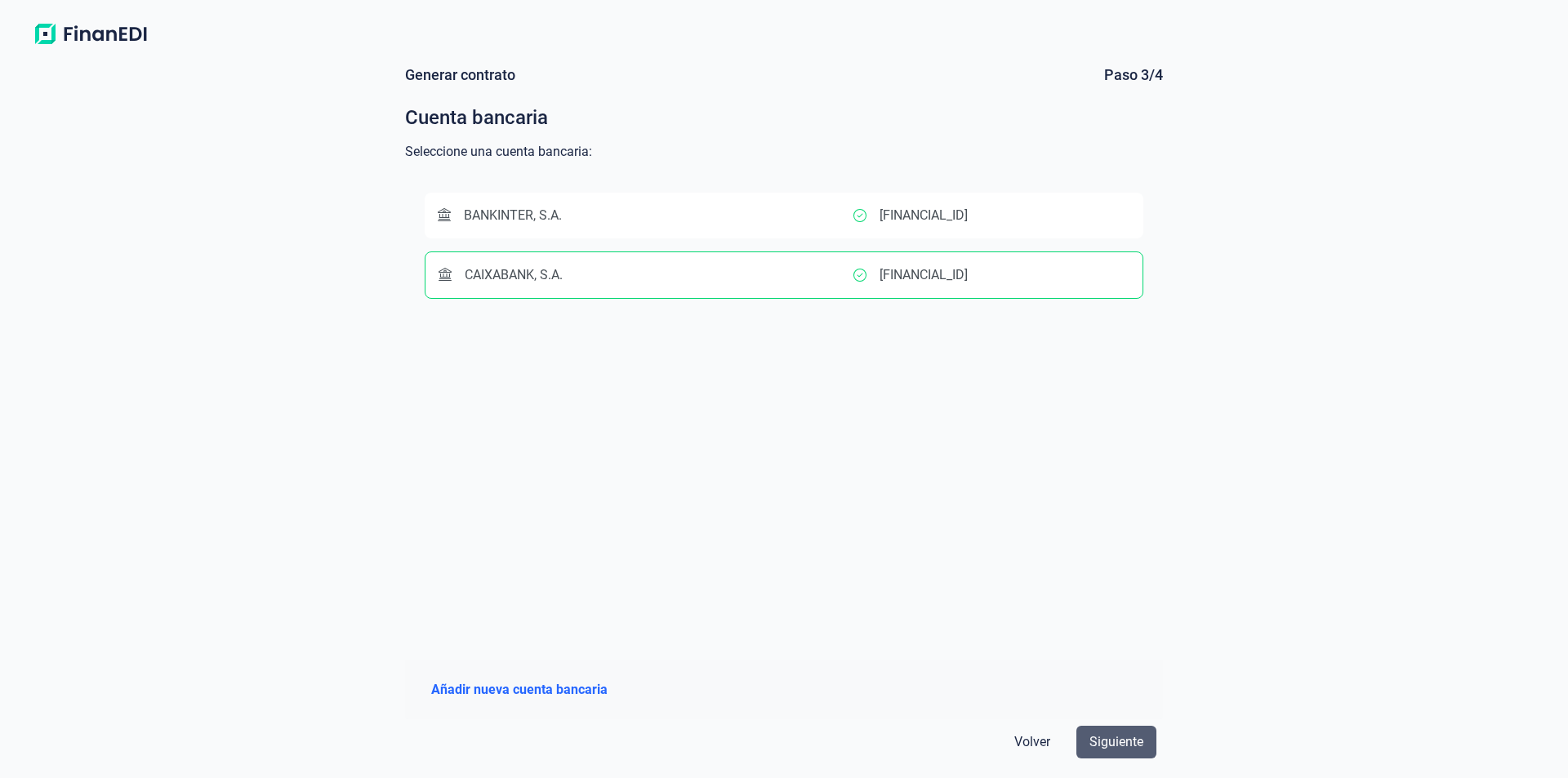
click at [1110, 742] on span "Siguiente" at bounding box center [1116, 742] width 54 height 20
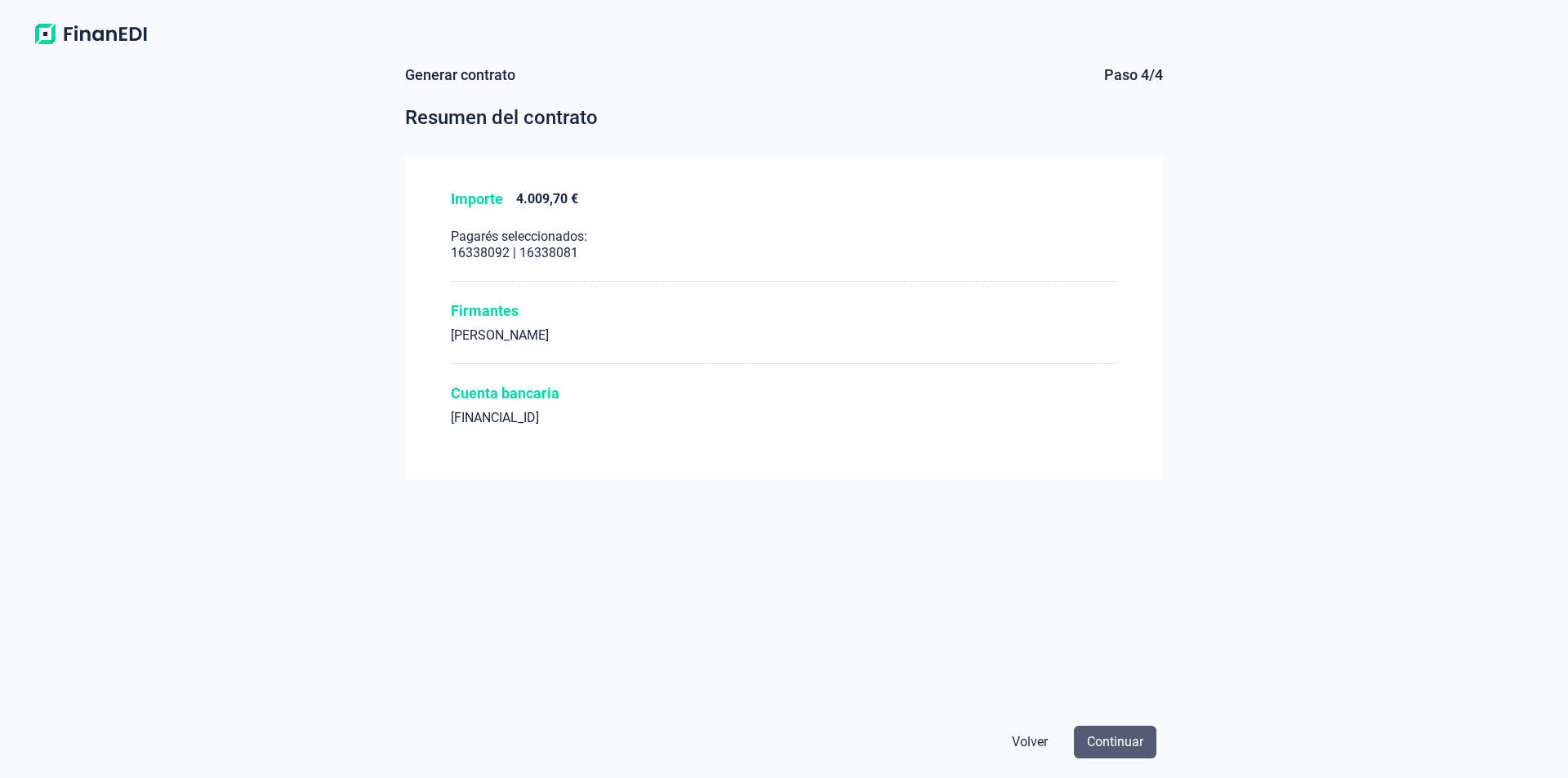
click at [1117, 743] on span "Continuar" at bounding box center [1115, 742] width 56 height 20
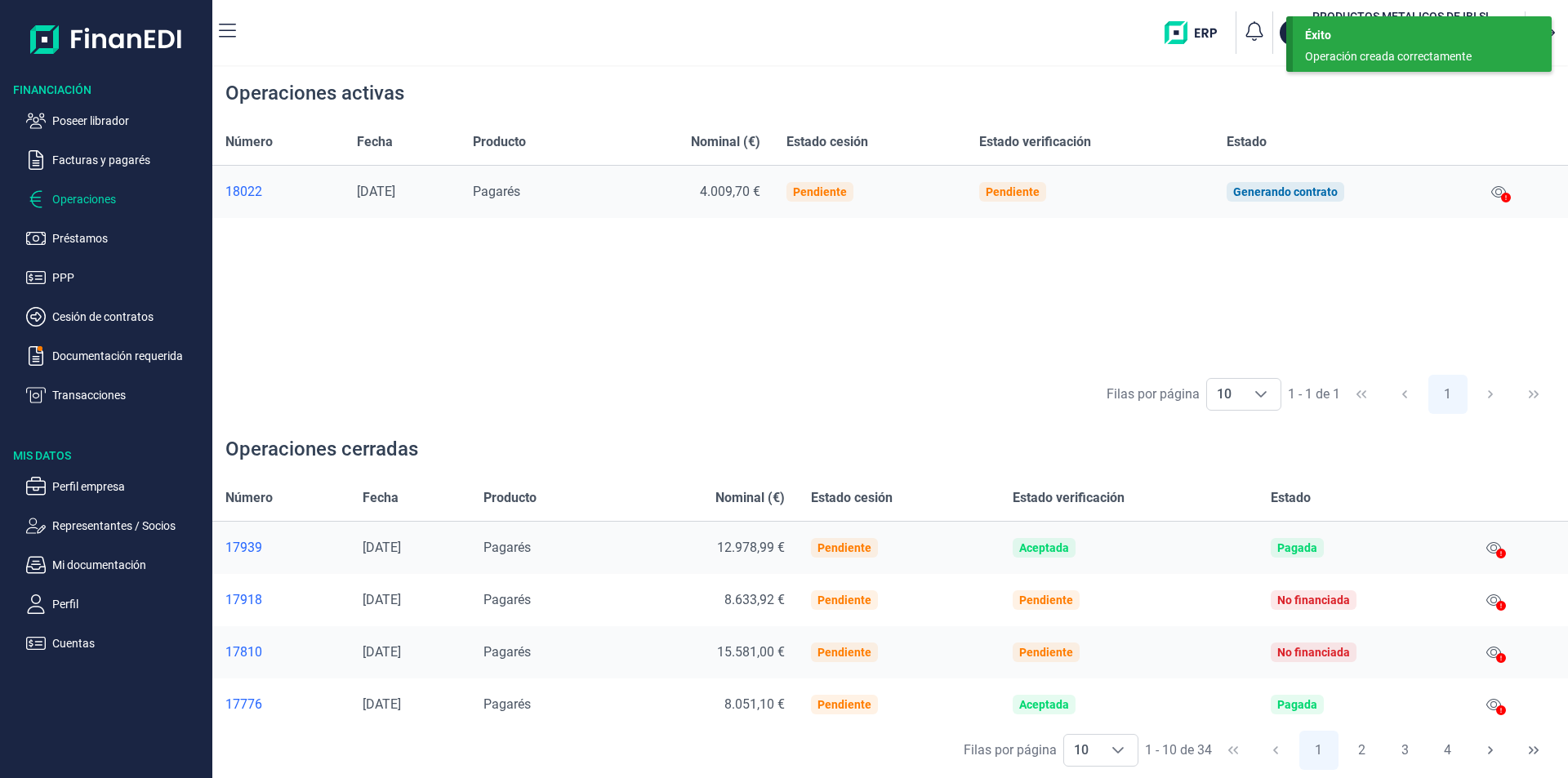
click at [866, 295] on div "Número Fecha Producto Nominal (€) Estado cesión Estado verificación Estado 1802…" at bounding box center [890, 243] width 1356 height 248
click at [1384, 50] on div "Operación creada correctamente" at bounding box center [1416, 56] width 222 height 17
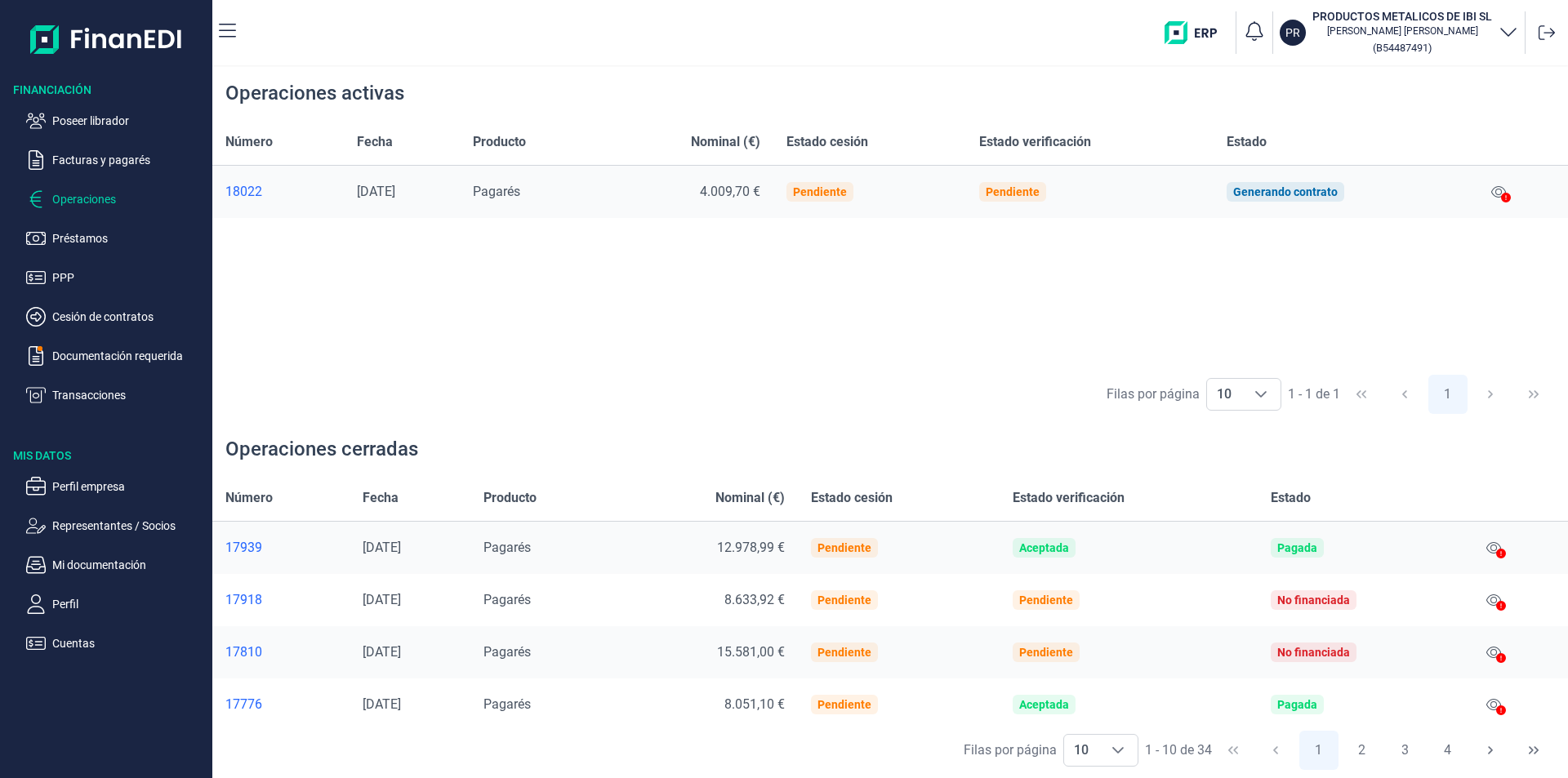
click at [983, 301] on div "Número Fecha Producto Nominal (€) Estado cesión Estado verificación Estado 1802…" at bounding box center [890, 243] width 1356 height 248
click at [91, 155] on p "Facturas y pagarés" at bounding box center [128, 160] width 153 height 20
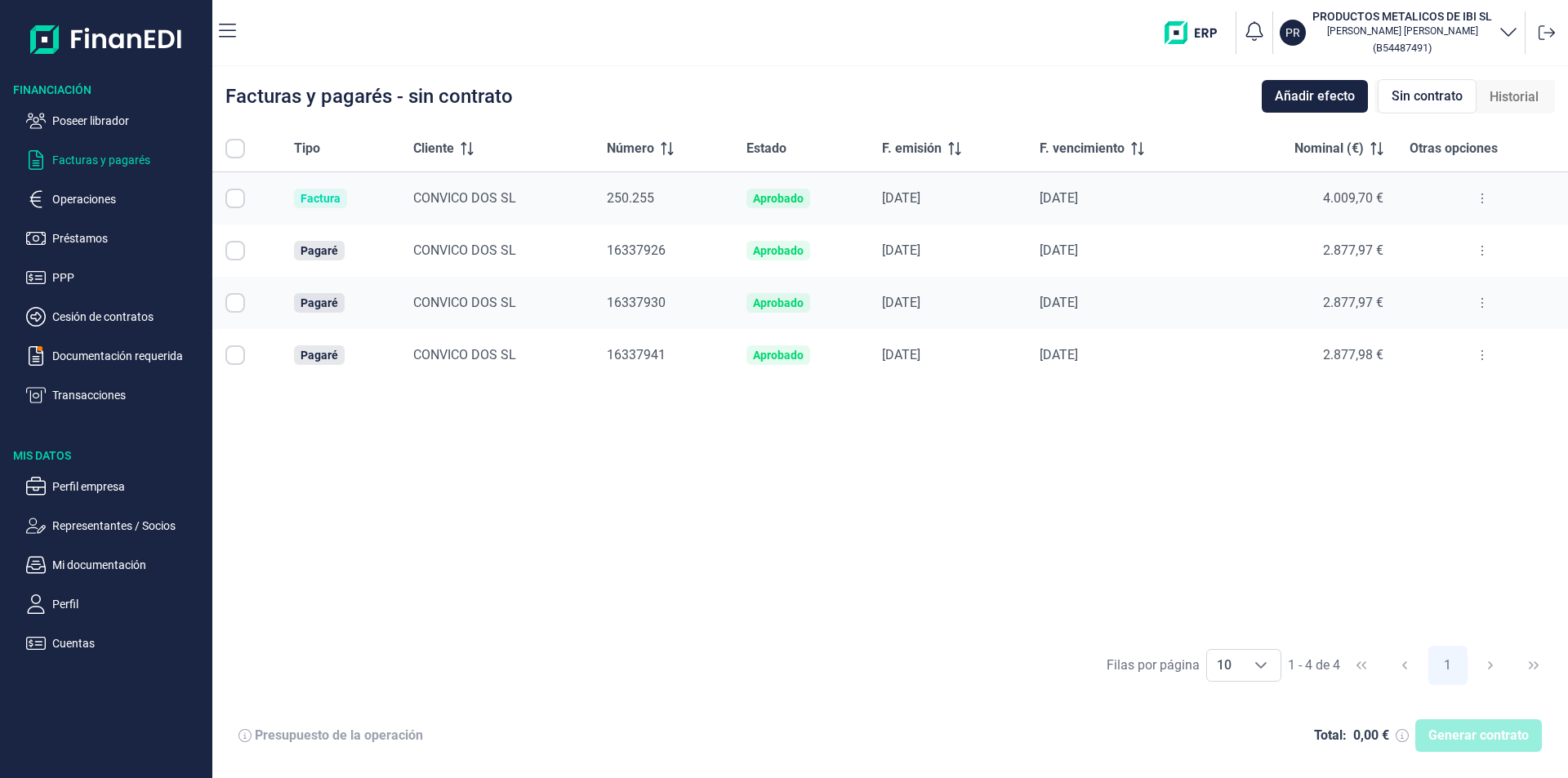
checkbox input "true"
click at [570, 504] on div "Tipo Cliente Número Estado F. emisión F. vencimiento Nominal (€) Otras opciones…" at bounding box center [890, 381] width 1356 height 511
click at [640, 486] on div "Tipo Cliente Número Estado F. emisión F. vencimiento Nominal (€) Otras opciones…" at bounding box center [890, 381] width 1356 height 511
click at [658, 478] on div "Tipo Cliente Número Estado F. emisión F. vencimiento Nominal (€) Otras opciones…" at bounding box center [890, 381] width 1356 height 511
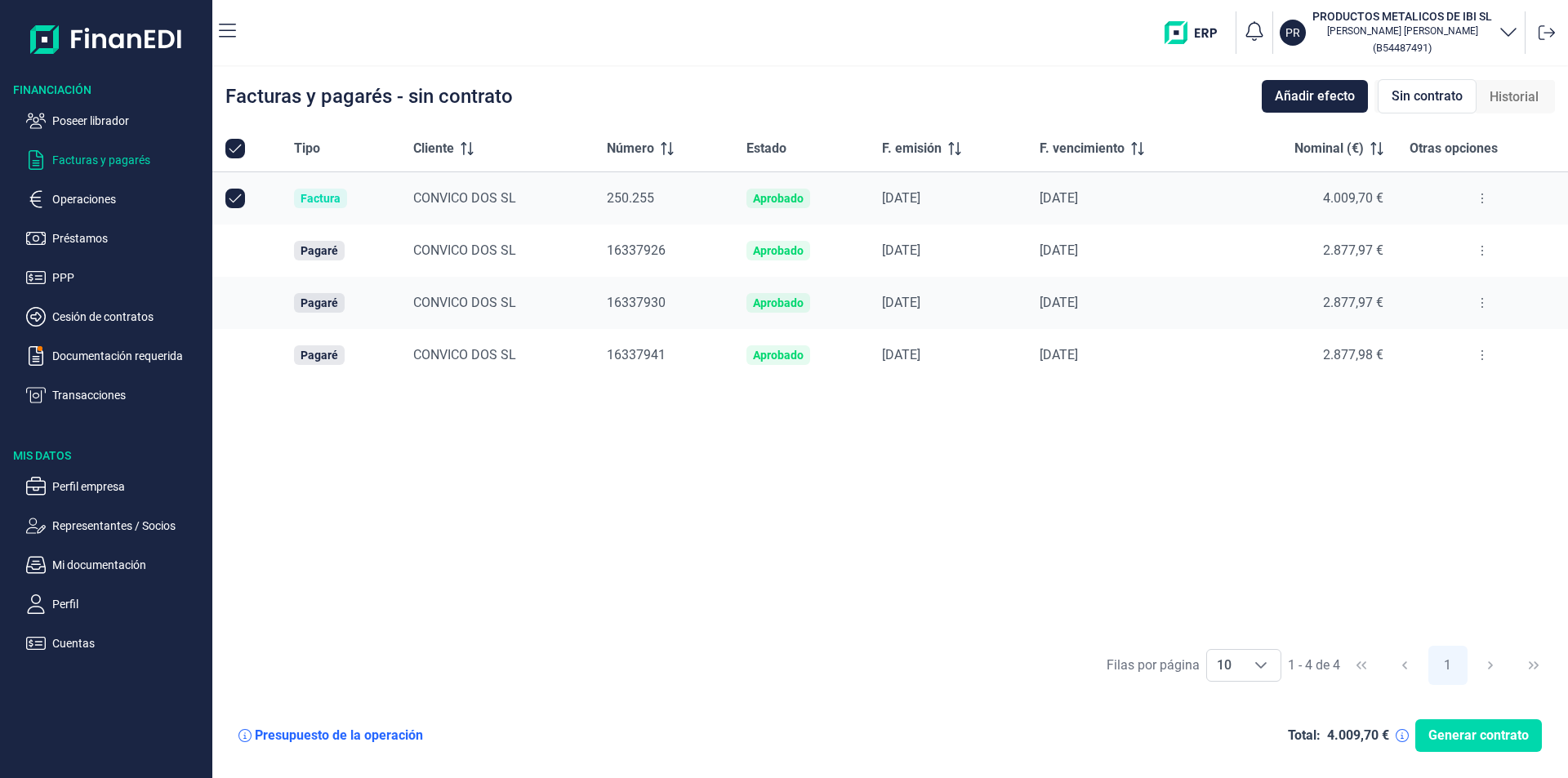
click at [1050, 495] on div "Tipo Cliente Número Estado F. emisión F. vencimiento Nominal (€) Otras opciones…" at bounding box center [890, 381] width 1356 height 511
click at [553, 456] on div "Tipo Cliente Número Estado F. emisión F. vencimiento Nominal (€) Otras opciones…" at bounding box center [890, 381] width 1356 height 511
click at [97, 354] on p "Documentación requerida" at bounding box center [128, 356] width 153 height 20
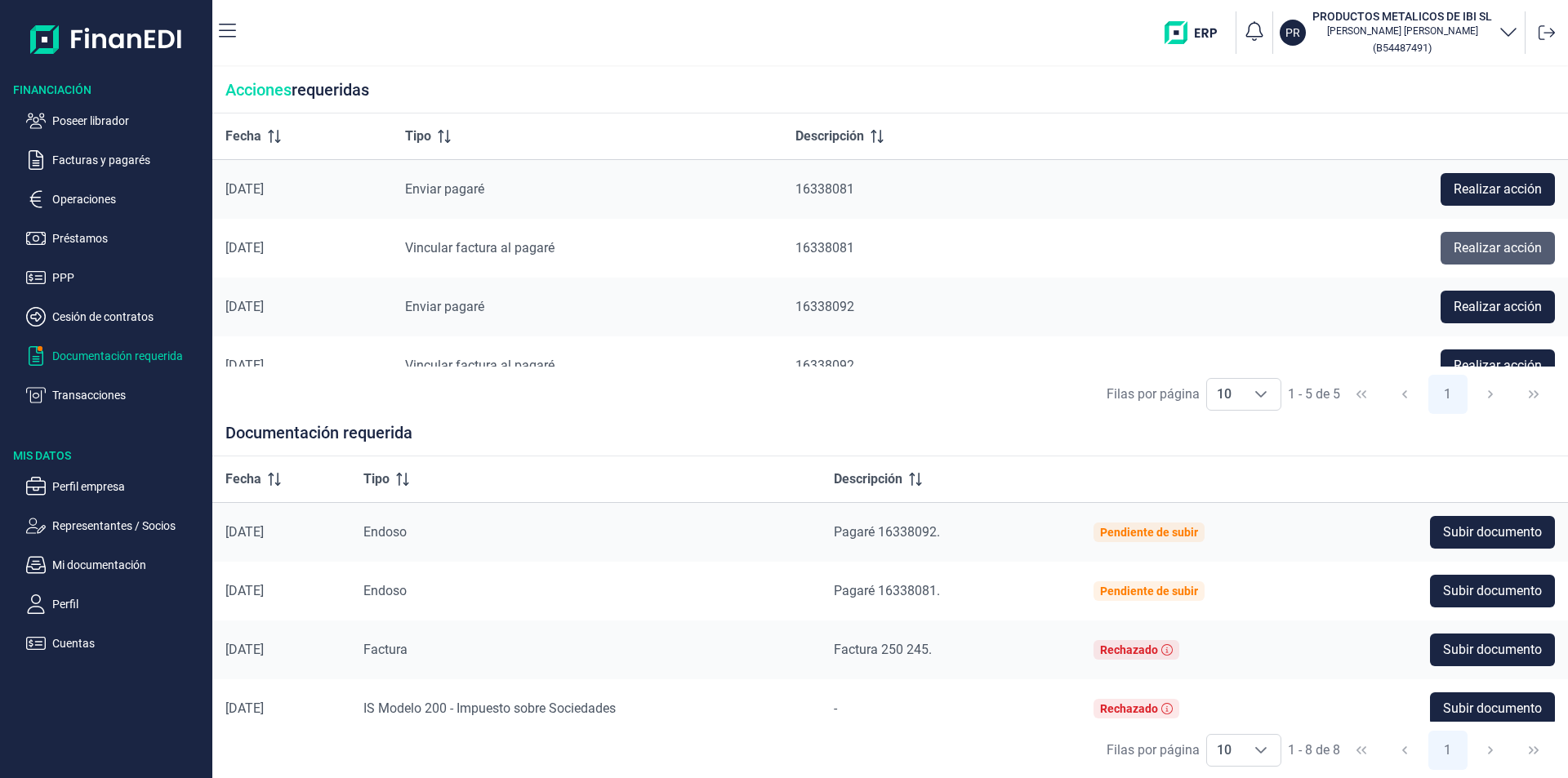
click at [1478, 244] on span "Realizar acción" at bounding box center [1497, 249] width 88 height 20
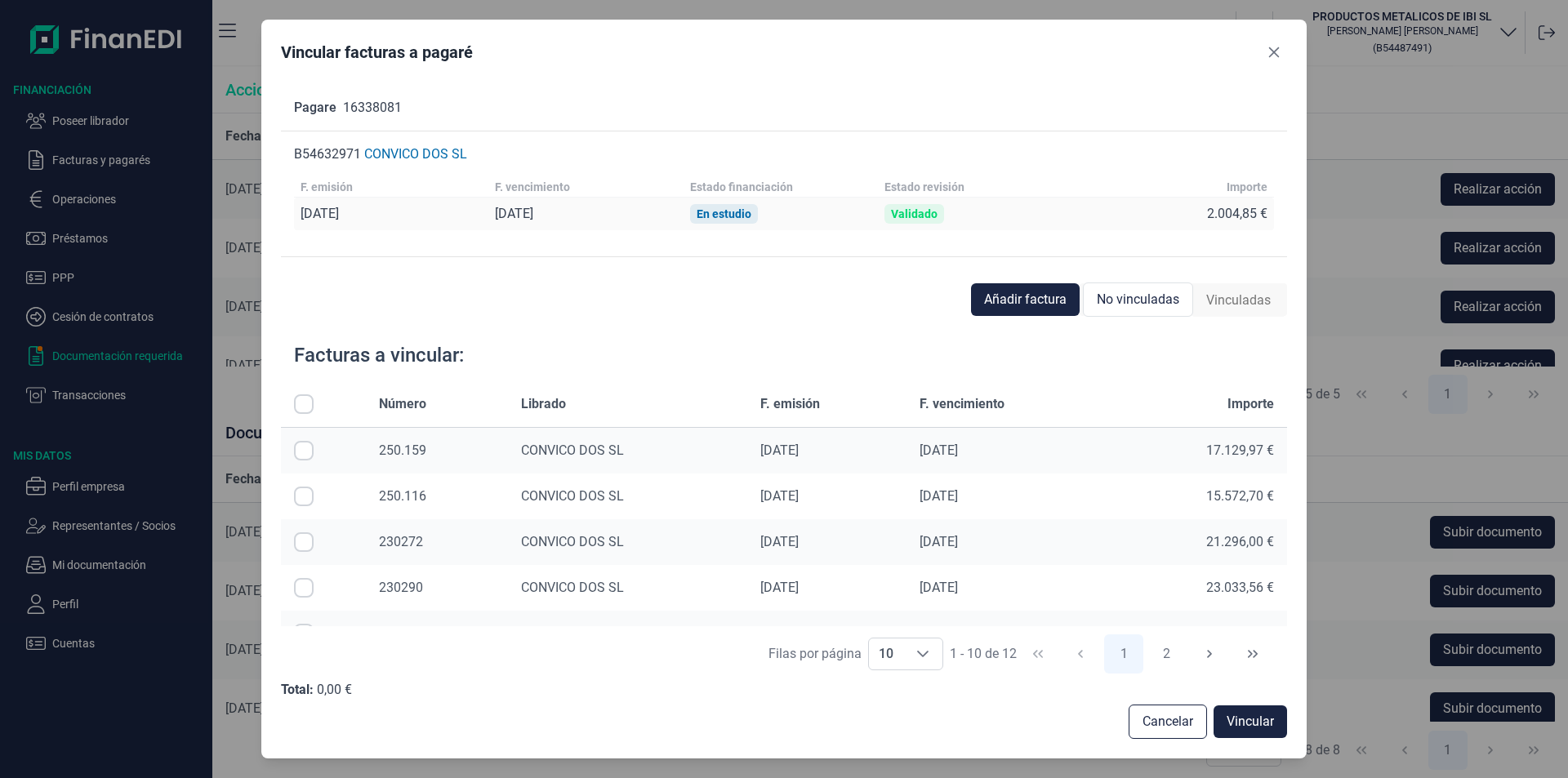
scroll to position [82, 0]
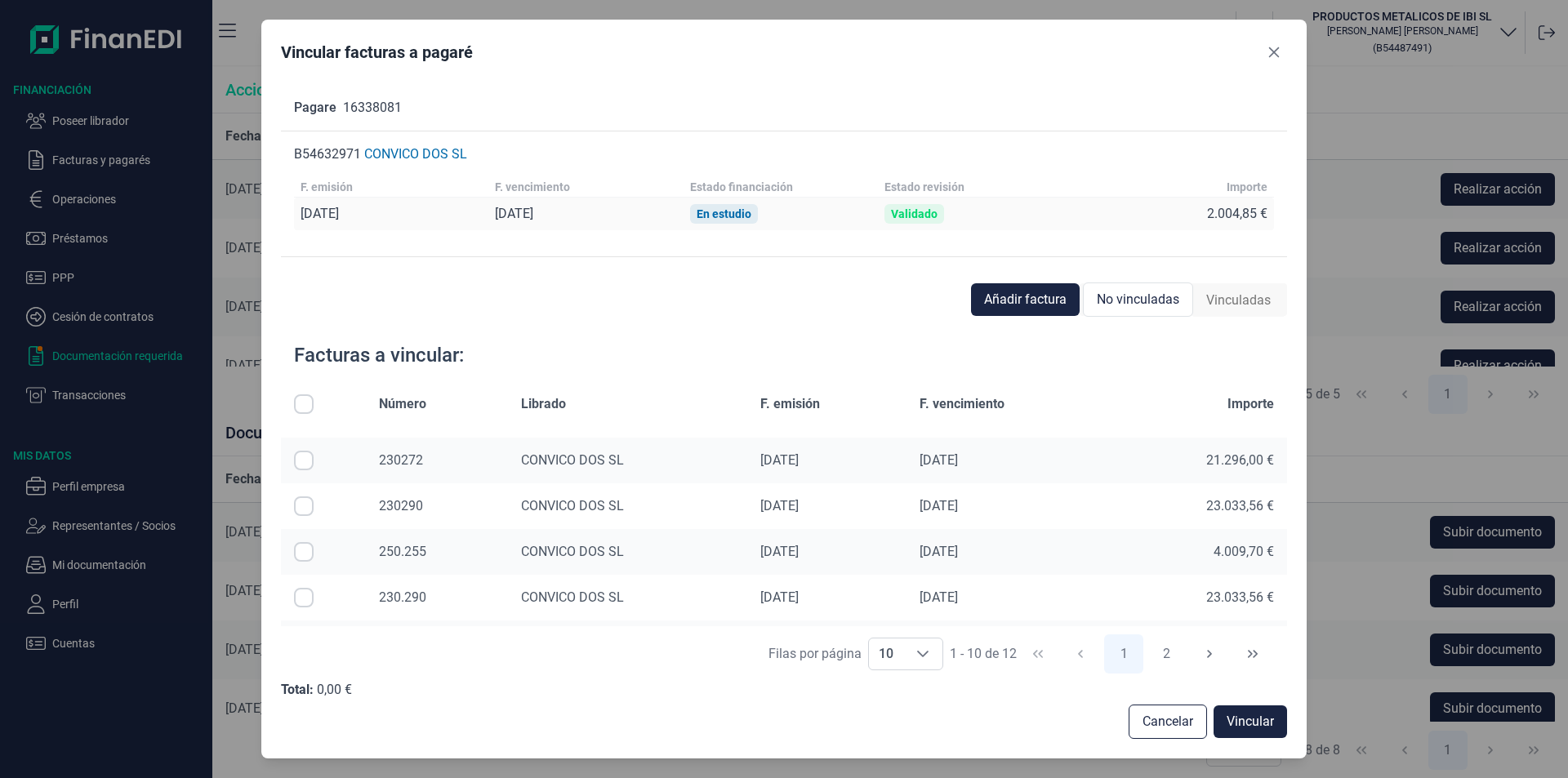
click at [299, 551] on input "Row Selected null" at bounding box center [304, 552] width 20 height 20
checkbox input "true"
click at [1251, 727] on span "Vincular" at bounding box center [1250, 722] width 47 height 20
click at [1245, 723] on span "Vincular" at bounding box center [1250, 722] width 47 height 20
click at [1257, 728] on span "Vincular" at bounding box center [1250, 722] width 47 height 20
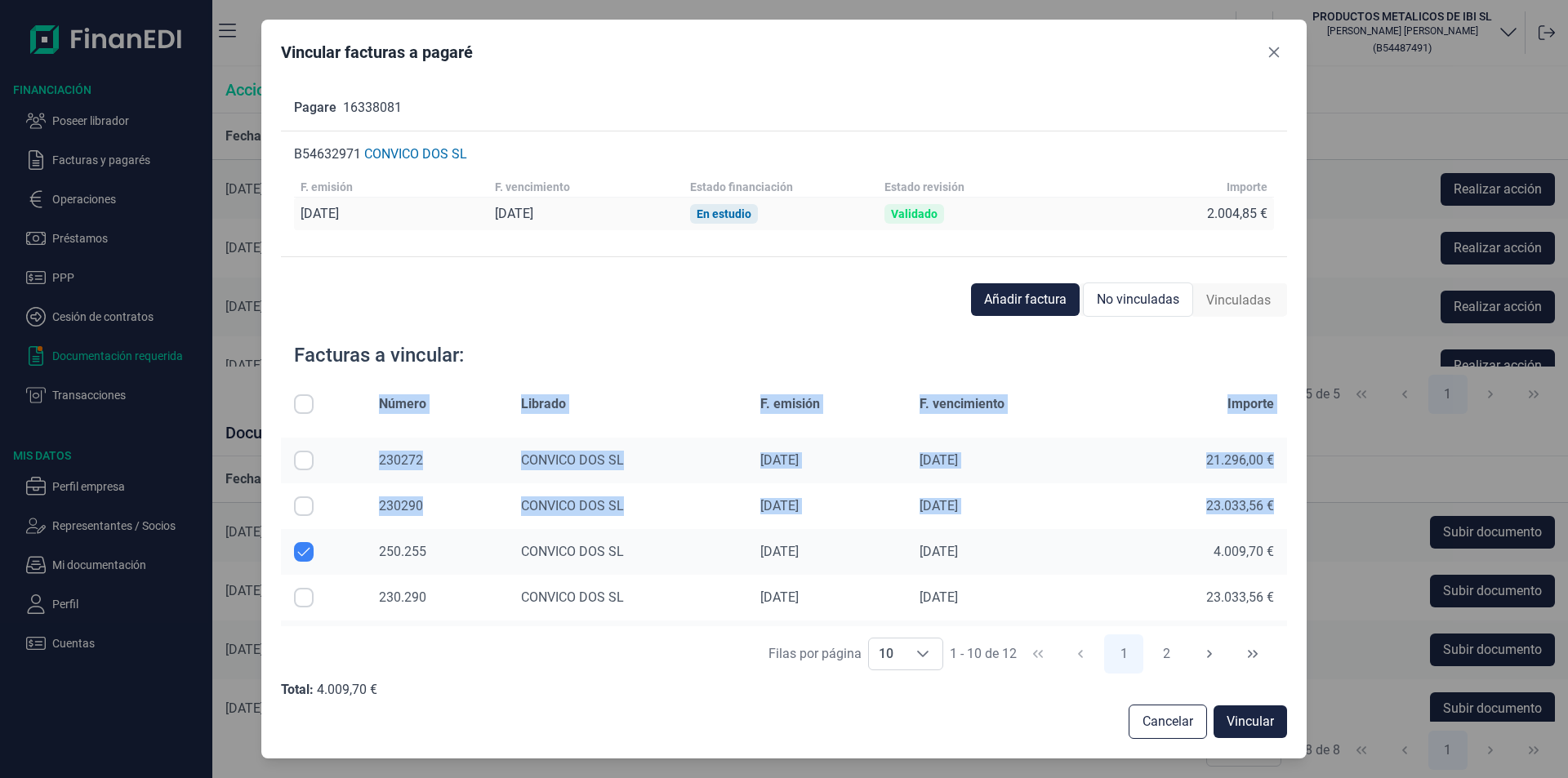
drag, startPoint x: 1286, startPoint y: 465, endPoint x: 1278, endPoint y: 505, distance: 40.8
click at [1278, 505] on div "Vincular facturas a pagaré Pagare 16338081 B54632971 CONVICO DOS SL F. emisión …" at bounding box center [784, 389] width 1045 height 739
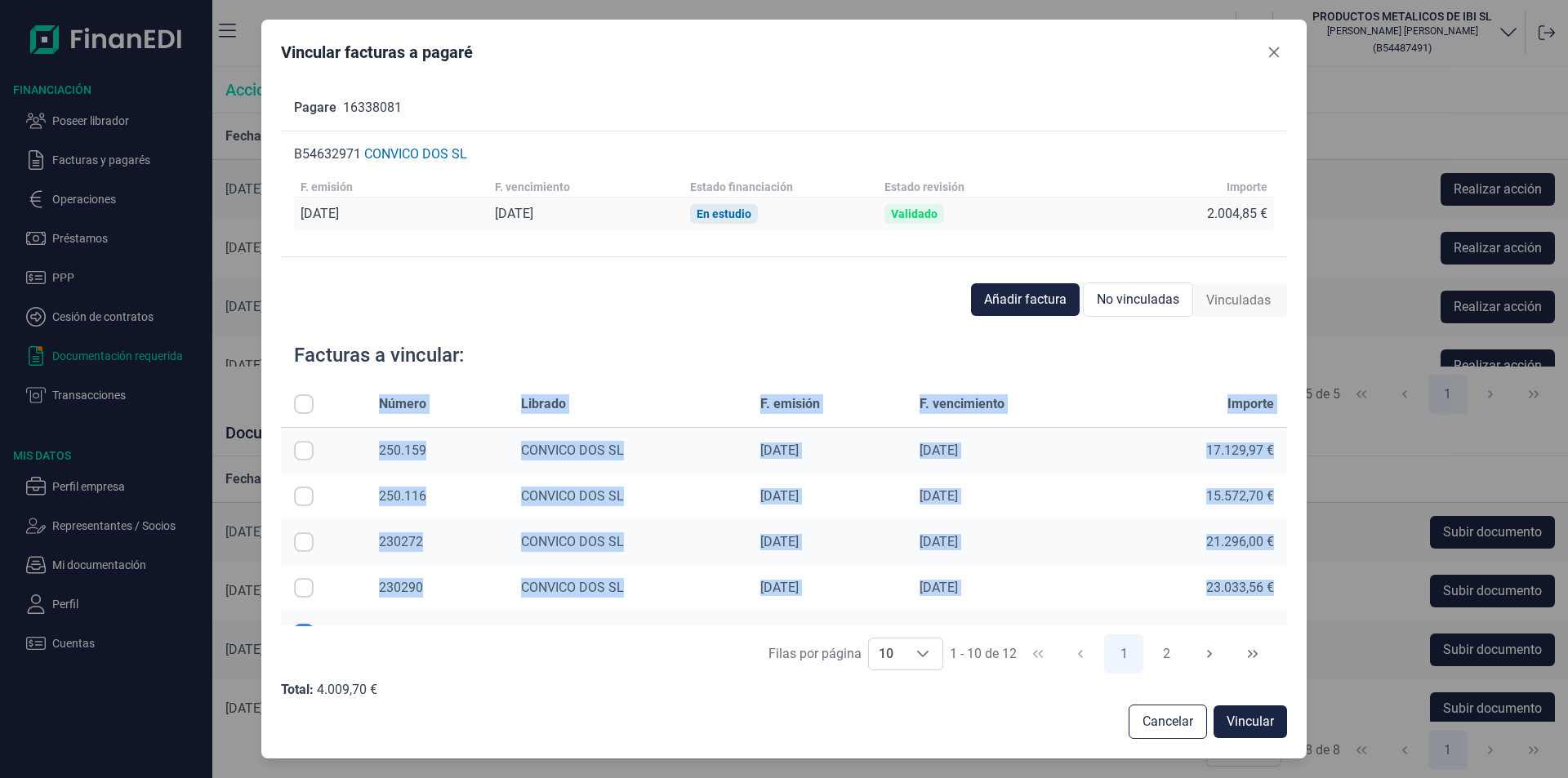
scroll to position [62, 0]
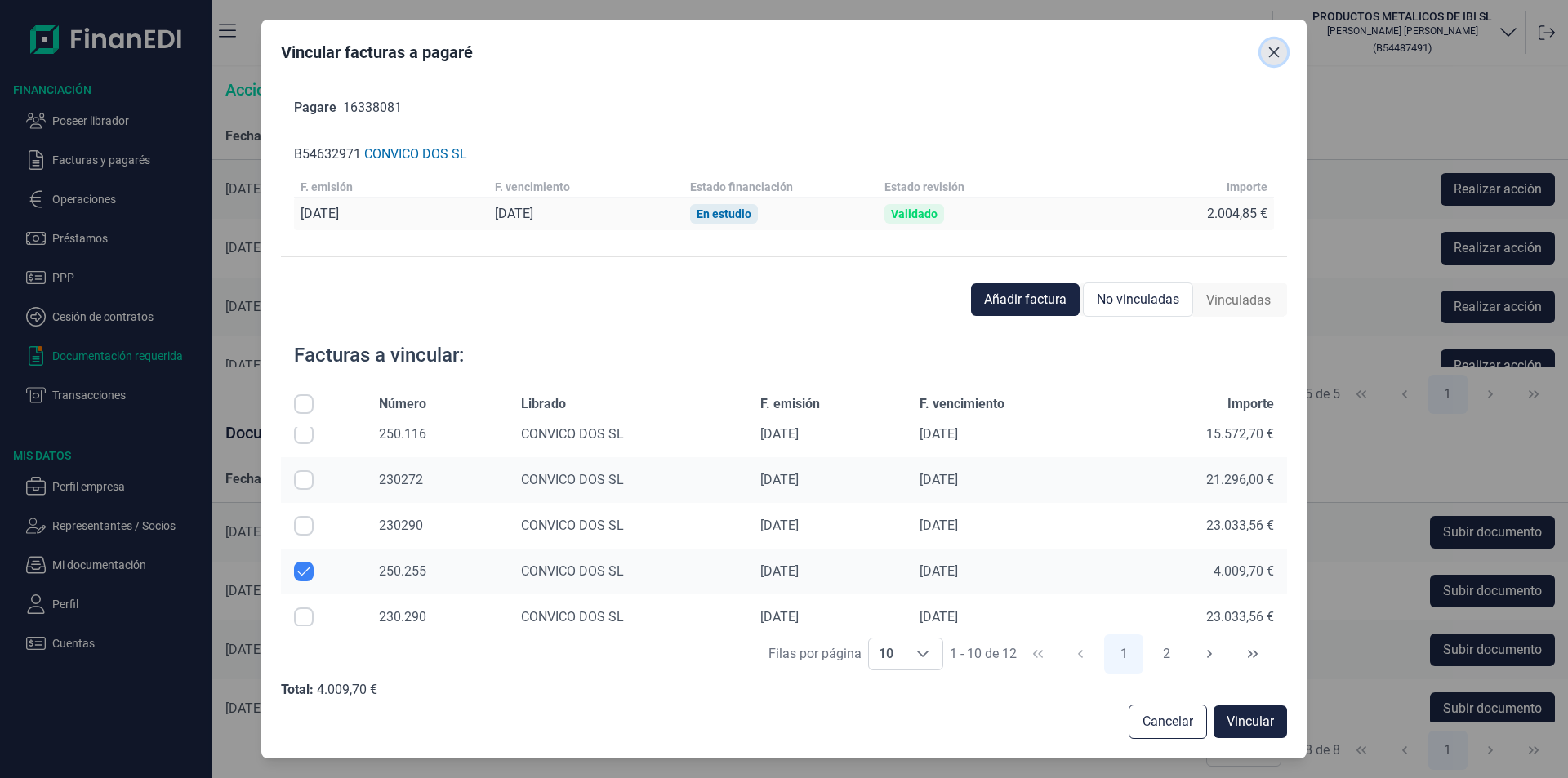
click at [1273, 58] on icon "Close" at bounding box center [1274, 52] width 13 height 13
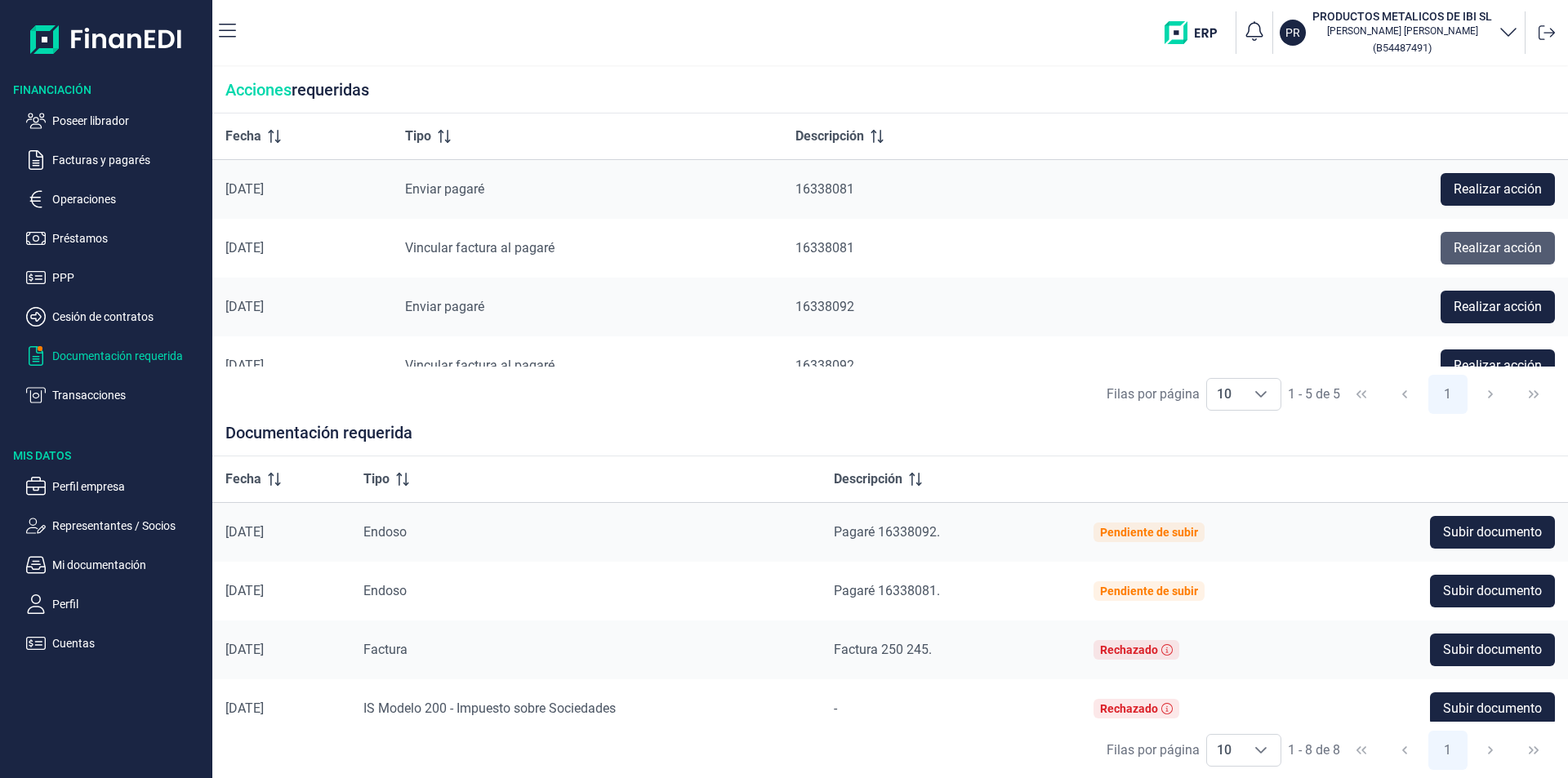
click at [1467, 246] on span "Realizar acción" at bounding box center [1497, 249] width 88 height 20
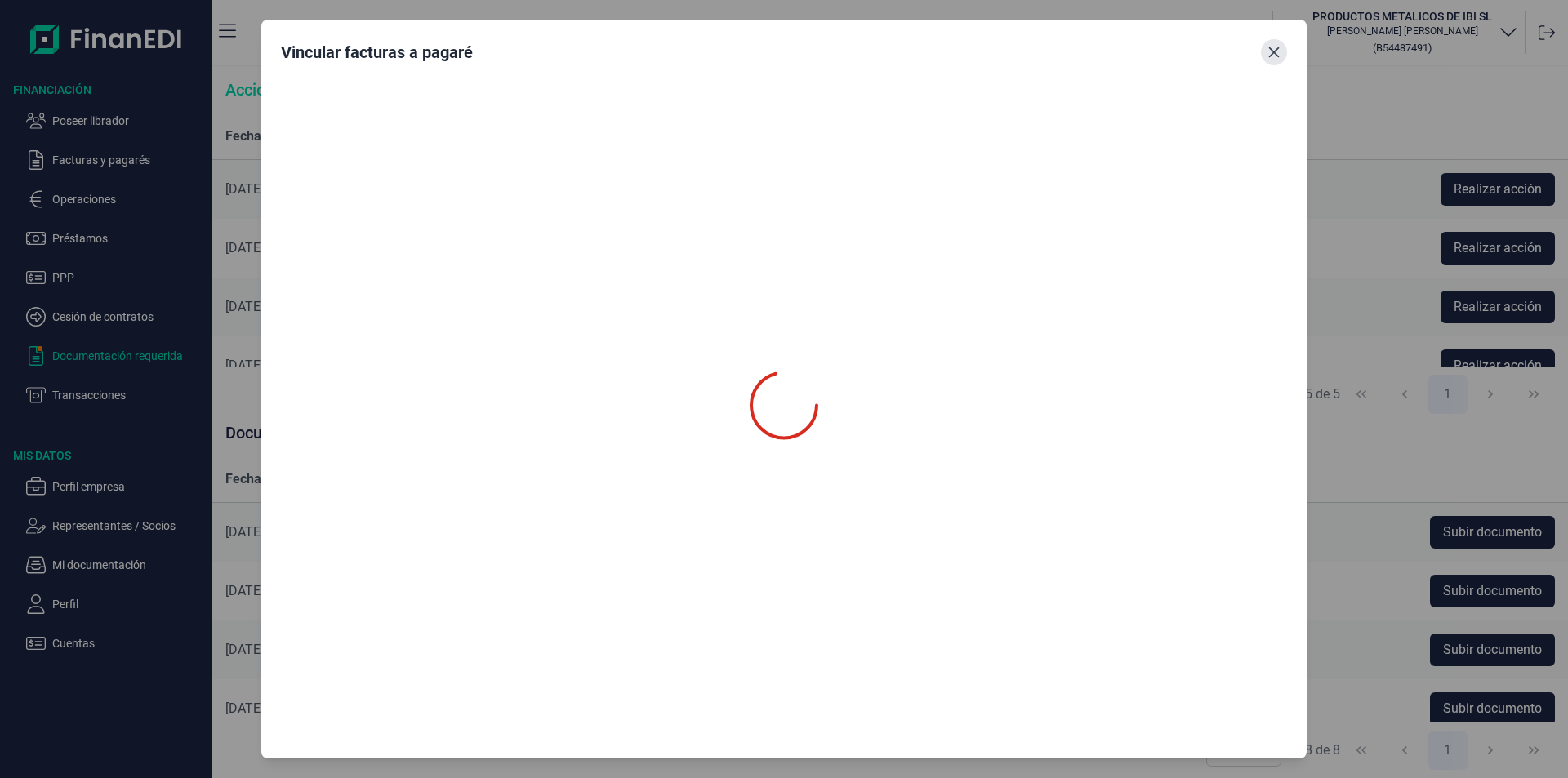
click at [1276, 48] on icon "Close" at bounding box center [1274, 52] width 13 height 13
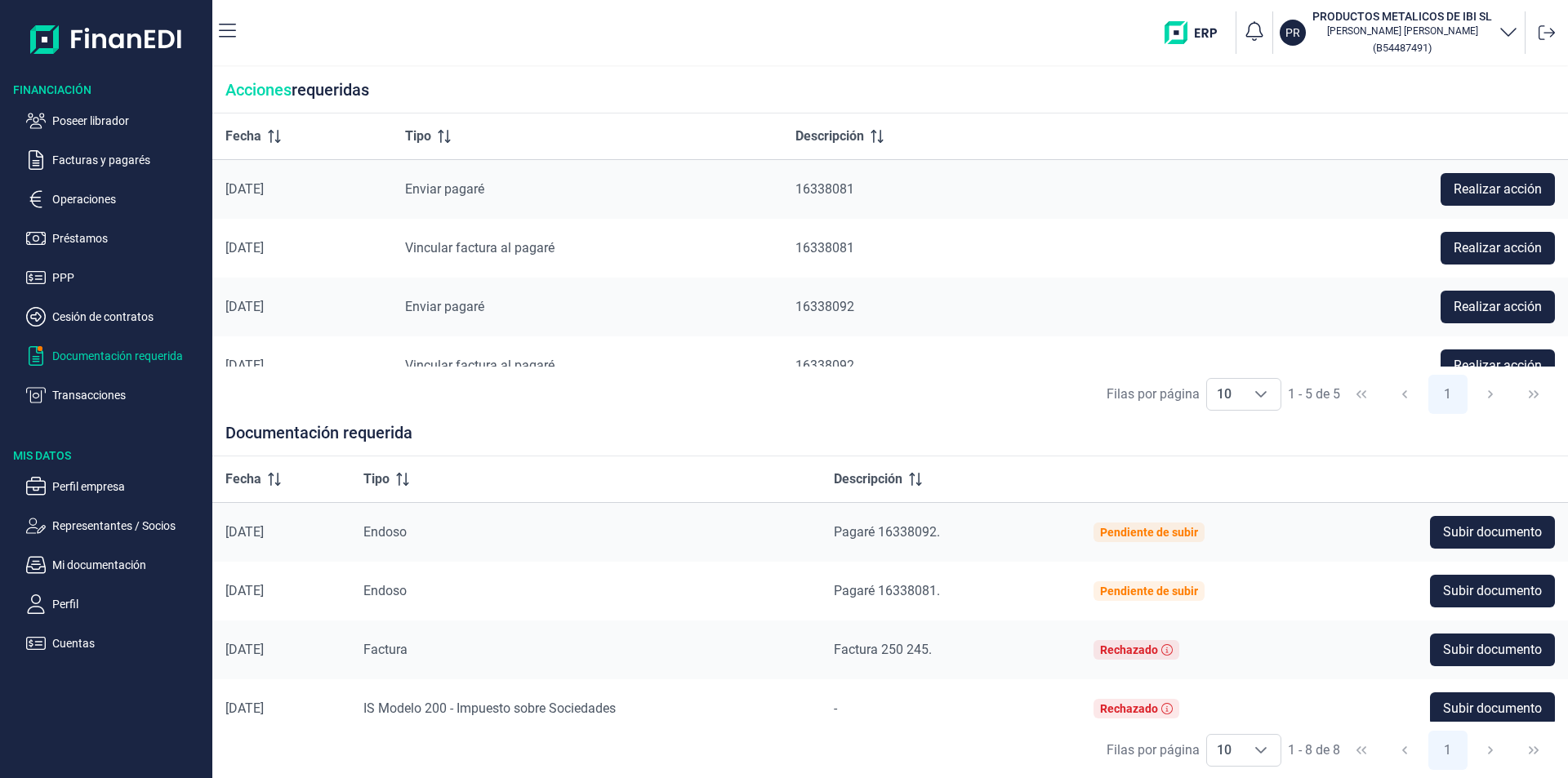
click at [728, 36] on div "PR PRODUCTOS METALICOS DE IBI SL Anna Sanchís Hernández ( B54487491 )" at bounding box center [905, 32] width 1312 height 52
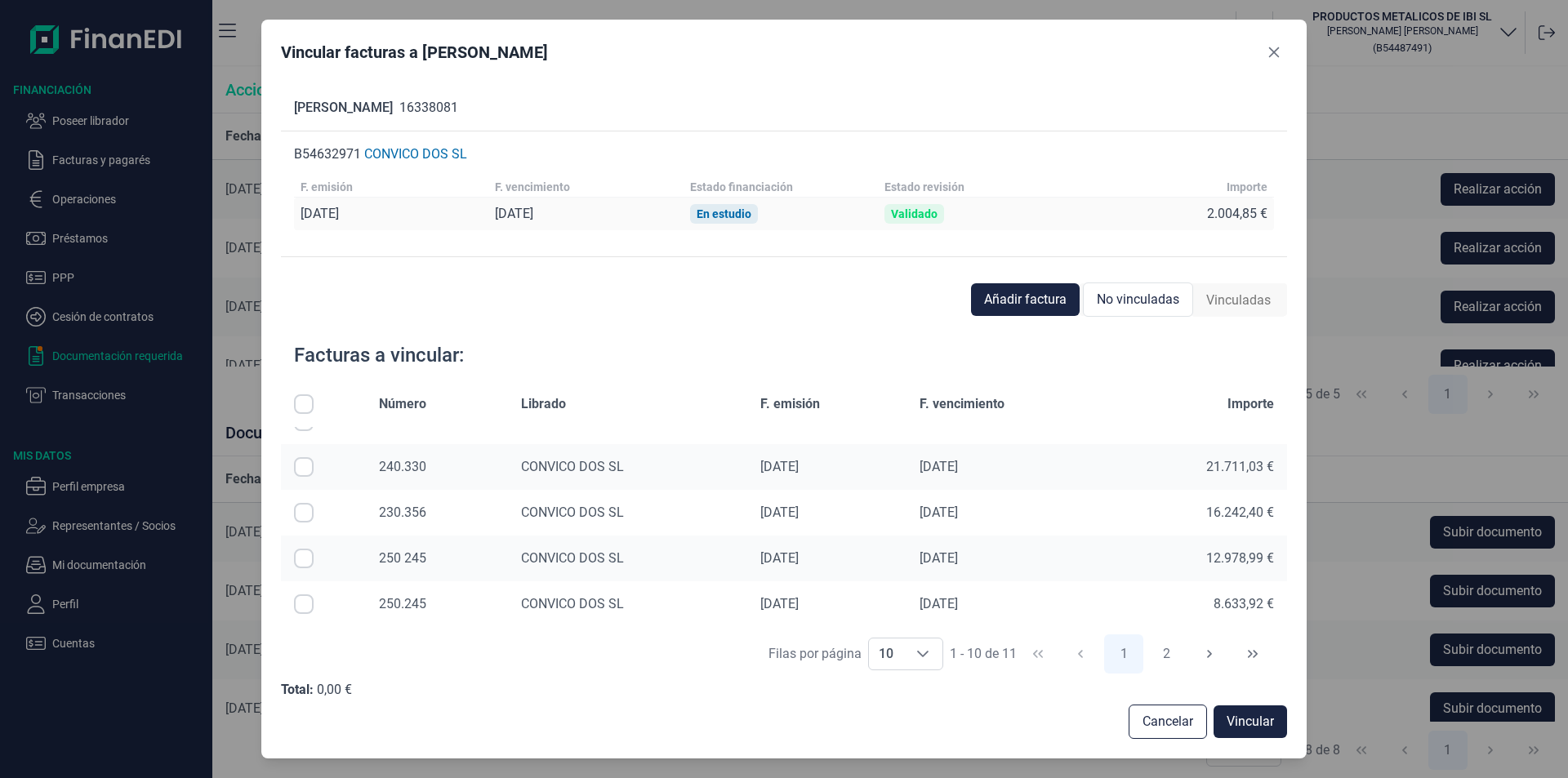
scroll to position [259, 0]
drag, startPoint x: 1267, startPoint y: 52, endPoint x: 1258, endPoint y: 59, distance: 11.4
click at [1267, 51] on icon "Close" at bounding box center [1274, 52] width 13 height 13
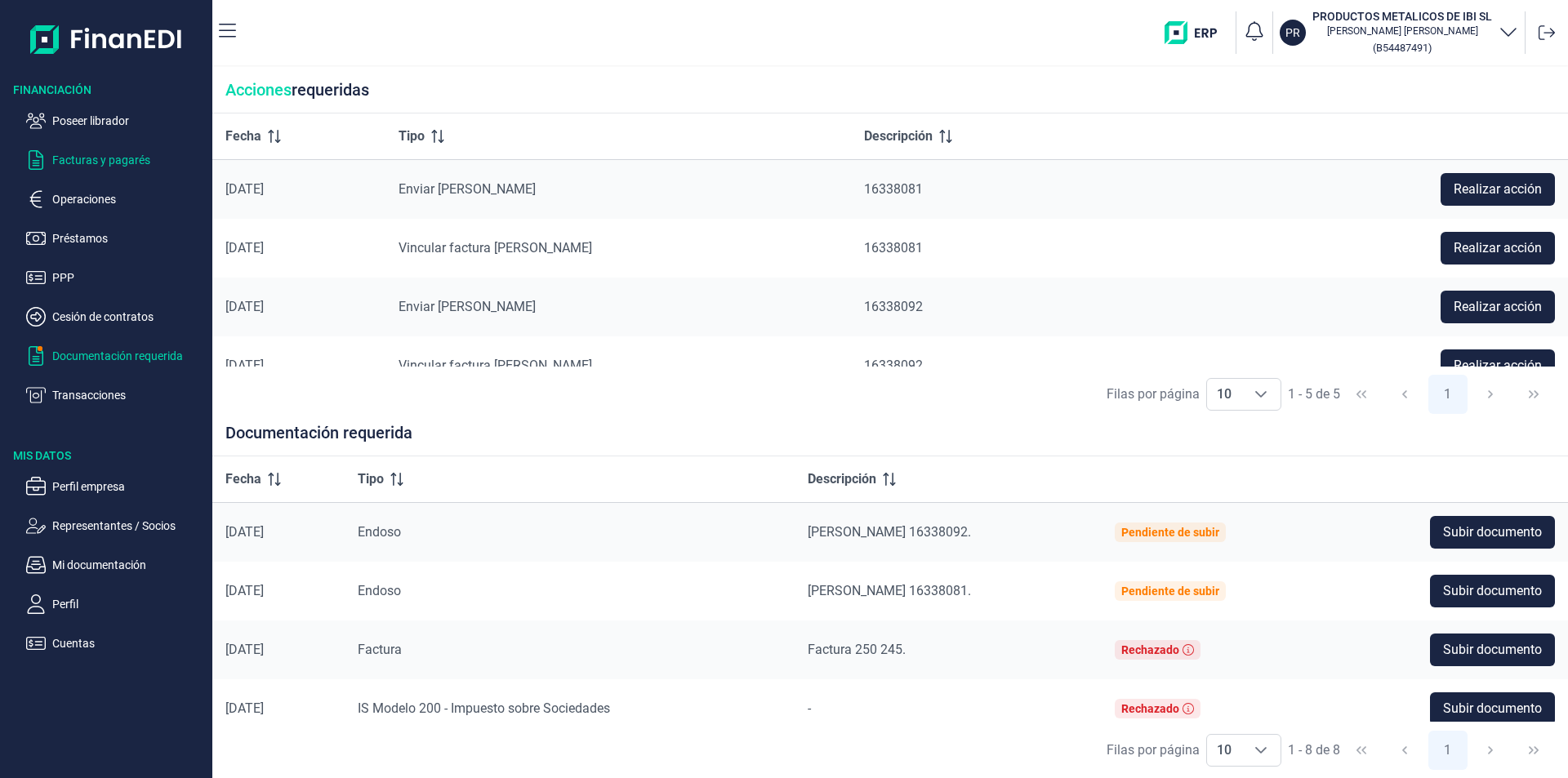
click at [113, 159] on p "Facturas y pagarés" at bounding box center [128, 160] width 153 height 20
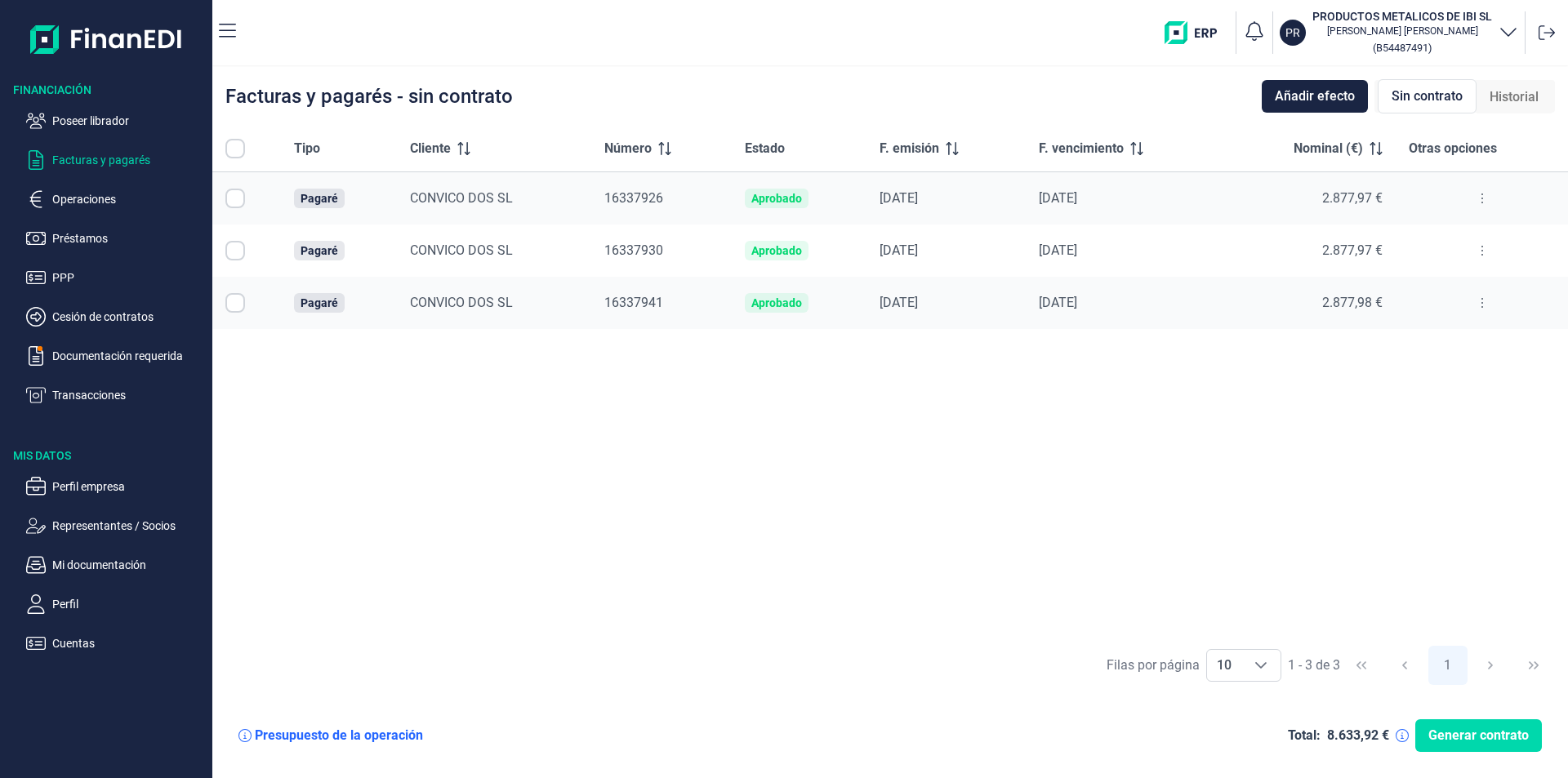
checkbox input "true"
click at [625, 435] on div "Tipo Cliente Número Estado F. emisión F. vencimiento Nominal (€) Otras opciones…" at bounding box center [890, 381] width 1356 height 511
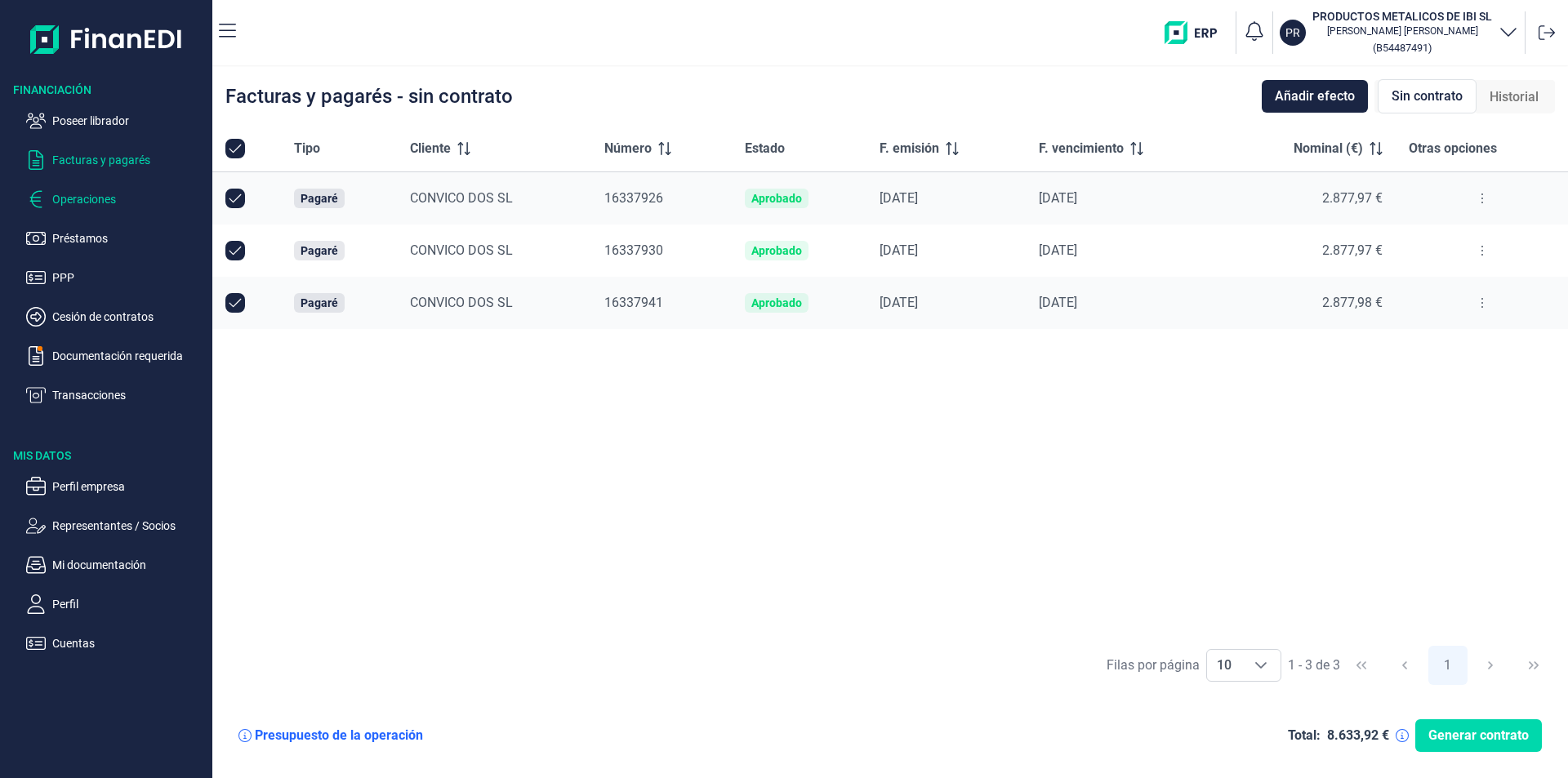
click at [79, 195] on p "Operaciones" at bounding box center [128, 200] width 153 height 20
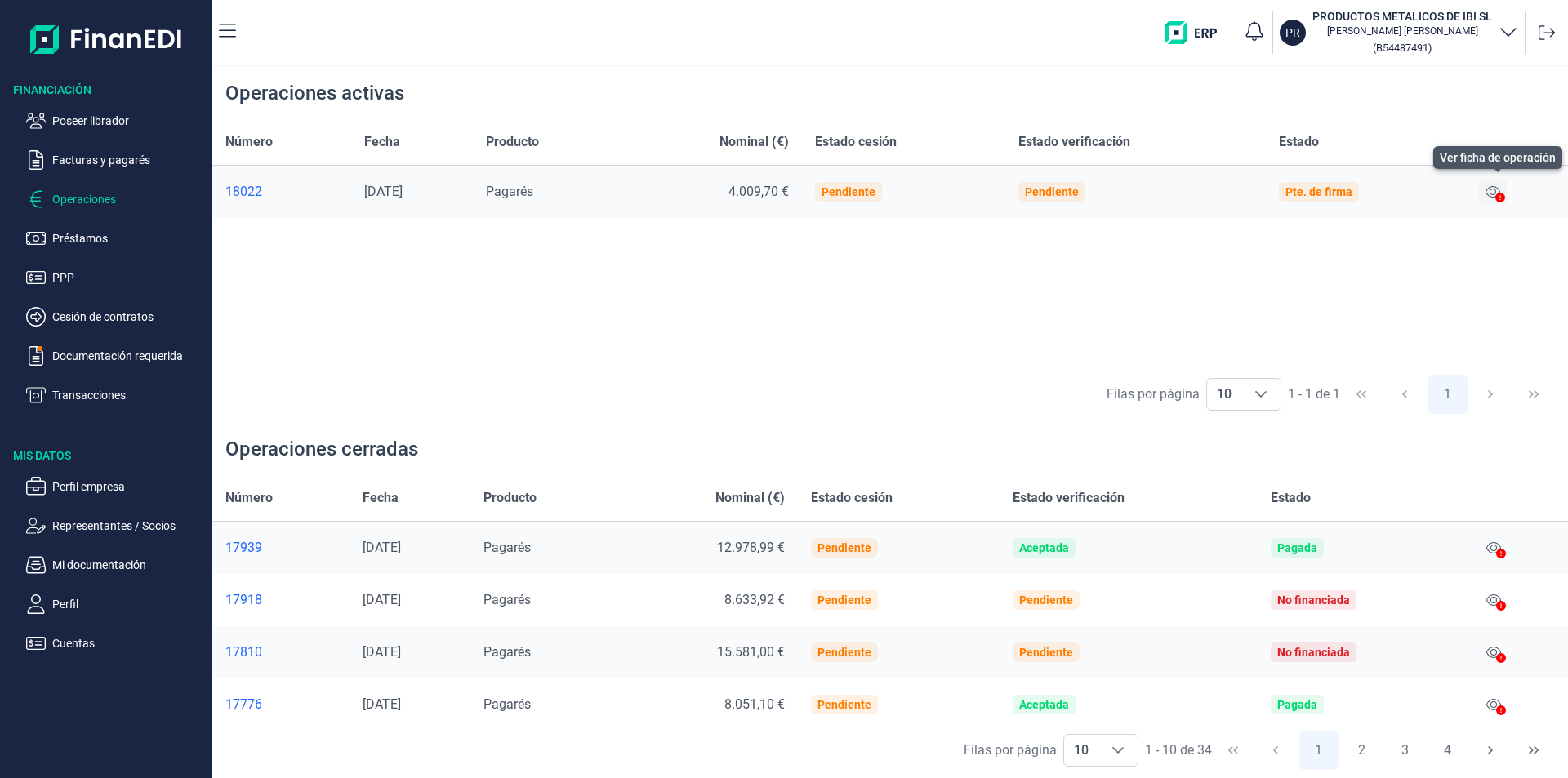
click at [1497, 191] on icon at bounding box center [1492, 191] width 15 height 13
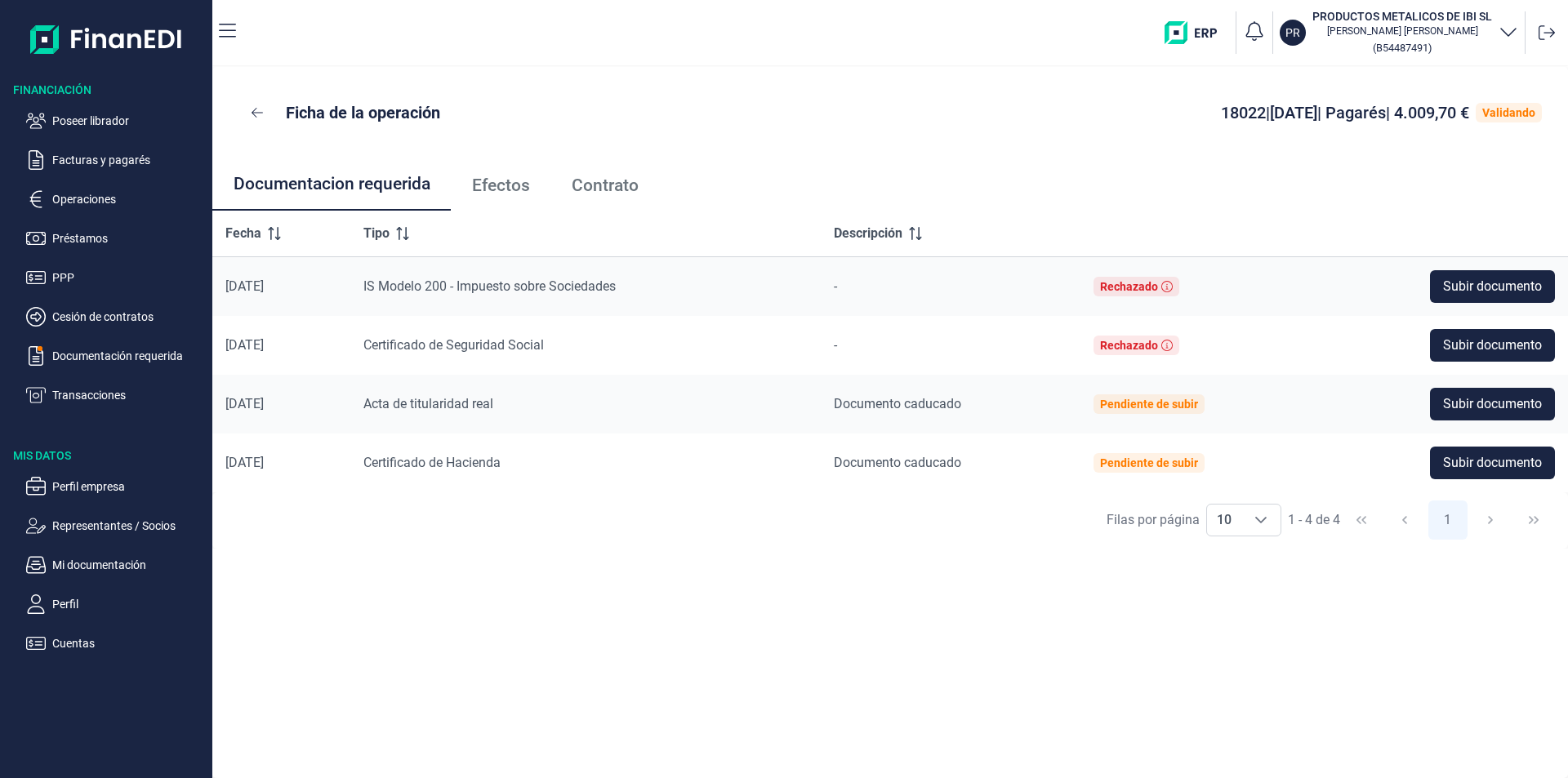
click at [519, 191] on span "Efectos" at bounding box center [501, 185] width 58 height 17
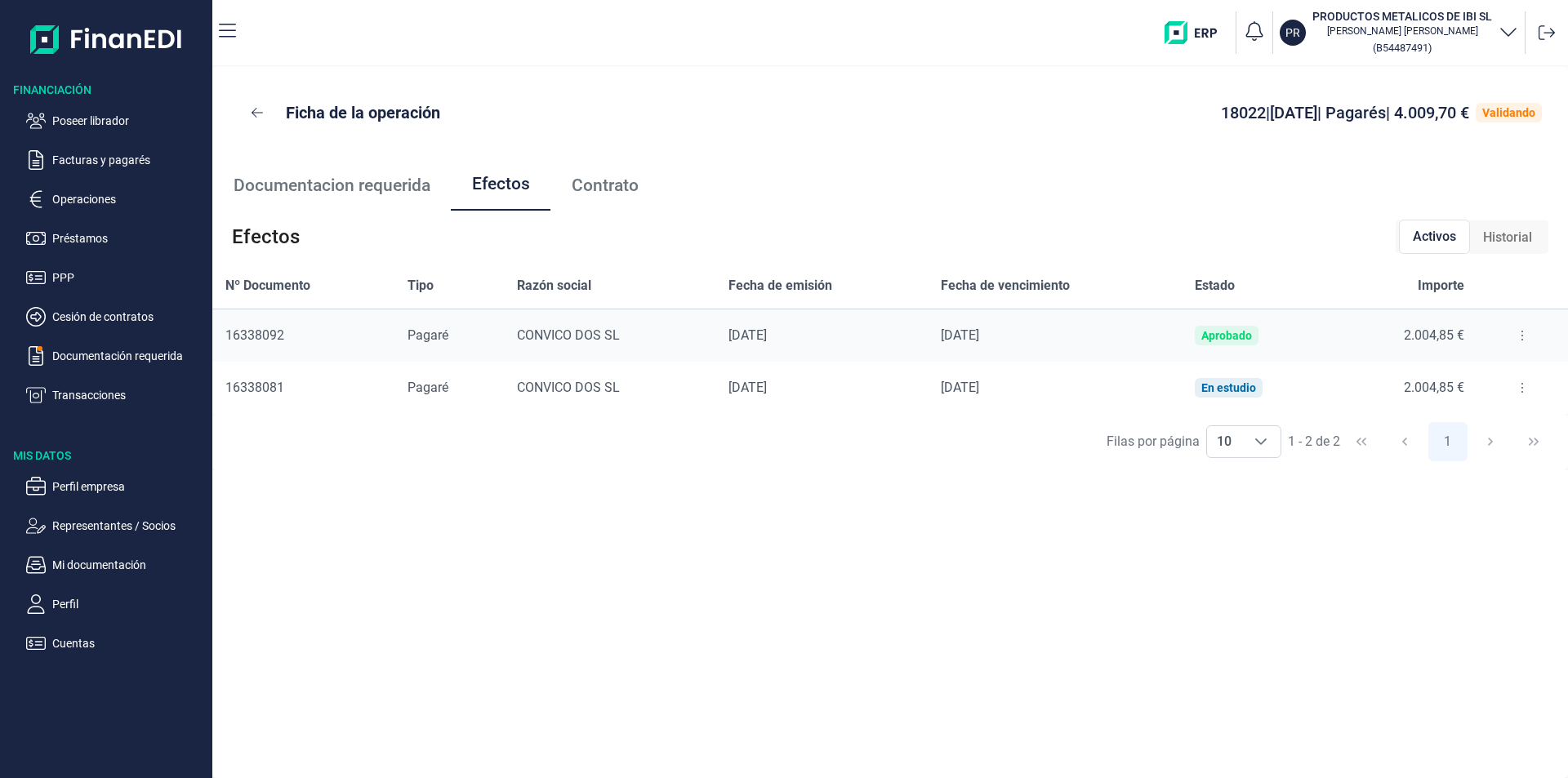
click at [1512, 334] on button at bounding box center [1522, 335] width 29 height 26
click at [1475, 378] on span "Detalles efecto" at bounding box center [1468, 376] width 75 height 16
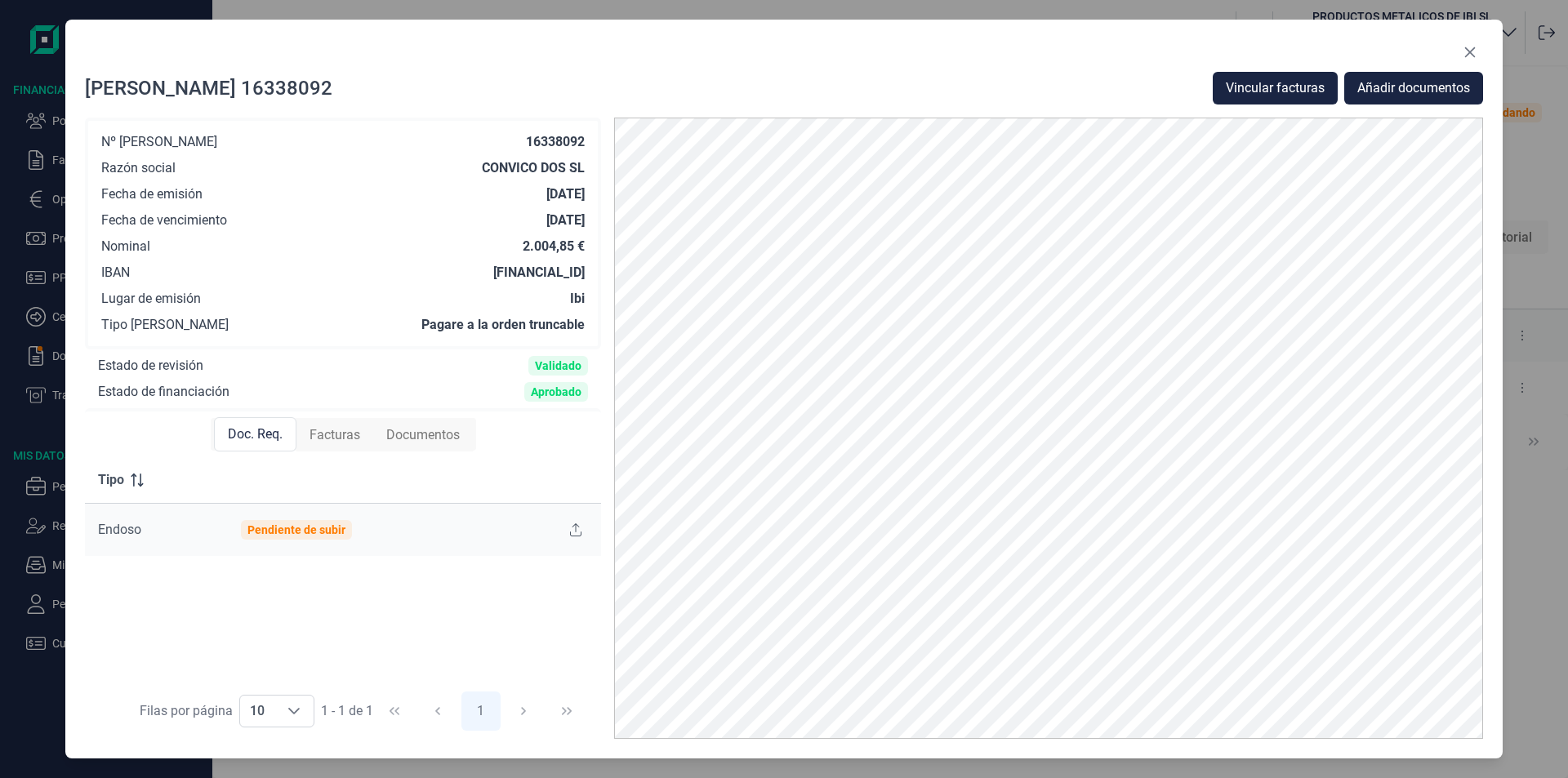
click at [334, 435] on span "Facturas" at bounding box center [335, 435] width 51 height 20
click at [1467, 50] on icon "Close" at bounding box center [1471, 53] width 11 height 11
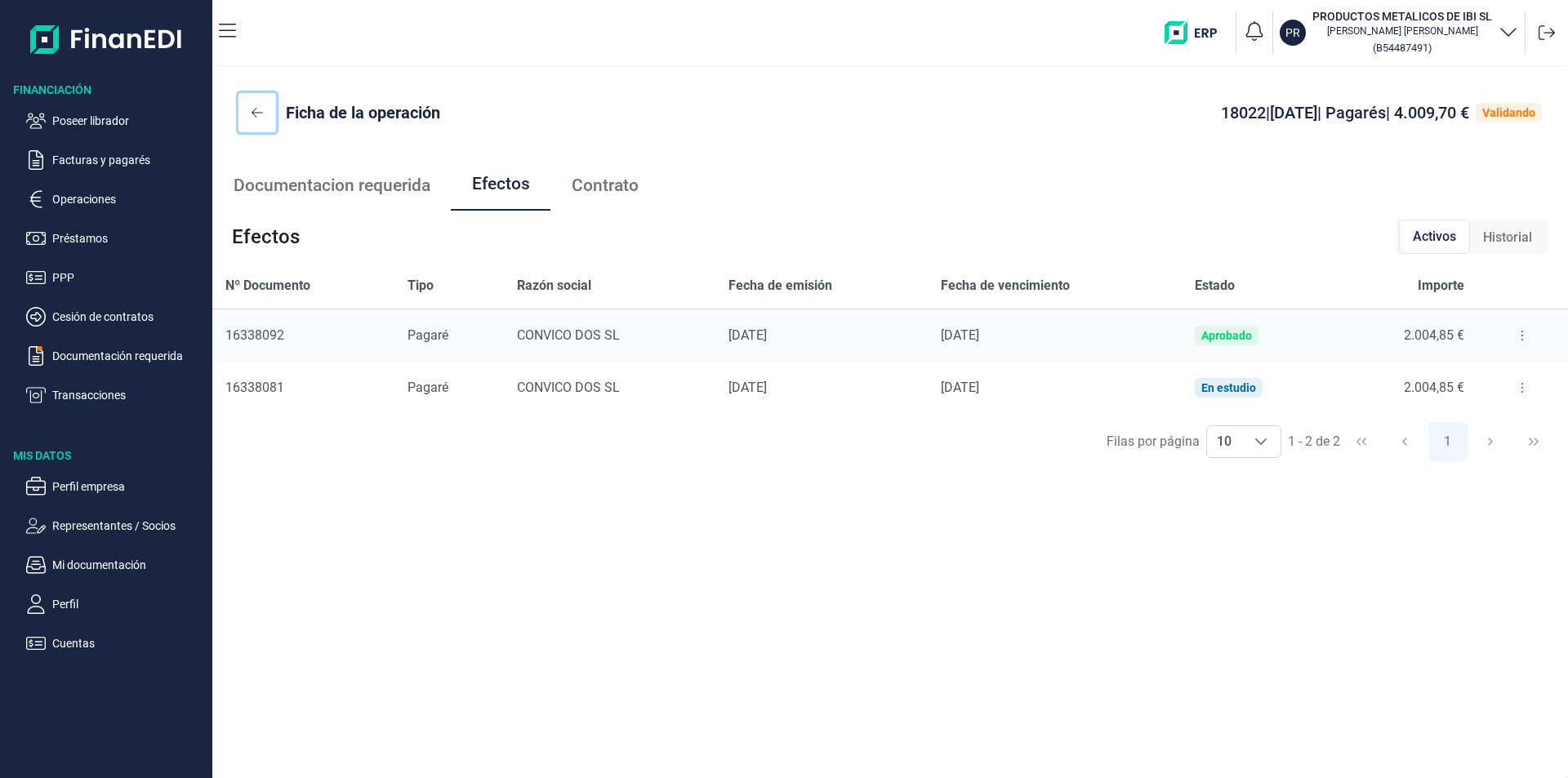
click at [256, 114] on icon at bounding box center [257, 113] width 12 height 13
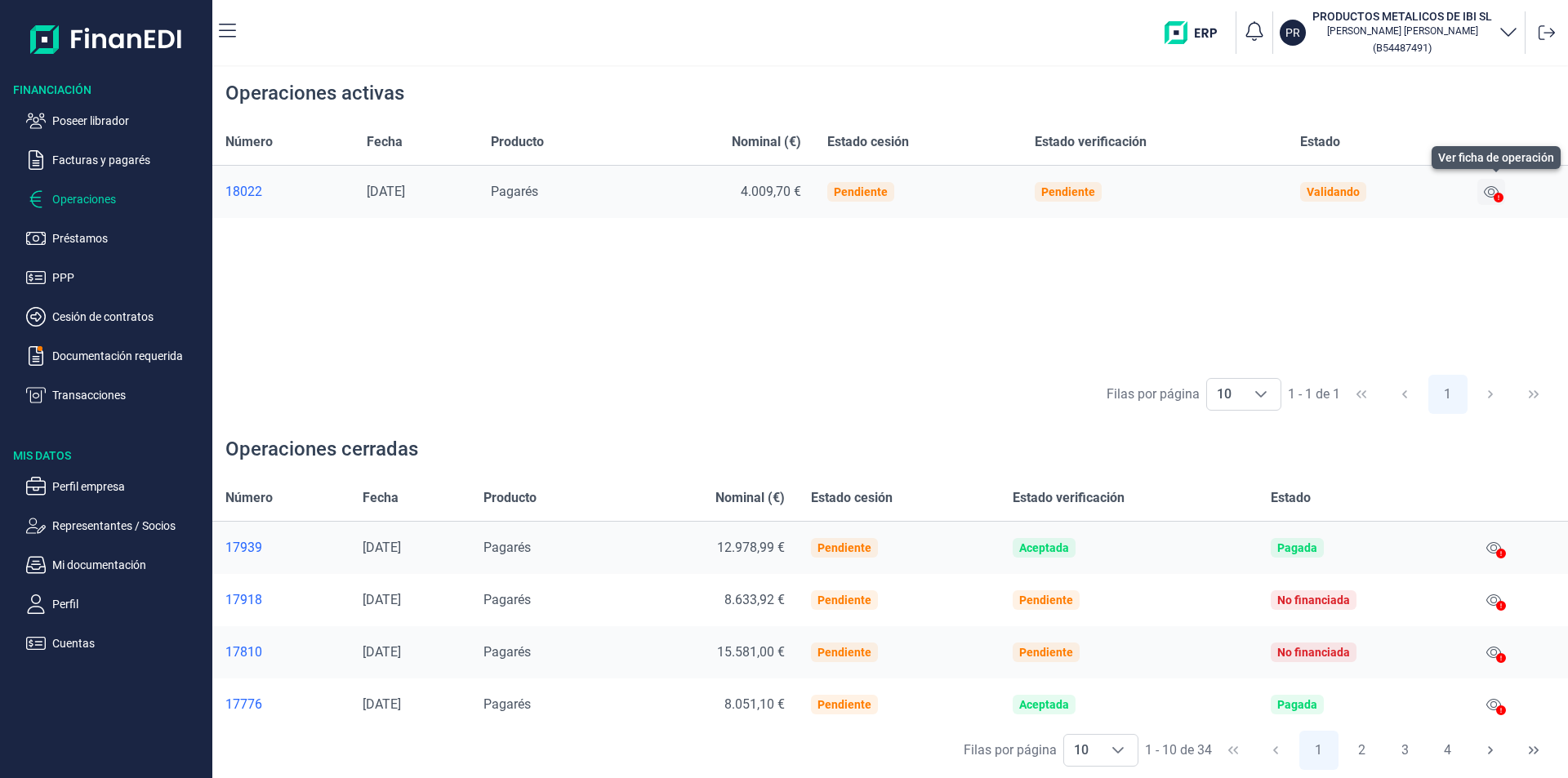
click at [1494, 188] on icon at bounding box center [1491, 191] width 15 height 13
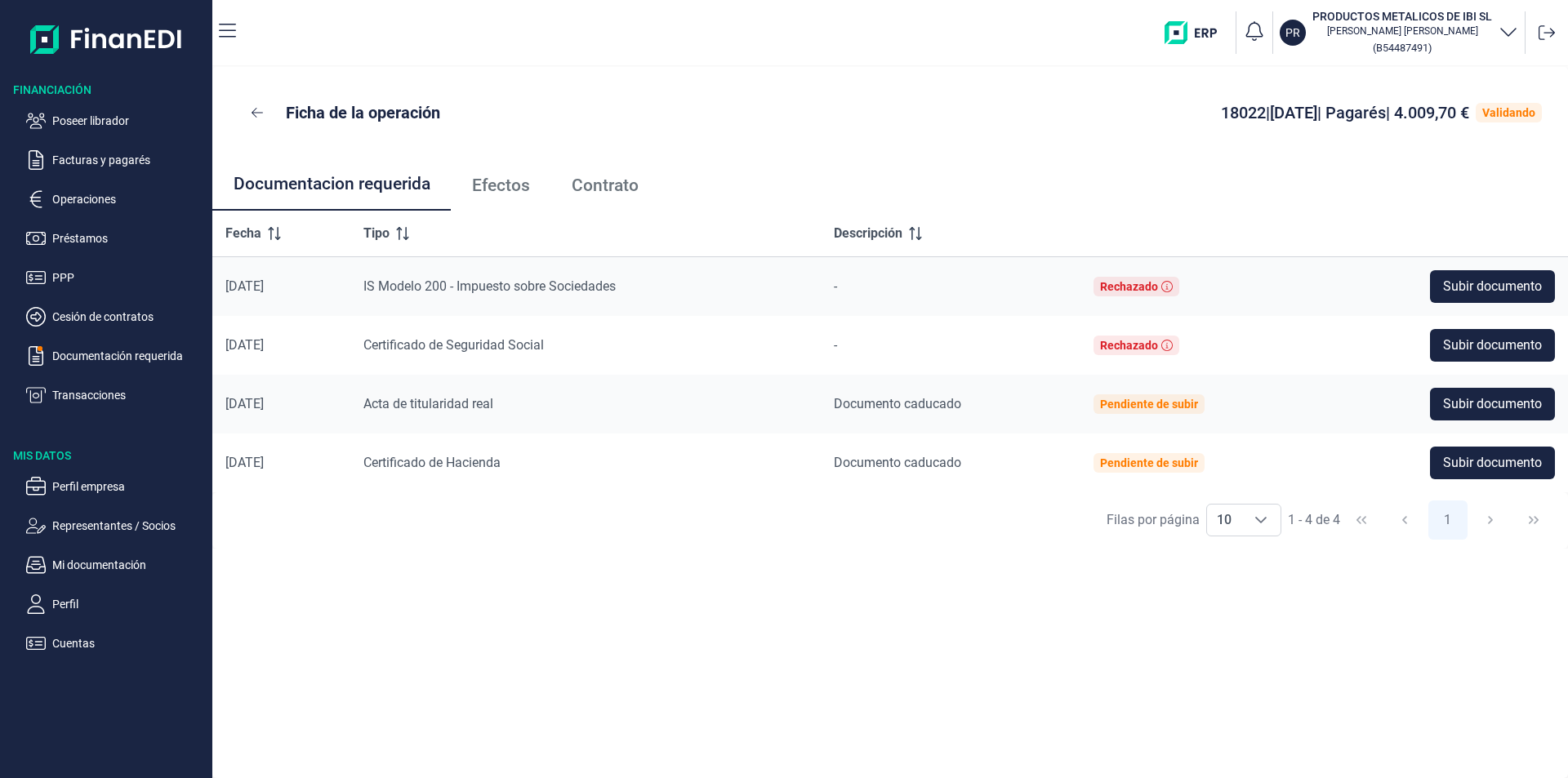
click at [516, 186] on span "Efectos" at bounding box center [501, 185] width 58 height 17
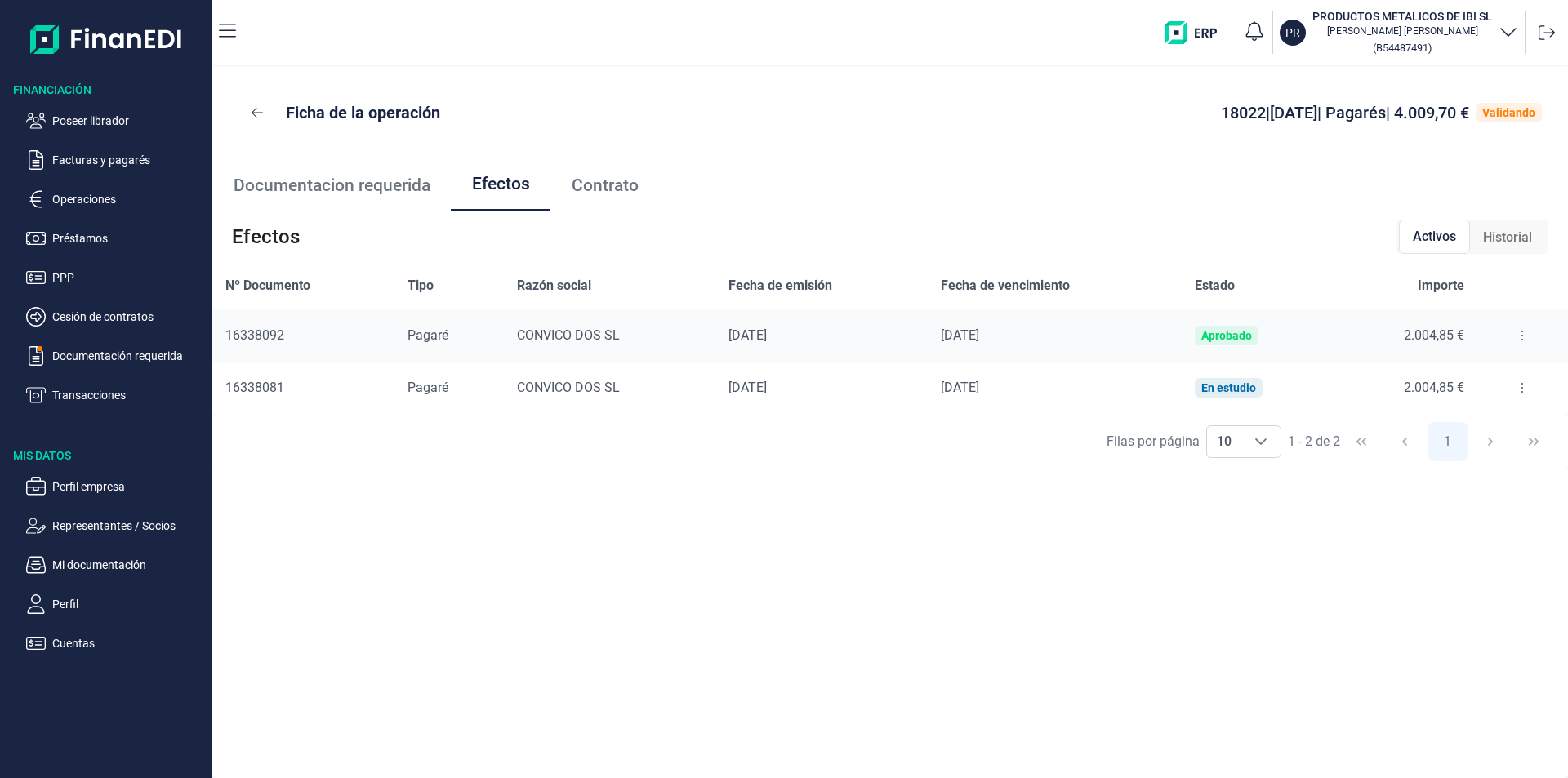
click at [1521, 384] on icon at bounding box center [1522, 388] width 4 height 13
click at [1465, 429] on span "Detalles efecto" at bounding box center [1468, 429] width 75 height 16
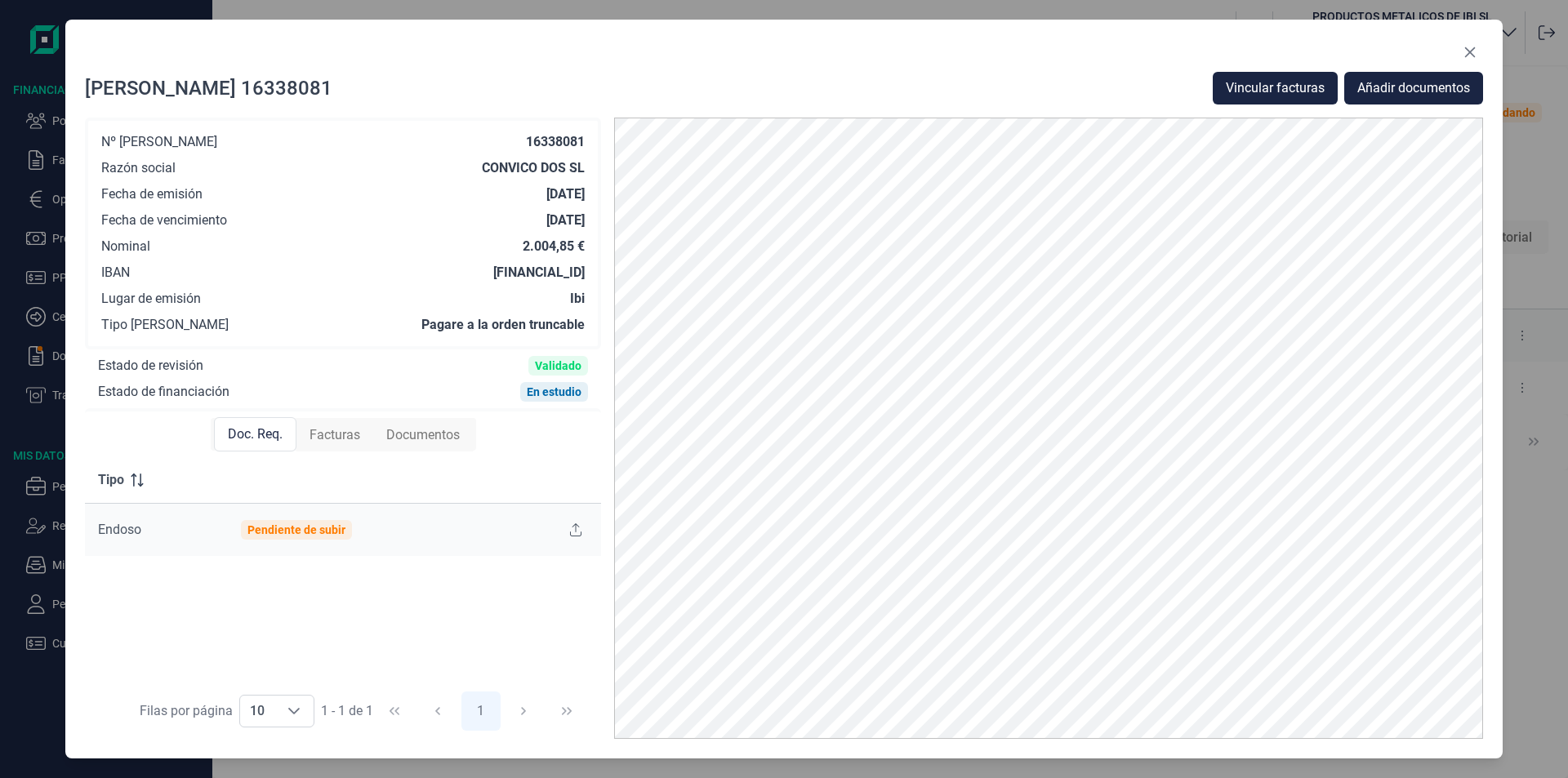
click at [329, 435] on span "Facturas" at bounding box center [335, 435] width 51 height 20
click at [1471, 46] on icon "Close" at bounding box center [1470, 52] width 13 height 13
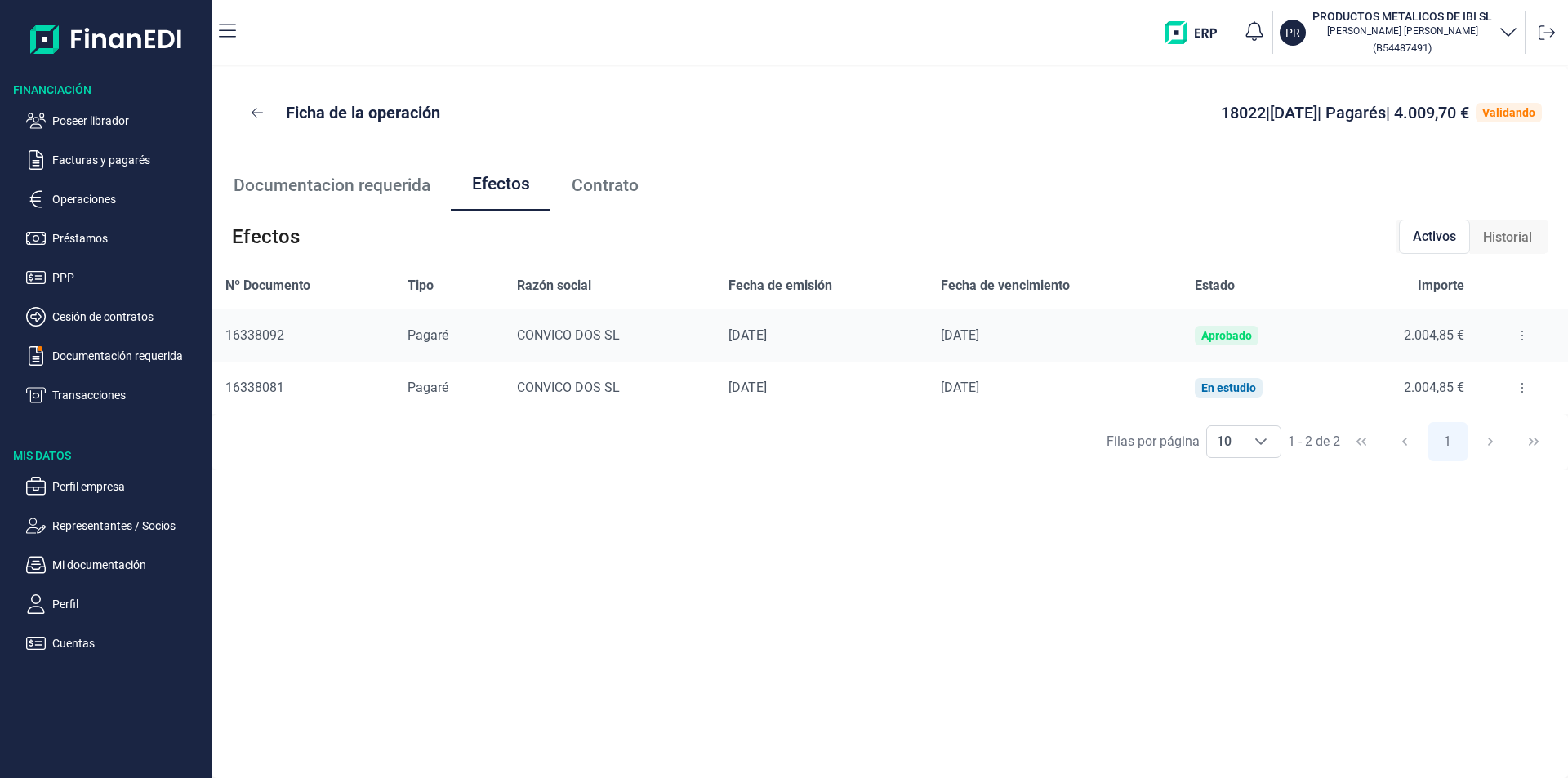
click at [1519, 384] on button at bounding box center [1522, 387] width 29 height 26
click at [1465, 430] on span "Detalles efecto" at bounding box center [1468, 429] width 75 height 16
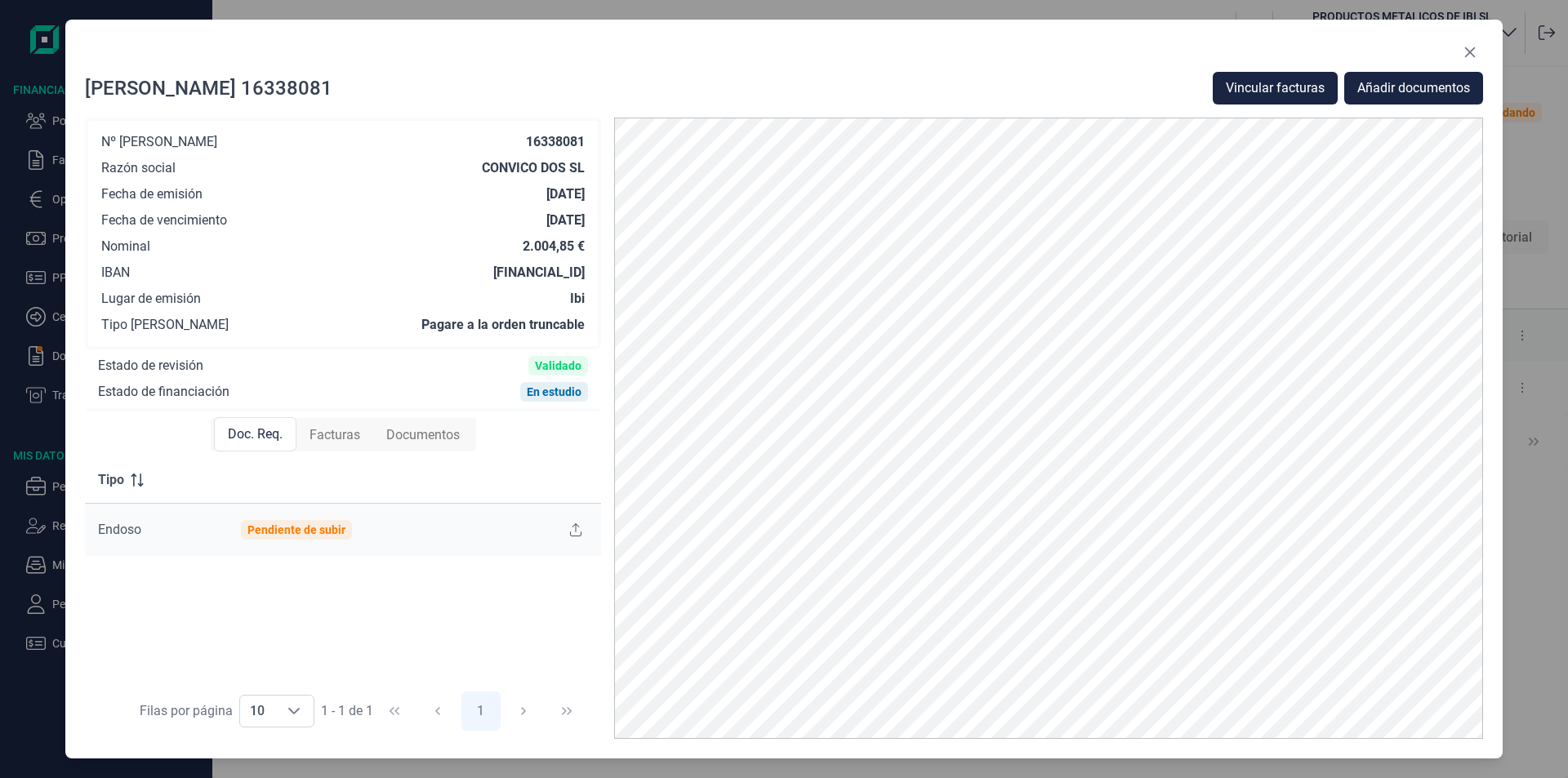
click at [356, 436] on span "Facturas" at bounding box center [335, 435] width 51 height 20
click at [1470, 54] on icon "Close" at bounding box center [1470, 52] width 13 height 13
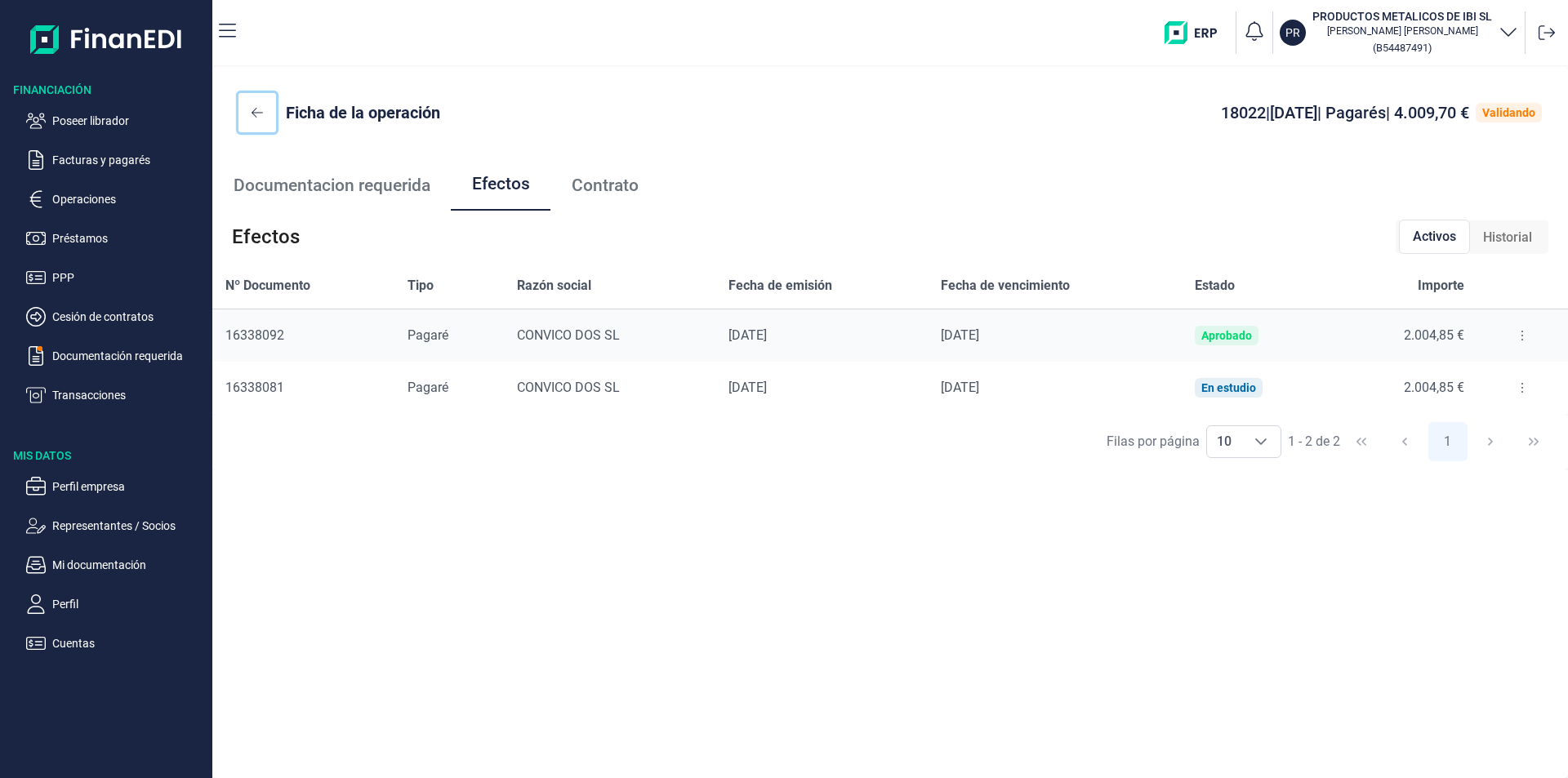
click at [262, 112] on icon at bounding box center [257, 113] width 12 height 13
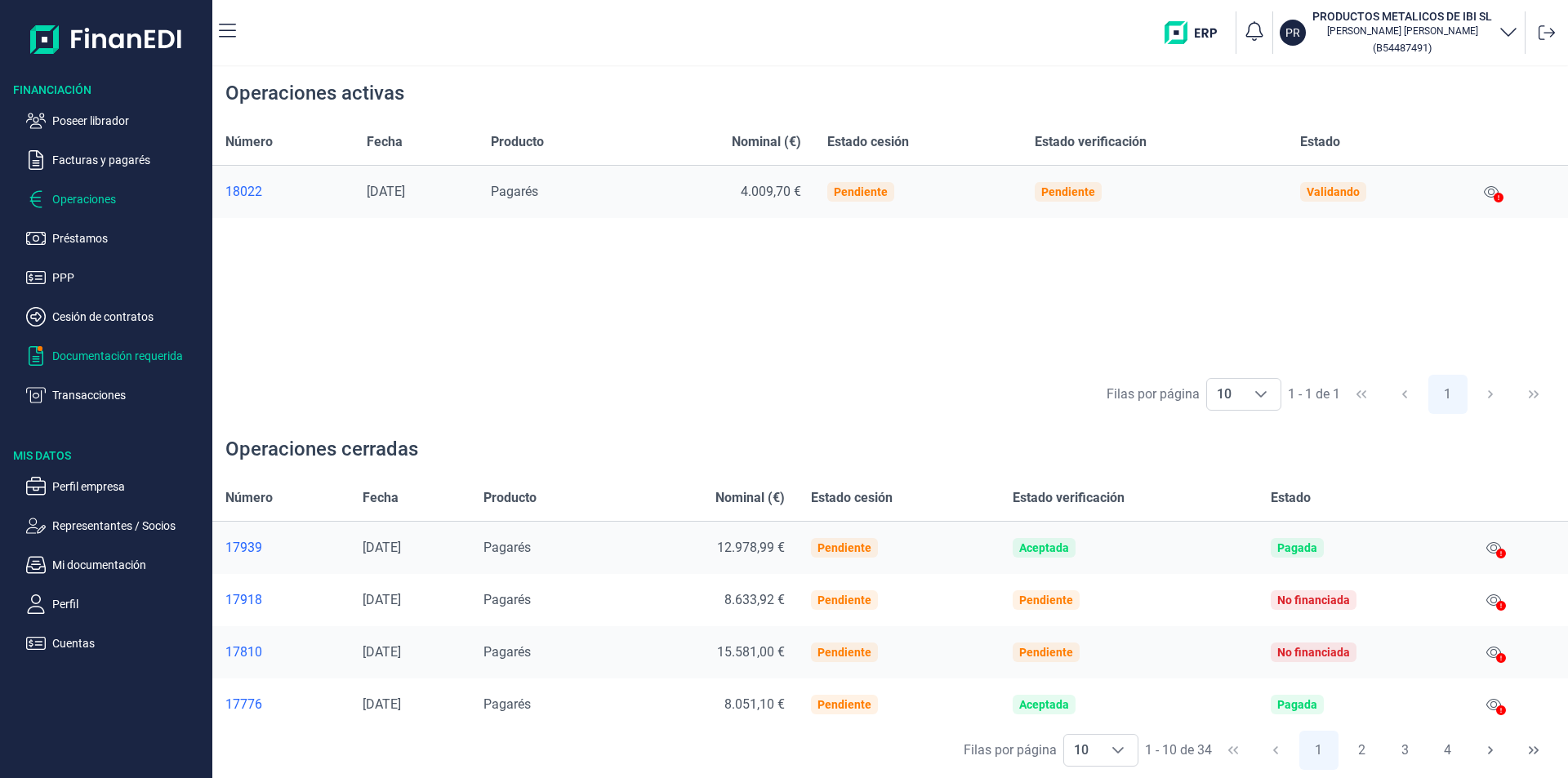
click at [102, 355] on p "Documentación requerida" at bounding box center [128, 356] width 153 height 20
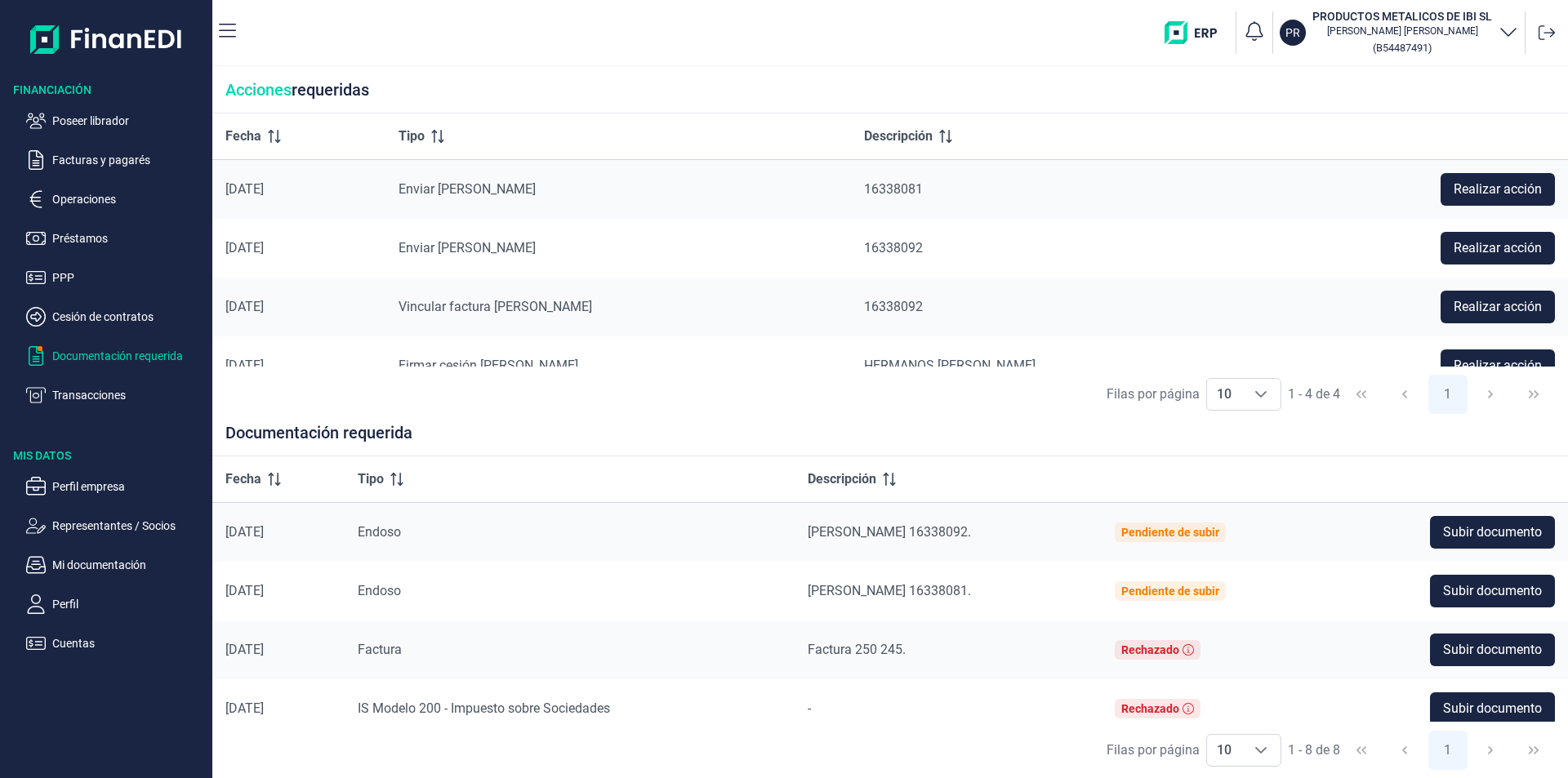
scroll to position [28, 0]
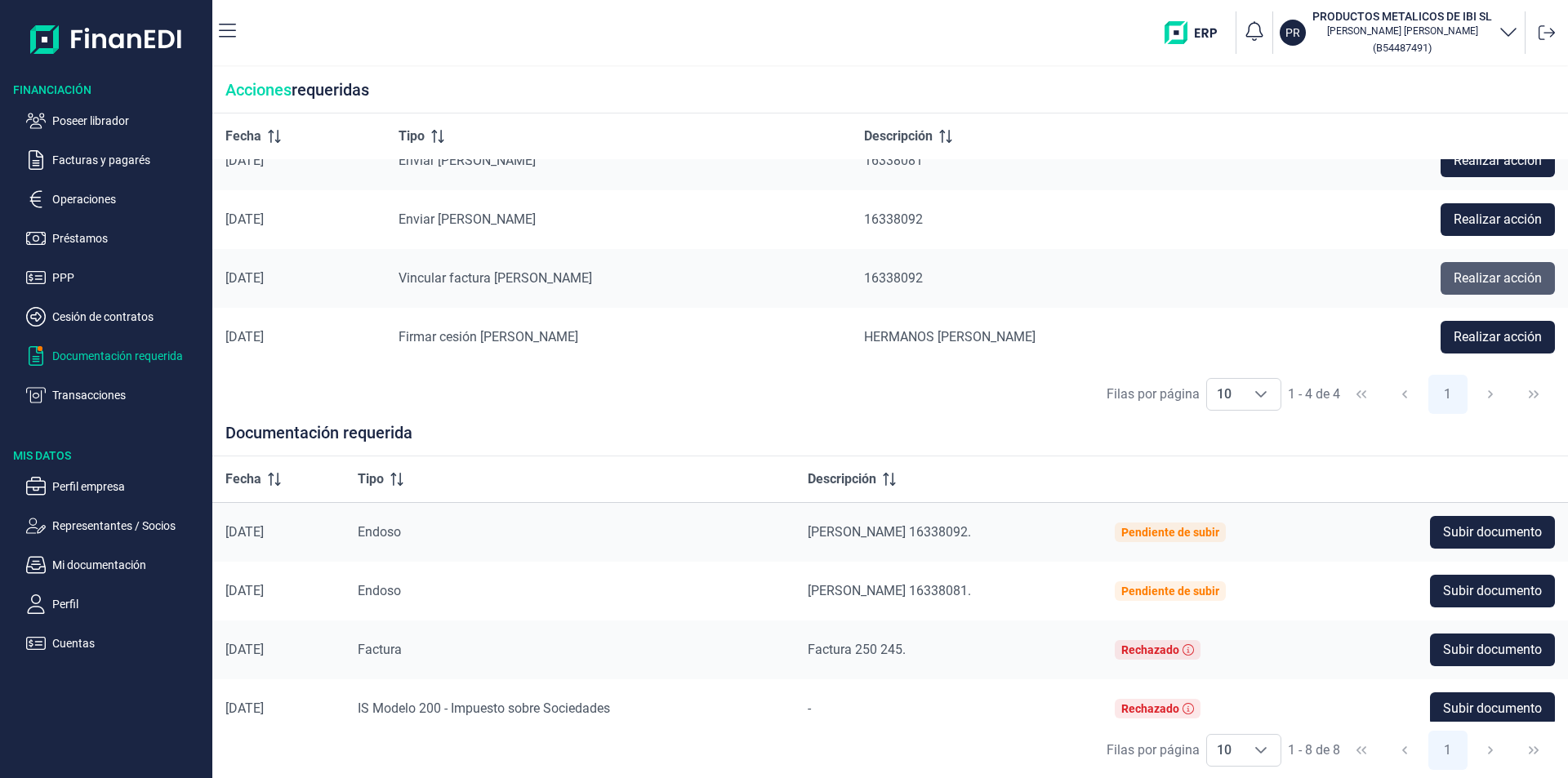
click at [1474, 279] on span "Realizar acción" at bounding box center [1497, 279] width 88 height 20
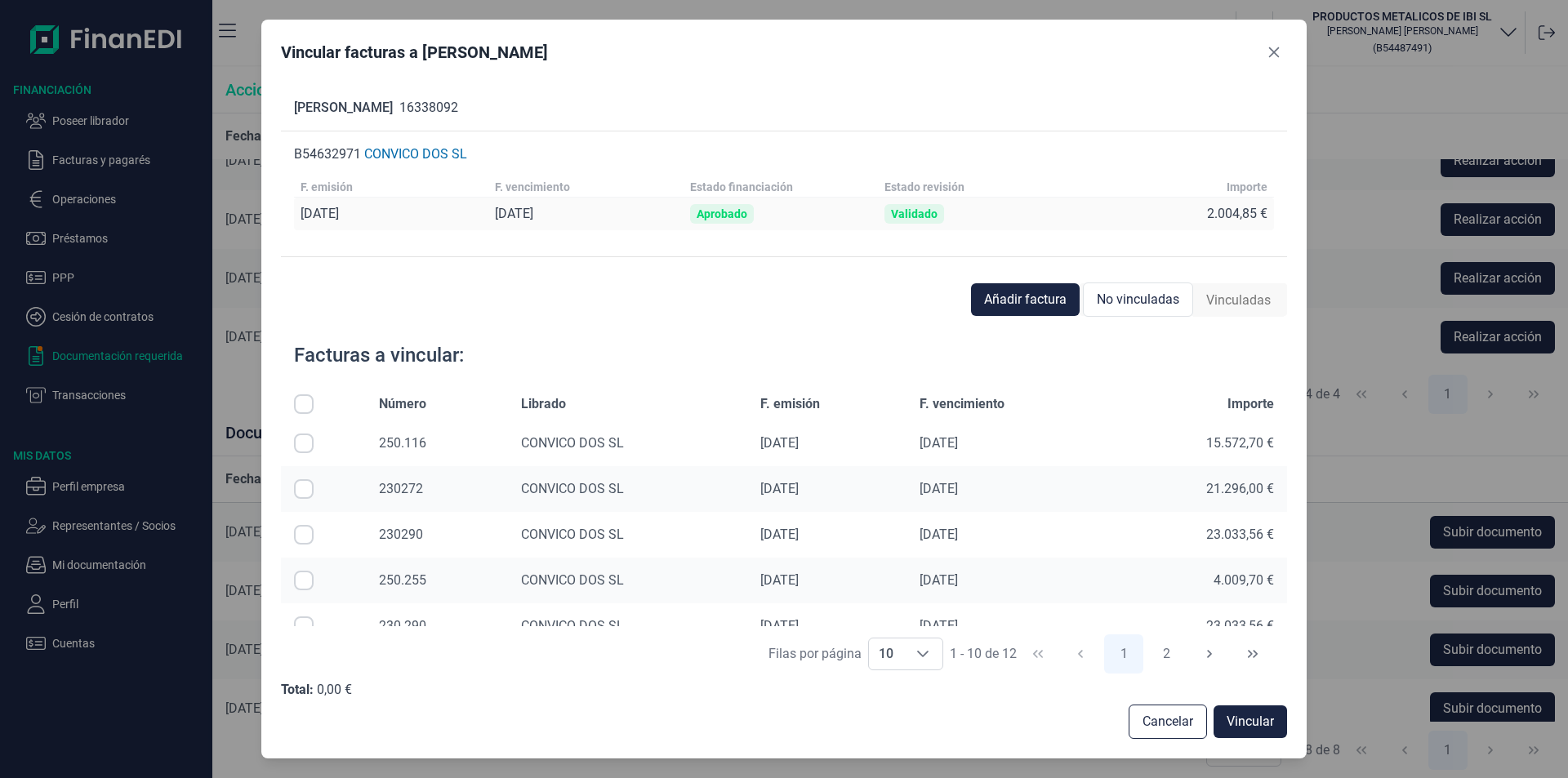
scroll to position [82, 0]
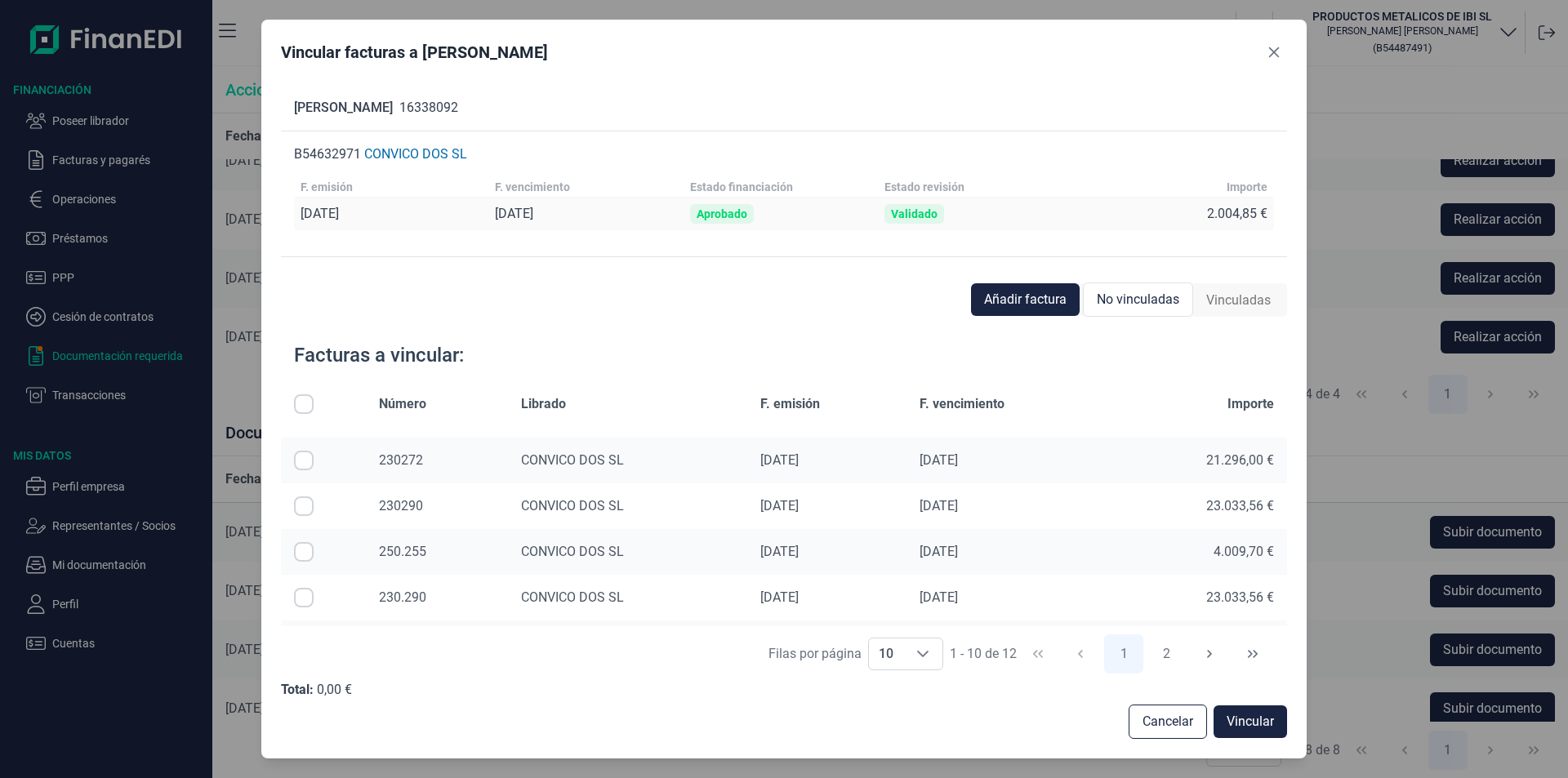
click at [305, 553] on input "Row Selected null" at bounding box center [304, 552] width 20 height 20
checkbox input "true"
click at [1240, 714] on span "Vincular" at bounding box center [1250, 722] width 47 height 20
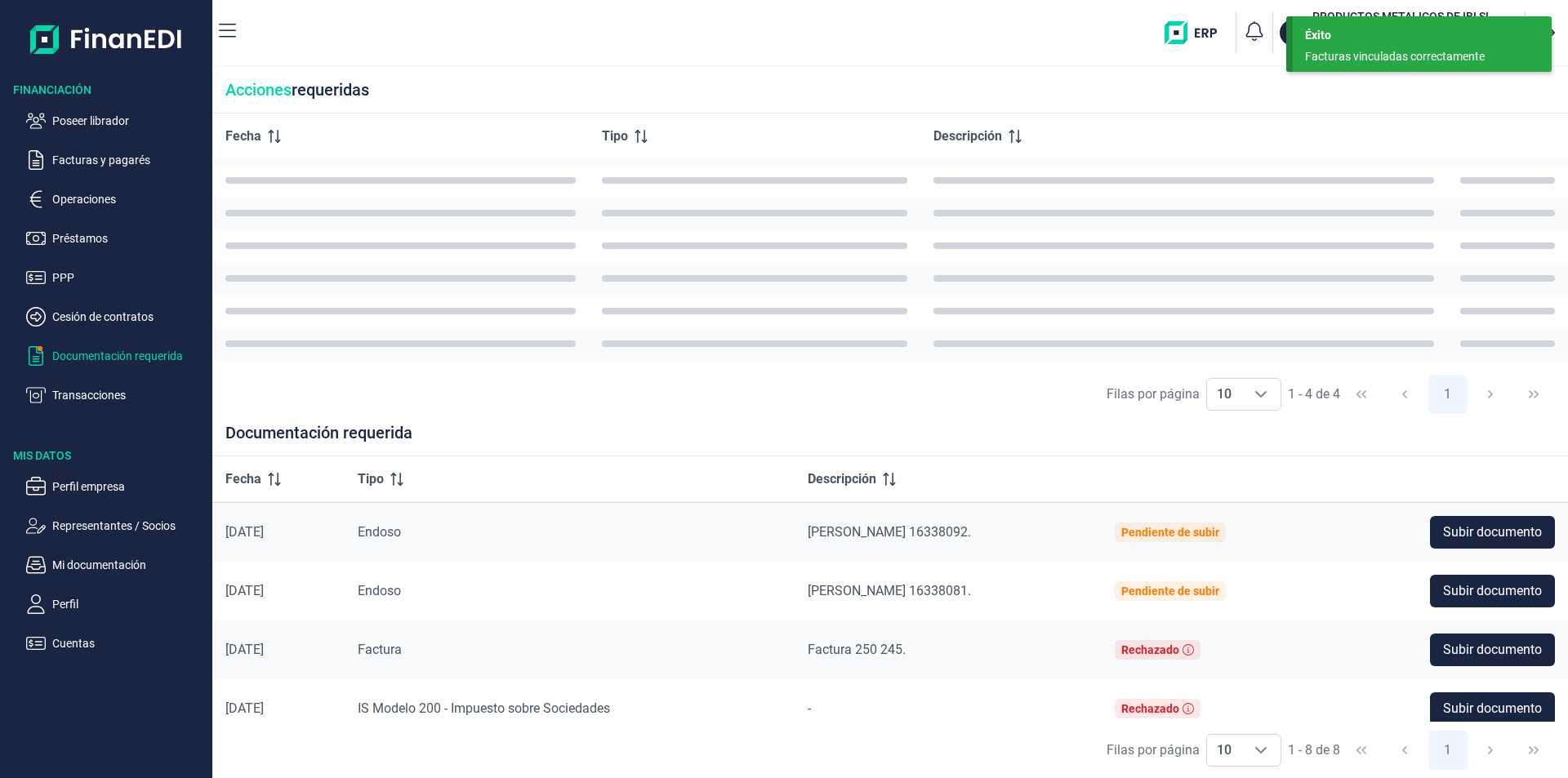
scroll to position [0, 0]
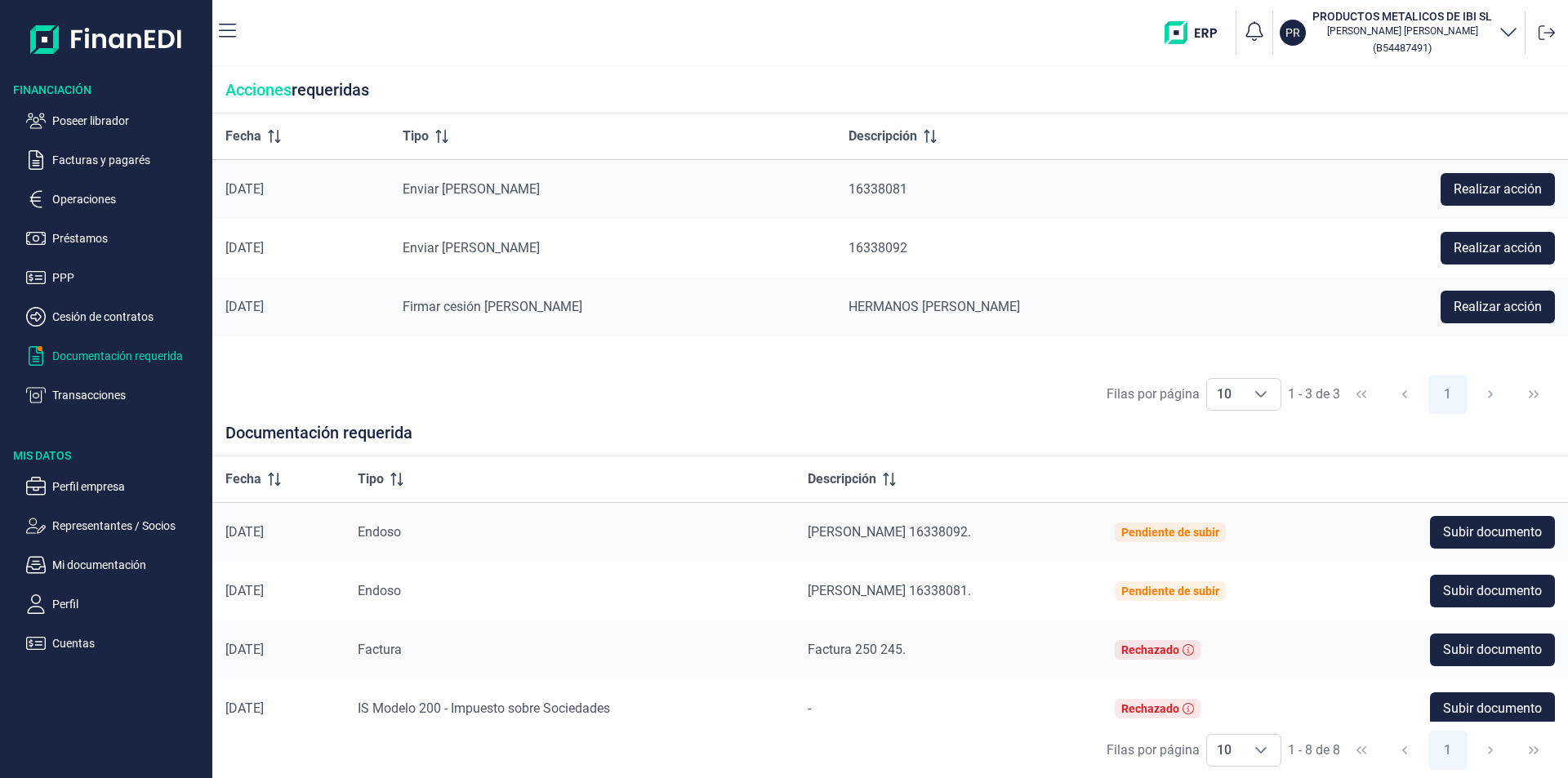
click at [707, 390] on div "Filas por página 10 10 10 1 - 3 de 3 1" at bounding box center [890, 394] width 1356 height 56
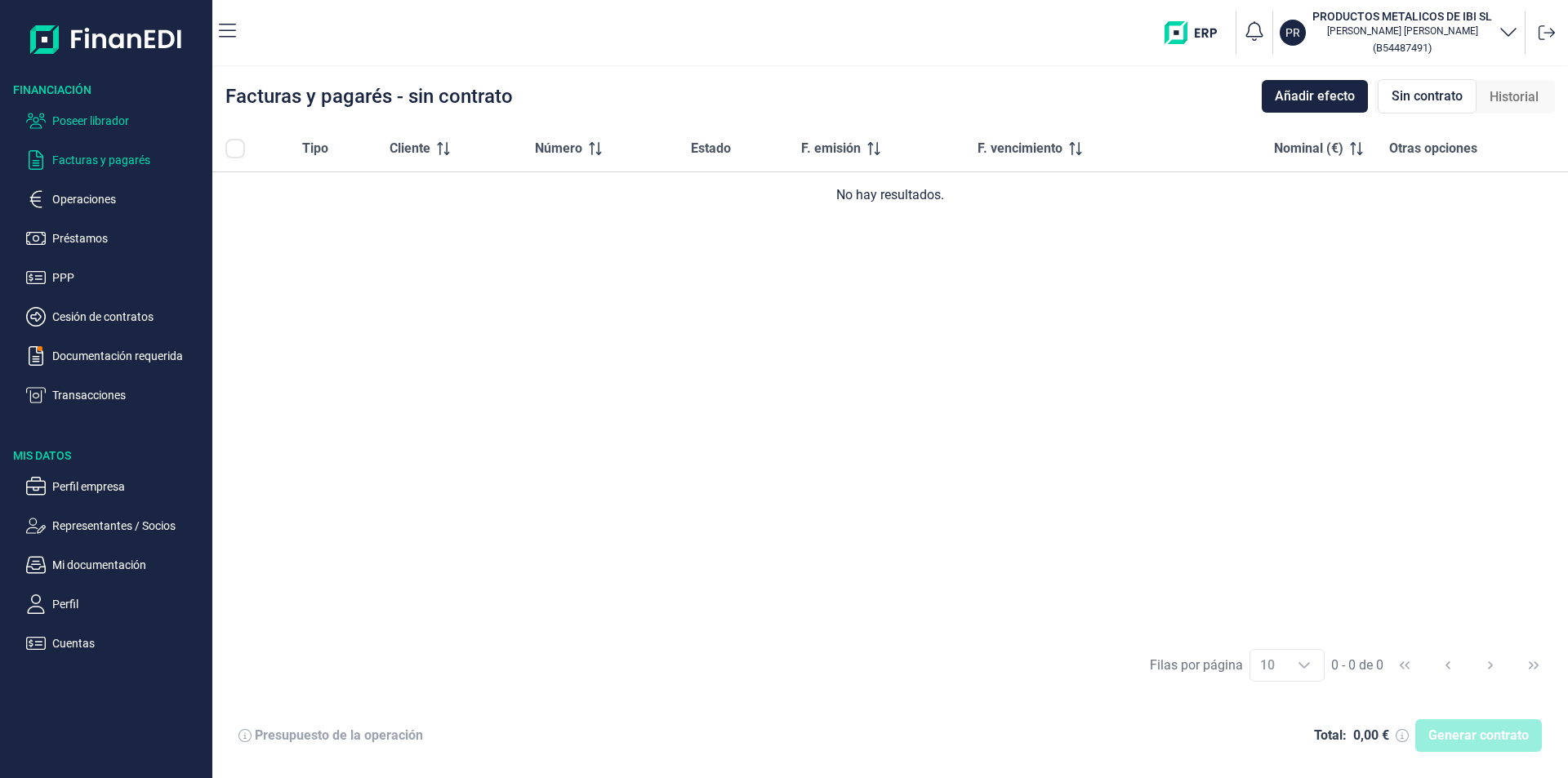
click at [117, 123] on p "Poseer librador" at bounding box center [128, 121] width 153 height 20
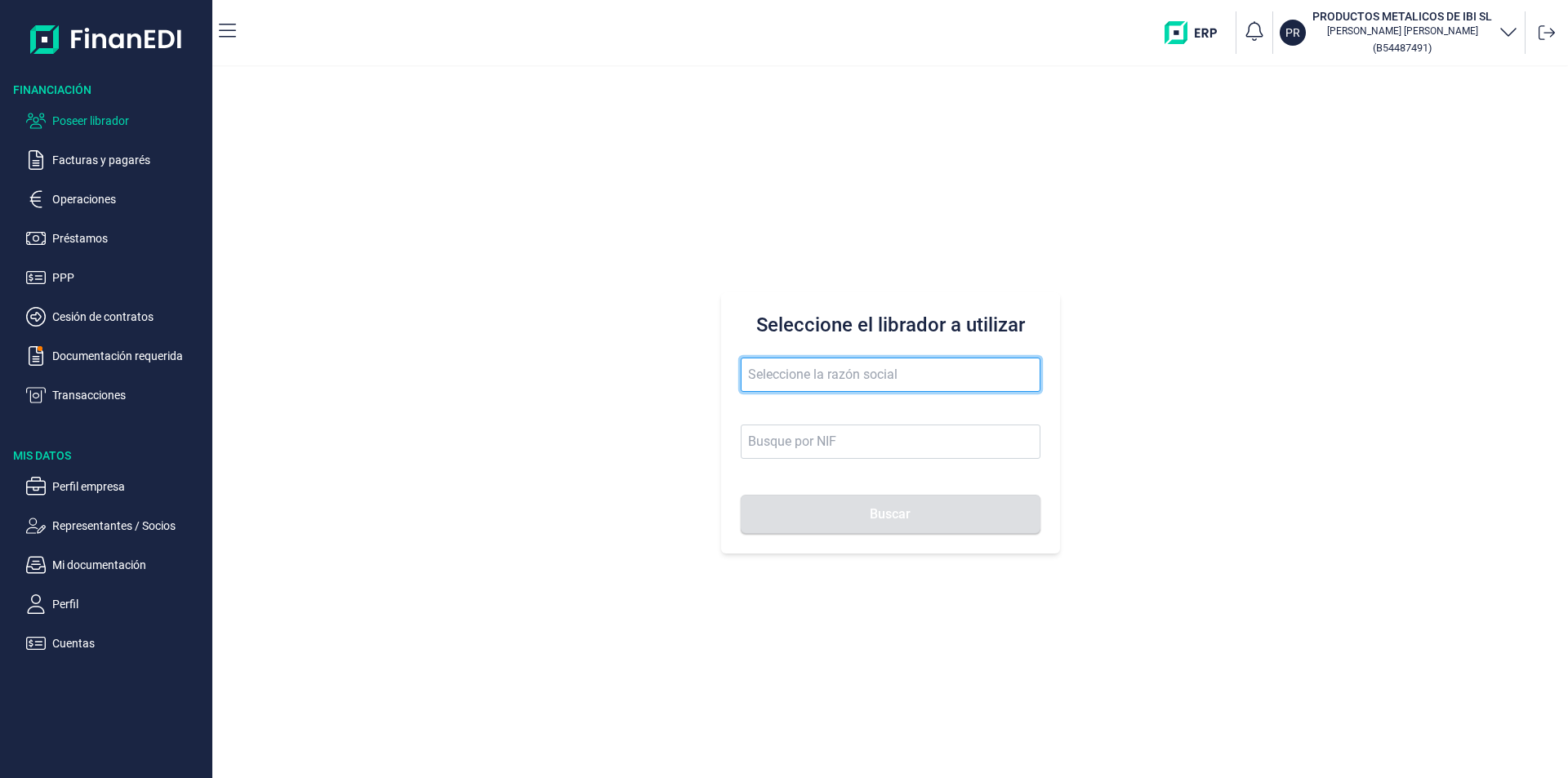
click at [764, 366] on input "text" at bounding box center [890, 375] width 300 height 35
click at [772, 373] on input "recivlaje y almacenaje" at bounding box center [890, 375] width 300 height 35
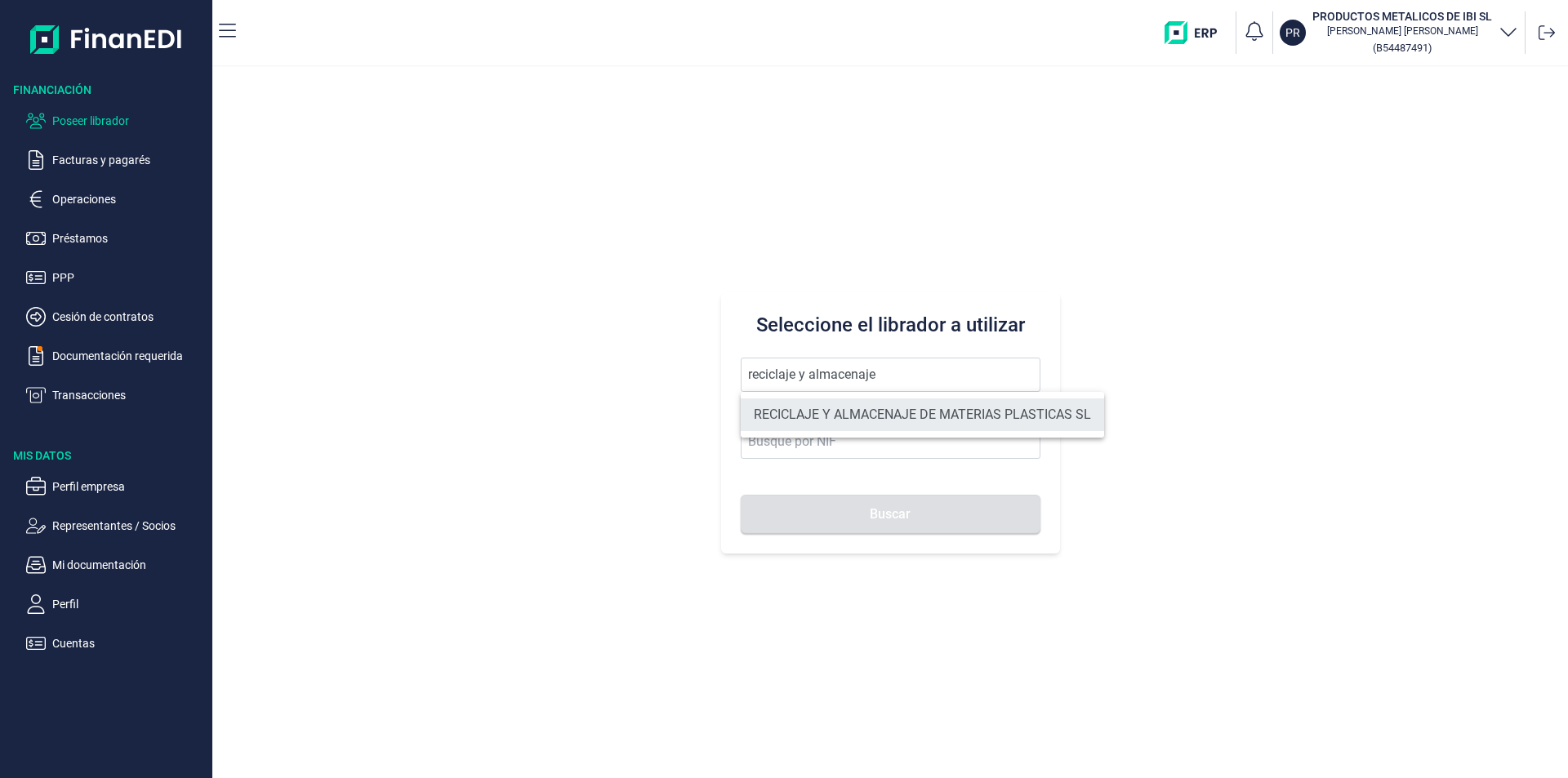
click at [875, 412] on li "RECICLAJE Y ALMACENAJE DE MATERIAS PLASTICAS SL" at bounding box center [922, 415] width 364 height 33
type input "RECICLAJE Y ALMACENAJE DE MATERIAS PLASTICAS SL"
type input "B63044606"
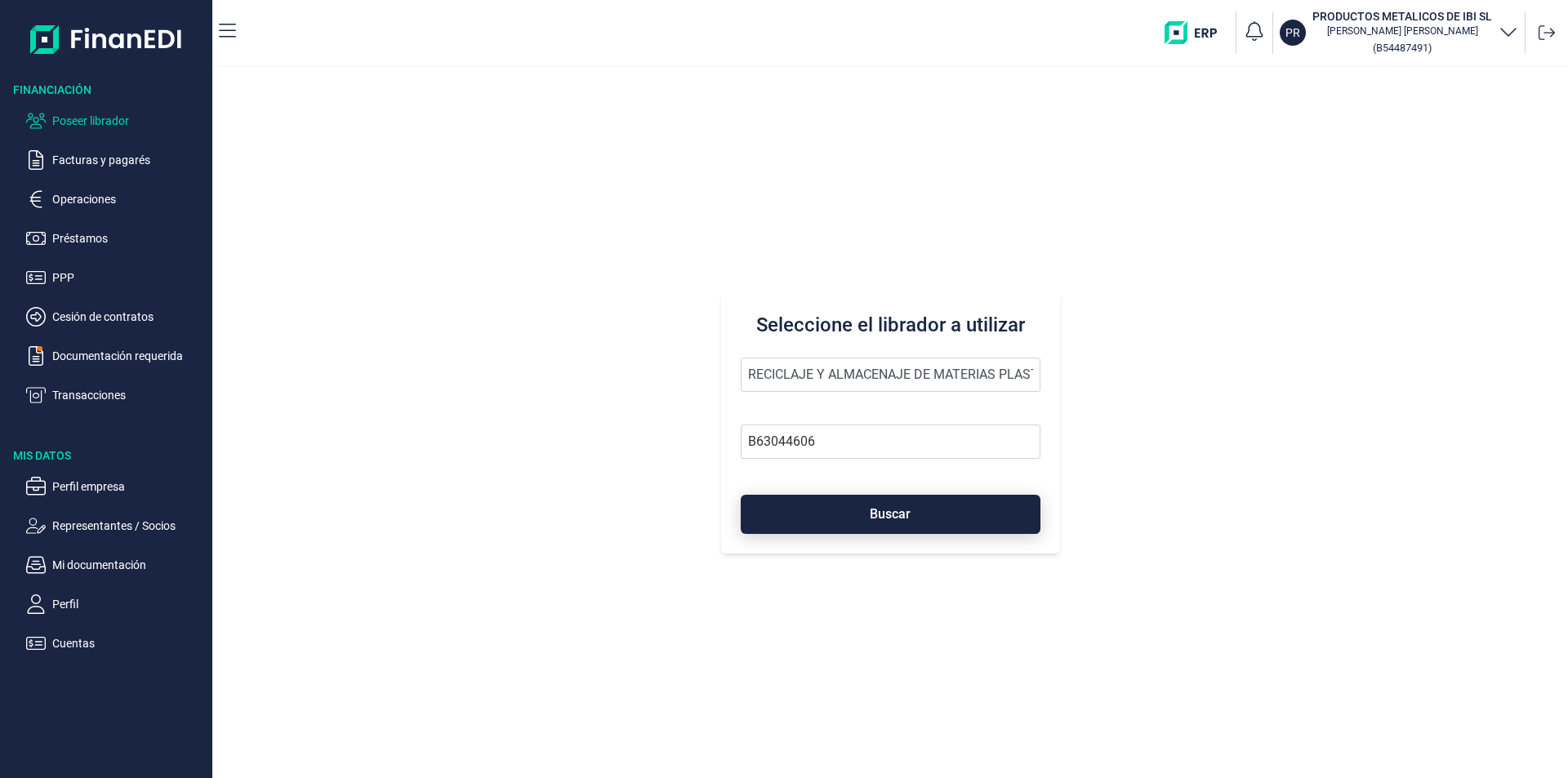
click at [859, 516] on button "Buscar" at bounding box center [890, 514] width 300 height 39
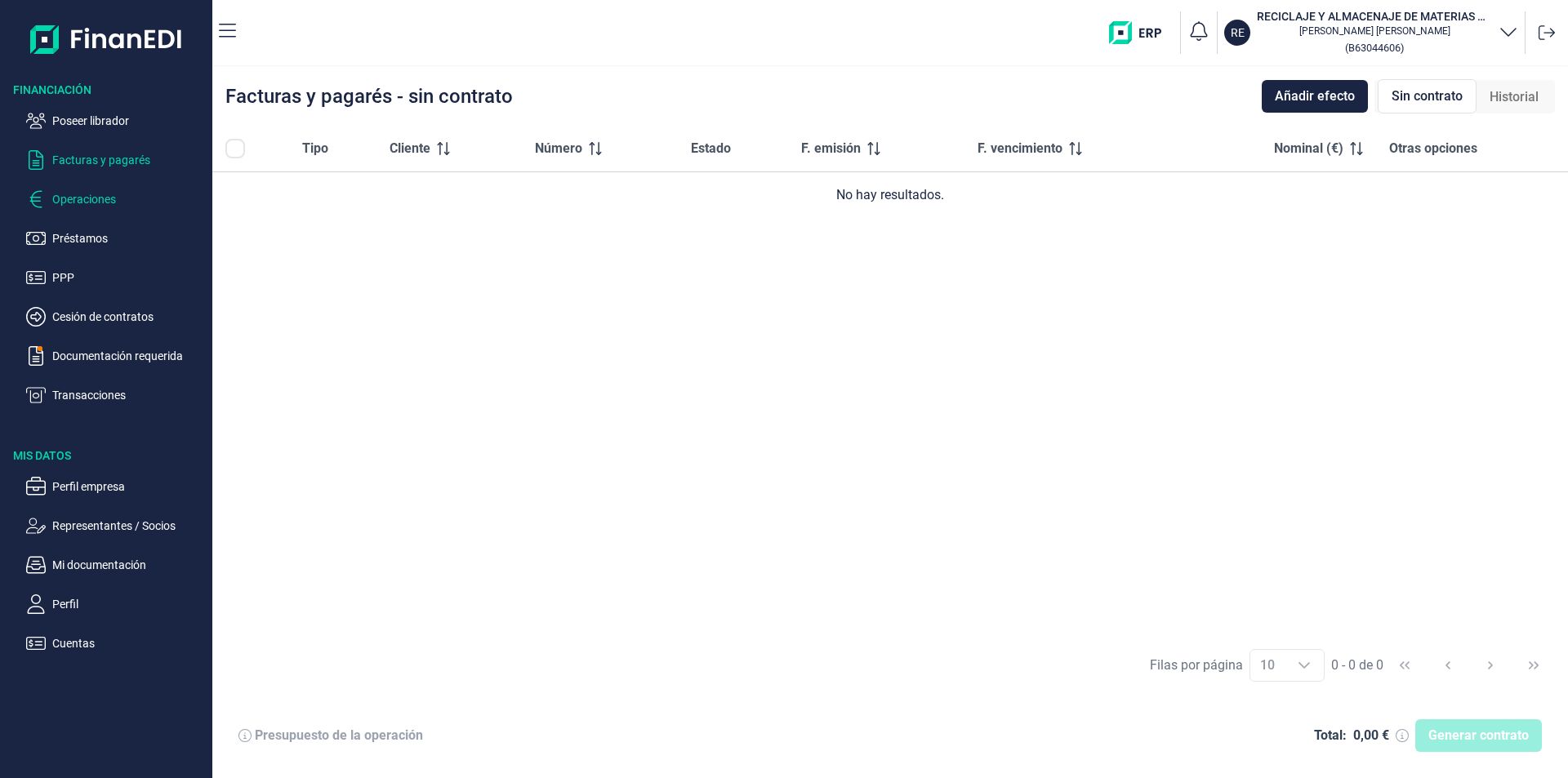
click at [87, 201] on p "Operaciones" at bounding box center [128, 200] width 153 height 20
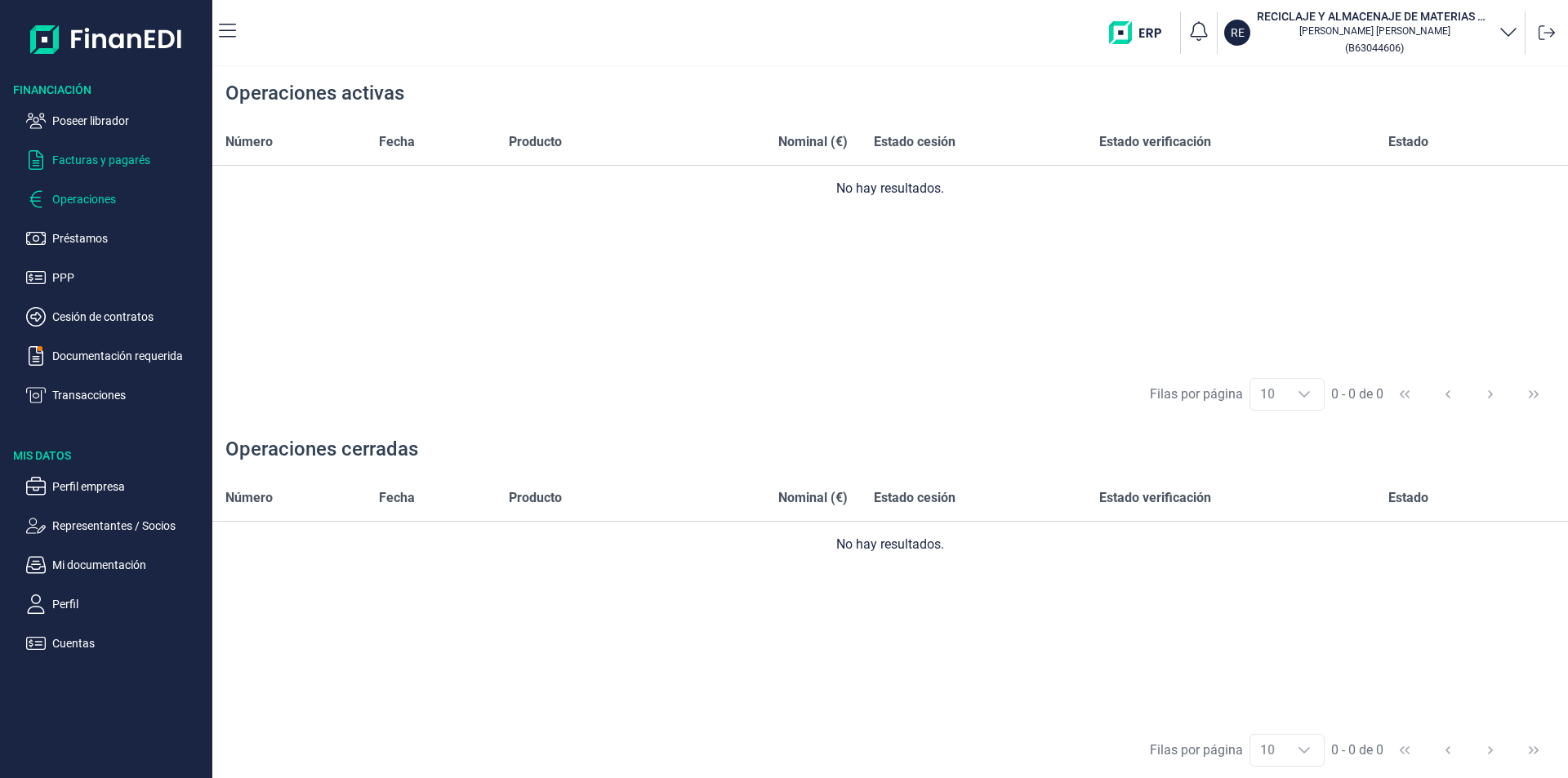
click at [133, 157] on p "Facturas y pagarés" at bounding box center [128, 160] width 153 height 20
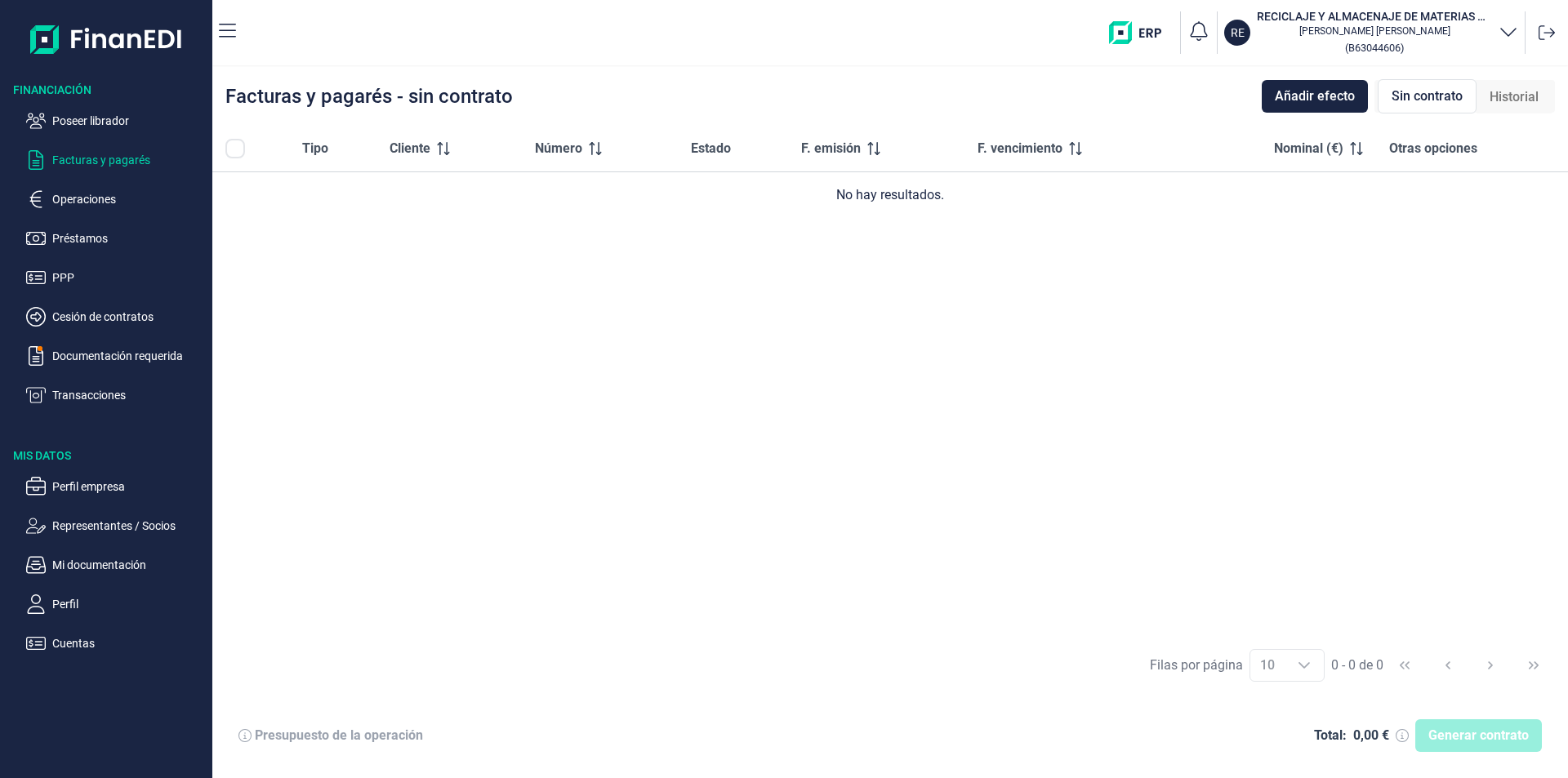
click at [1524, 100] on span "Historial" at bounding box center [1514, 97] width 49 height 20
